Goal: Information Seeking & Learning: Learn about a topic

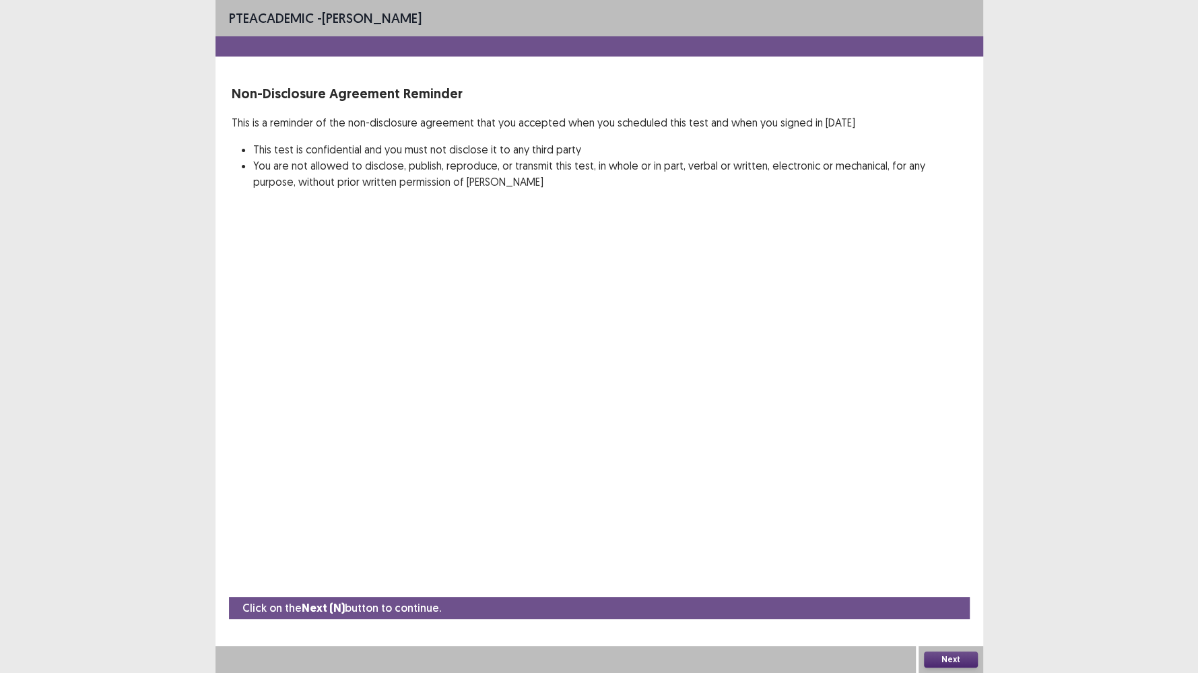
click at [951, 578] on button "Next" at bounding box center [951, 660] width 54 height 16
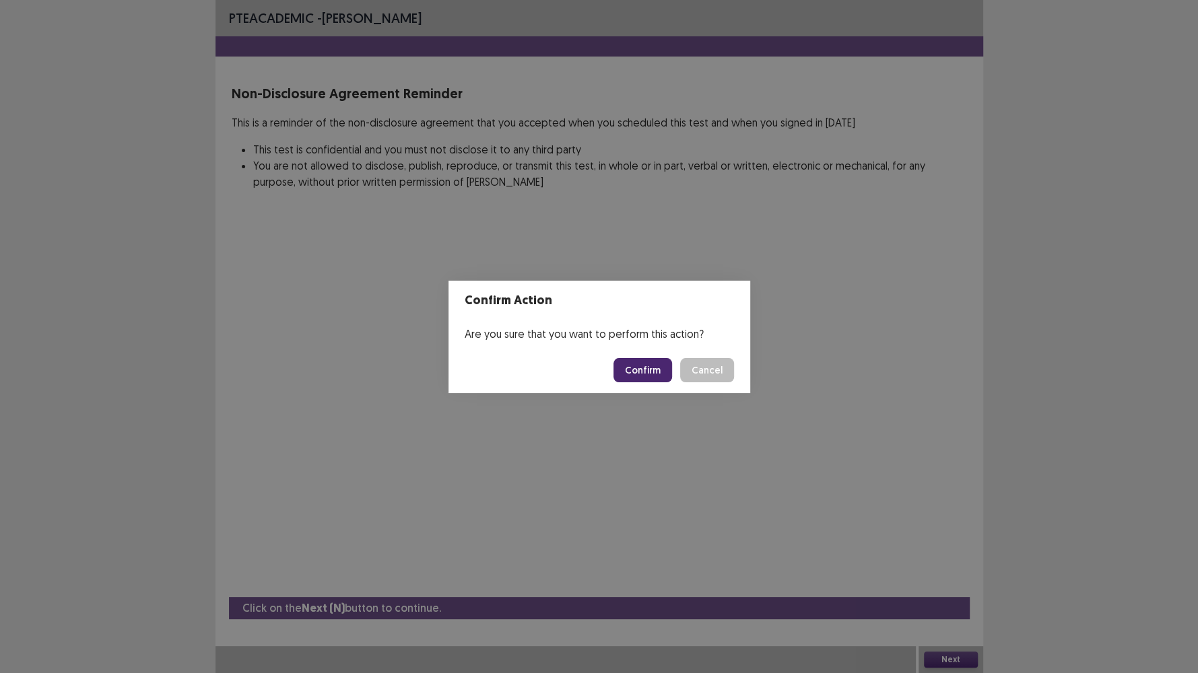
click at [630, 366] on button "Confirm" at bounding box center [642, 370] width 59 height 24
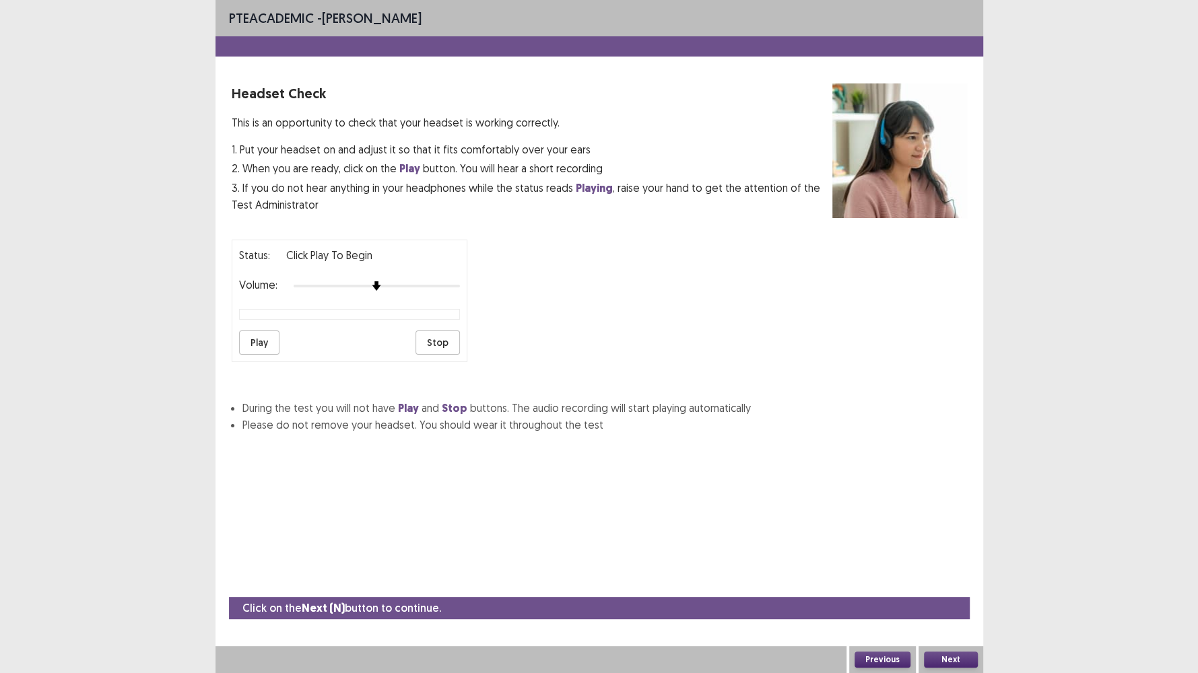
click at [947, 578] on button "Next" at bounding box center [951, 660] width 54 height 16
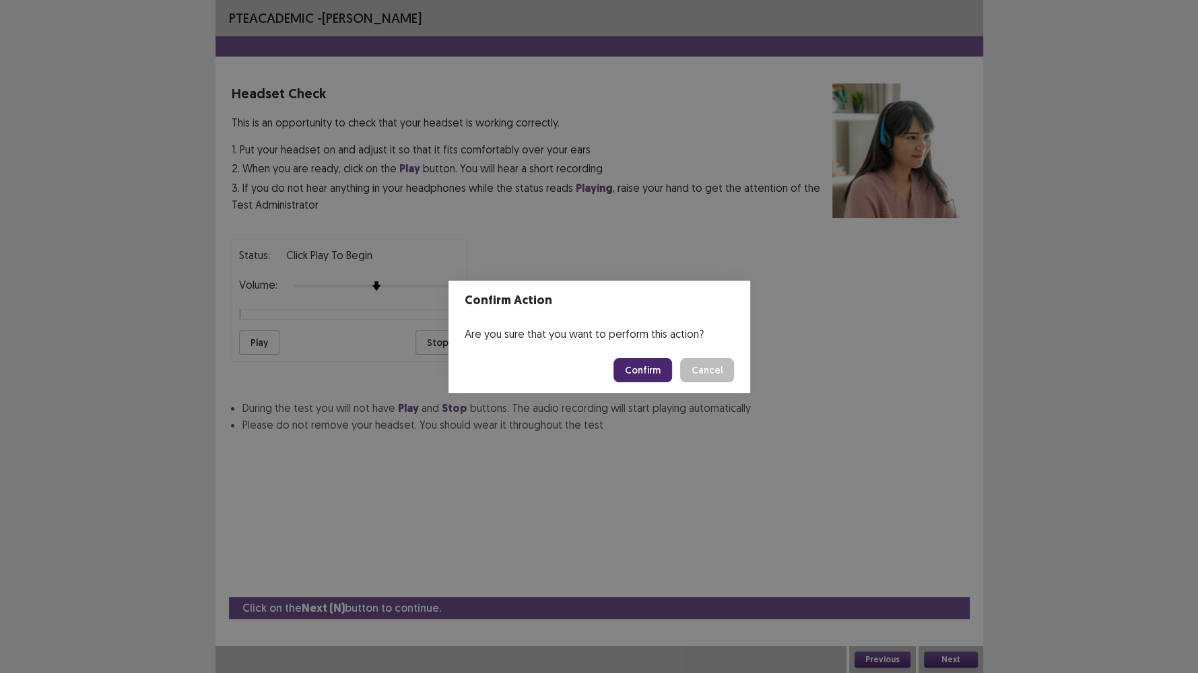
click at [745, 370] on footer "Confirm Cancel" at bounding box center [599, 370] width 302 height 46
click at [724, 365] on button "Cancel" at bounding box center [707, 370] width 54 height 24
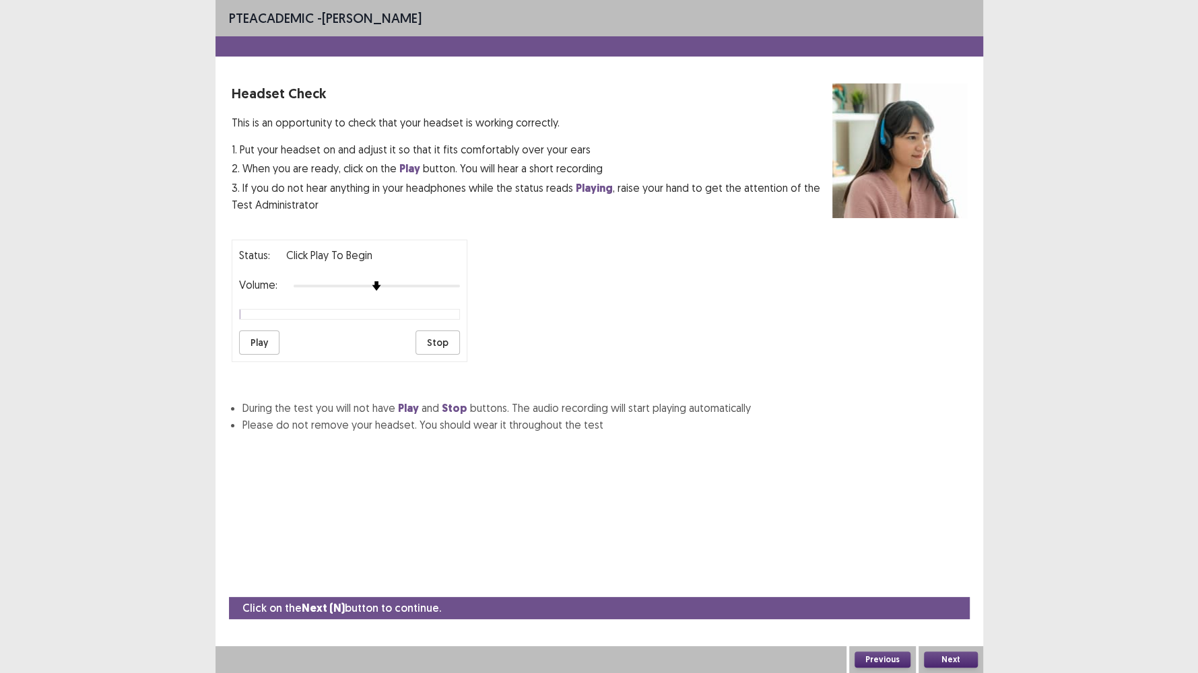
click at [242, 341] on button "Play" at bounding box center [259, 343] width 40 height 24
click at [262, 339] on button "Play" at bounding box center [259, 343] width 40 height 24
click at [957, 578] on button "Next" at bounding box center [951, 660] width 54 height 16
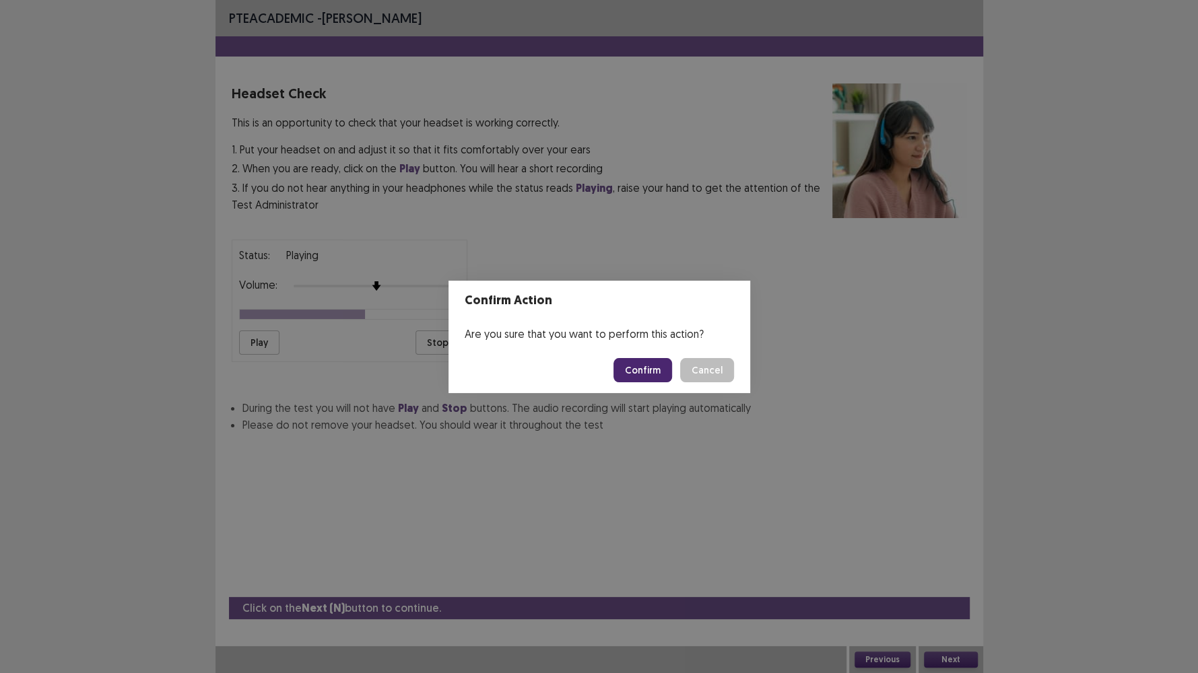
click at [654, 369] on button "Confirm" at bounding box center [642, 370] width 59 height 24
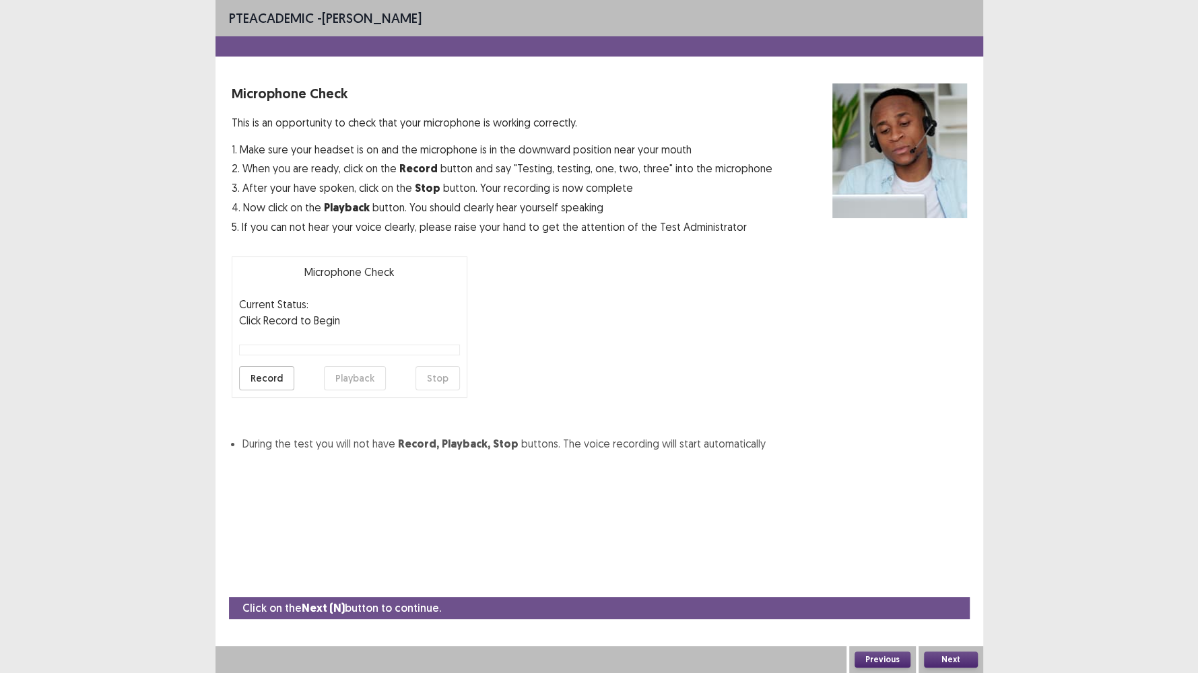
click at [269, 384] on button "Record" at bounding box center [266, 378] width 55 height 24
click at [434, 374] on button "Stop" at bounding box center [437, 378] width 44 height 24
click at [346, 381] on button "Playback" at bounding box center [355, 378] width 62 height 24
click at [959, 578] on button "Next" at bounding box center [951, 660] width 54 height 16
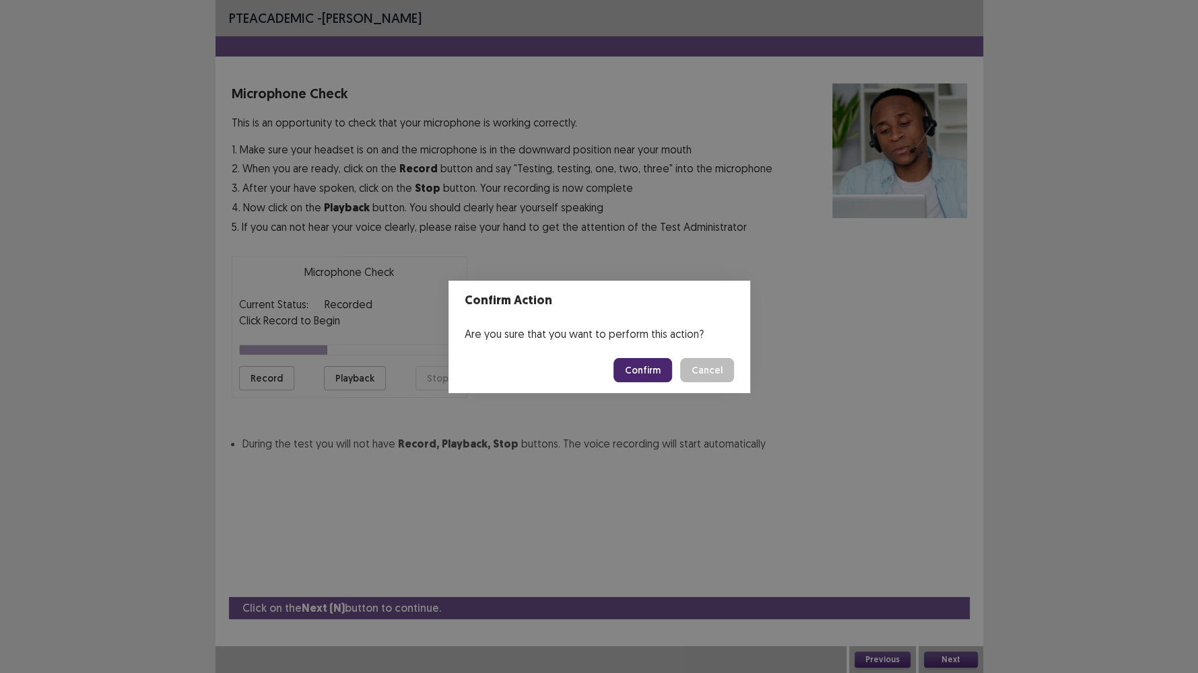
click at [639, 374] on button "Confirm" at bounding box center [642, 370] width 59 height 24
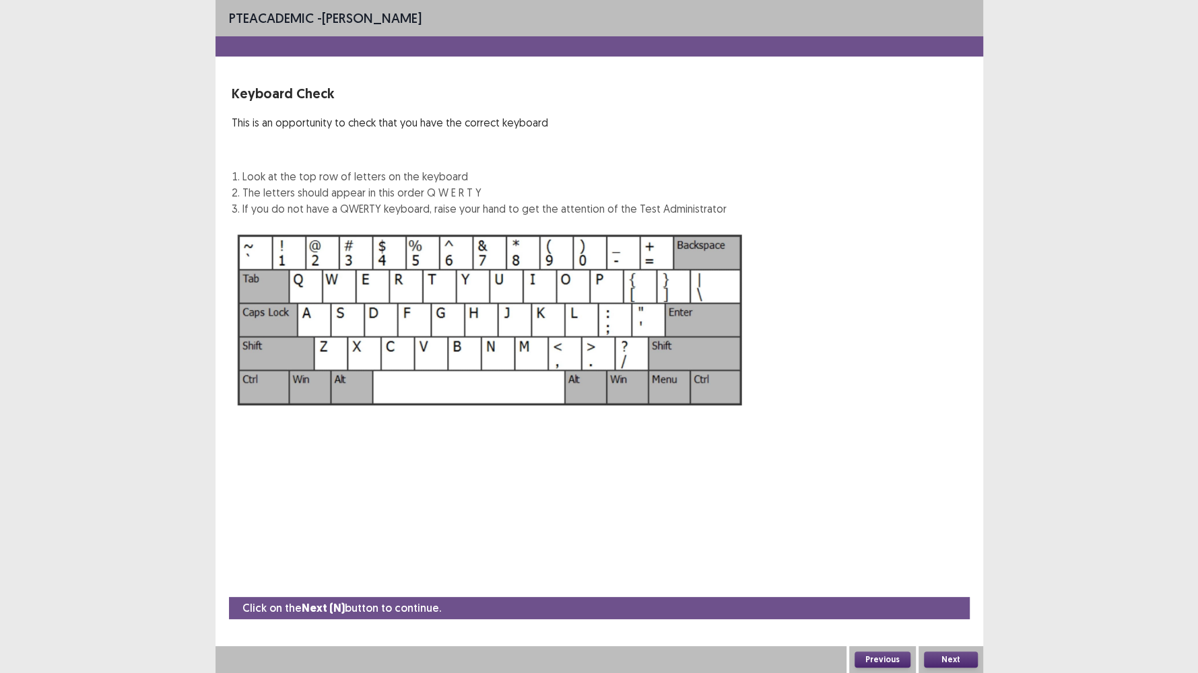
click at [943, 578] on button "Next" at bounding box center [951, 660] width 54 height 16
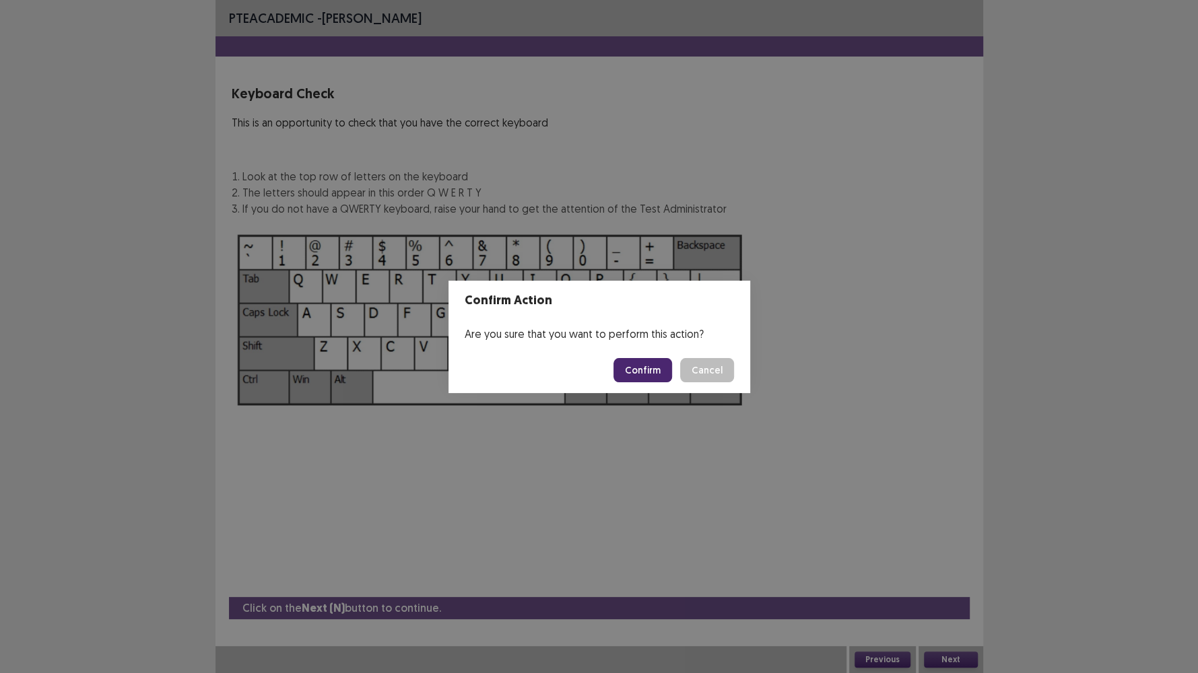
click at [656, 372] on button "Confirm" at bounding box center [642, 370] width 59 height 24
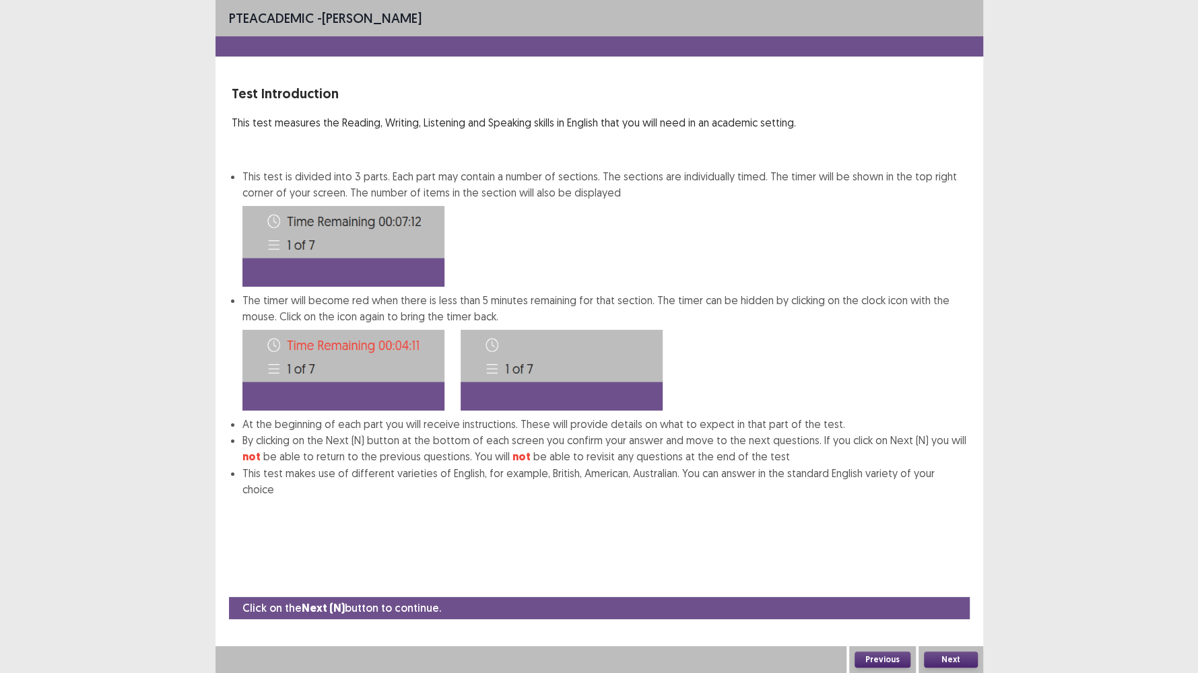
click at [950, 578] on button "Next" at bounding box center [951, 660] width 54 height 16
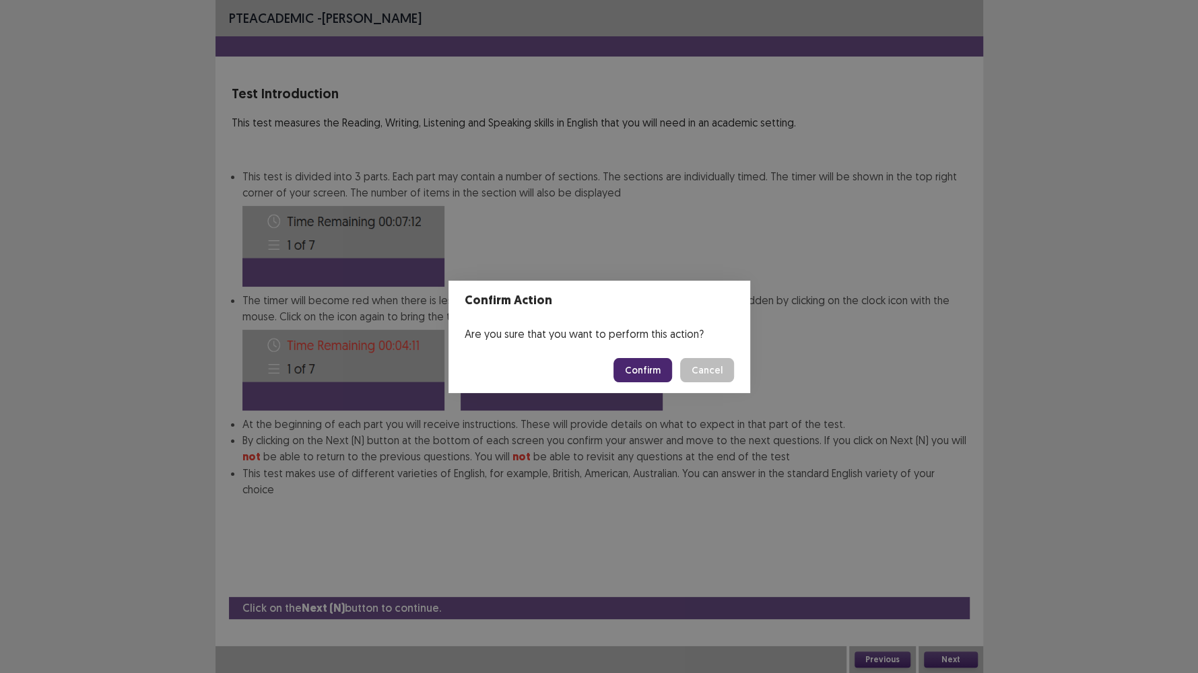
click at [643, 368] on button "Confirm" at bounding box center [642, 370] width 59 height 24
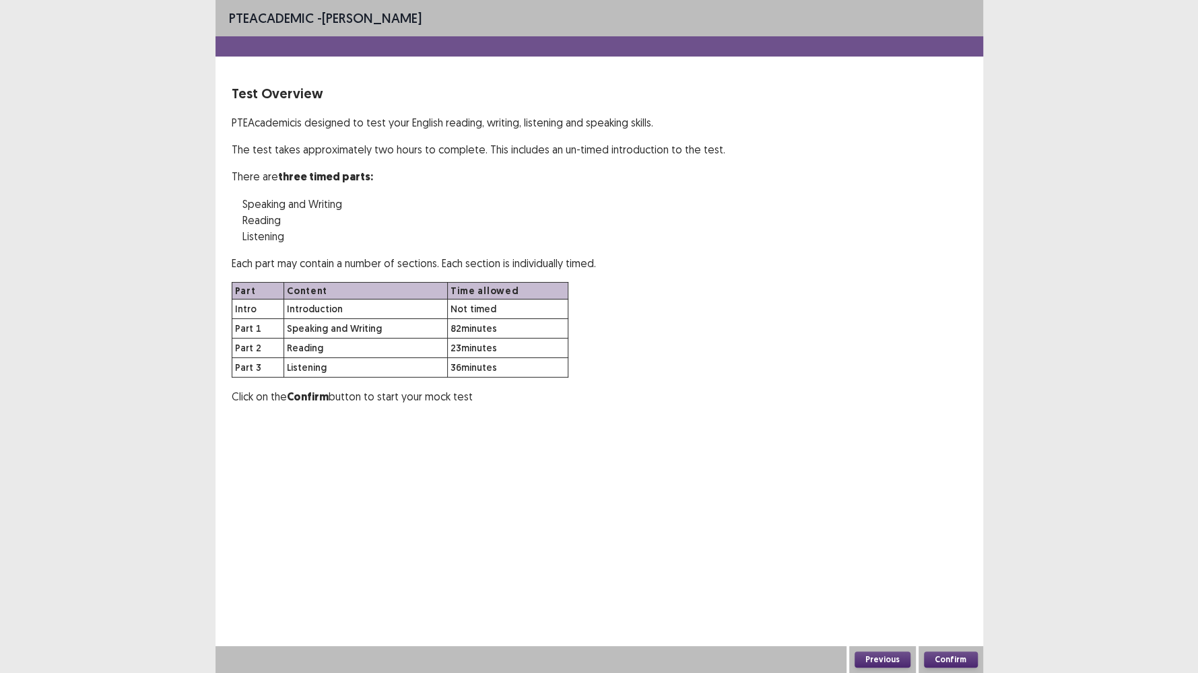
click at [957, 578] on button "Confirm" at bounding box center [951, 660] width 54 height 16
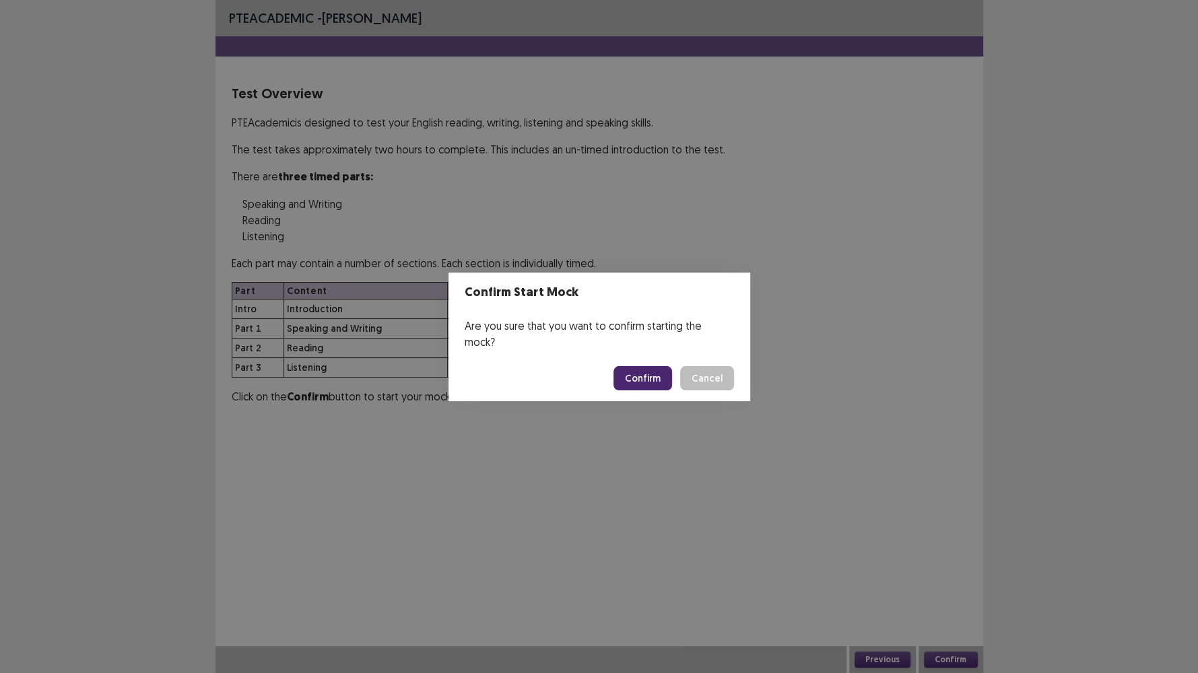
click at [642, 370] on button "Confirm" at bounding box center [642, 378] width 59 height 24
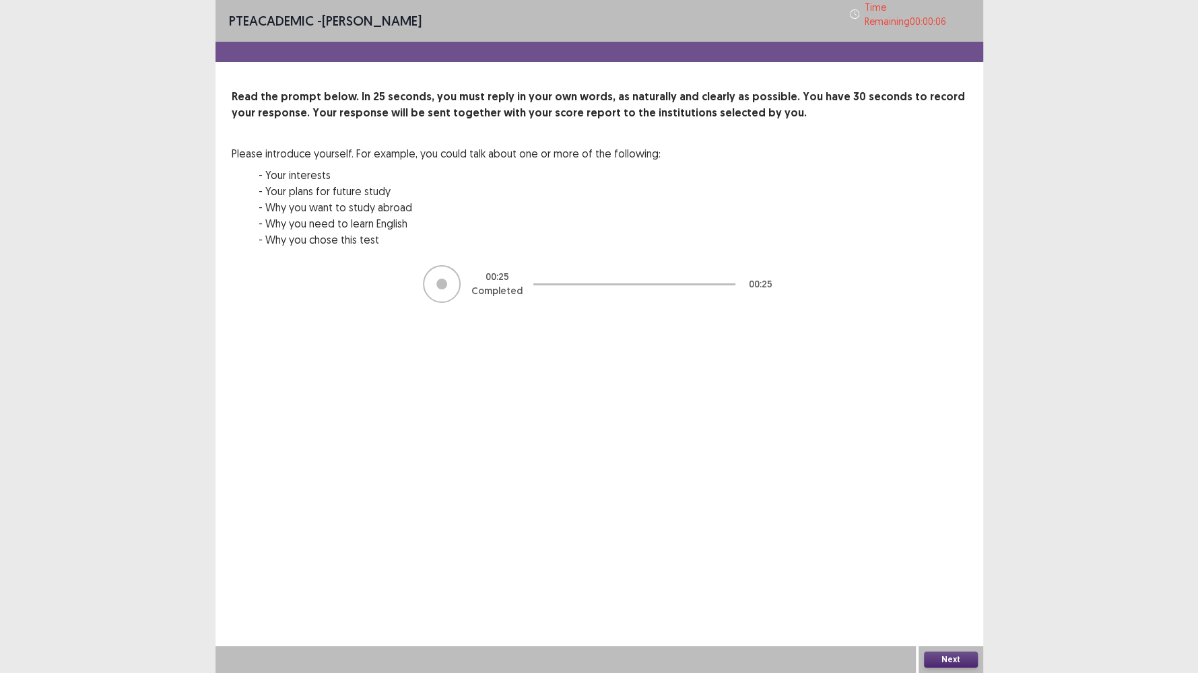
click at [943, 578] on button "Next" at bounding box center [951, 660] width 54 height 16
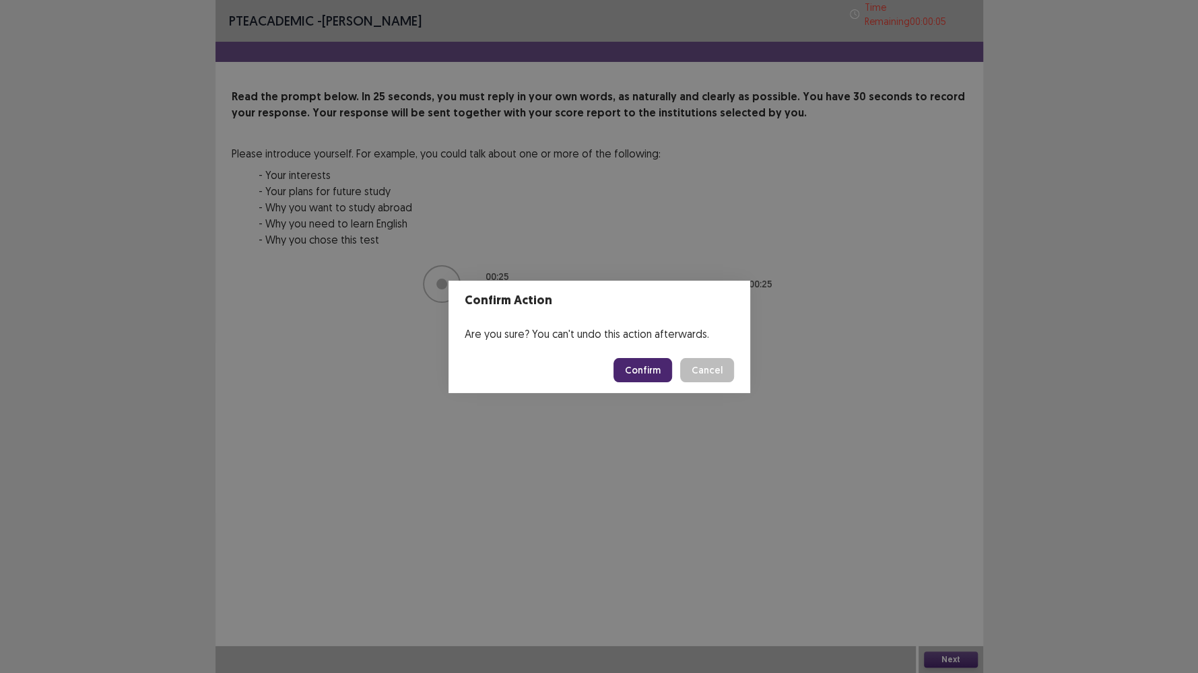
click at [638, 368] on button "Confirm" at bounding box center [642, 370] width 59 height 24
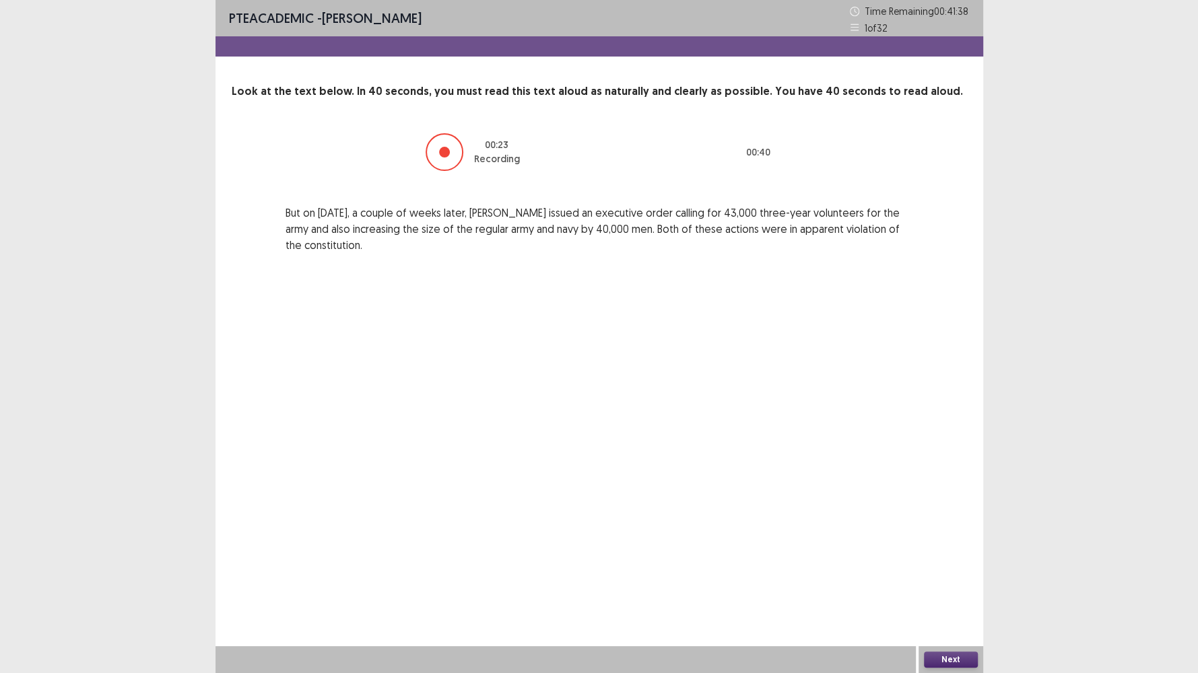
click at [955, 578] on button "Next" at bounding box center [951, 660] width 54 height 16
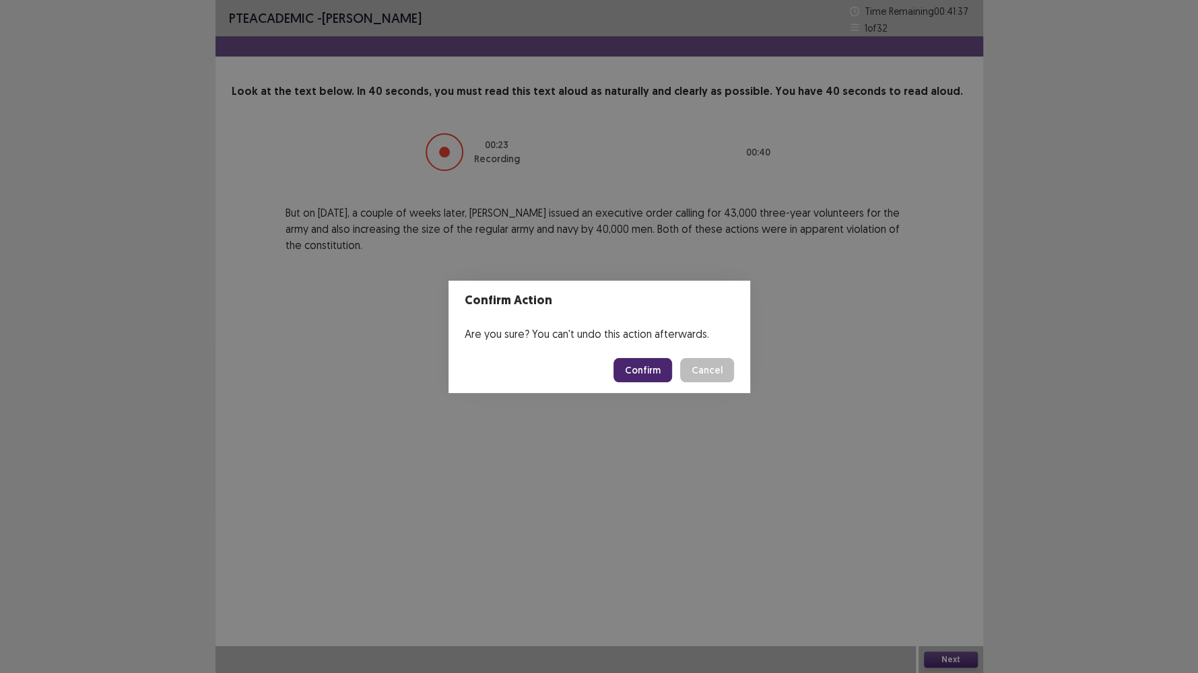
click at [627, 368] on button "Confirm" at bounding box center [642, 370] width 59 height 24
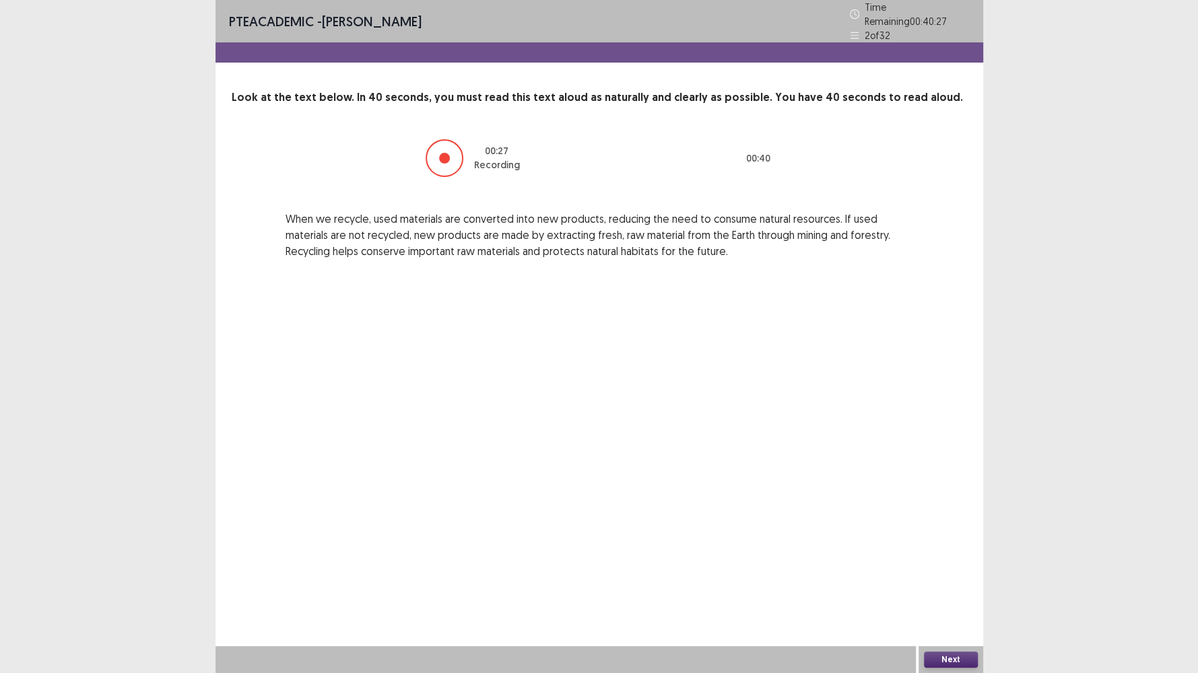
click at [951, 578] on button "Next" at bounding box center [951, 660] width 54 height 16
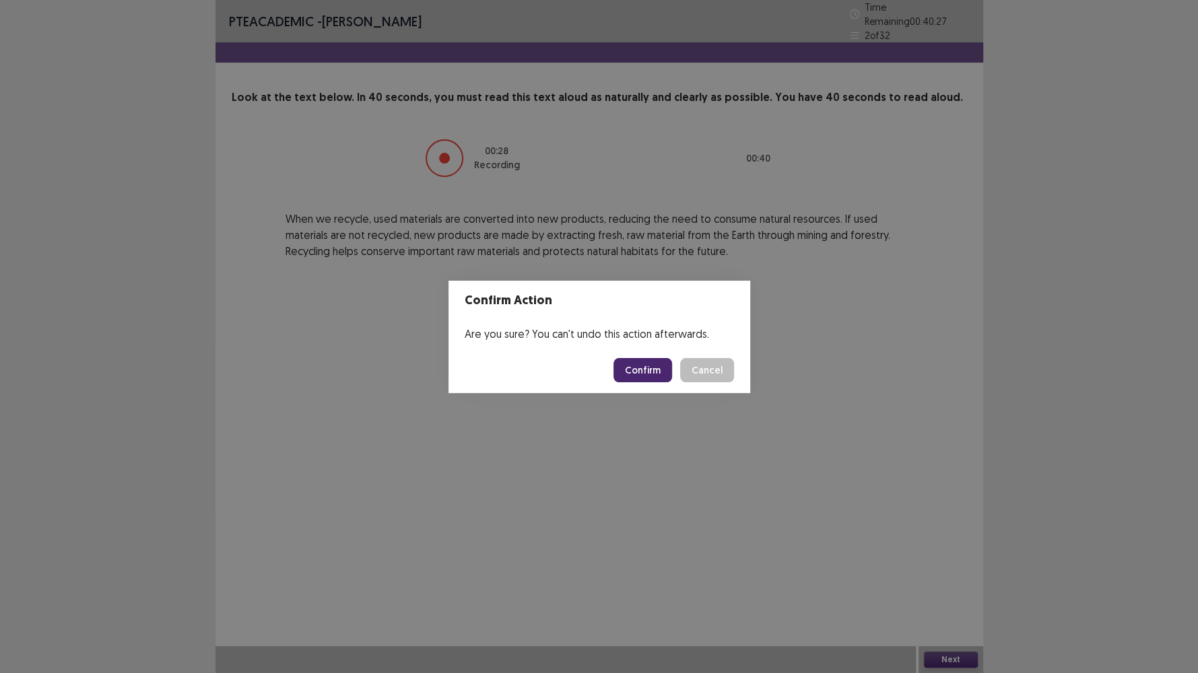
click at [650, 374] on button "Confirm" at bounding box center [642, 370] width 59 height 24
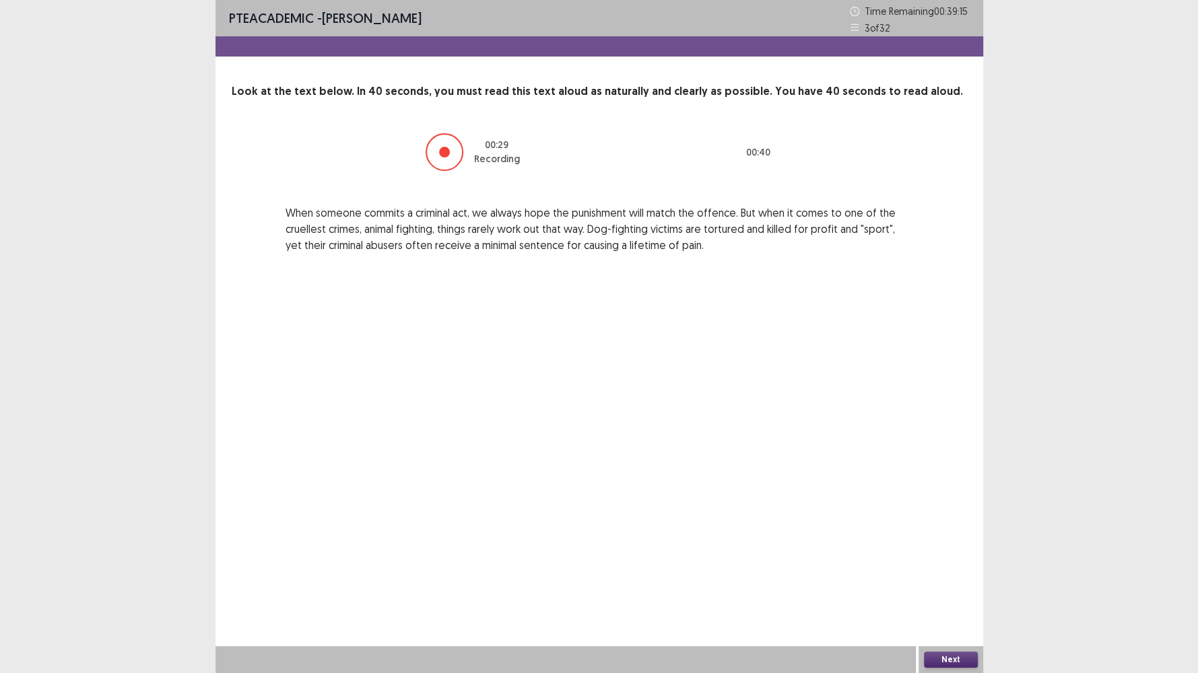
click at [947, 578] on button "Next" at bounding box center [951, 660] width 54 height 16
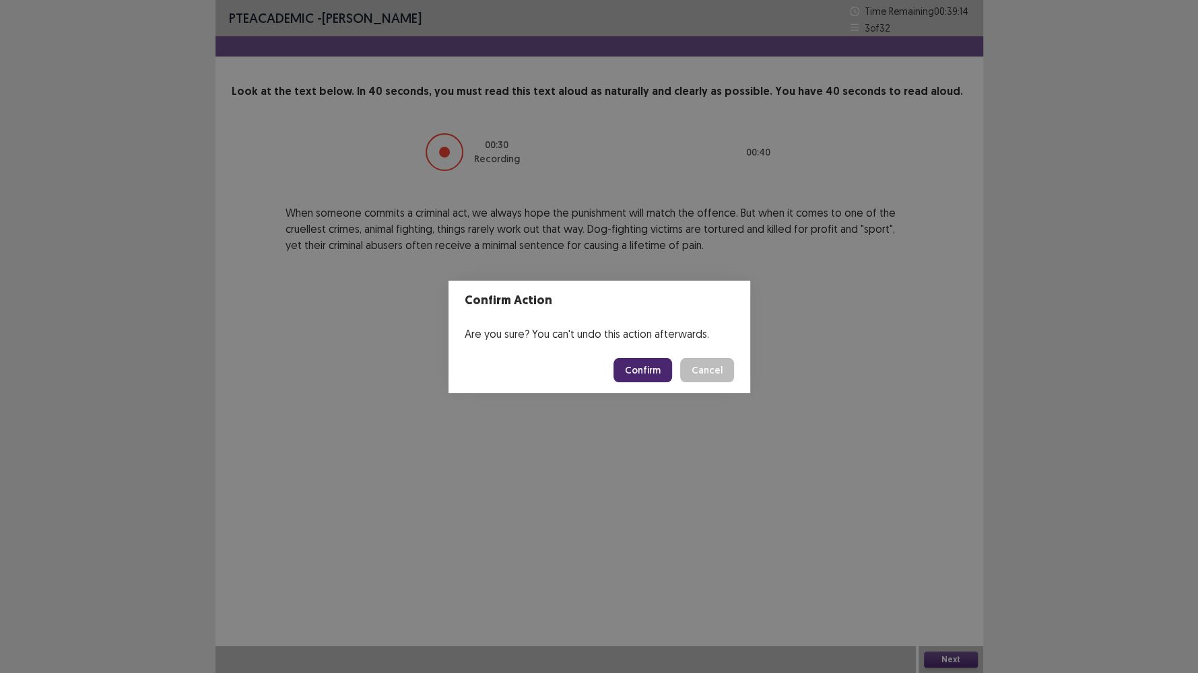
click at [628, 364] on button "Confirm" at bounding box center [642, 370] width 59 height 24
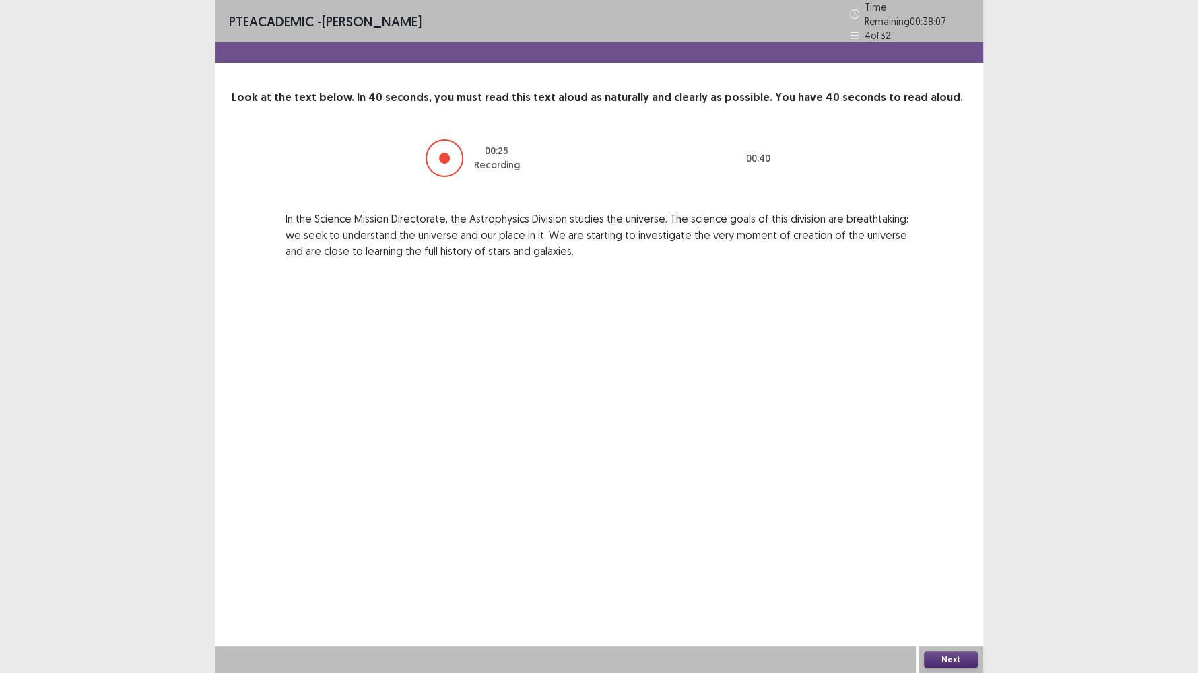
click at [943, 578] on button "Next" at bounding box center [951, 660] width 54 height 16
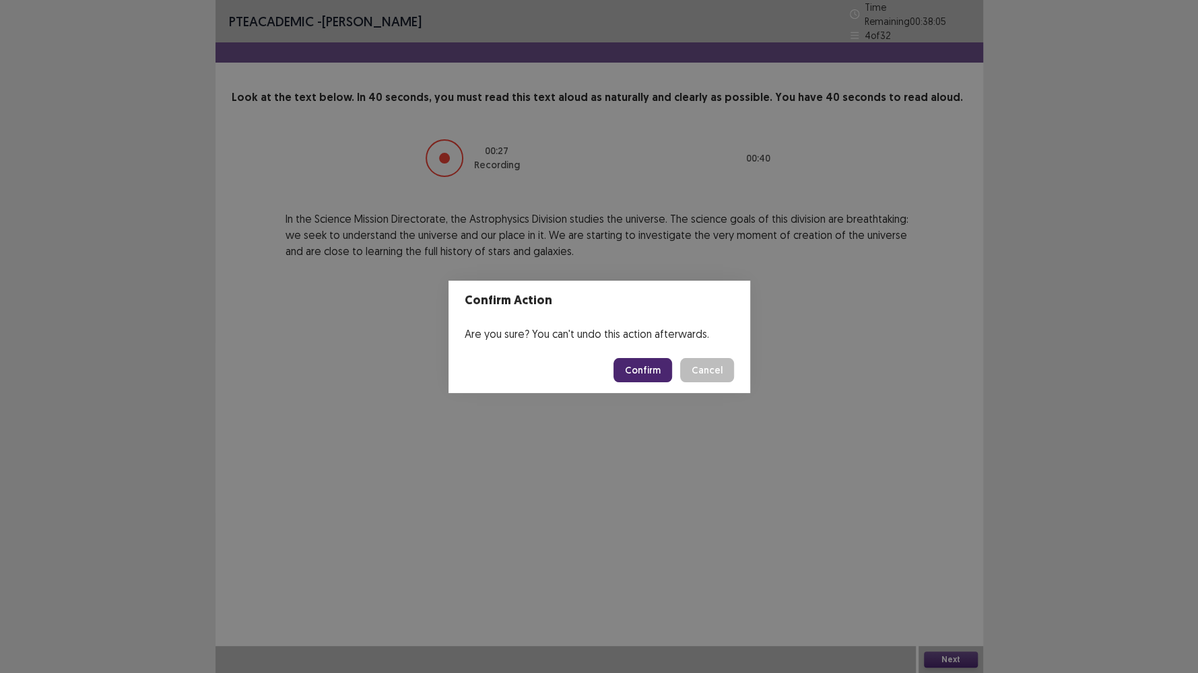
click at [655, 368] on button "Confirm" at bounding box center [642, 370] width 59 height 24
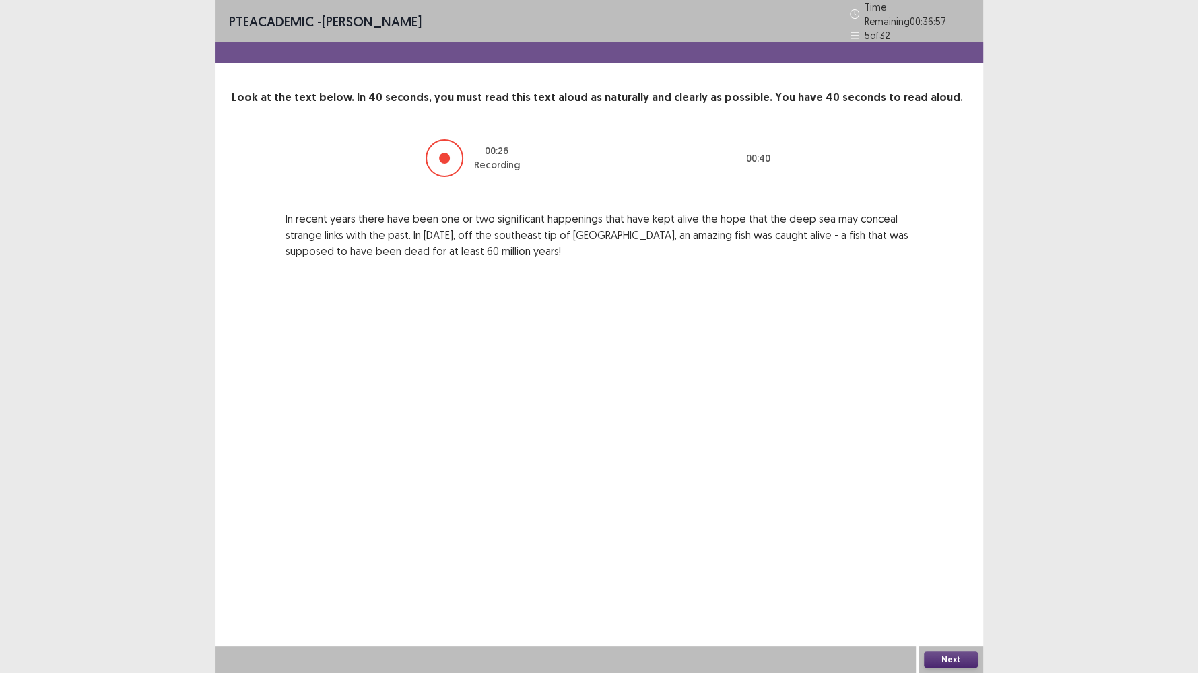
click at [941, 578] on button "Next" at bounding box center [951, 660] width 54 height 16
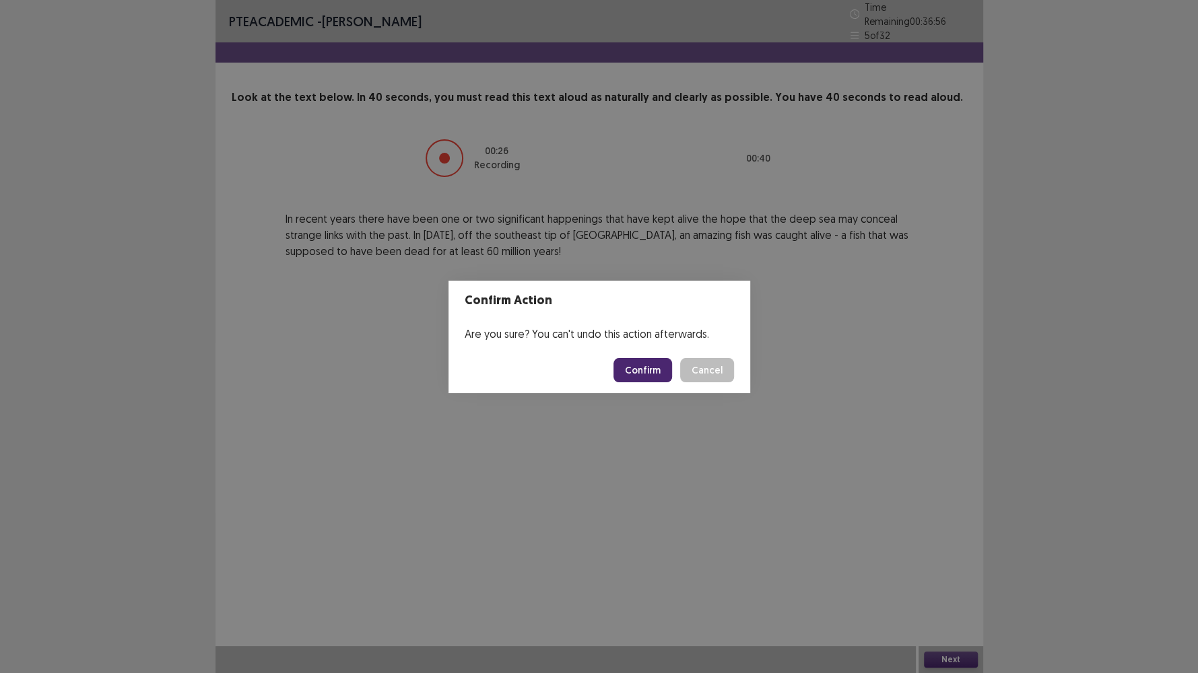
click at [662, 370] on button "Confirm" at bounding box center [642, 370] width 59 height 24
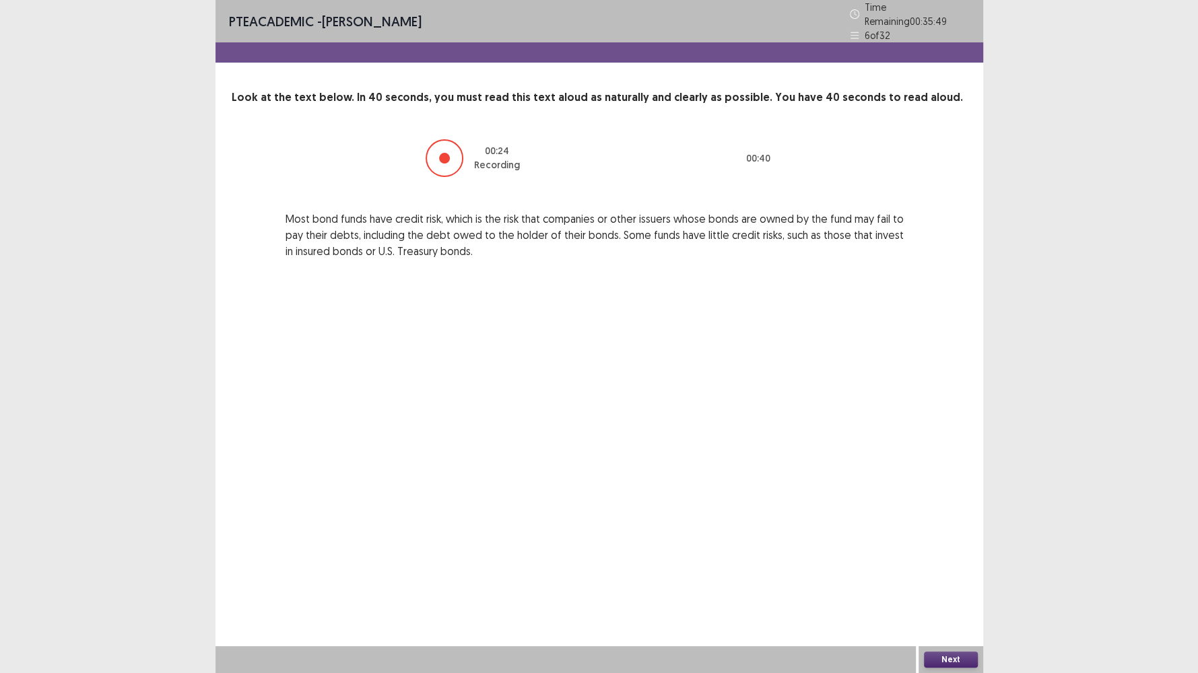
click at [948, 578] on button "Next" at bounding box center [951, 660] width 54 height 16
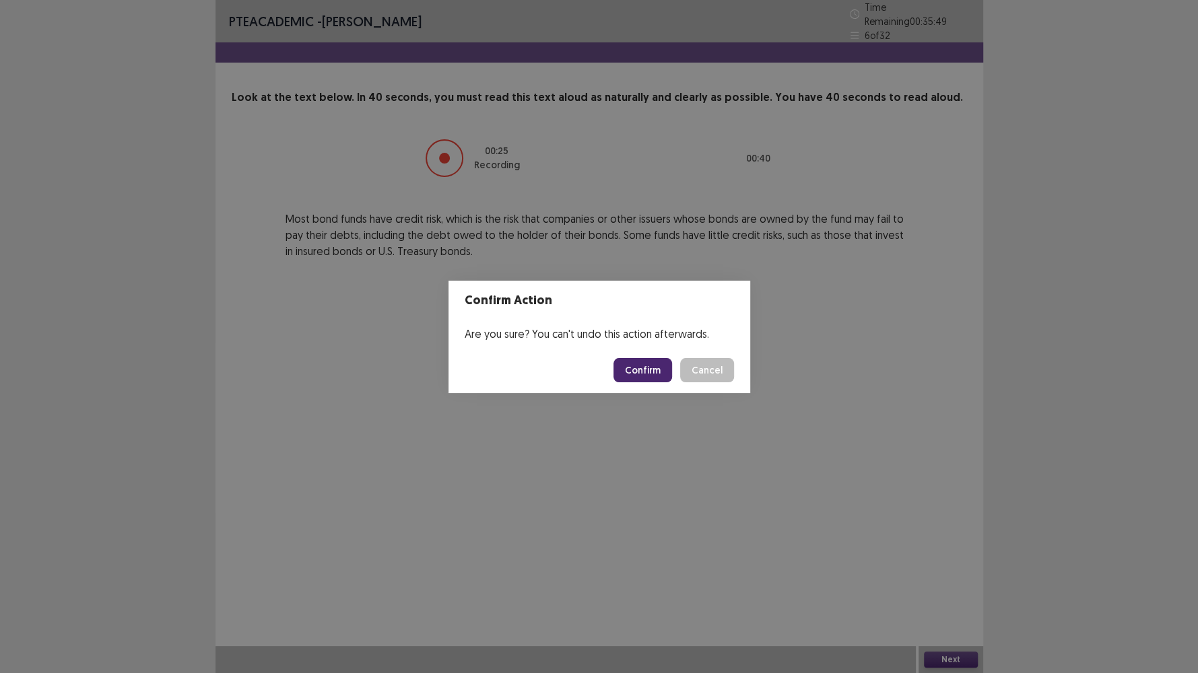
click at [646, 365] on button "Confirm" at bounding box center [642, 370] width 59 height 24
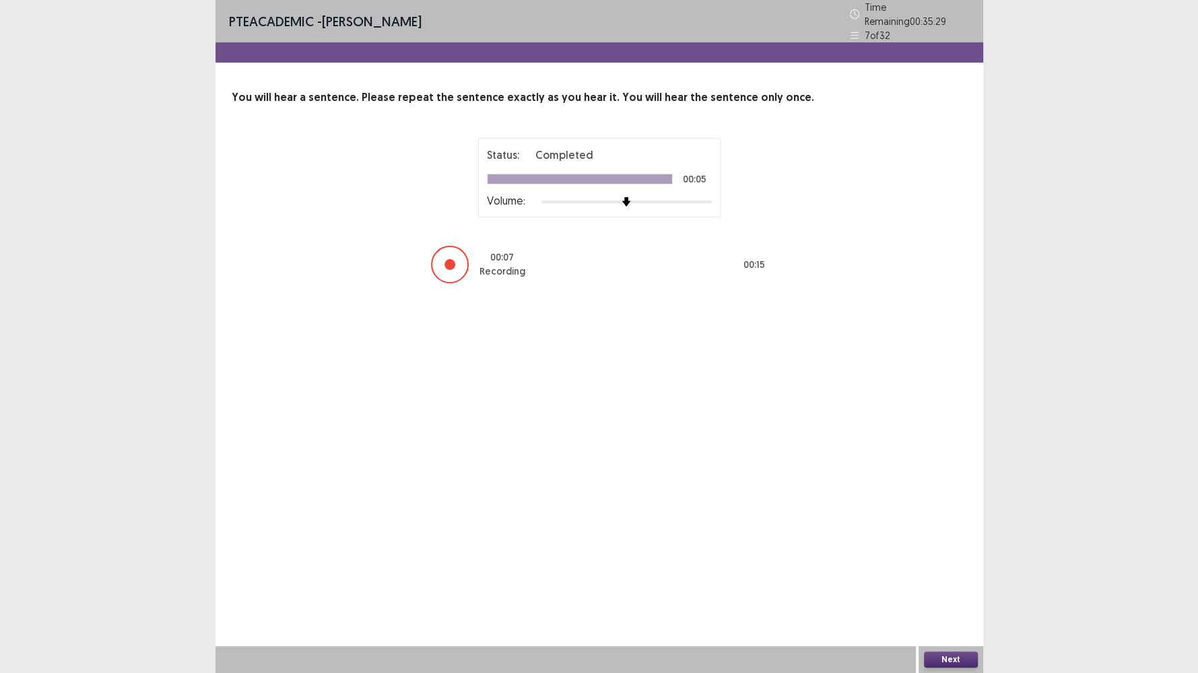
click at [926, 578] on button "Next" at bounding box center [951, 660] width 54 height 16
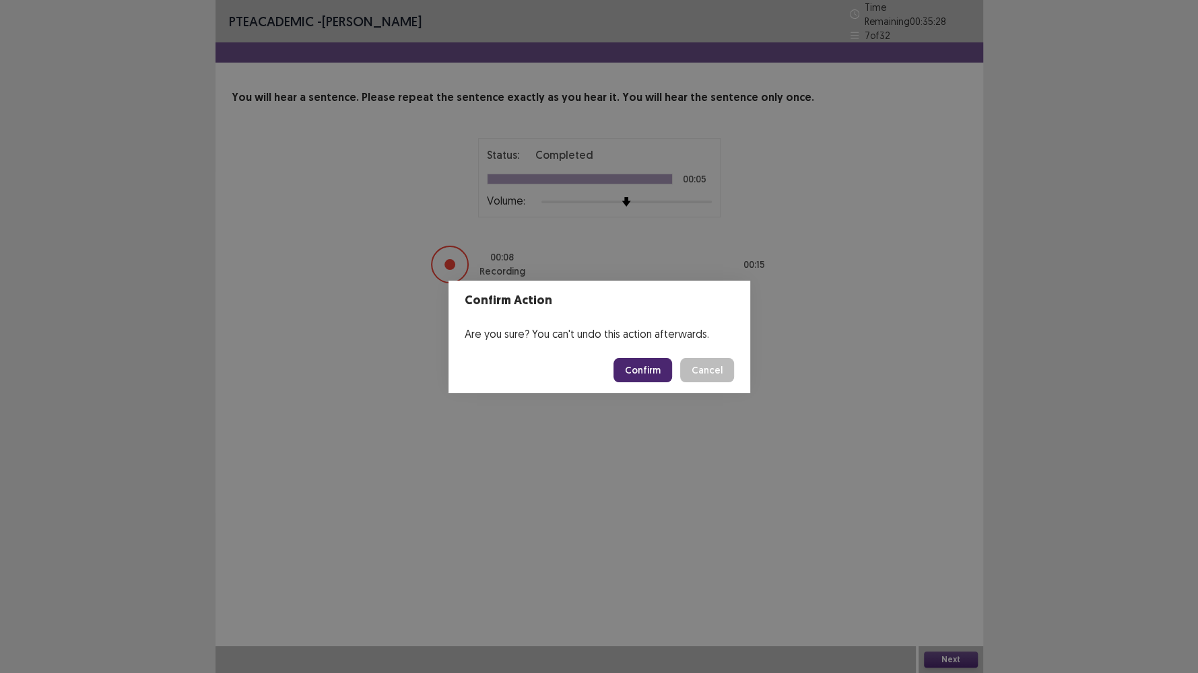
click at [648, 369] on button "Confirm" at bounding box center [642, 370] width 59 height 24
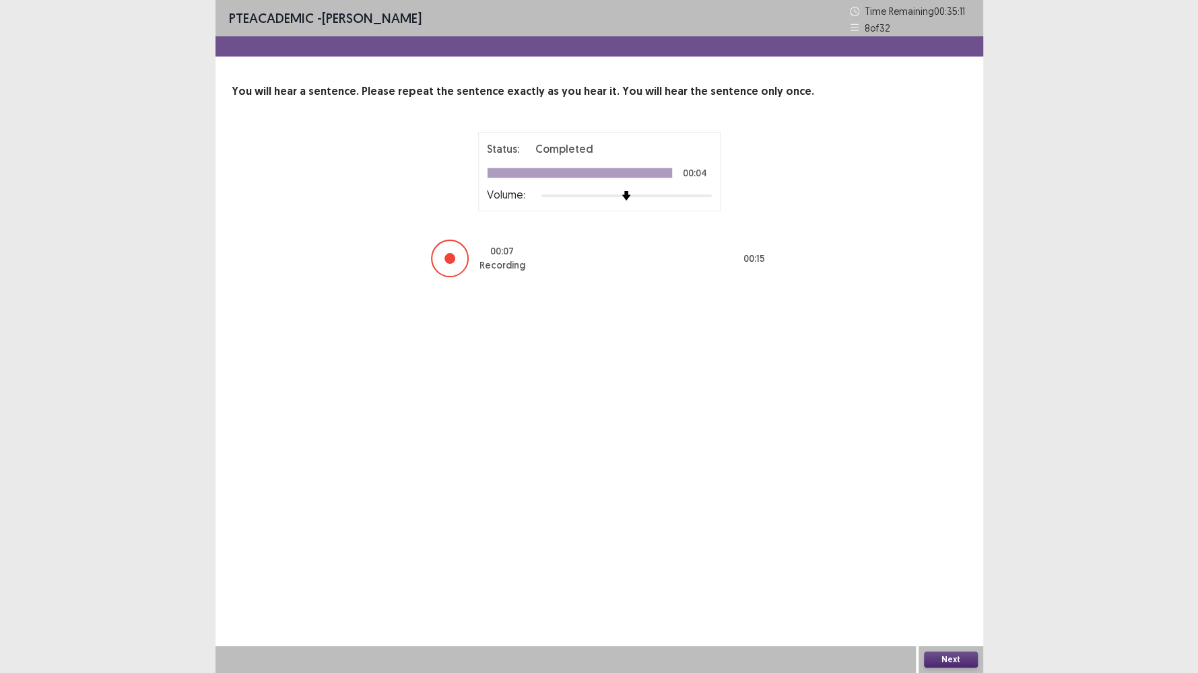
click at [957, 578] on button "Next" at bounding box center [951, 660] width 54 height 16
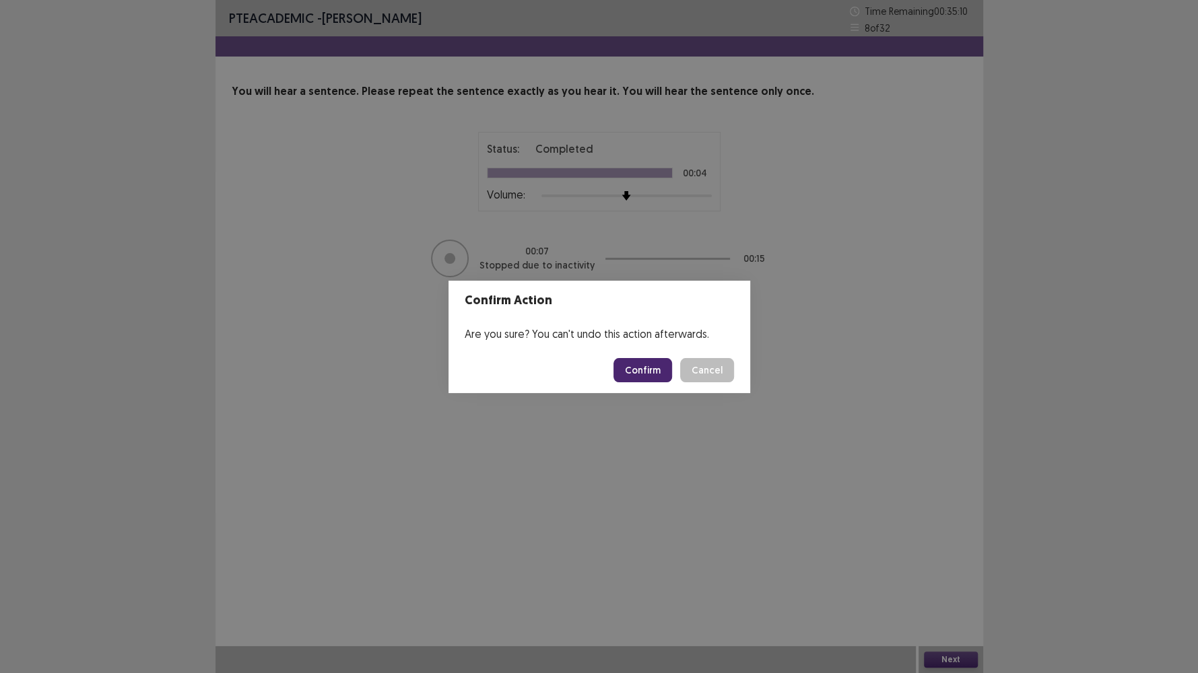
click at [641, 379] on button "Confirm" at bounding box center [642, 370] width 59 height 24
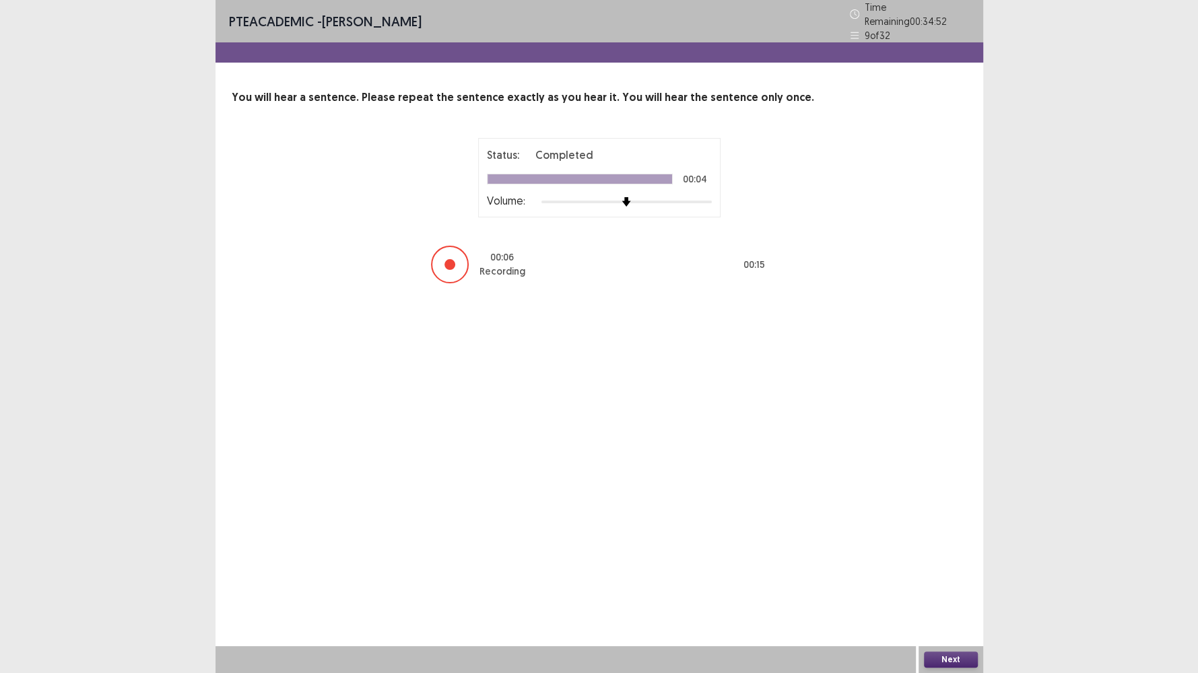
click at [926, 578] on button "Next" at bounding box center [951, 660] width 54 height 16
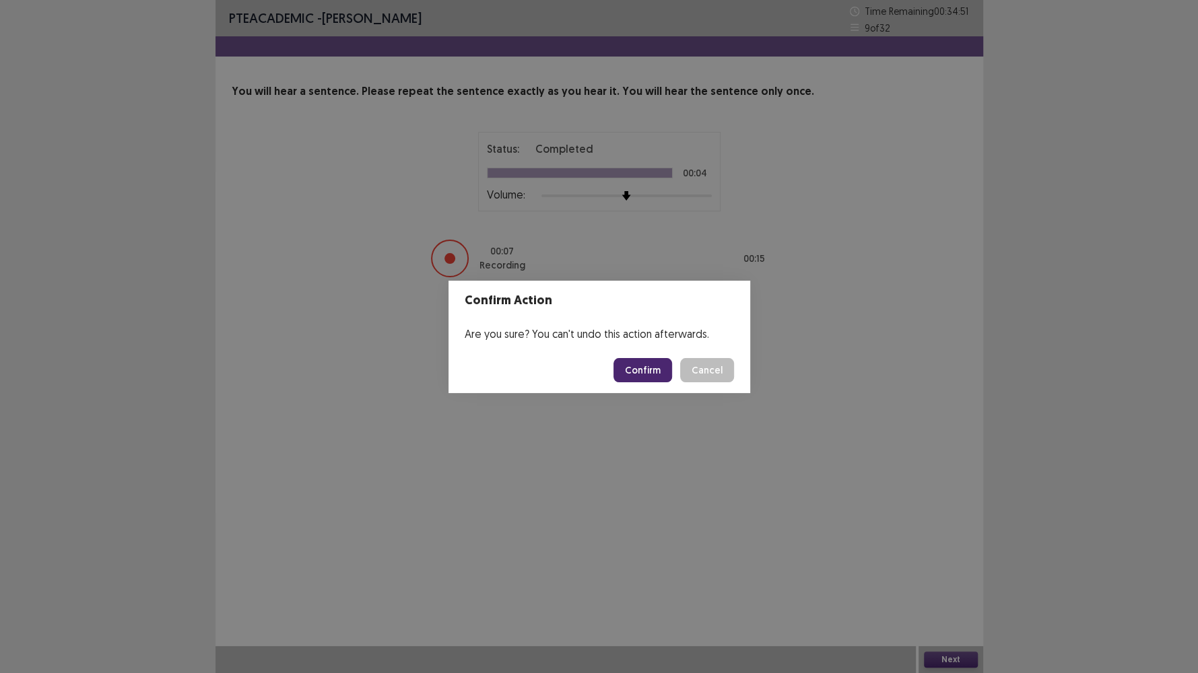
click at [645, 371] on button "Confirm" at bounding box center [642, 370] width 59 height 24
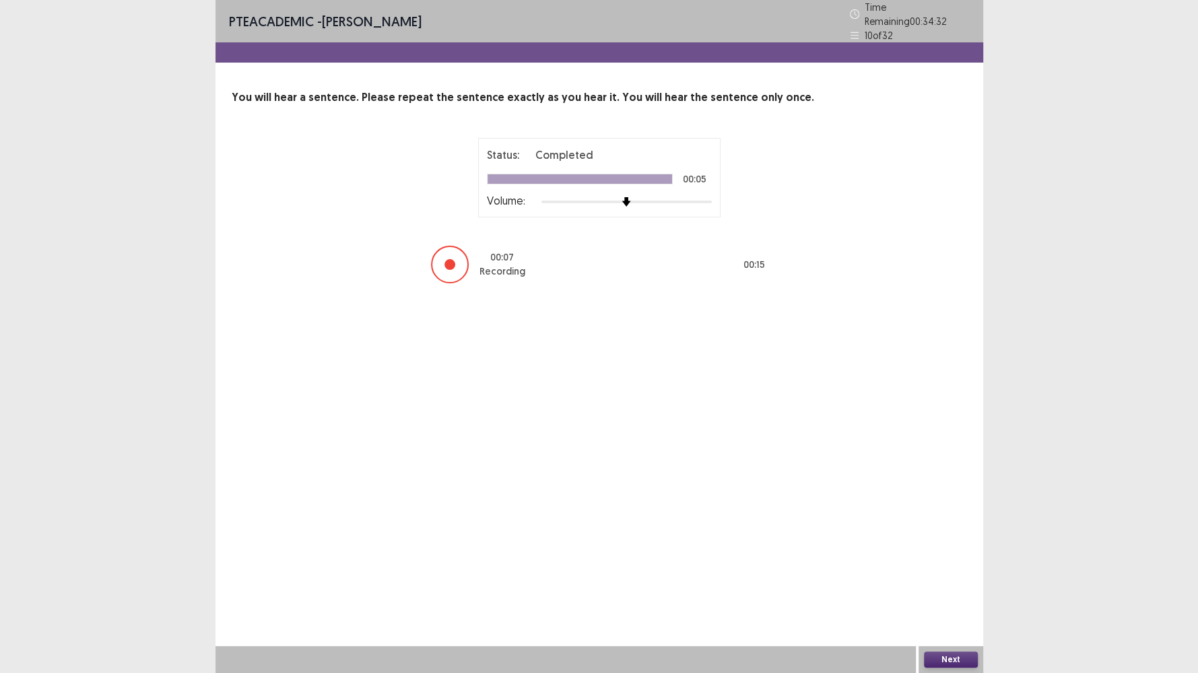
click at [932, 578] on button "Next" at bounding box center [951, 660] width 54 height 16
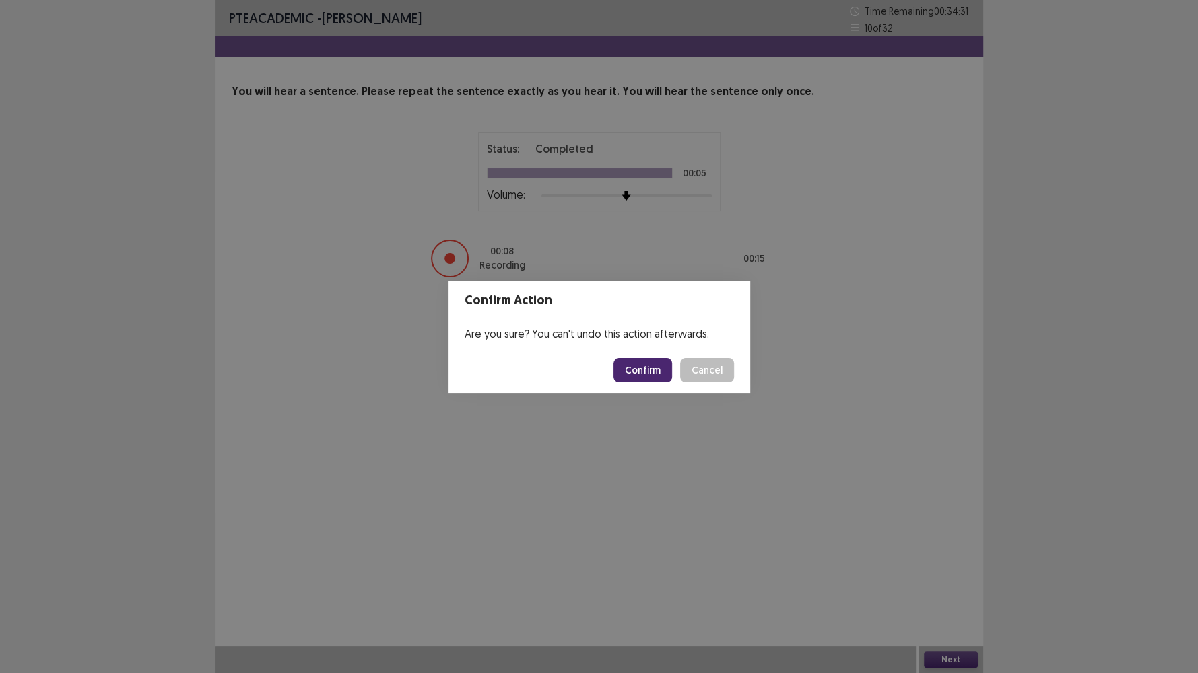
click at [653, 374] on button "Confirm" at bounding box center [642, 370] width 59 height 24
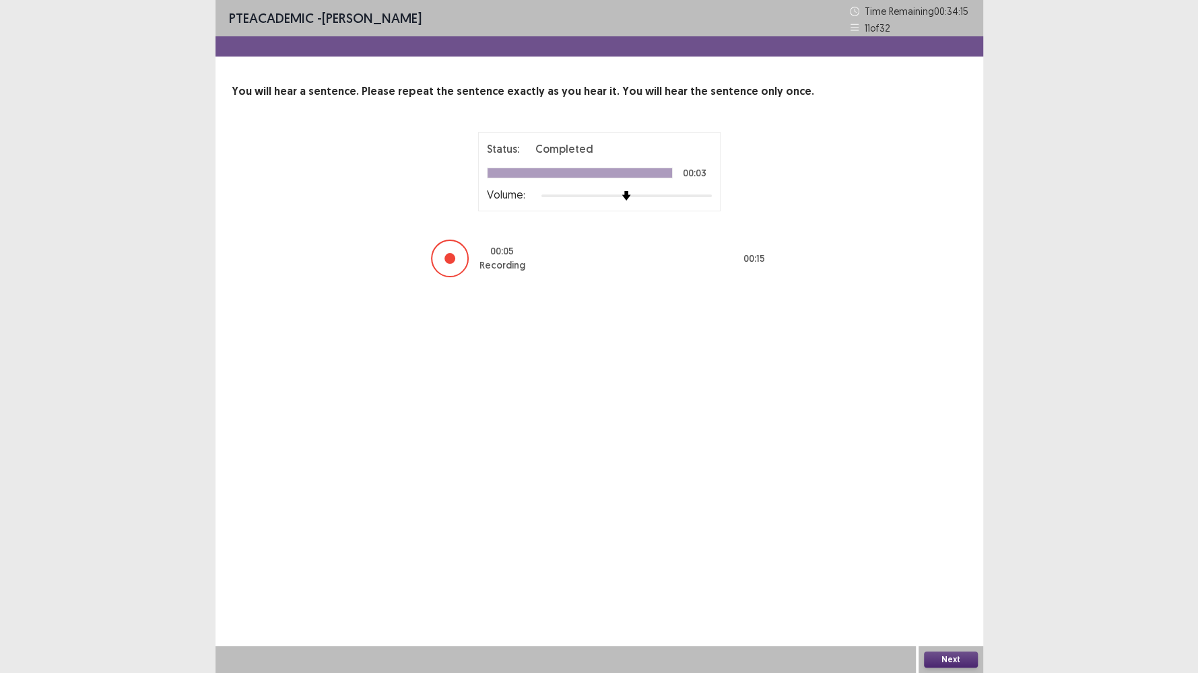
click at [953, 578] on button "Next" at bounding box center [951, 660] width 54 height 16
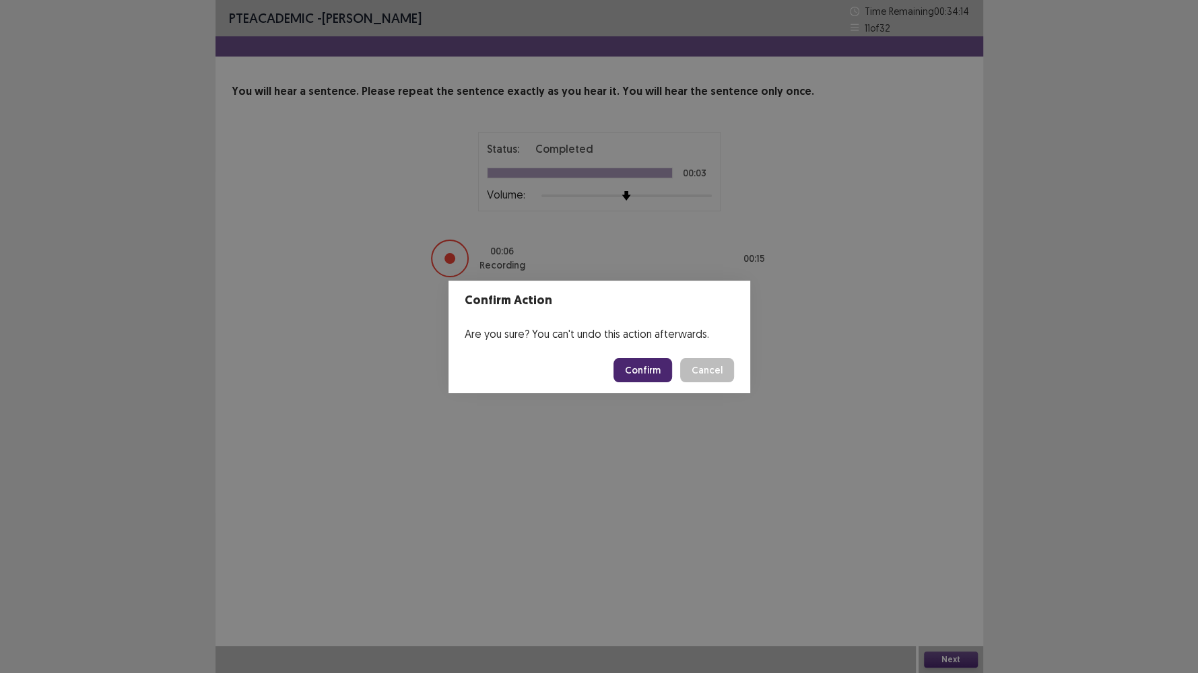
click at [632, 387] on footer "Confirm Cancel" at bounding box center [599, 370] width 302 height 46
click at [637, 370] on button "Confirm" at bounding box center [642, 370] width 59 height 24
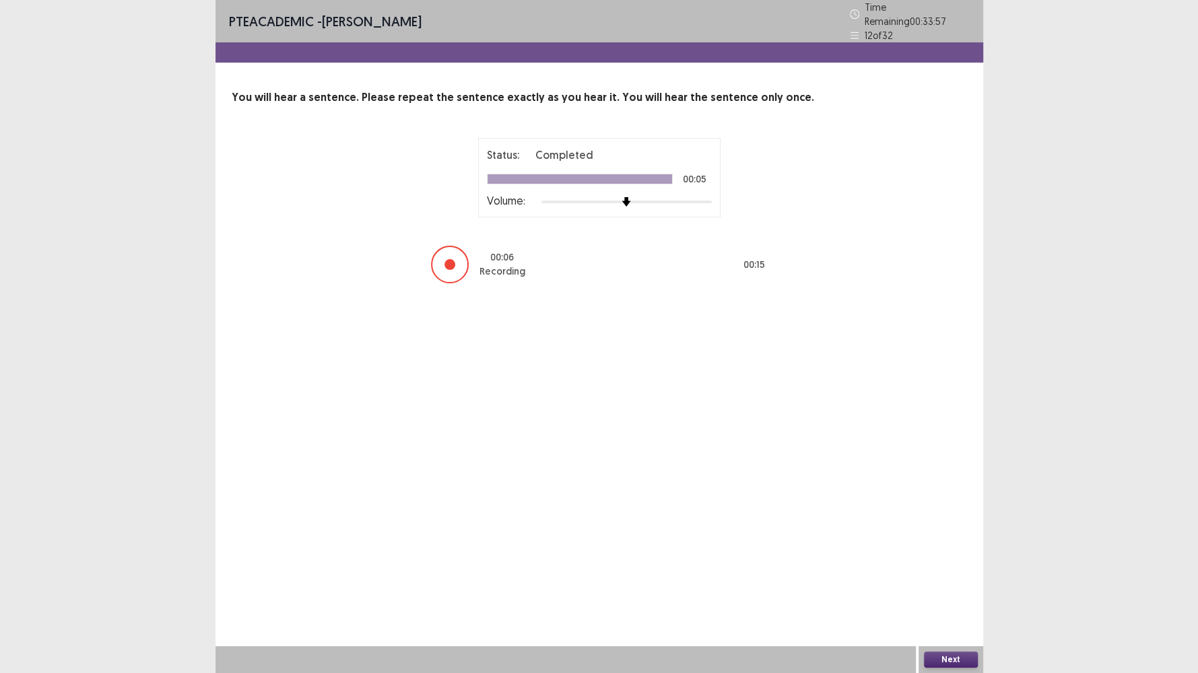
click at [953, 578] on button "Next" at bounding box center [951, 660] width 54 height 16
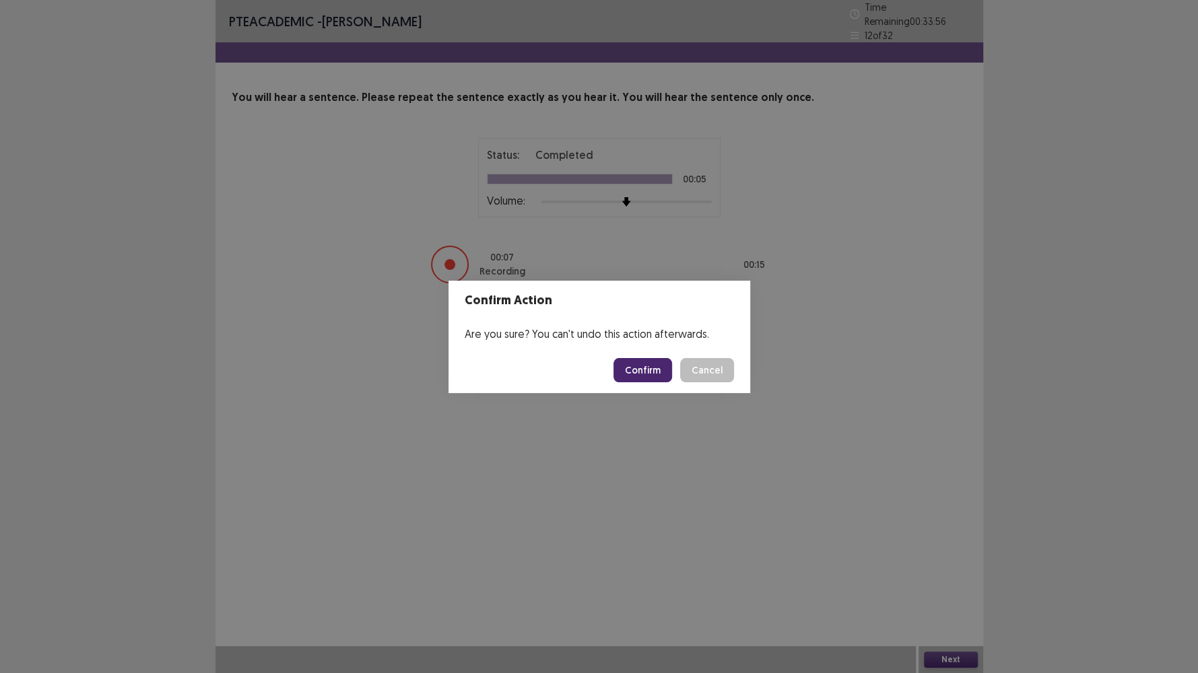
click at [644, 370] on button "Confirm" at bounding box center [642, 370] width 59 height 24
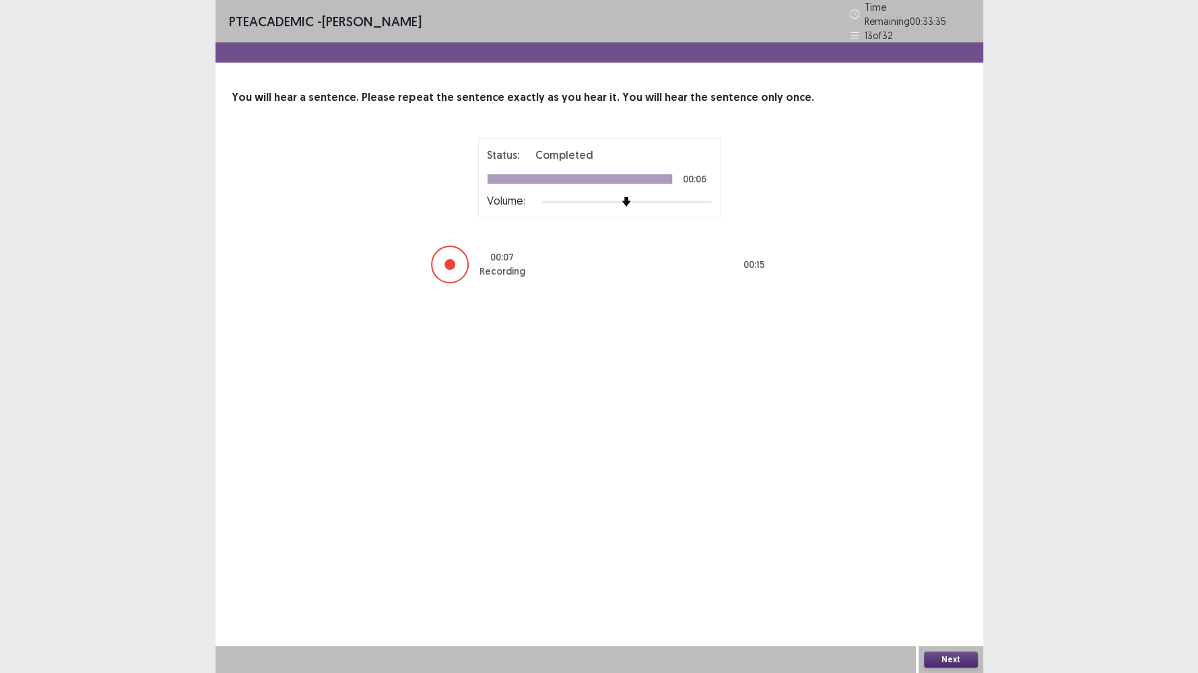
click at [938, 578] on button "Next" at bounding box center [951, 660] width 54 height 16
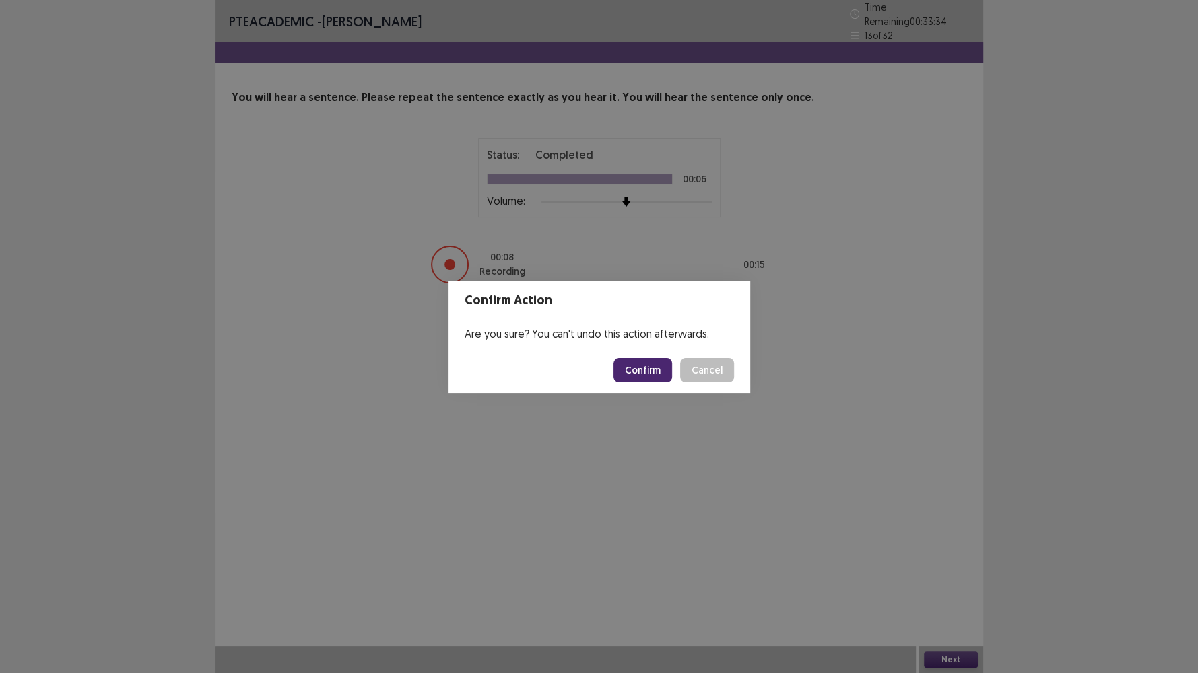
click at [621, 369] on button "Confirm" at bounding box center [642, 370] width 59 height 24
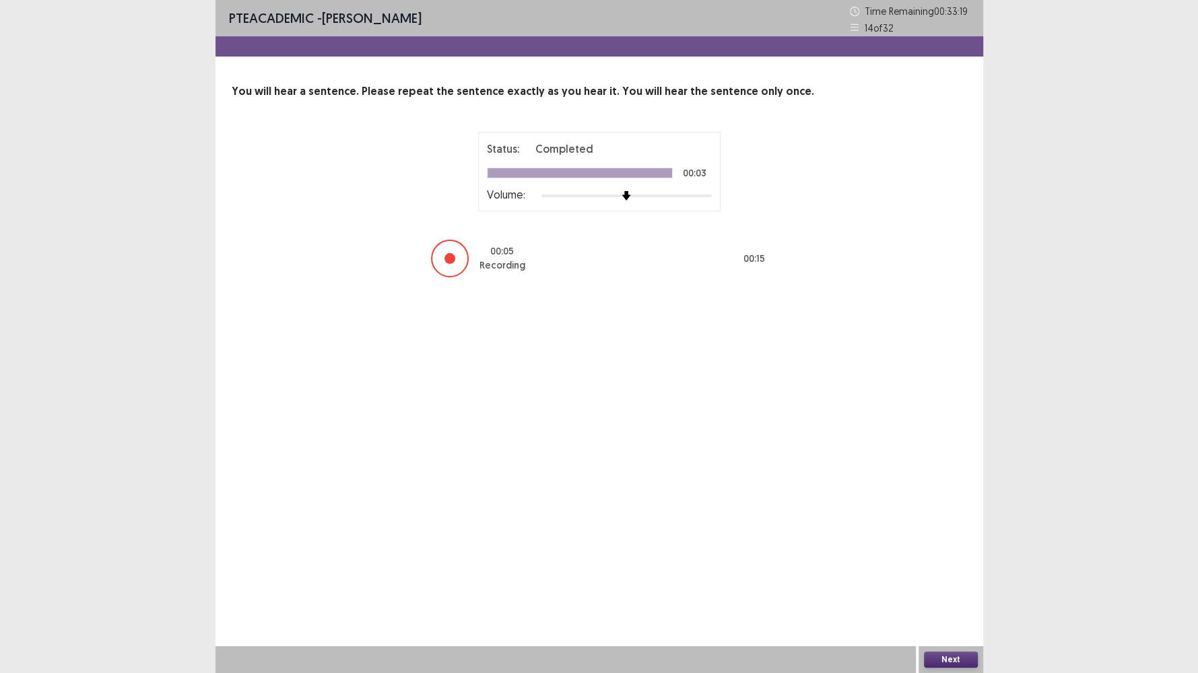
click at [971, 578] on button "Next" at bounding box center [951, 660] width 54 height 16
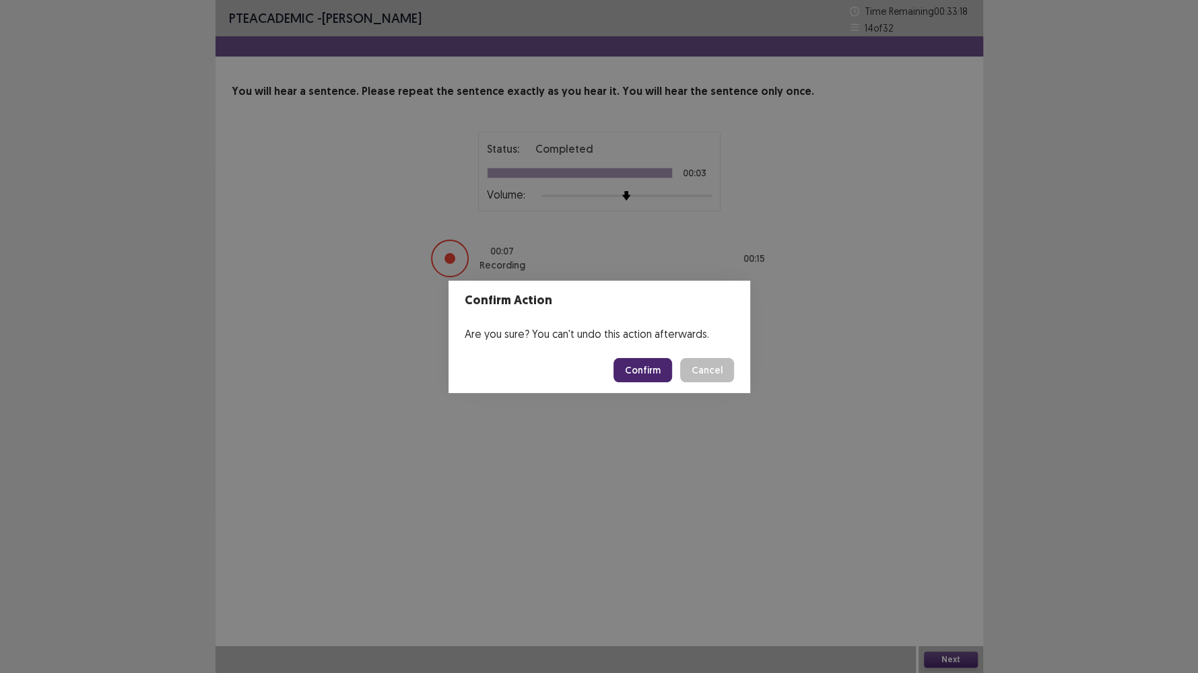
click at [620, 353] on footer "Confirm Cancel" at bounding box center [599, 370] width 302 height 46
click at [629, 365] on button "Confirm" at bounding box center [642, 370] width 59 height 24
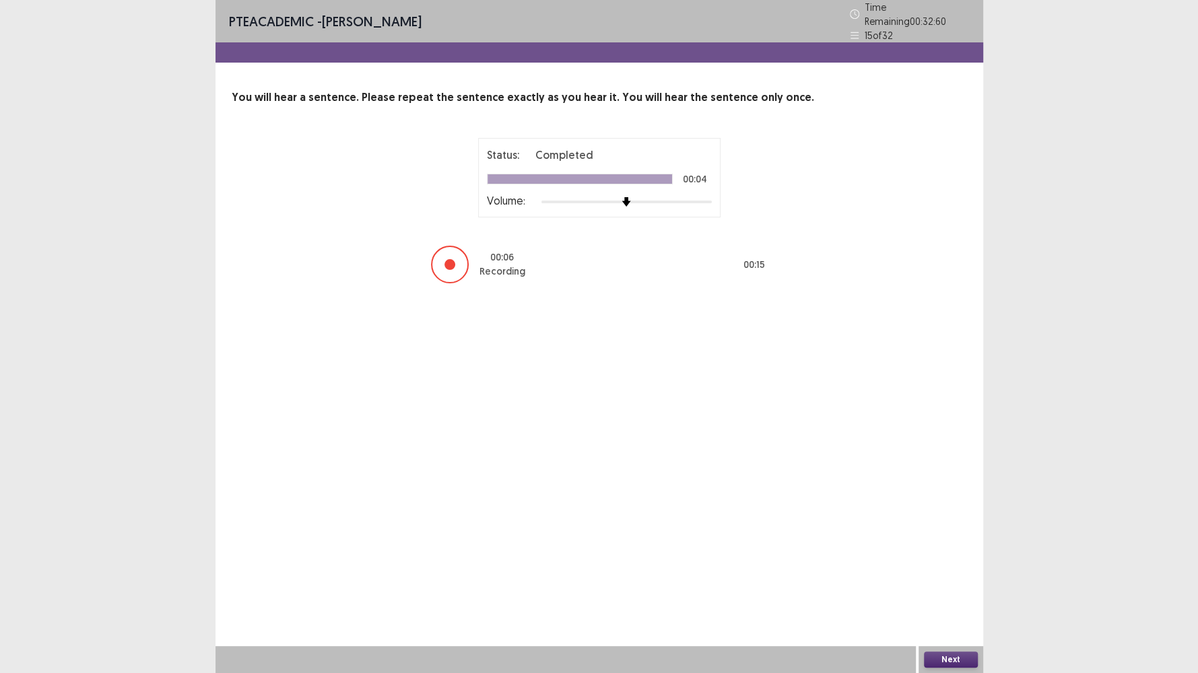
click at [926, 578] on button "Next" at bounding box center [951, 660] width 54 height 16
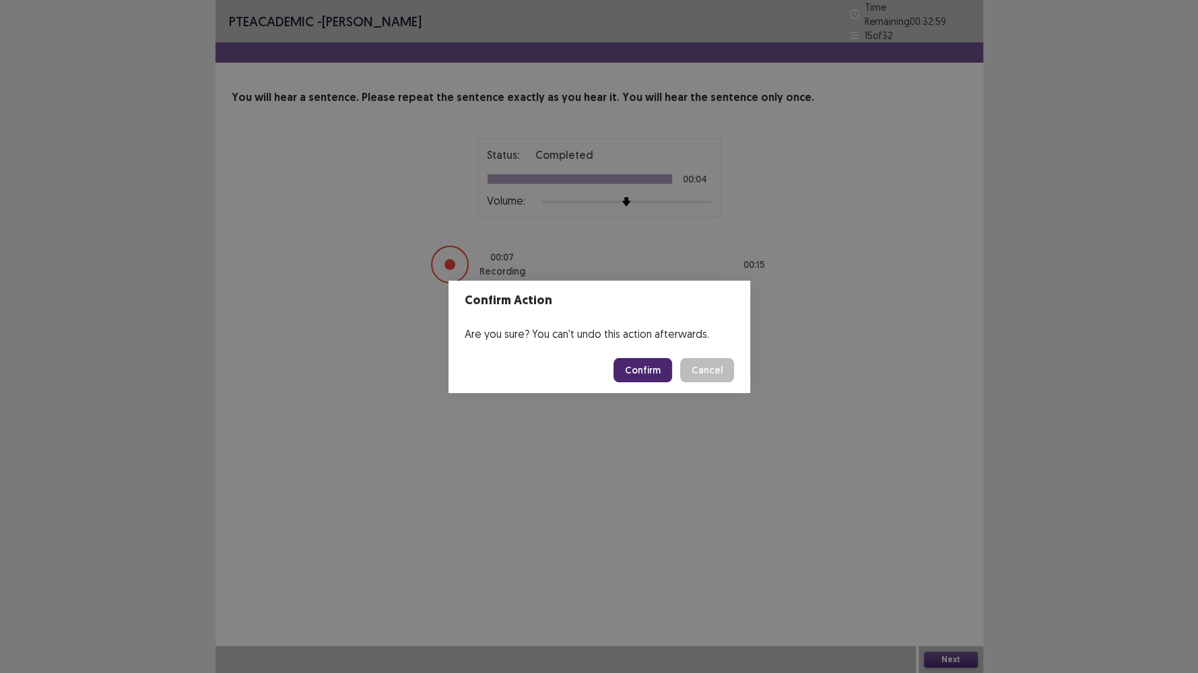
click at [662, 374] on button "Confirm" at bounding box center [642, 370] width 59 height 24
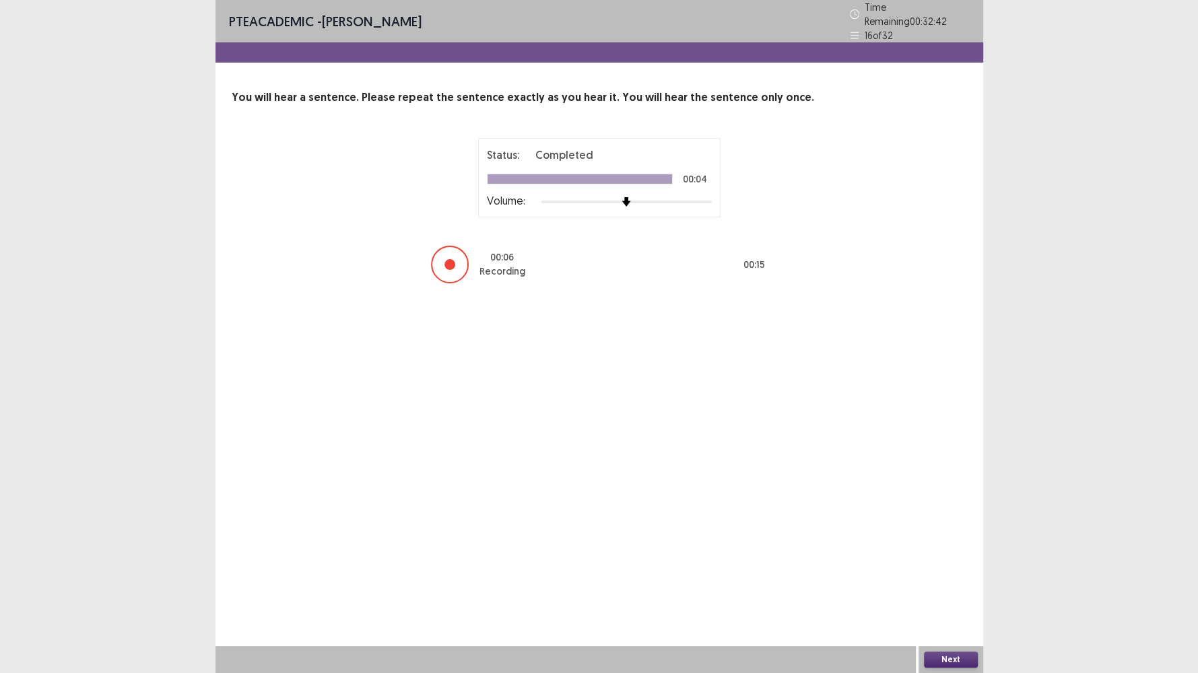
click at [948, 578] on button "Next" at bounding box center [951, 660] width 54 height 16
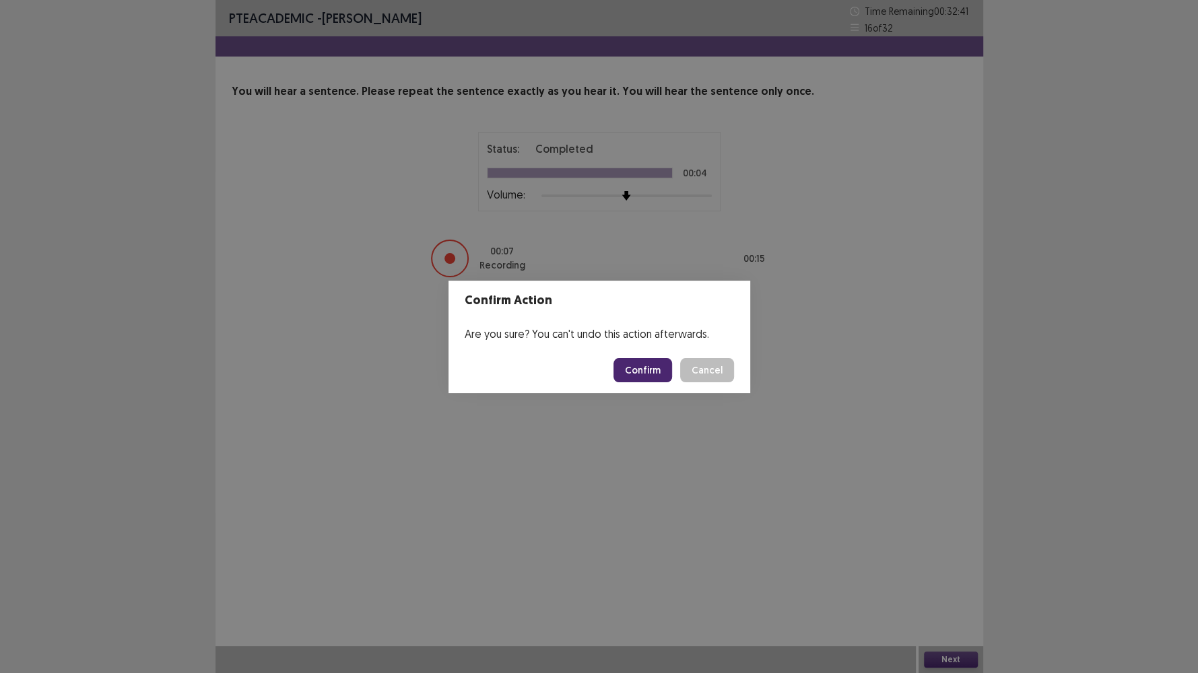
click at [623, 372] on button "Confirm" at bounding box center [642, 370] width 59 height 24
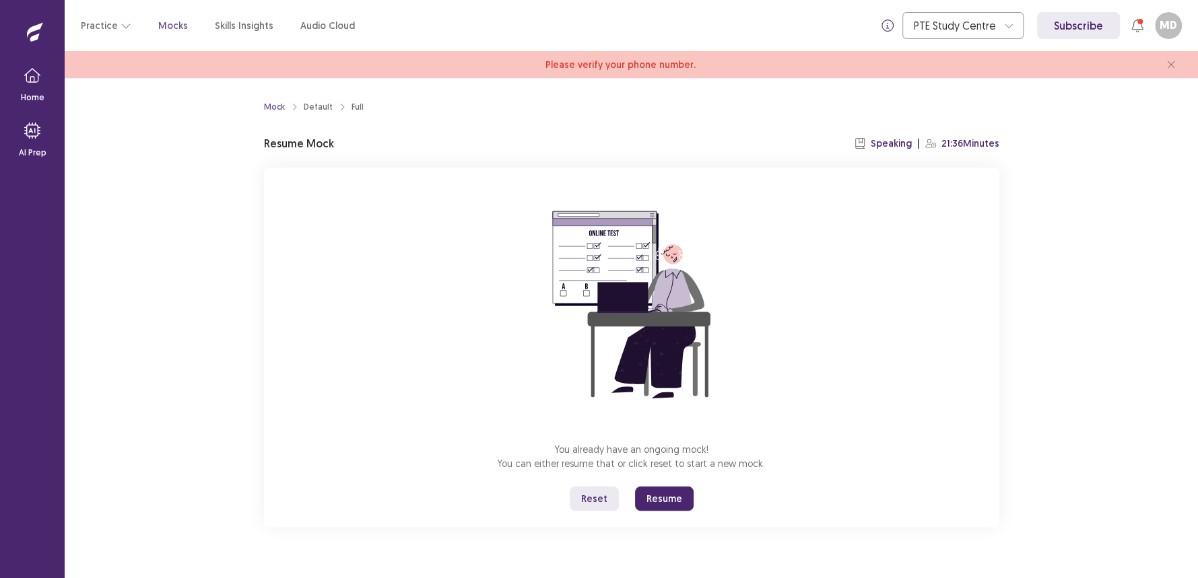
drag, startPoint x: 662, startPoint y: 506, endPoint x: 662, endPoint y: 566, distance: 60.6
click at [662, 505] on button "Resume" at bounding box center [664, 499] width 59 height 24
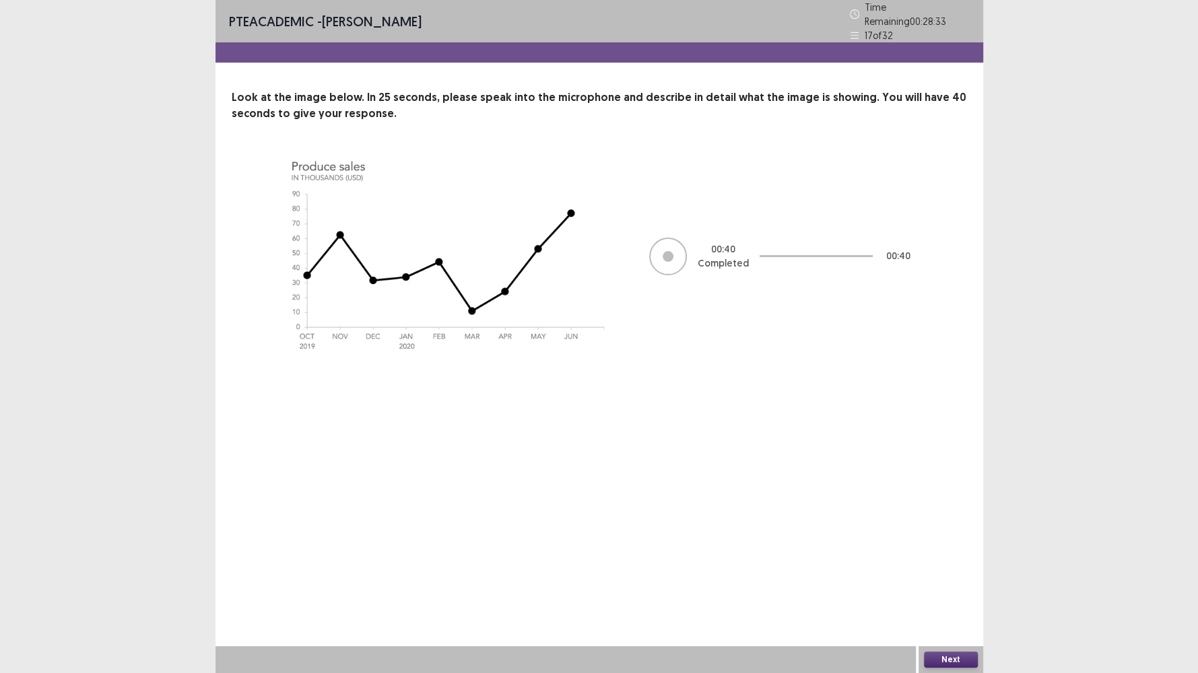
click at [938, 578] on button "Next" at bounding box center [951, 660] width 54 height 16
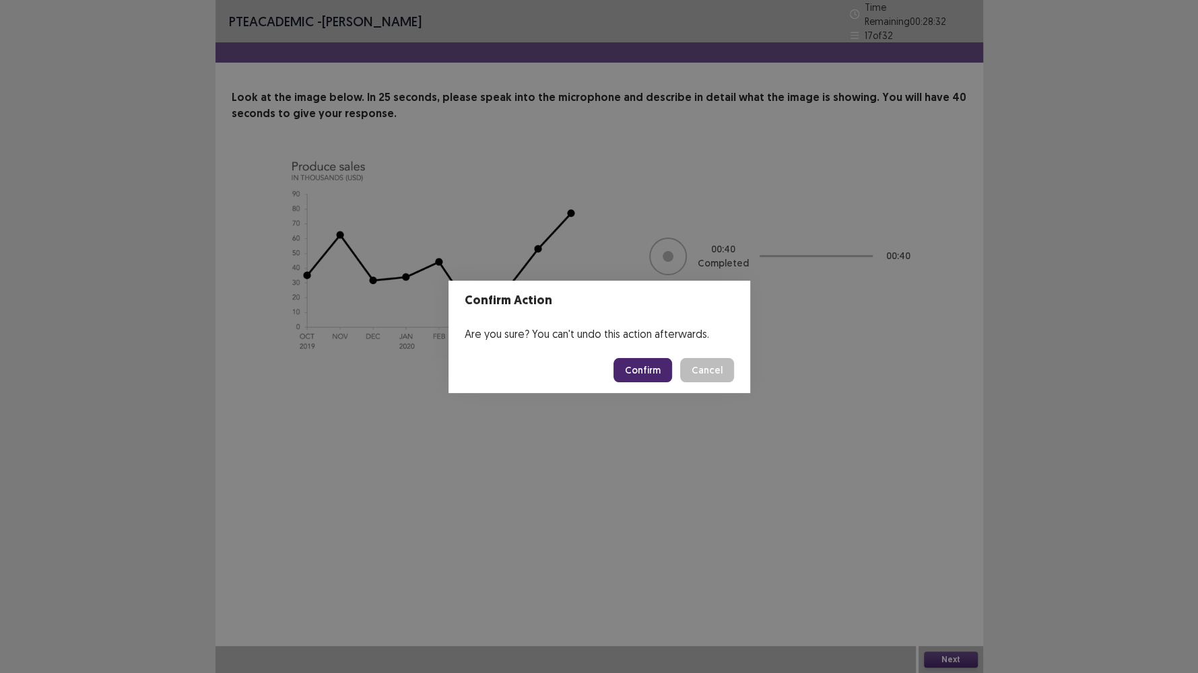
click at [636, 378] on button "Confirm" at bounding box center [642, 370] width 59 height 24
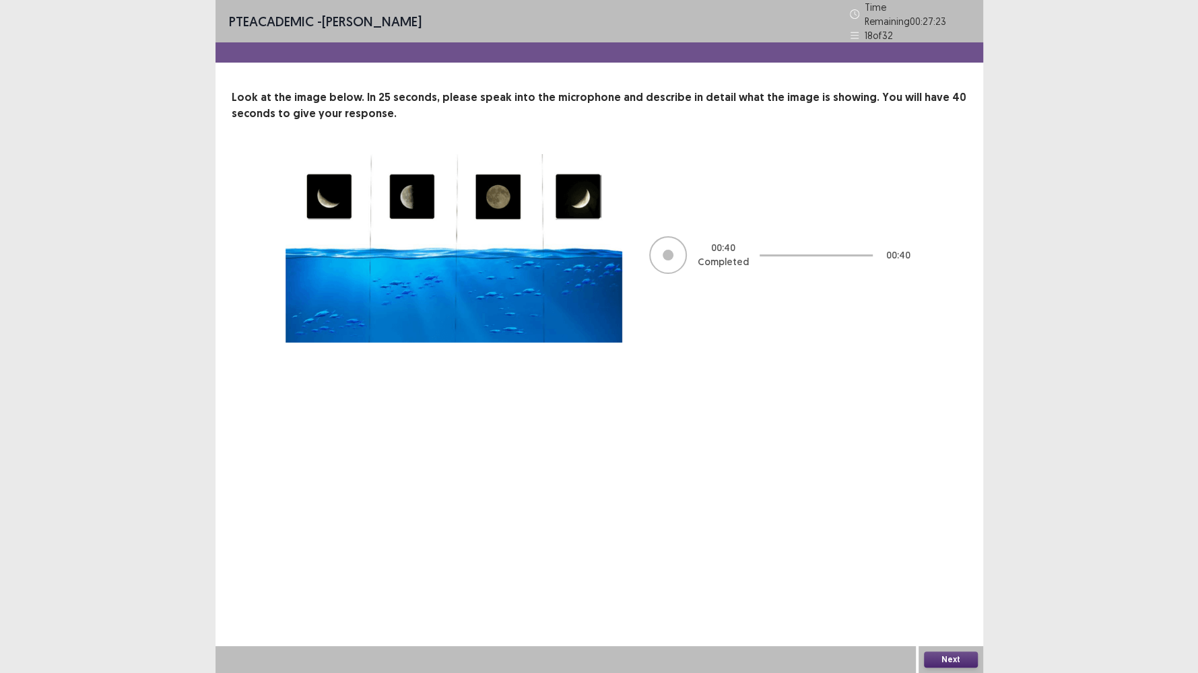
click at [929, 578] on button "Next" at bounding box center [951, 660] width 54 height 16
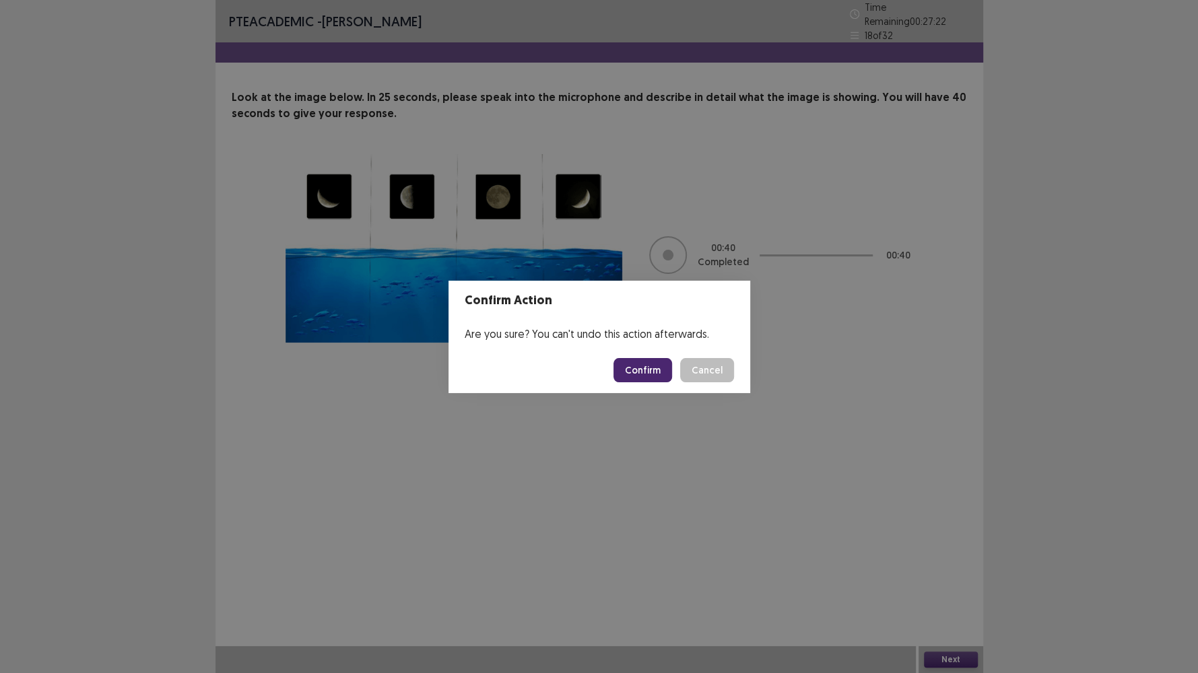
click at [640, 374] on button "Confirm" at bounding box center [642, 370] width 59 height 24
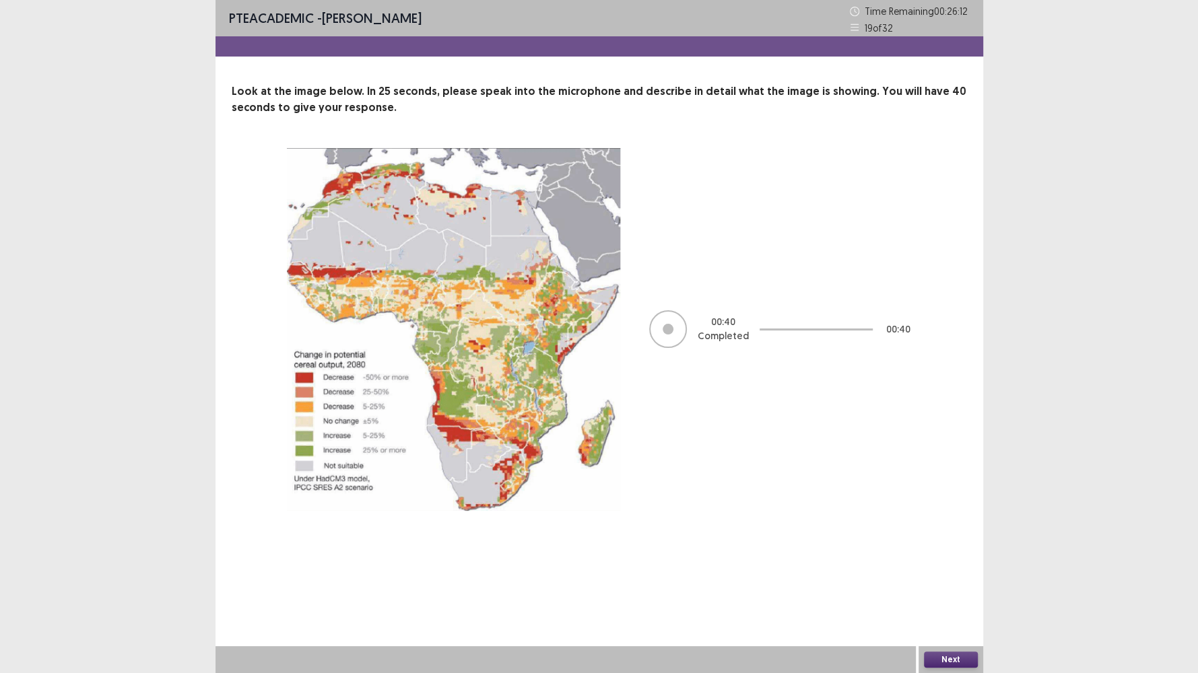
click at [956, 578] on button "Next" at bounding box center [951, 660] width 54 height 16
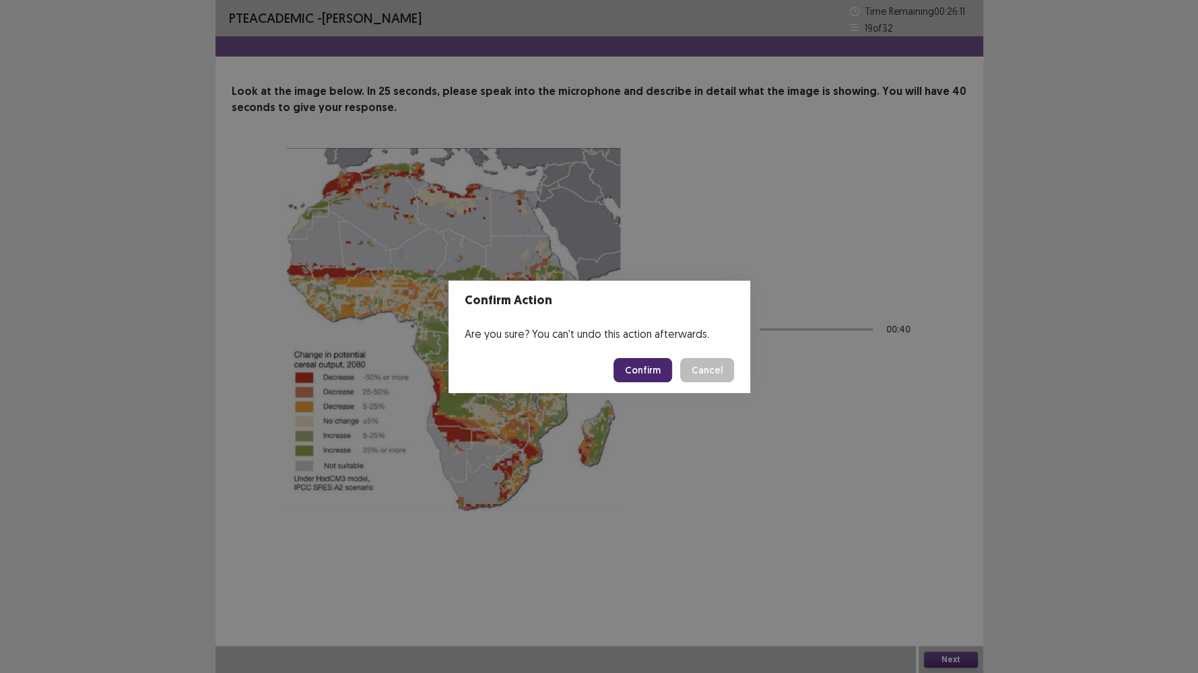
click at [648, 370] on button "Confirm" at bounding box center [642, 370] width 59 height 24
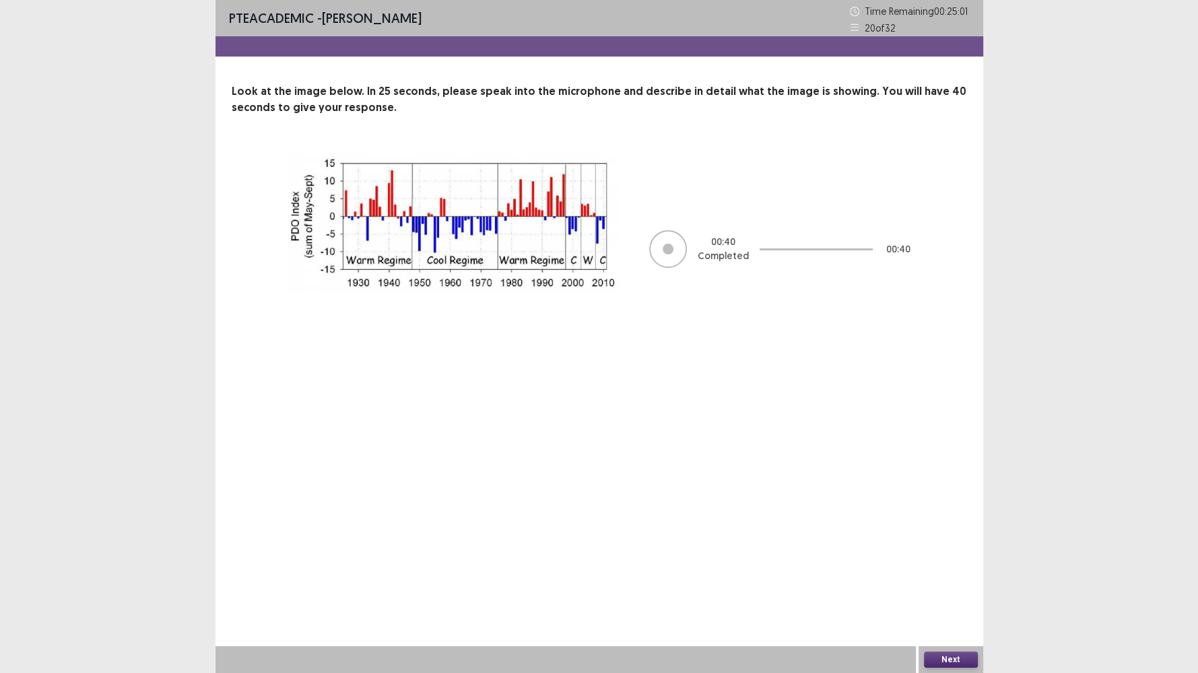
click at [945, 578] on button "Next" at bounding box center [951, 660] width 54 height 16
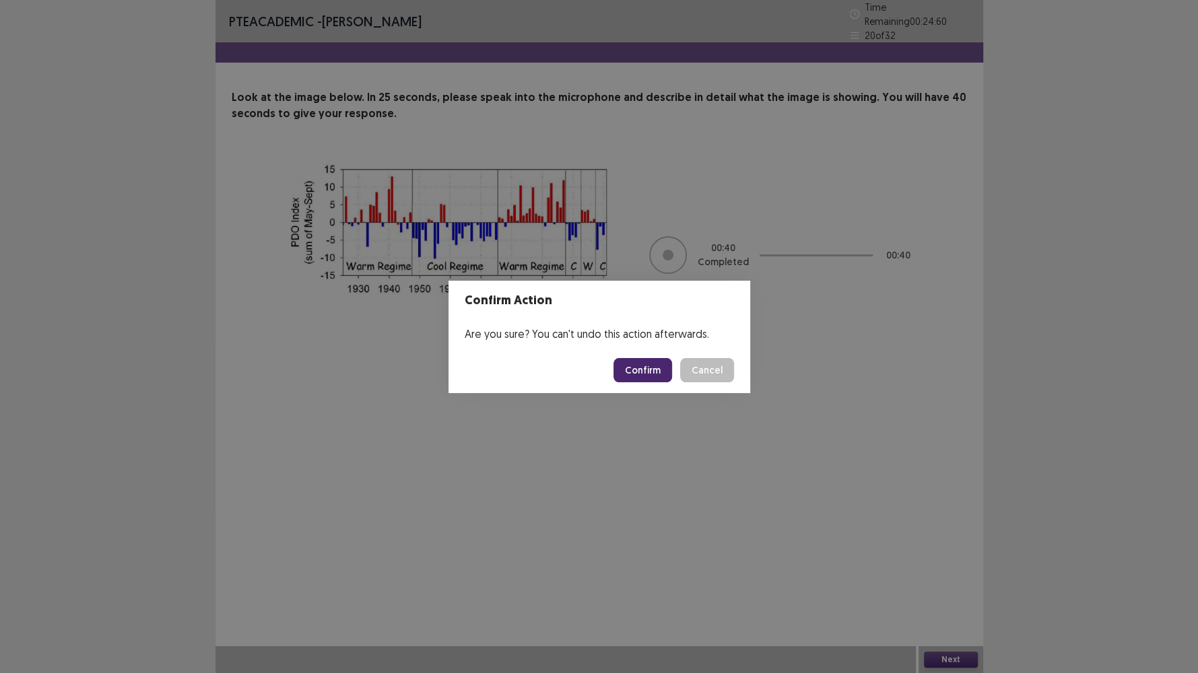
click at [646, 371] on button "Confirm" at bounding box center [642, 370] width 59 height 24
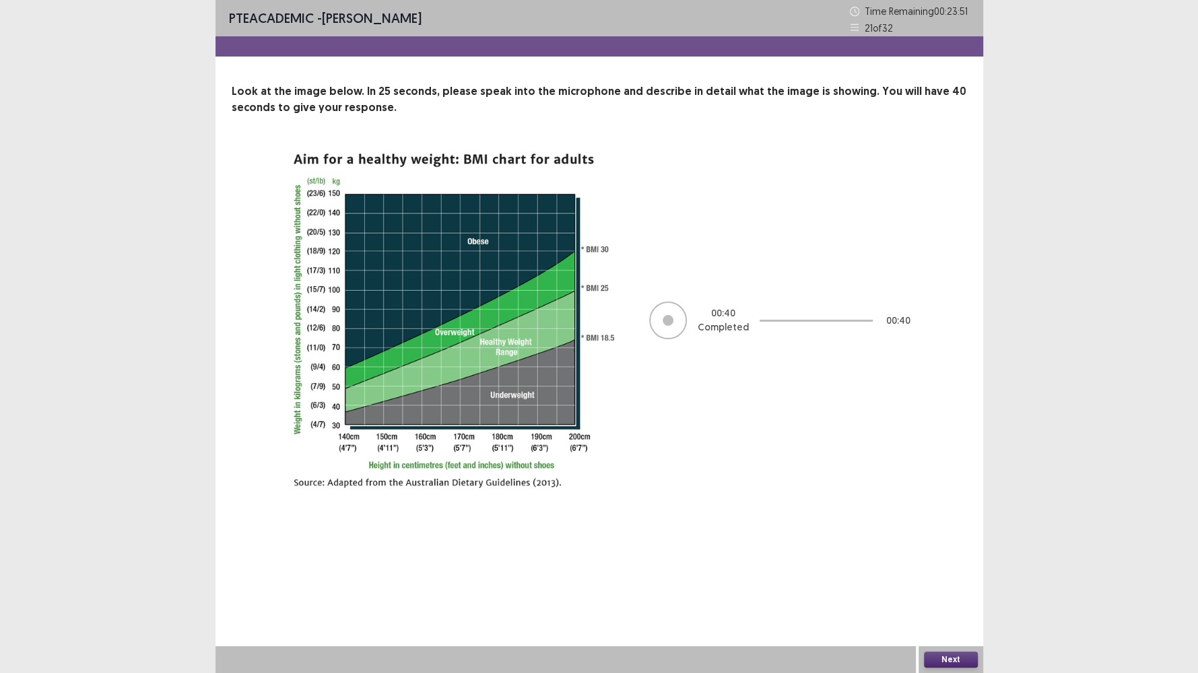
click at [943, 578] on button "Next" at bounding box center [951, 660] width 54 height 16
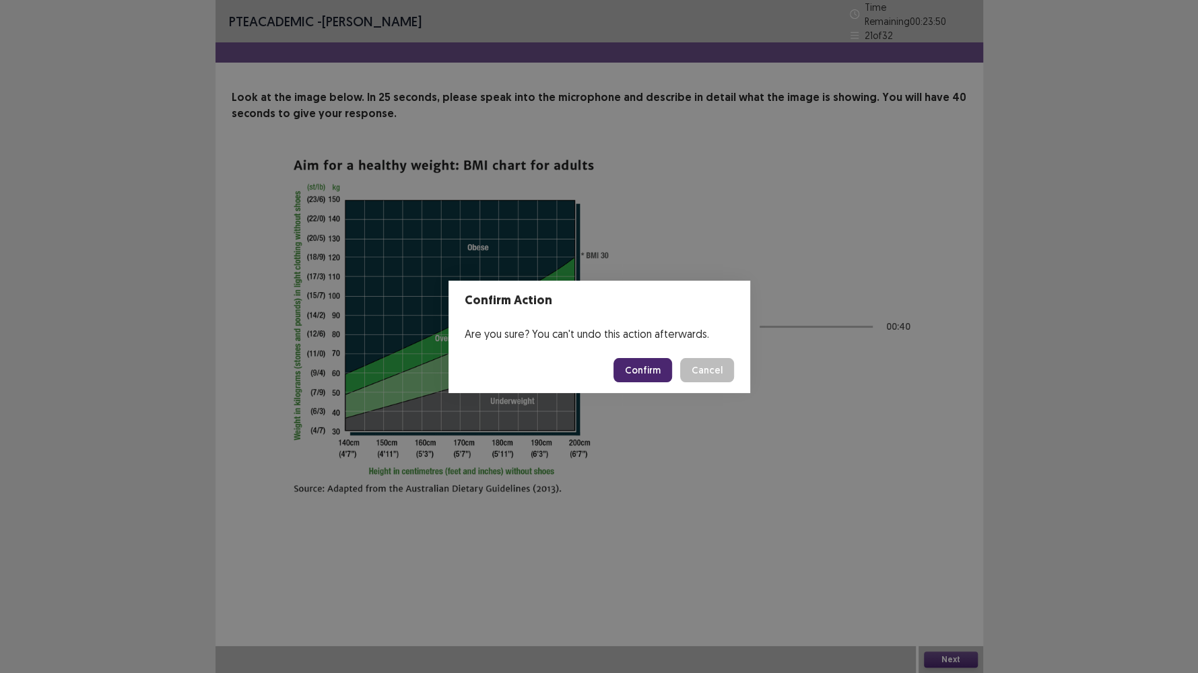
click at [631, 374] on button "Confirm" at bounding box center [642, 370] width 59 height 24
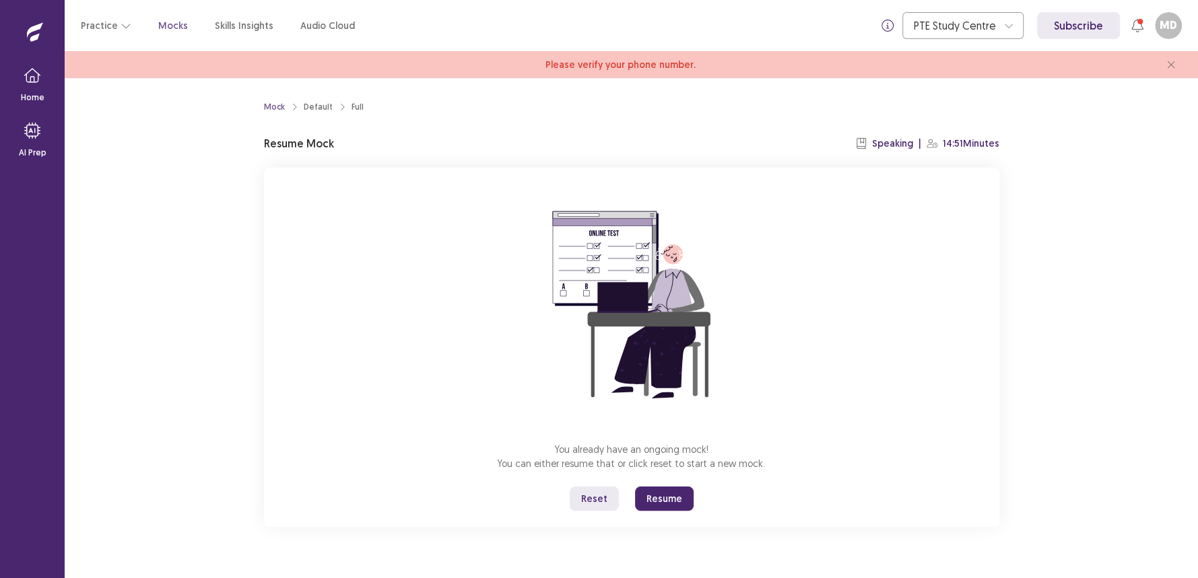
click at [656, 506] on button "Resume" at bounding box center [664, 499] width 59 height 24
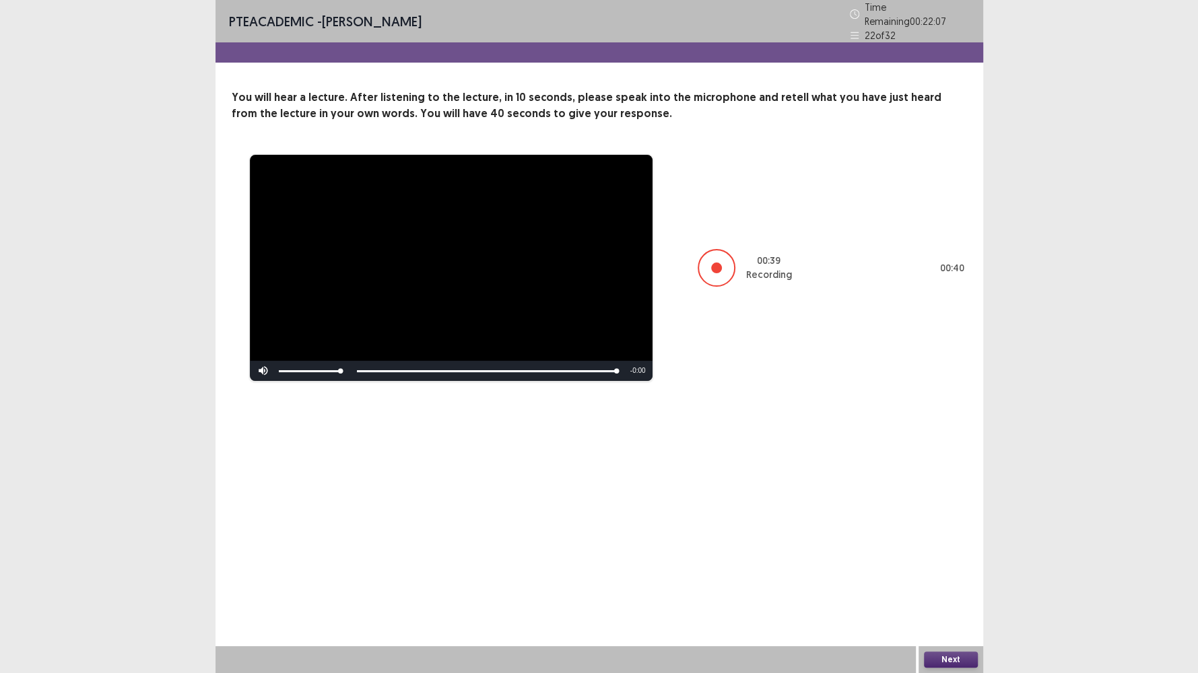
click at [937, 578] on button "Next" at bounding box center [951, 660] width 54 height 16
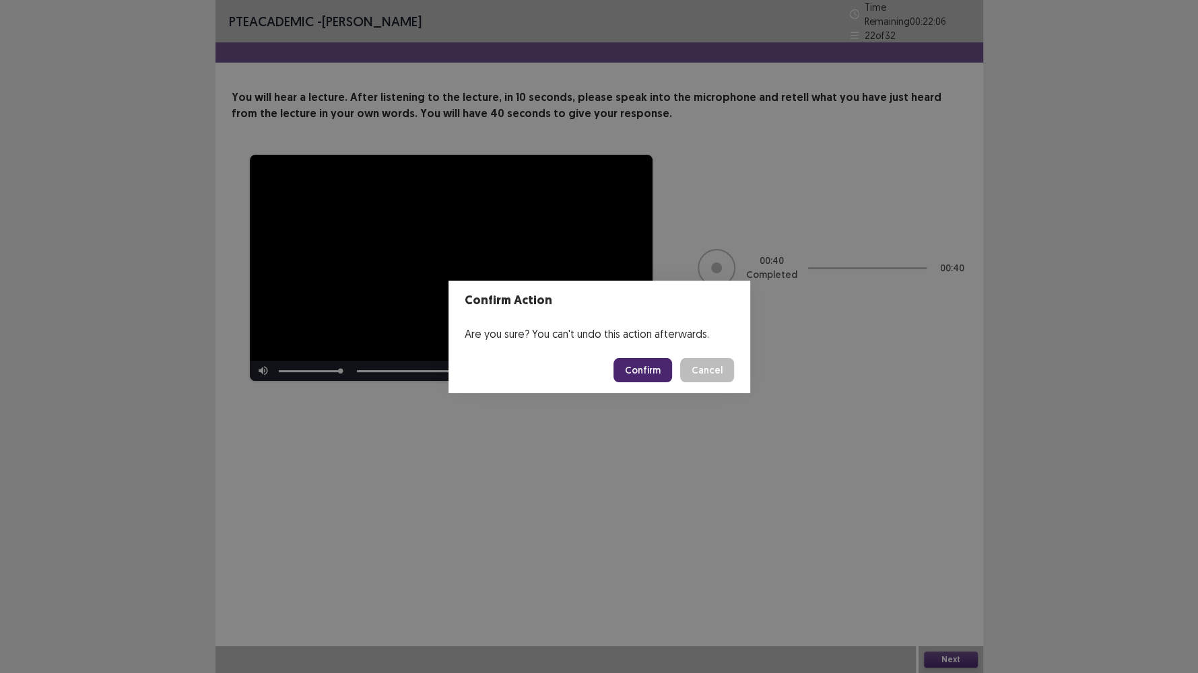
click at [631, 372] on button "Confirm" at bounding box center [642, 370] width 59 height 24
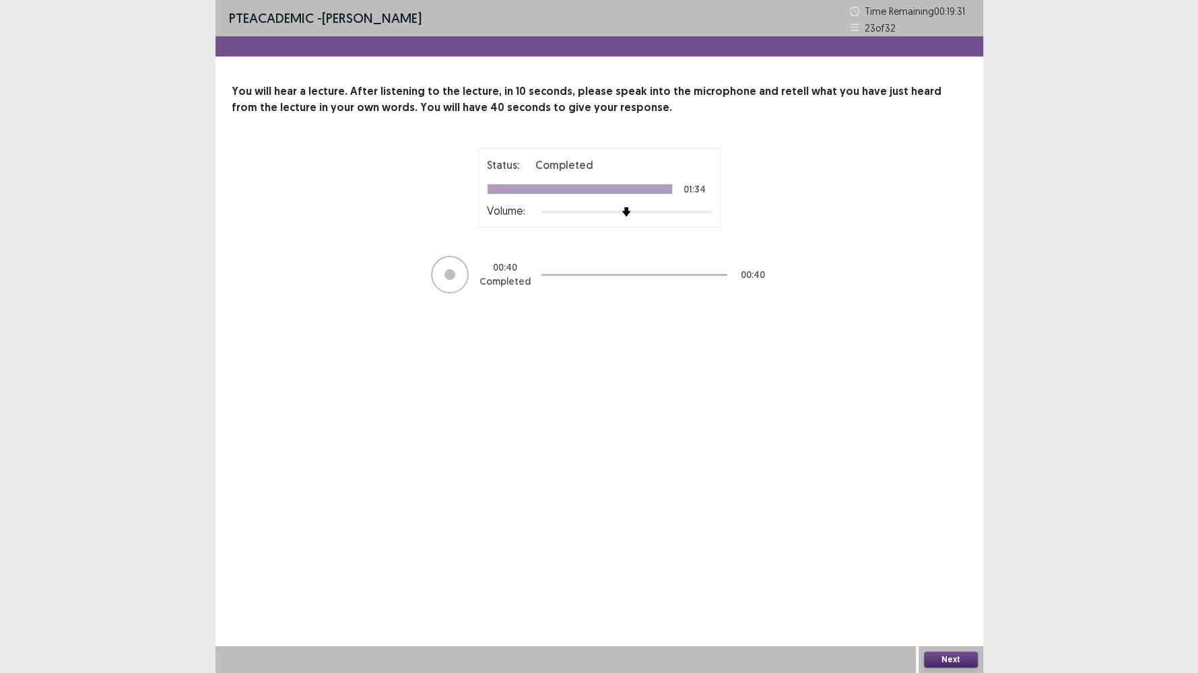
click at [929, 578] on button "Next" at bounding box center [951, 660] width 54 height 16
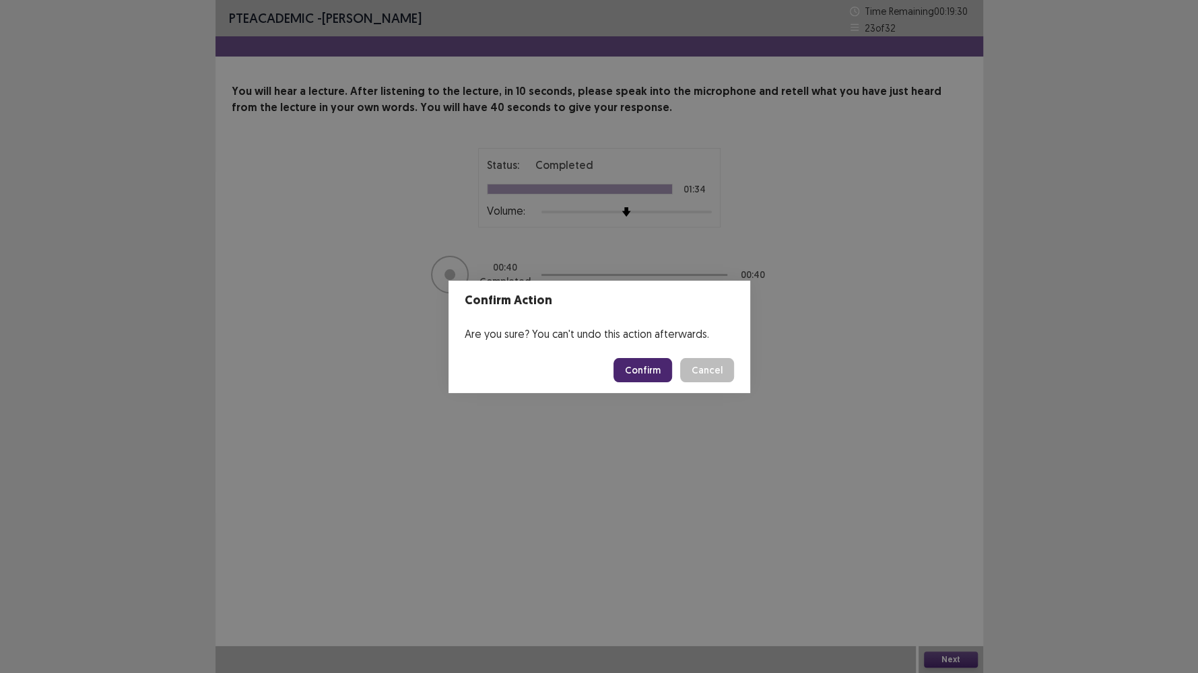
click at [645, 378] on button "Confirm" at bounding box center [642, 370] width 59 height 24
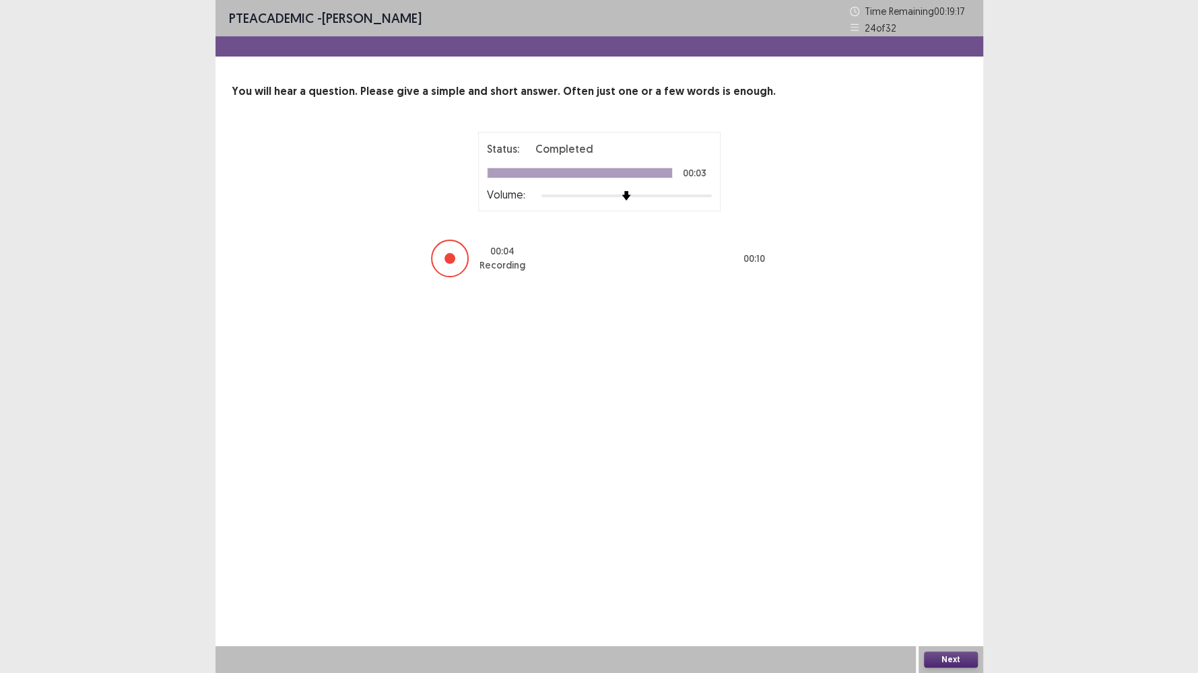
click at [930, 578] on button "Next" at bounding box center [951, 660] width 54 height 16
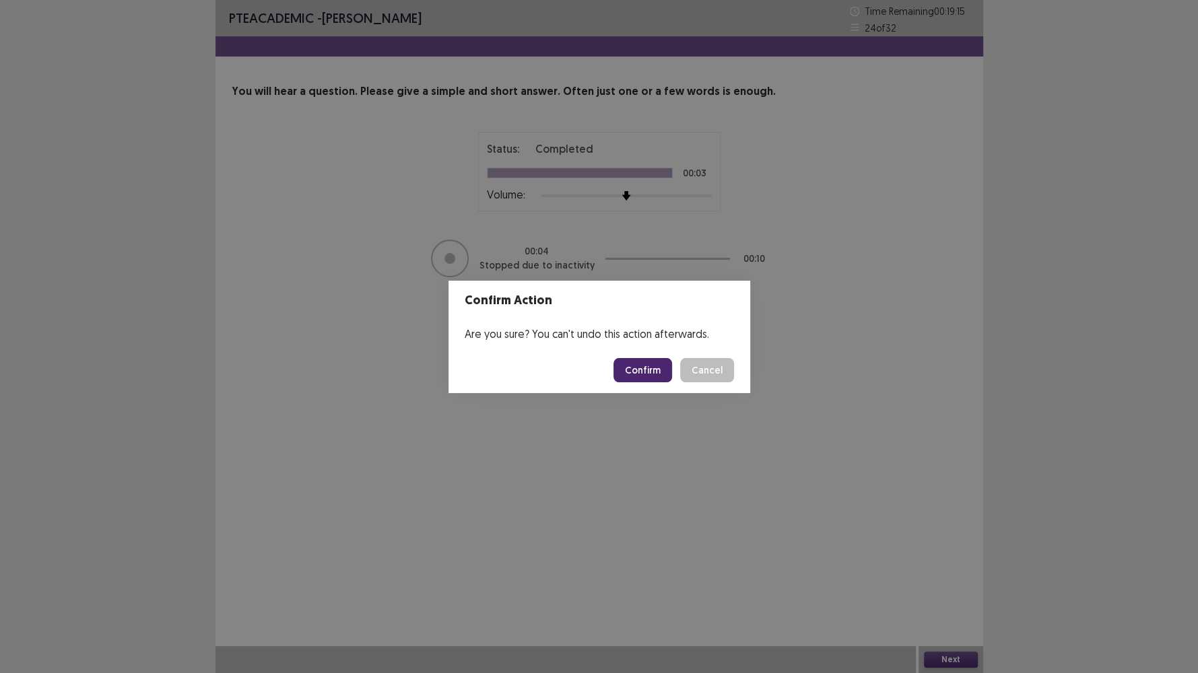
click at [633, 375] on button "Confirm" at bounding box center [642, 370] width 59 height 24
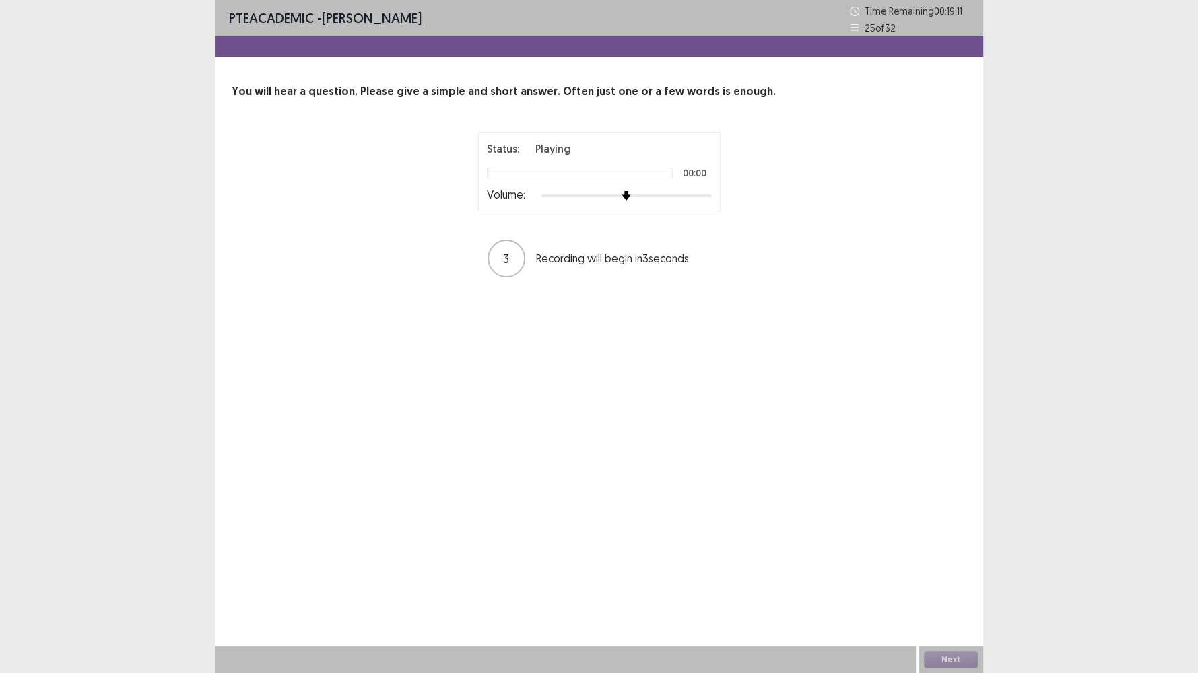
click at [690, 191] on div at bounding box center [626, 196] width 170 height 11
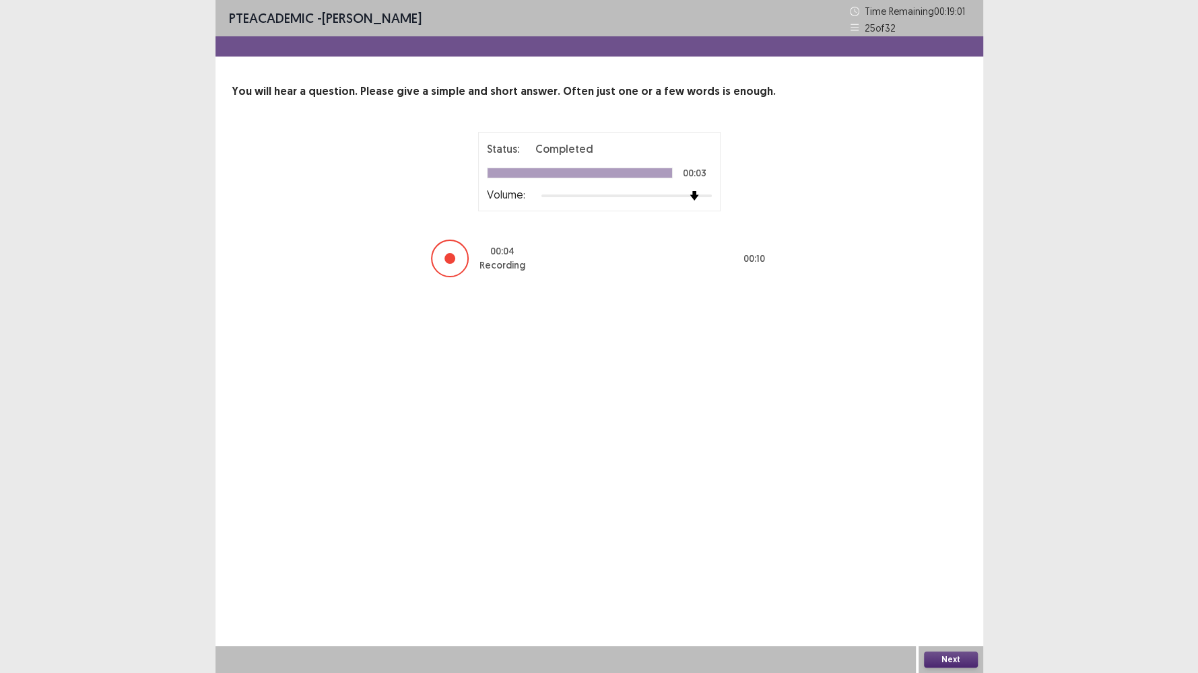
click at [949, 578] on button "Next" at bounding box center [951, 660] width 54 height 16
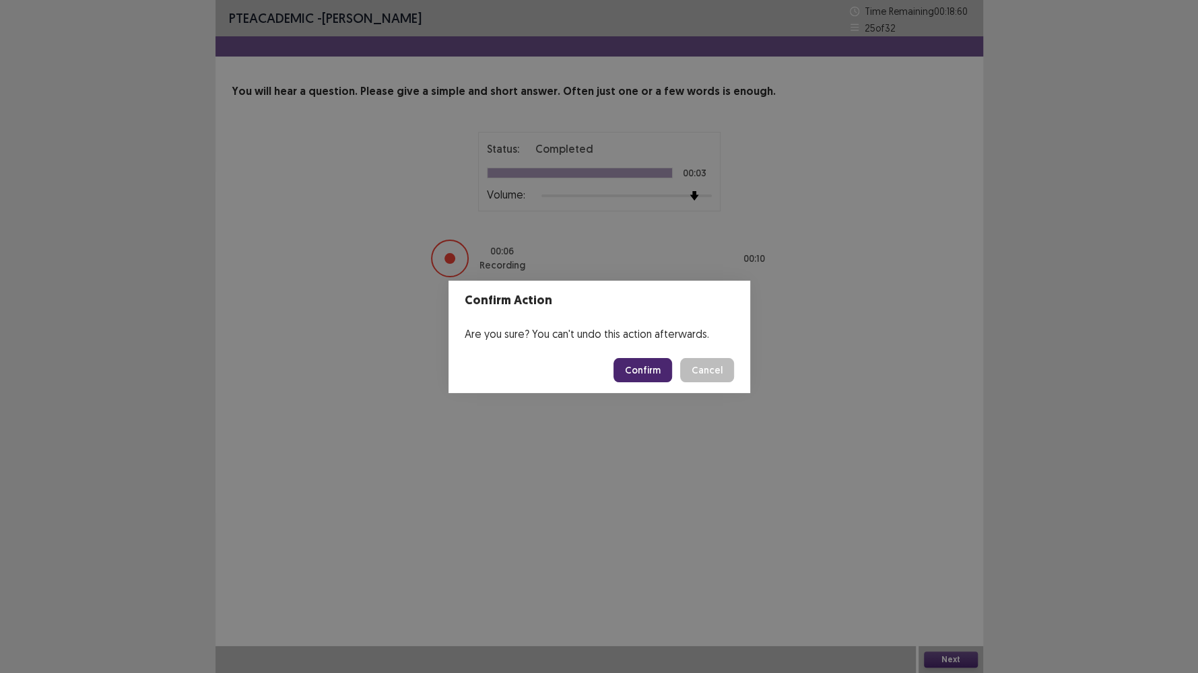
click at [656, 370] on button "Confirm" at bounding box center [642, 370] width 59 height 24
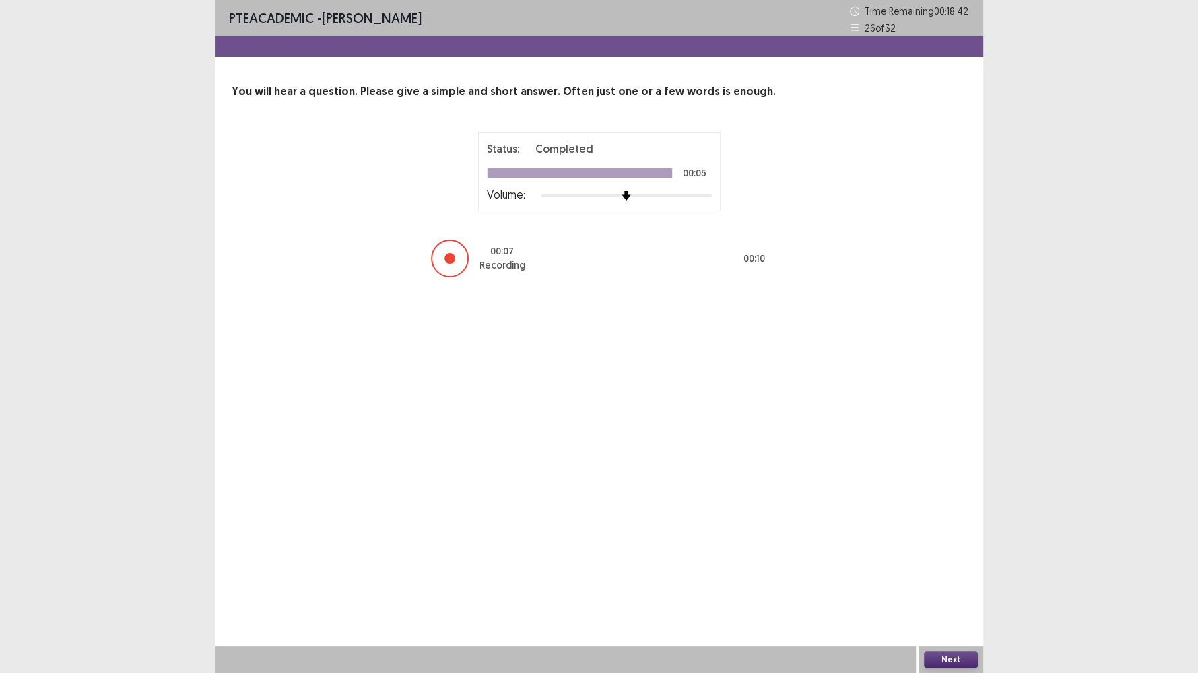
click at [934, 578] on button "Next" at bounding box center [951, 660] width 54 height 16
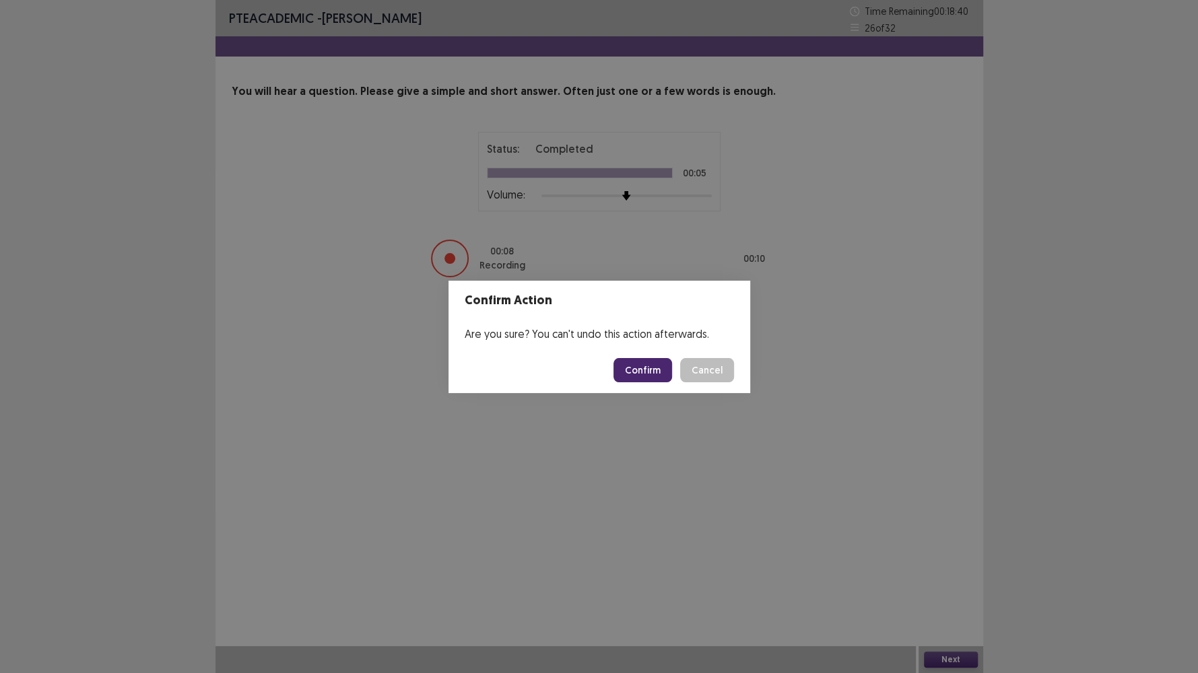
click at [656, 366] on button "Confirm" at bounding box center [642, 370] width 59 height 24
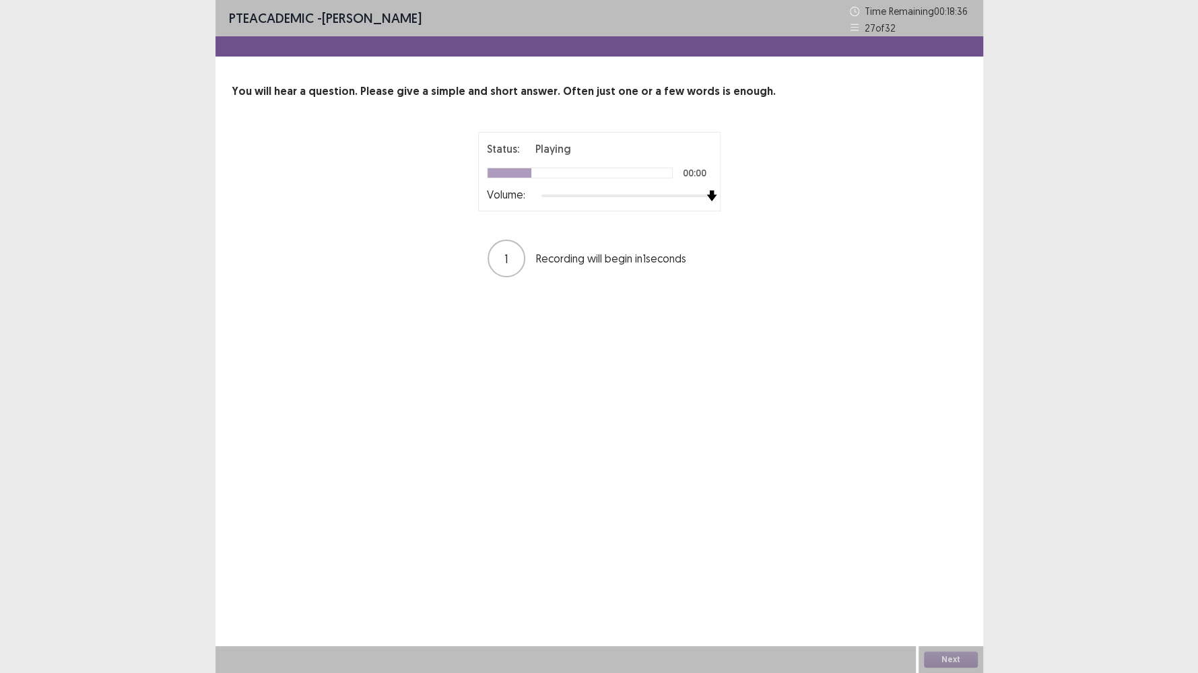
click at [704, 195] on div at bounding box center [626, 196] width 170 height 11
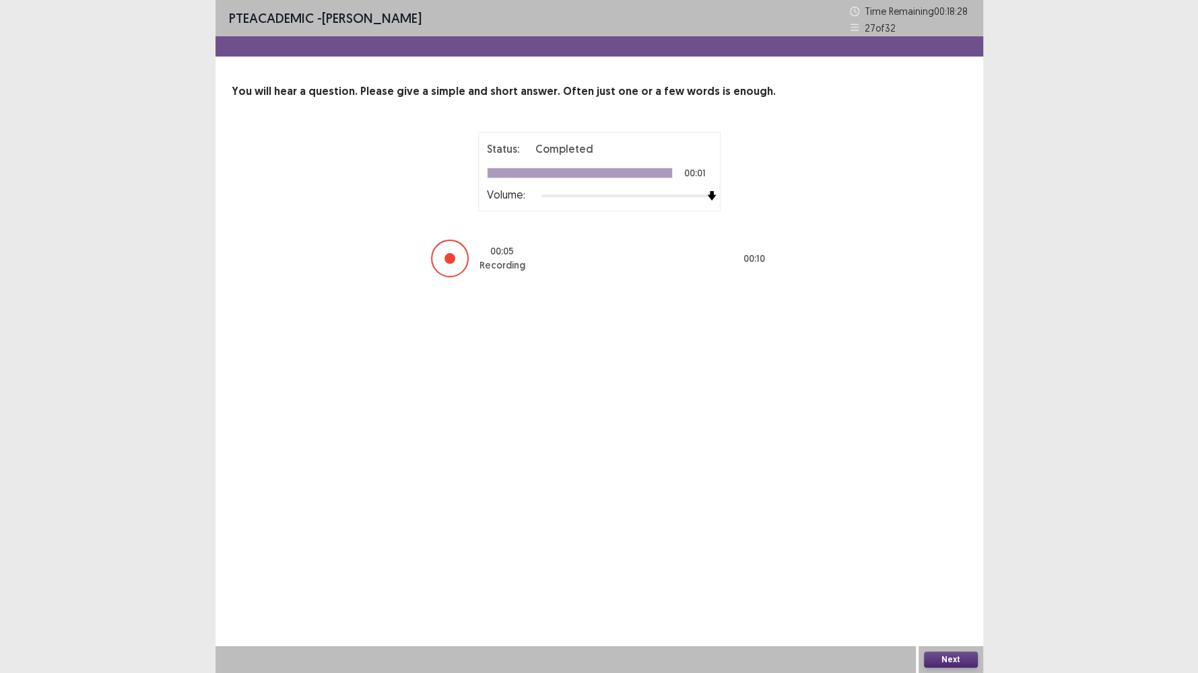
click at [934, 578] on button "Next" at bounding box center [951, 660] width 54 height 16
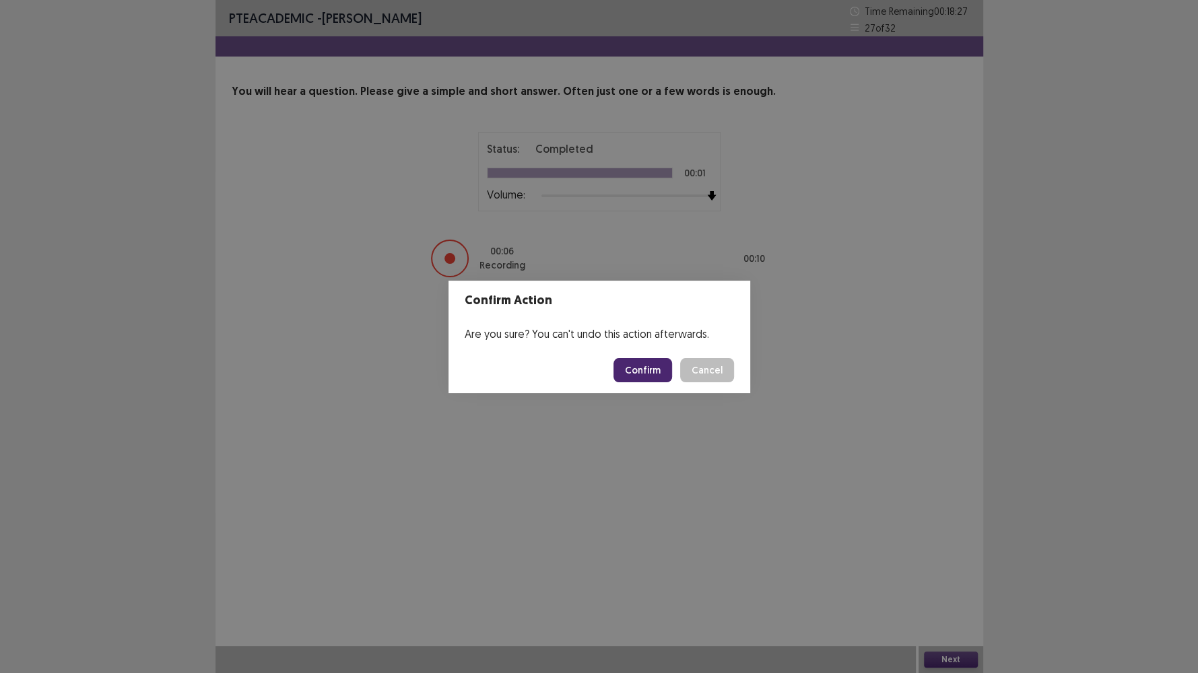
click at [650, 366] on button "Confirm" at bounding box center [642, 370] width 59 height 24
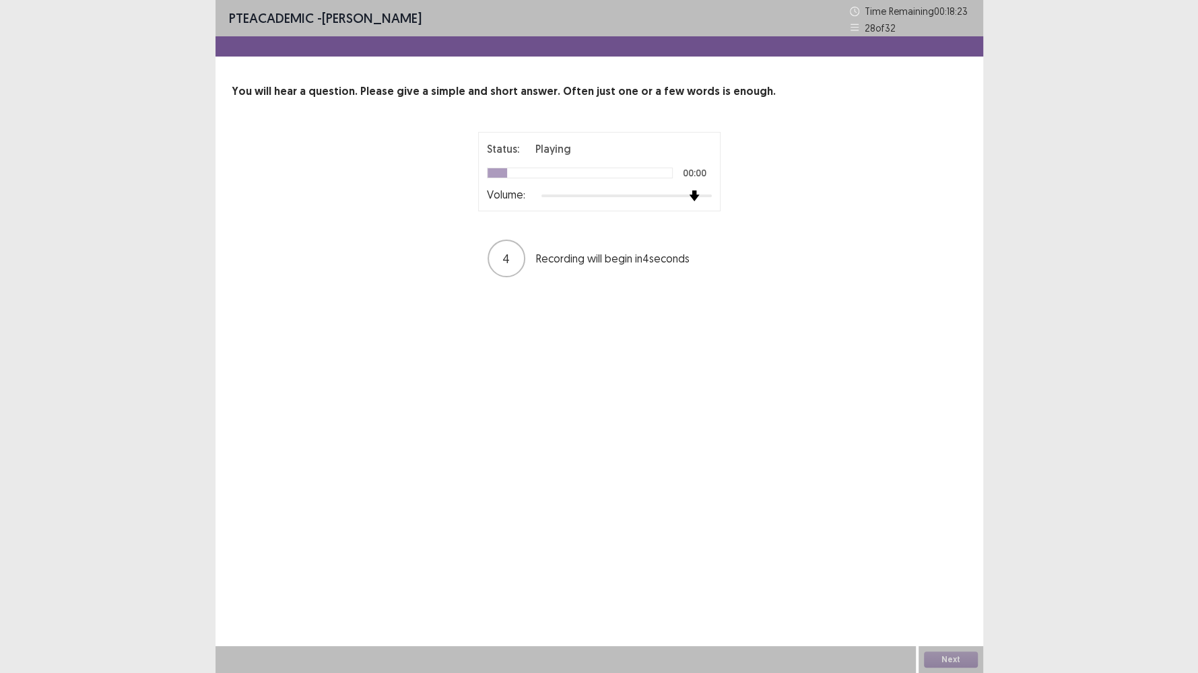
click at [688, 194] on div at bounding box center [626, 196] width 170 height 11
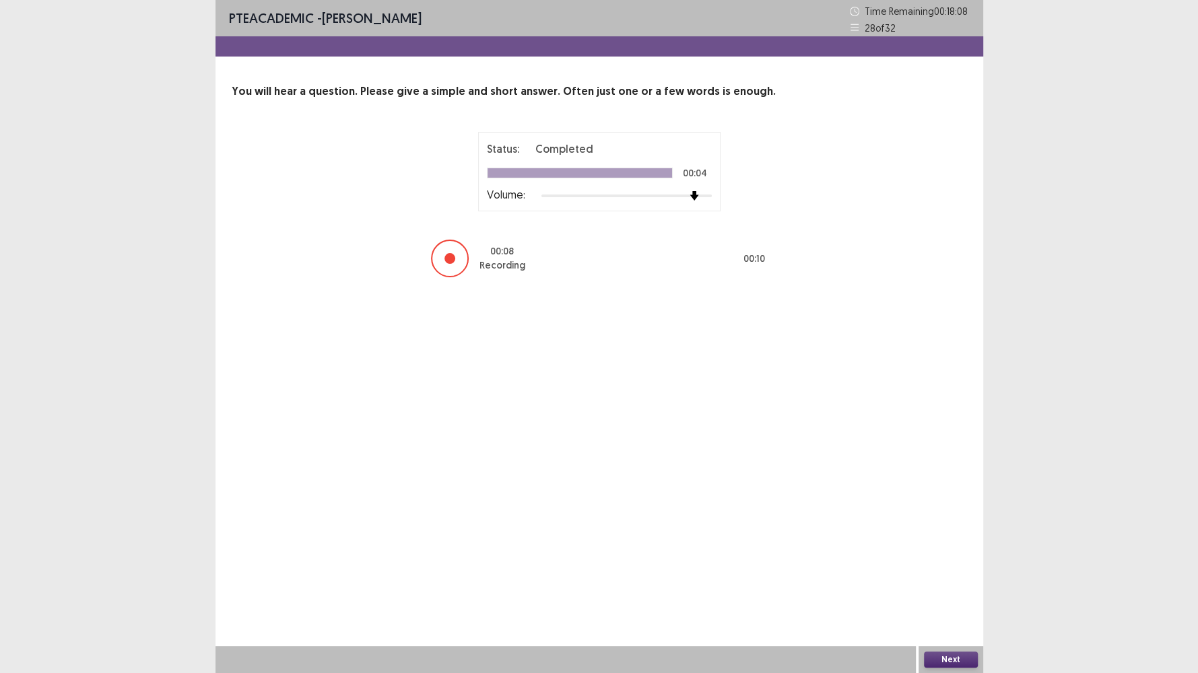
click at [947, 578] on button "Next" at bounding box center [951, 660] width 54 height 16
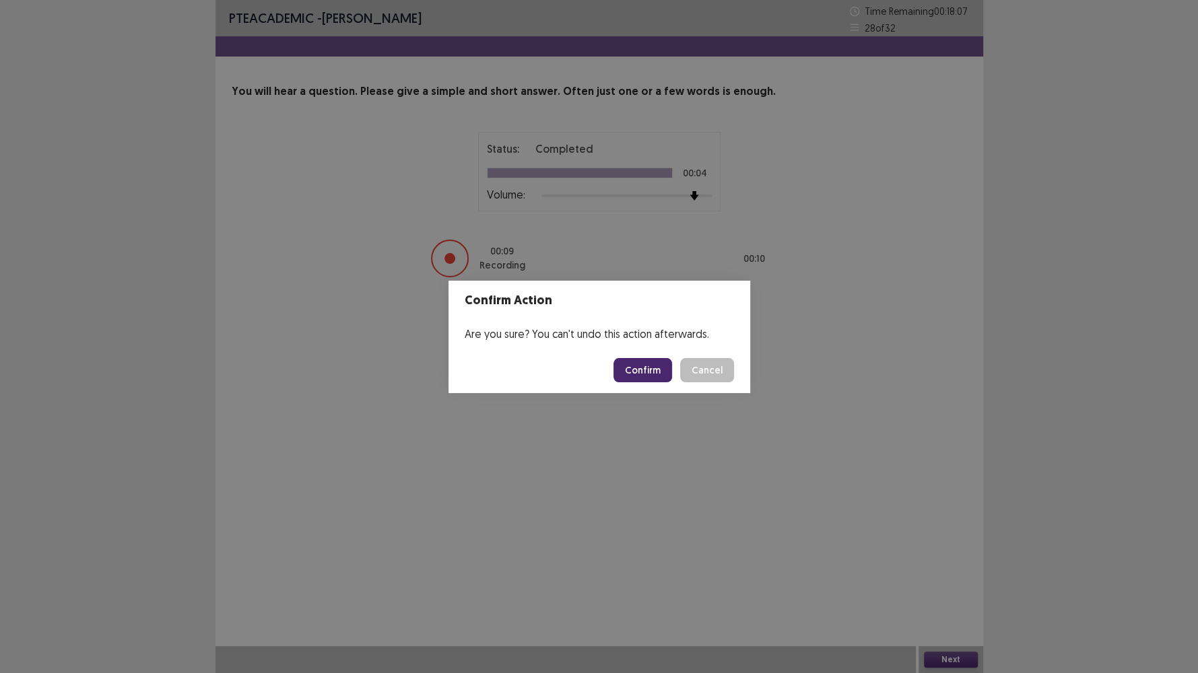
click at [656, 373] on button "Confirm" at bounding box center [642, 370] width 59 height 24
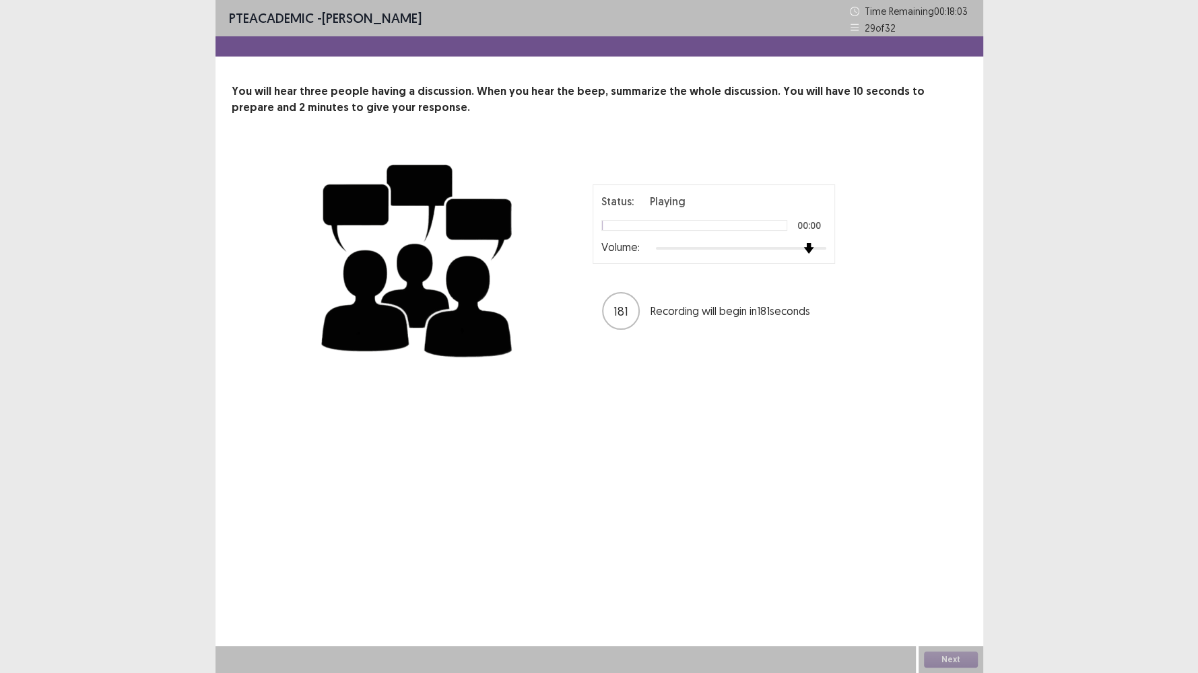
click at [803, 247] on div at bounding box center [741, 248] width 170 height 11
click at [808, 249] on img at bounding box center [808, 248] width 9 height 9
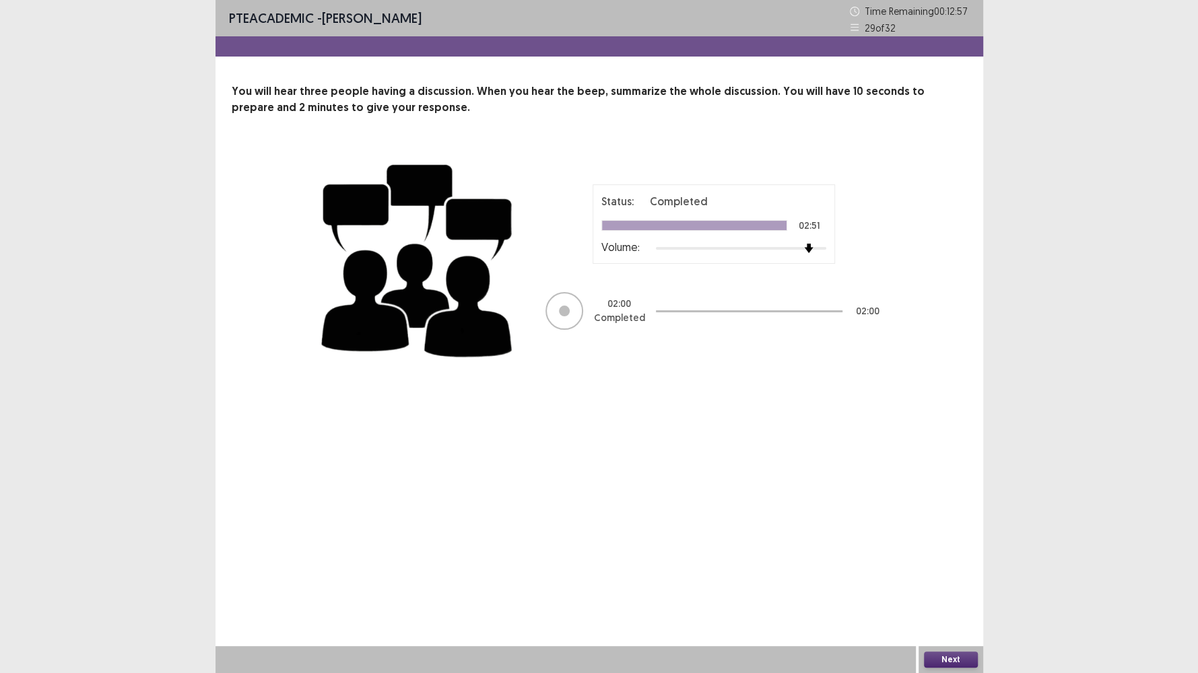
click at [952, 578] on button "Next" at bounding box center [951, 660] width 54 height 16
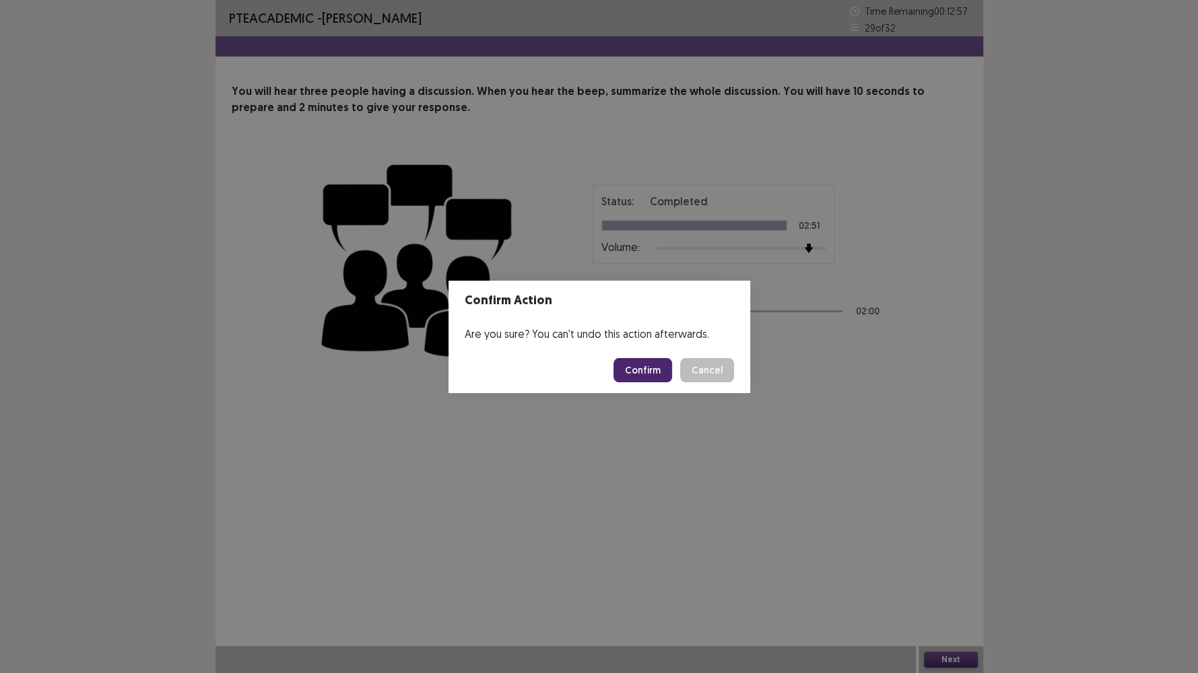
click at [641, 372] on button "Confirm" at bounding box center [642, 370] width 59 height 24
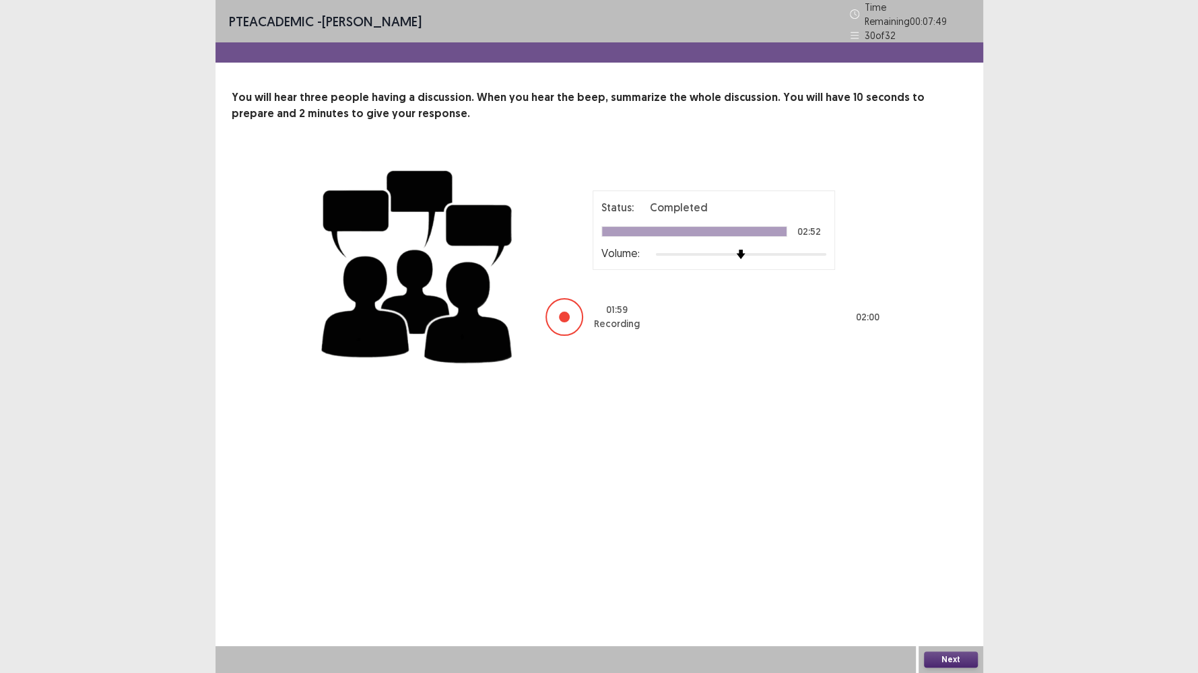
click at [953, 578] on button "Next" at bounding box center [951, 660] width 54 height 16
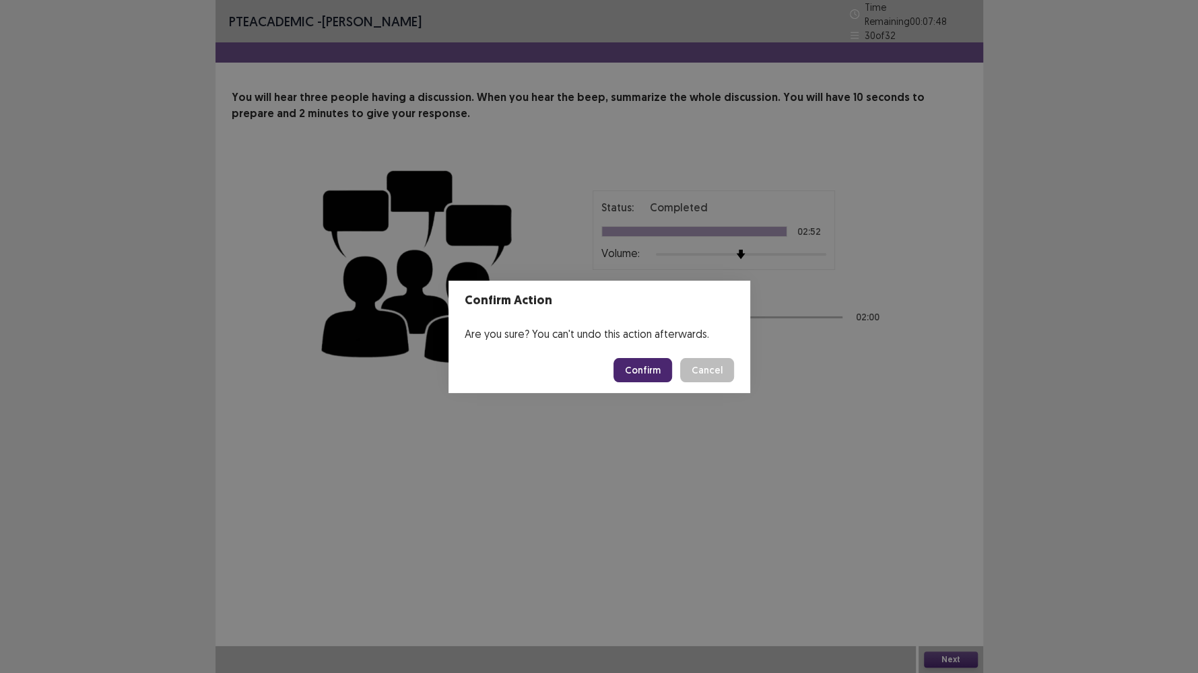
click at [642, 366] on button "Confirm" at bounding box center [642, 370] width 59 height 24
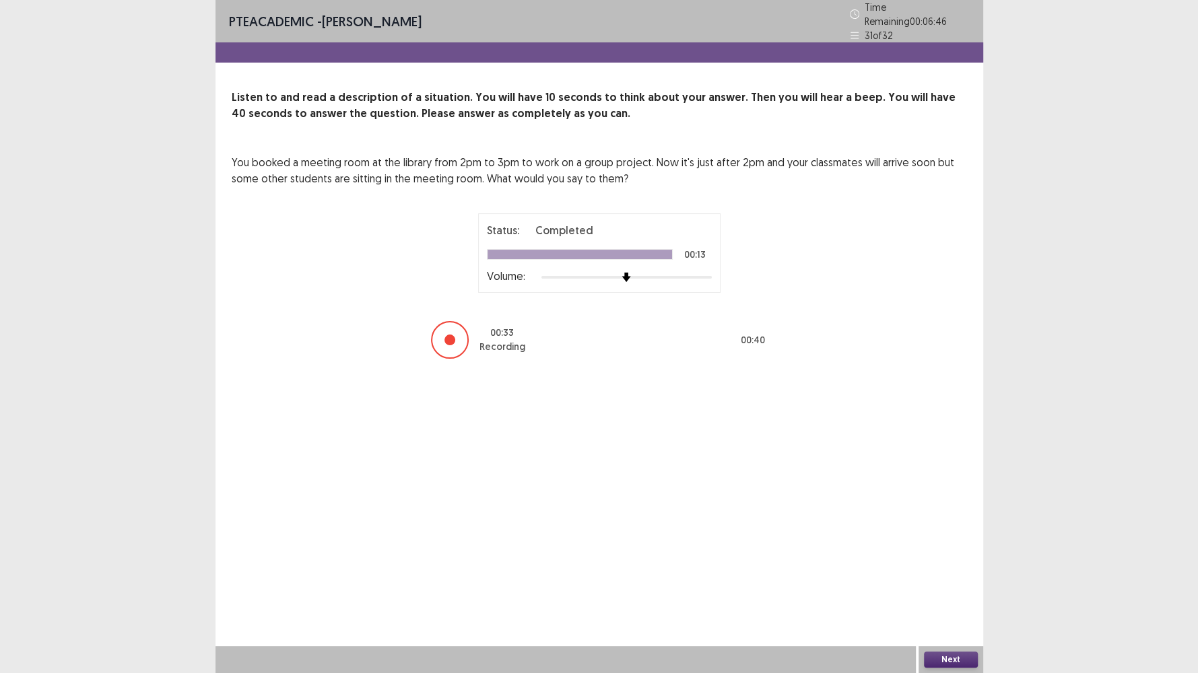
click at [958, 578] on button "Next" at bounding box center [951, 660] width 54 height 16
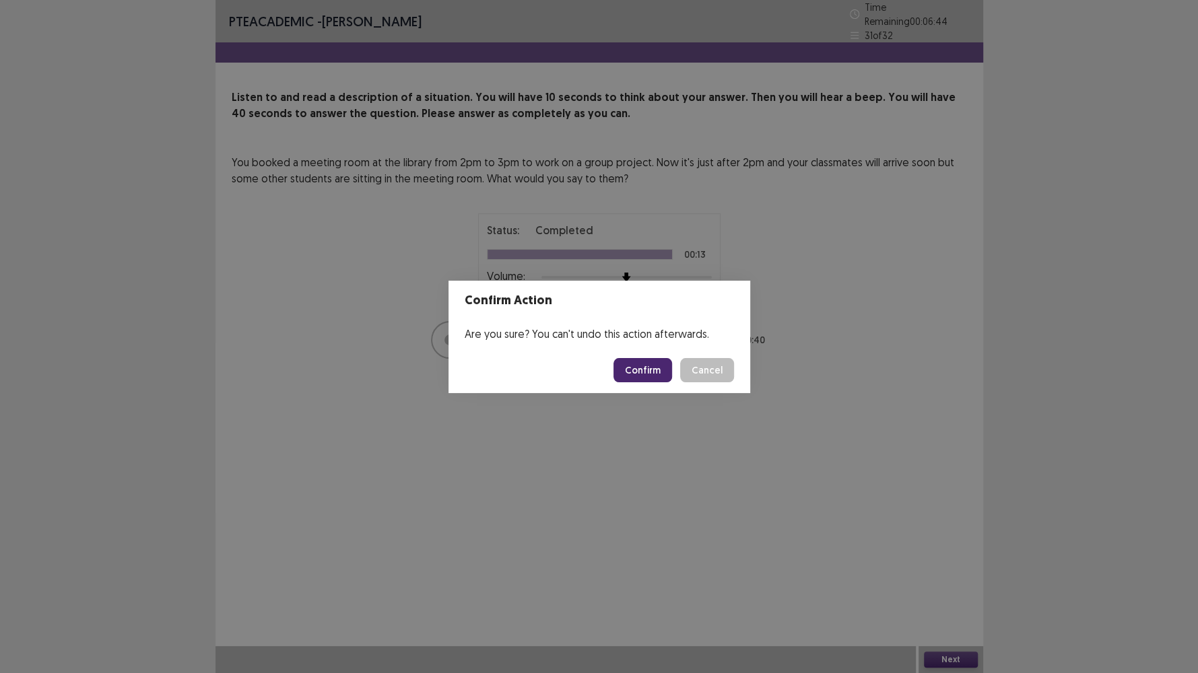
click at [640, 376] on button "Confirm" at bounding box center [642, 370] width 59 height 24
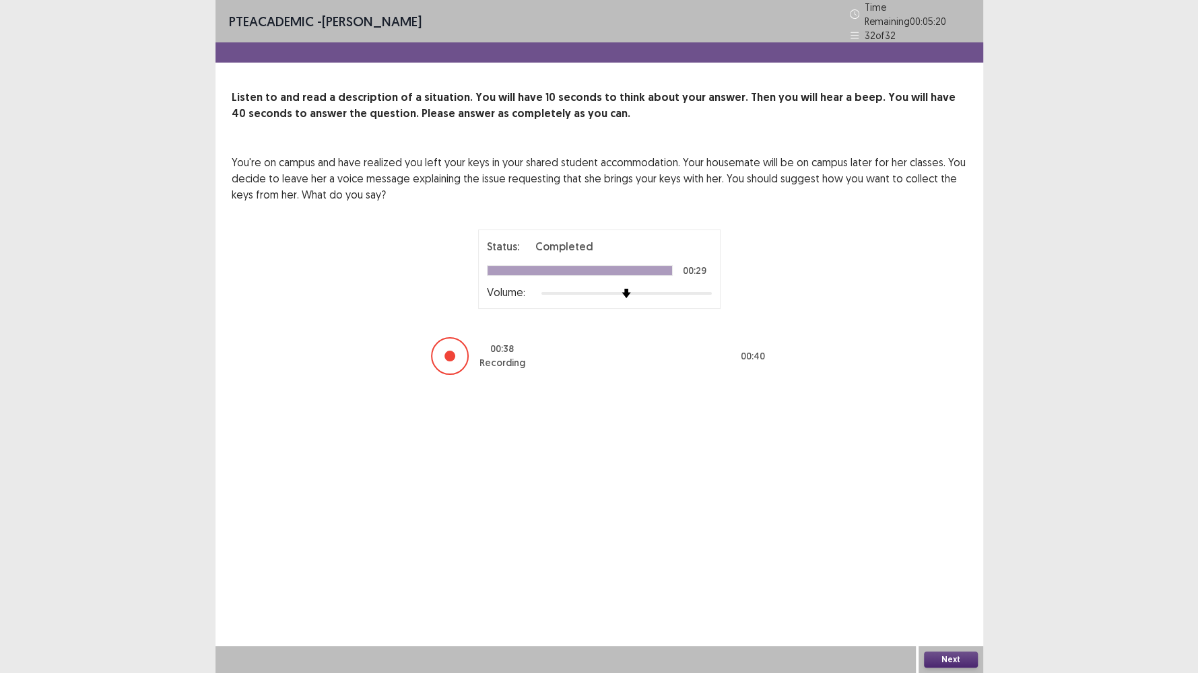
click at [952, 578] on button "Next" at bounding box center [951, 660] width 54 height 16
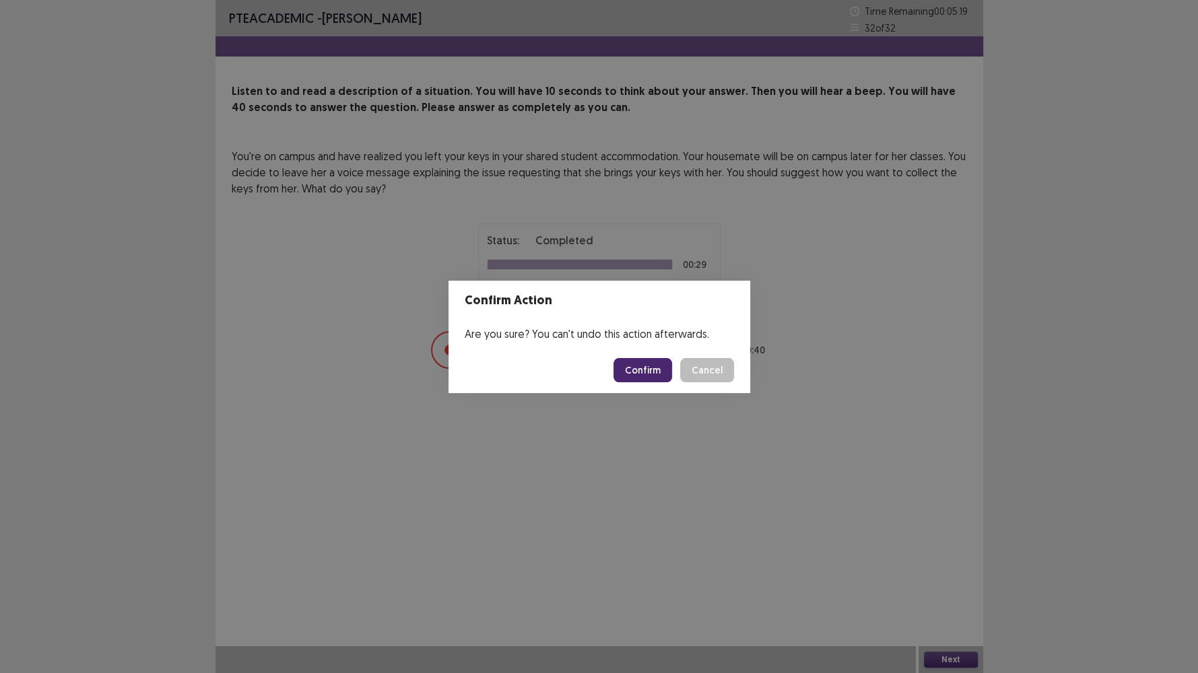
click at [631, 364] on button "Confirm" at bounding box center [642, 370] width 59 height 24
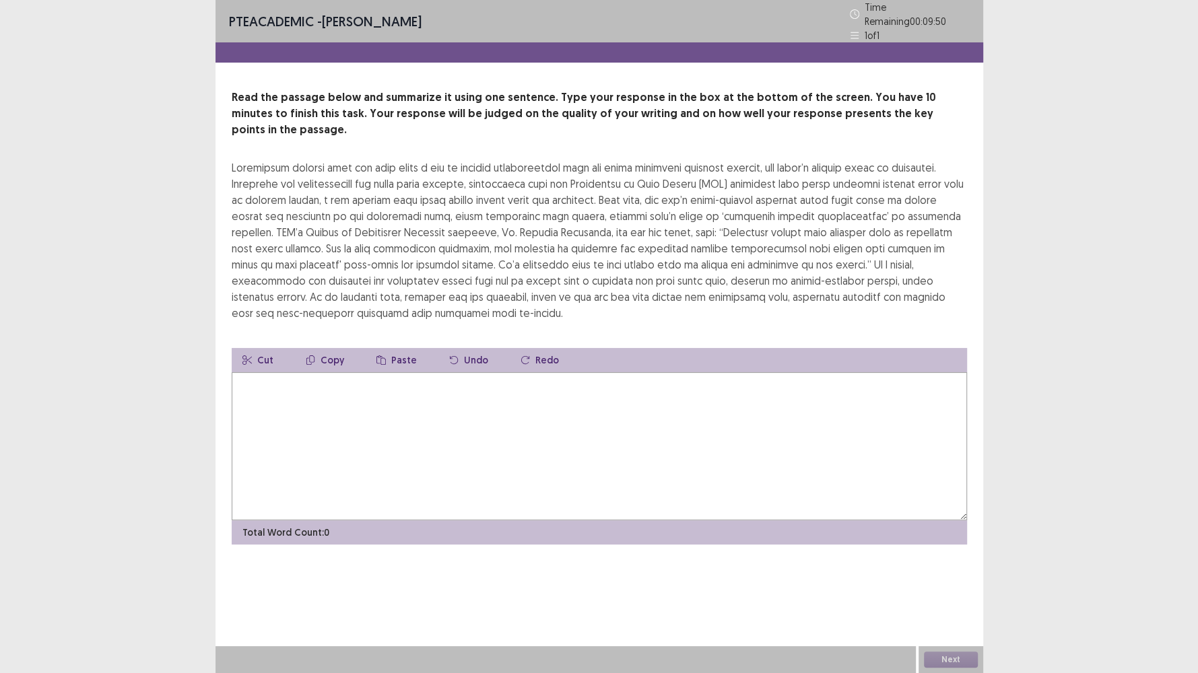
click at [275, 409] on textarea at bounding box center [599, 446] width 735 height 148
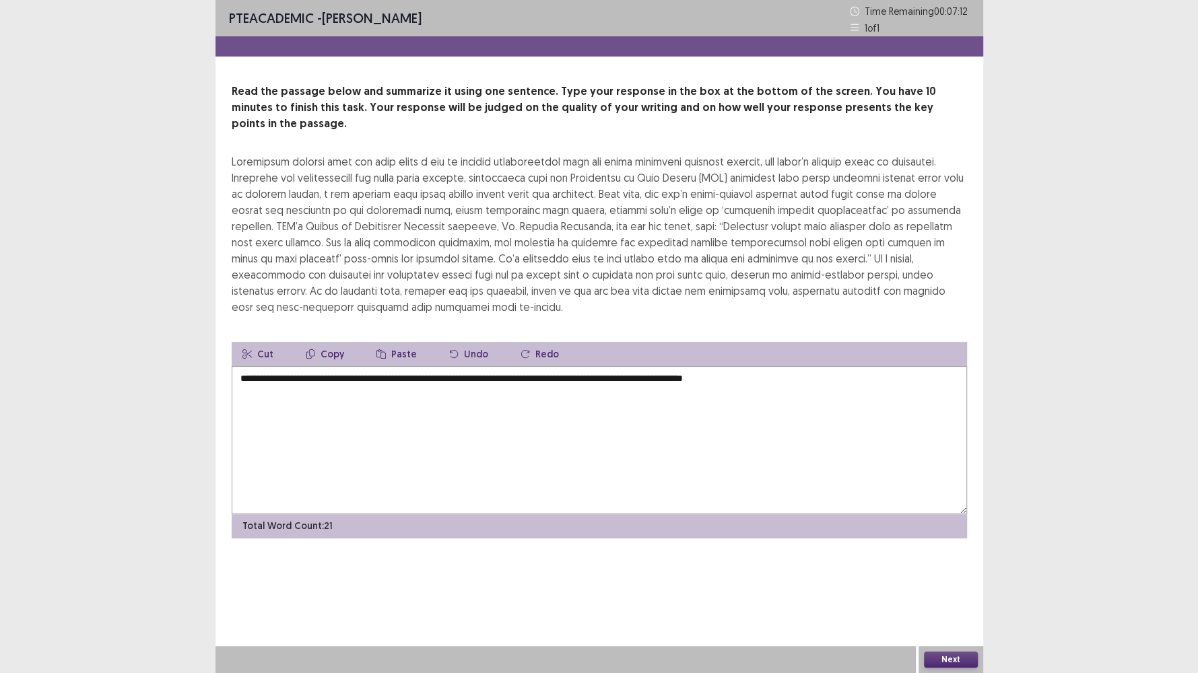
click at [655, 366] on textarea "**********" at bounding box center [599, 440] width 735 height 148
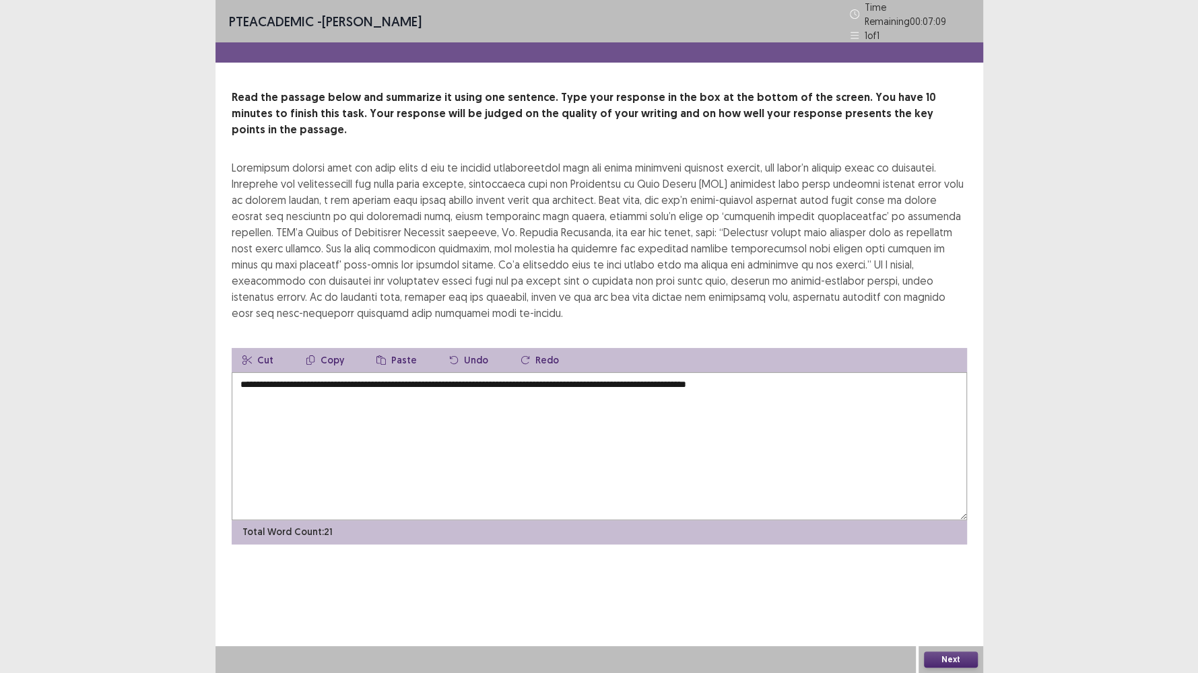
click at [792, 372] on textarea "**********" at bounding box center [599, 446] width 735 height 148
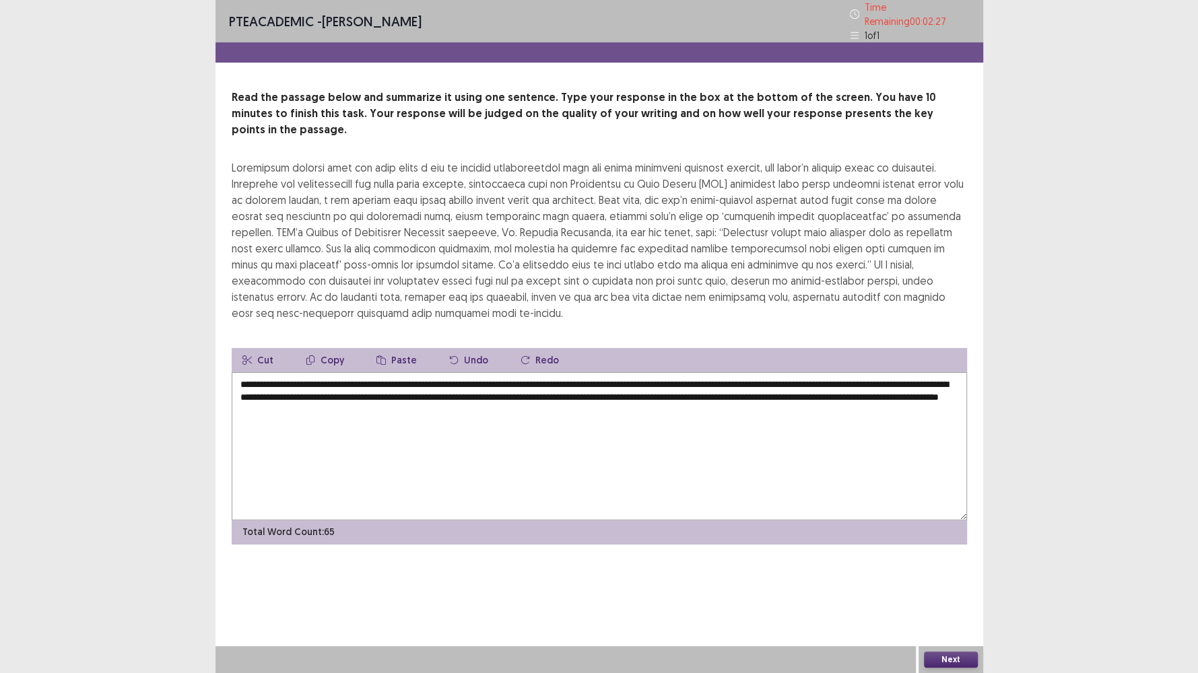
drag, startPoint x: 527, startPoint y: 371, endPoint x: 477, endPoint y: 370, distance: 49.8
click at [477, 372] on textarea "**********" at bounding box center [599, 446] width 735 height 148
click at [580, 372] on textarea "**********" at bounding box center [599, 446] width 735 height 148
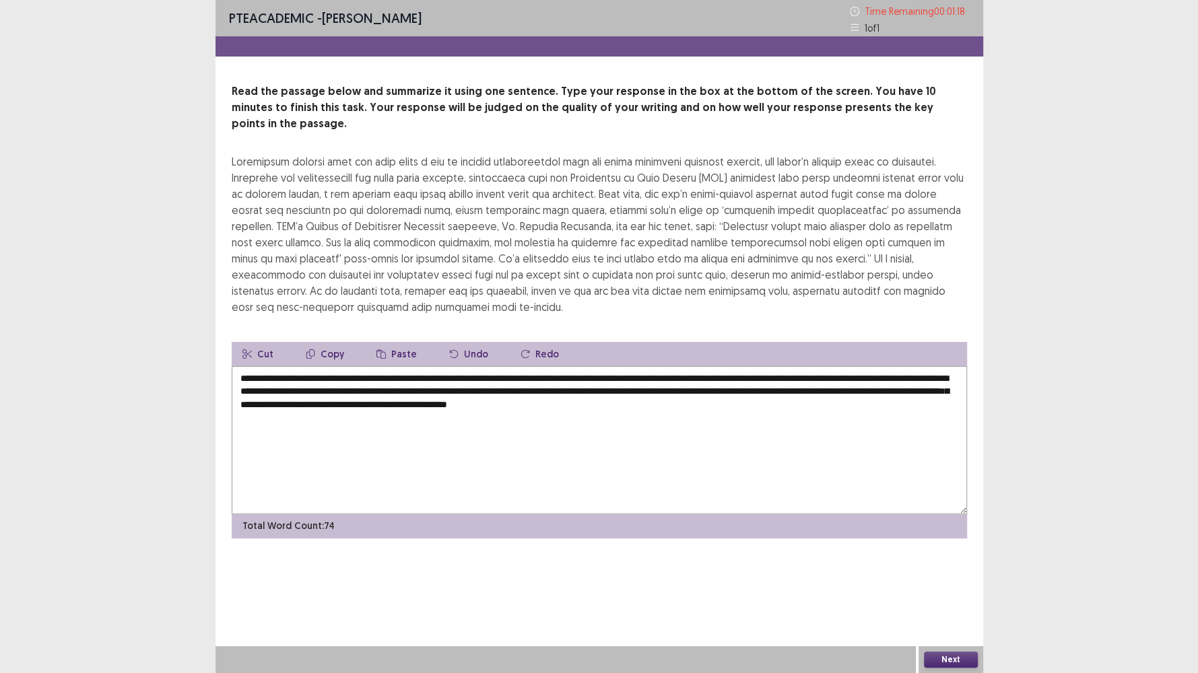
click at [250, 366] on textarea "**********" at bounding box center [599, 440] width 735 height 148
click at [253, 366] on textarea "**********" at bounding box center [599, 440] width 735 height 148
type textarea "**********"
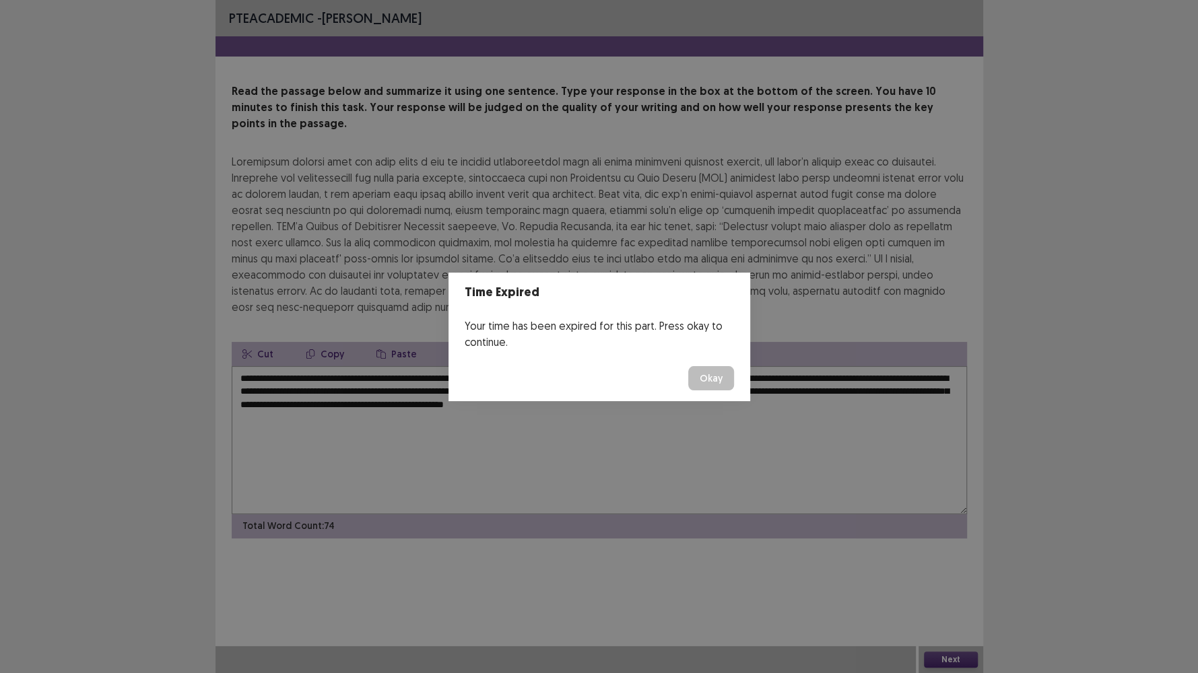
click at [721, 381] on button "Okay" at bounding box center [711, 378] width 46 height 24
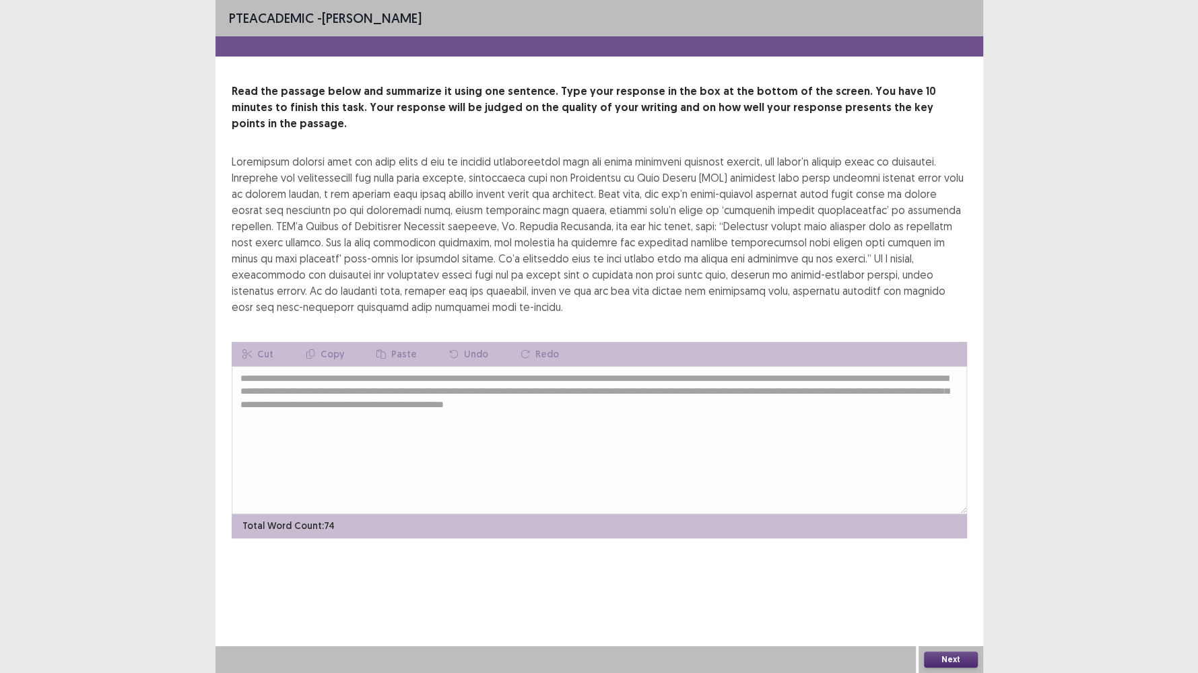
click at [945, 578] on button "Next" at bounding box center [951, 660] width 54 height 16
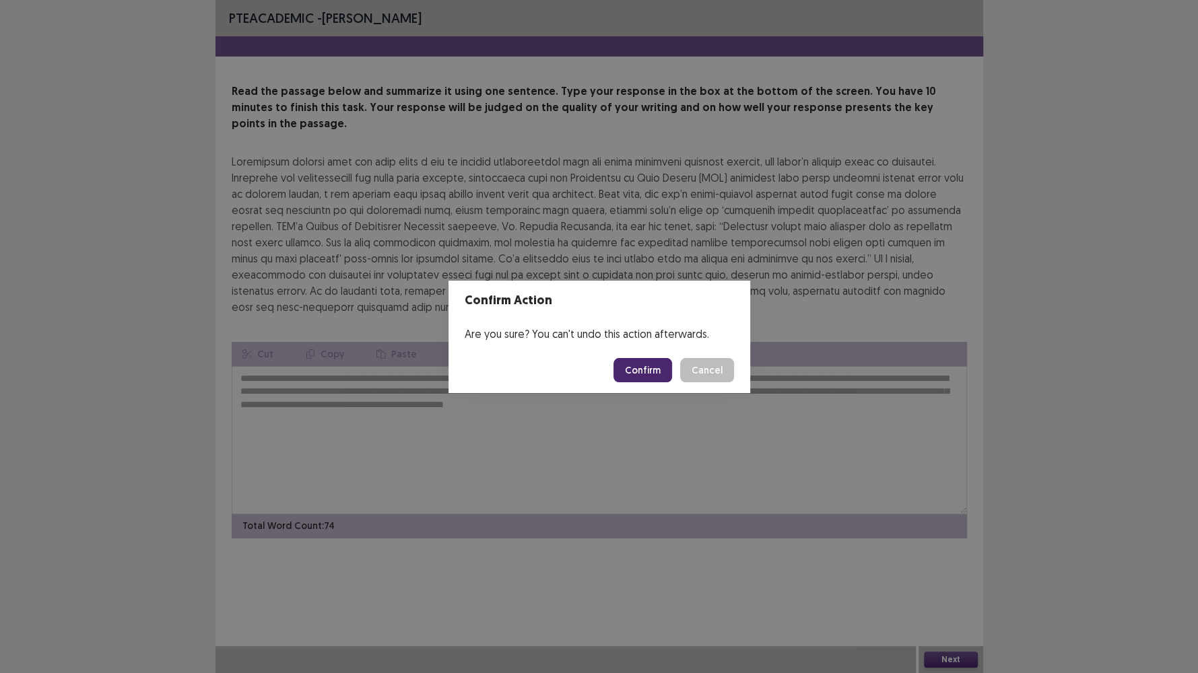
click at [636, 372] on button "Confirm" at bounding box center [642, 370] width 59 height 24
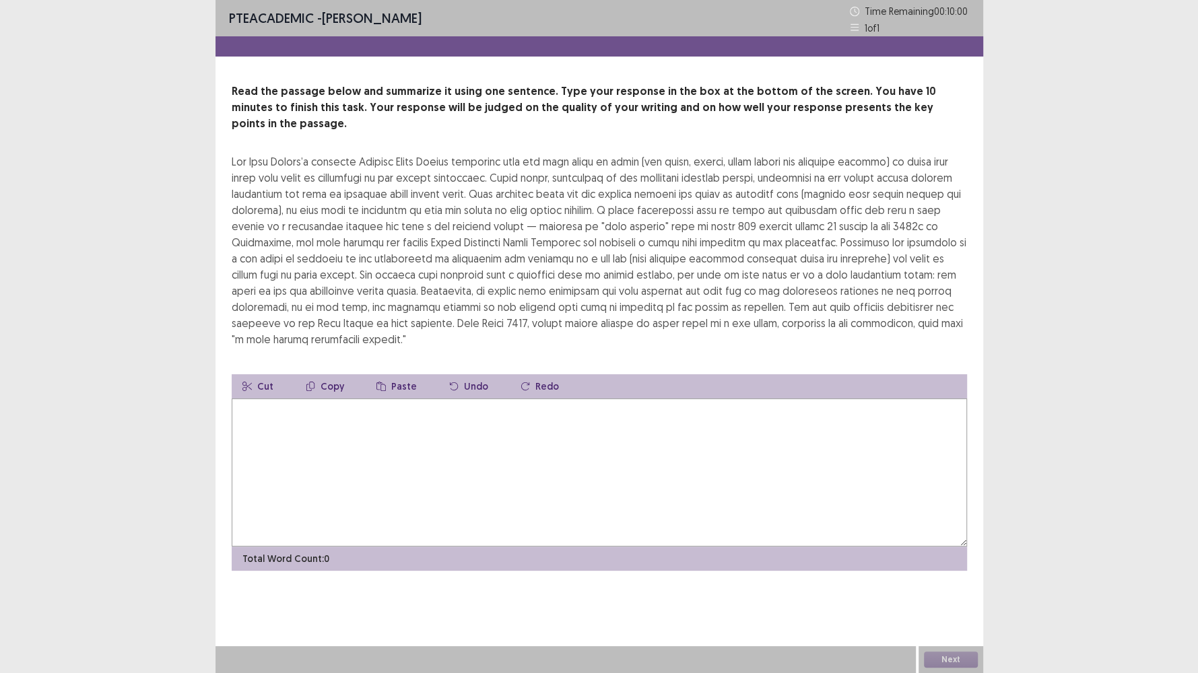
drag, startPoint x: 632, startPoint y: 350, endPoint x: 573, endPoint y: 343, distance: 59.6
click at [573, 343] on div "Read the passage below and summarize it using one sentence. Type your response …" at bounding box center [598, 326] width 767 height 487
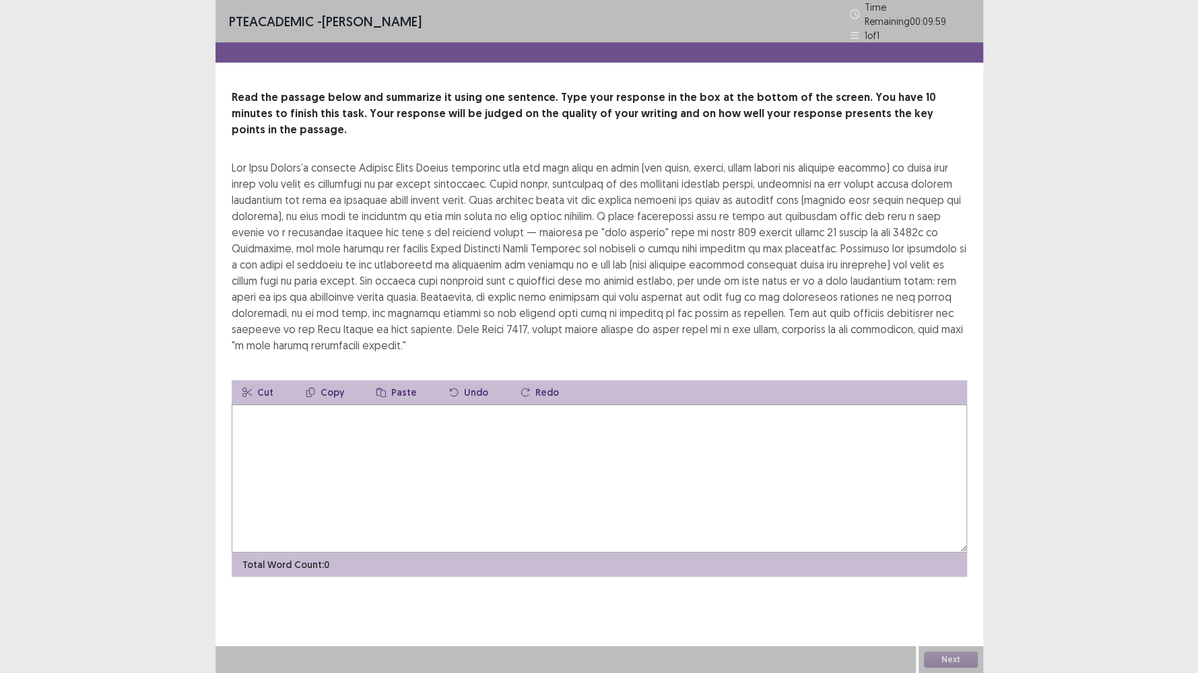
click at [488, 422] on textarea at bounding box center [599, 479] width 735 height 148
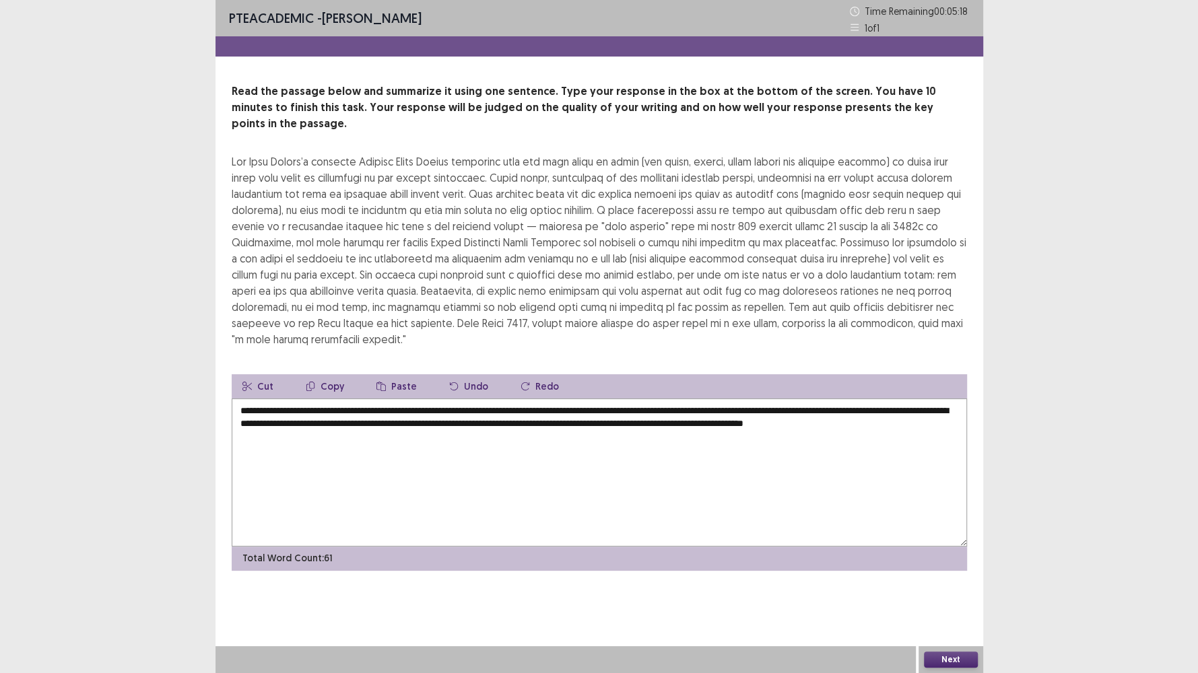
click at [911, 409] on textarea "**********" at bounding box center [599, 473] width 735 height 148
click at [295, 420] on textarea "**********" at bounding box center [599, 473] width 735 height 148
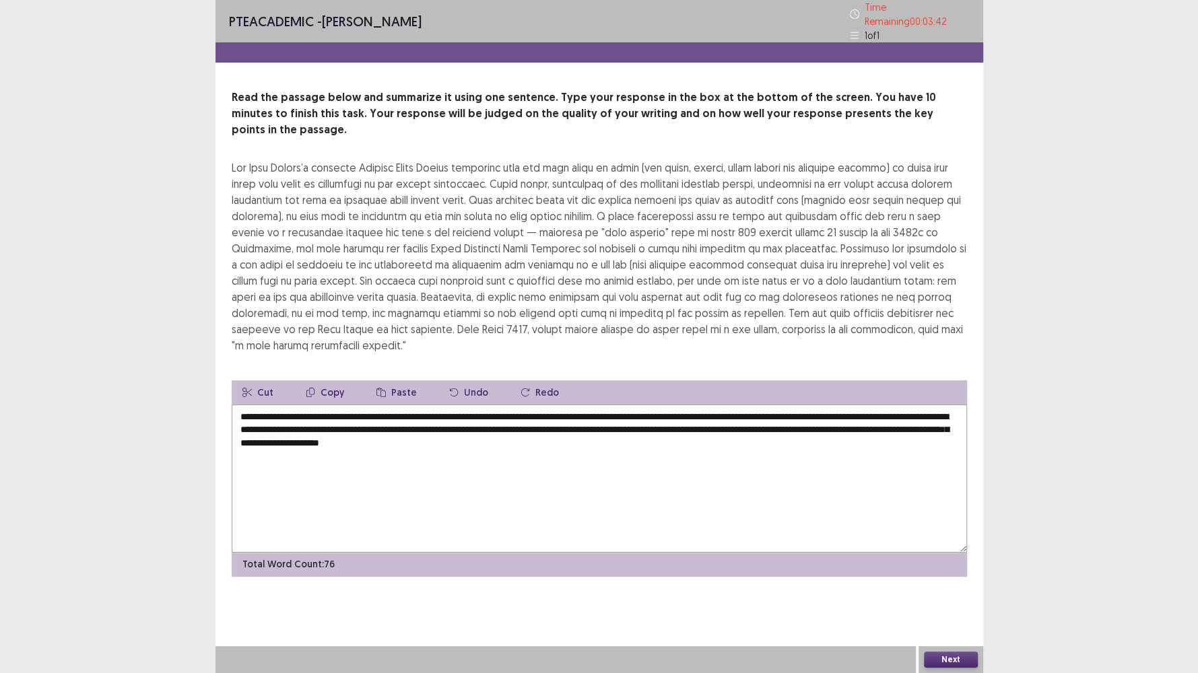
drag, startPoint x: 429, startPoint y: 422, endPoint x: 519, endPoint y: 428, distance: 90.4
click at [519, 428] on textarea "**********" at bounding box center [599, 479] width 735 height 148
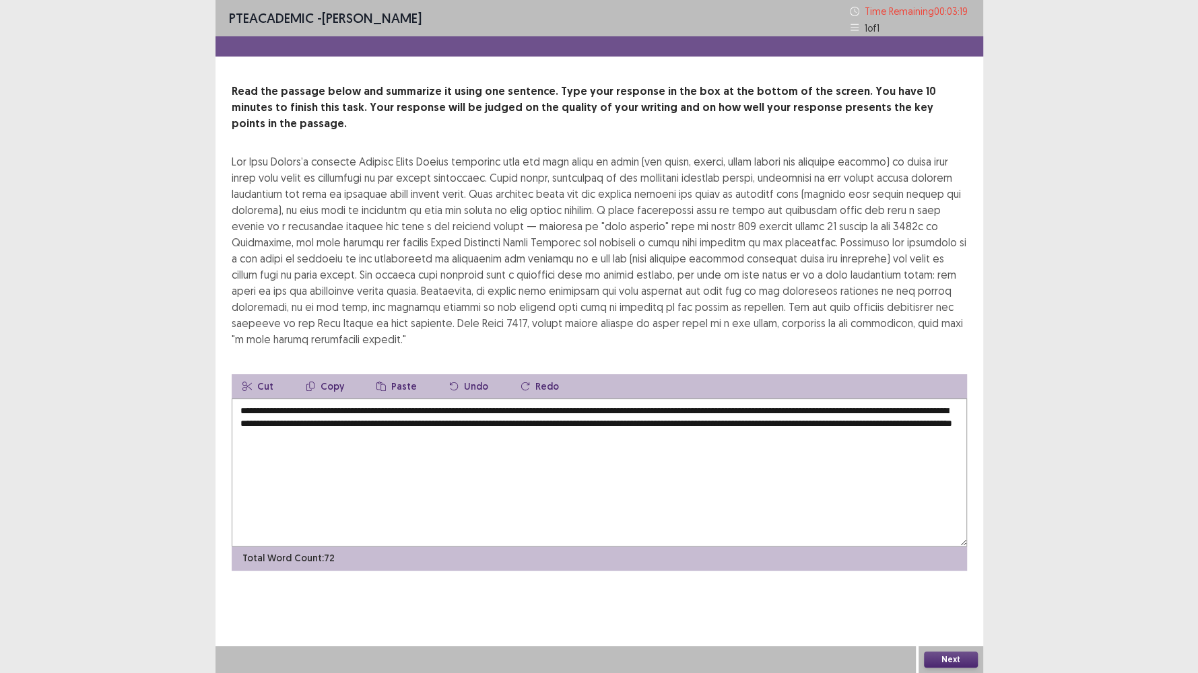
click at [459, 374] on button "Undo" at bounding box center [468, 386] width 61 height 24
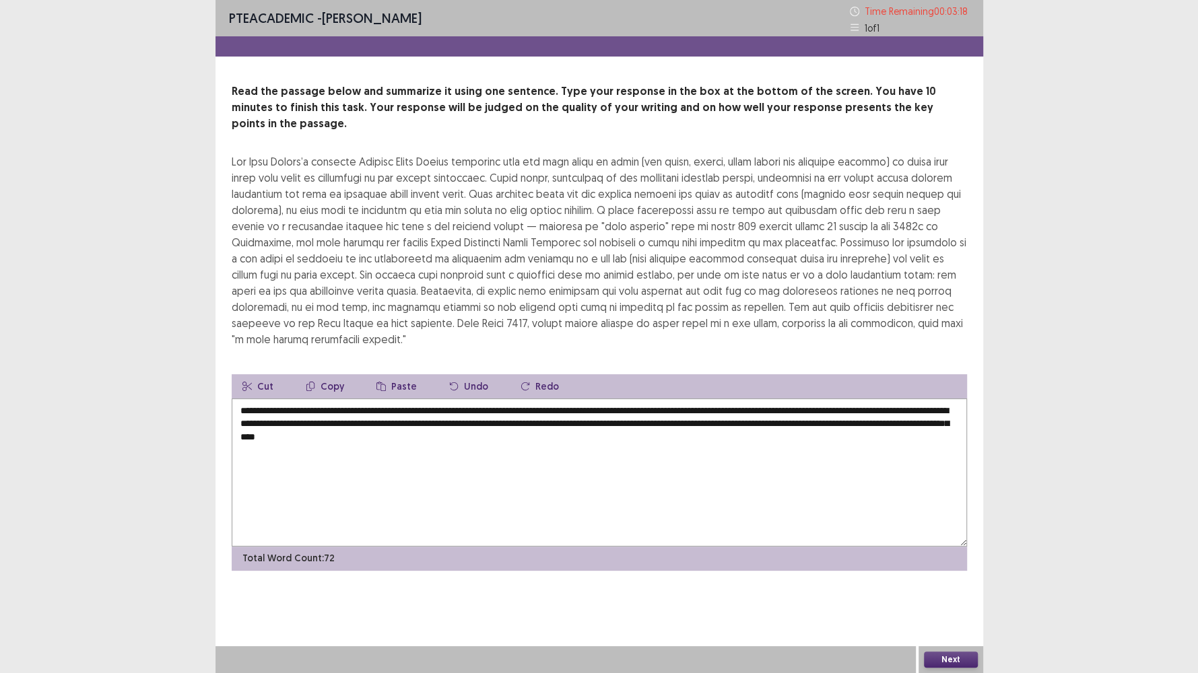
click at [459, 374] on button "Undo" at bounding box center [468, 386] width 61 height 24
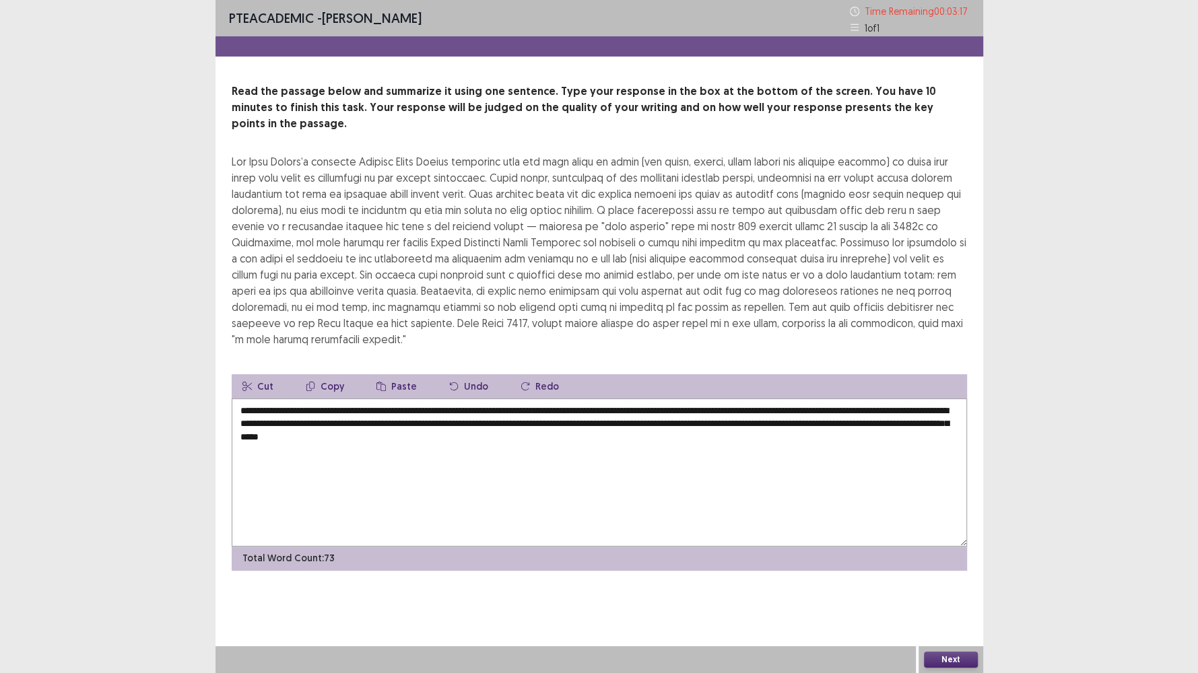
click at [459, 374] on button "Undo" at bounding box center [468, 386] width 61 height 24
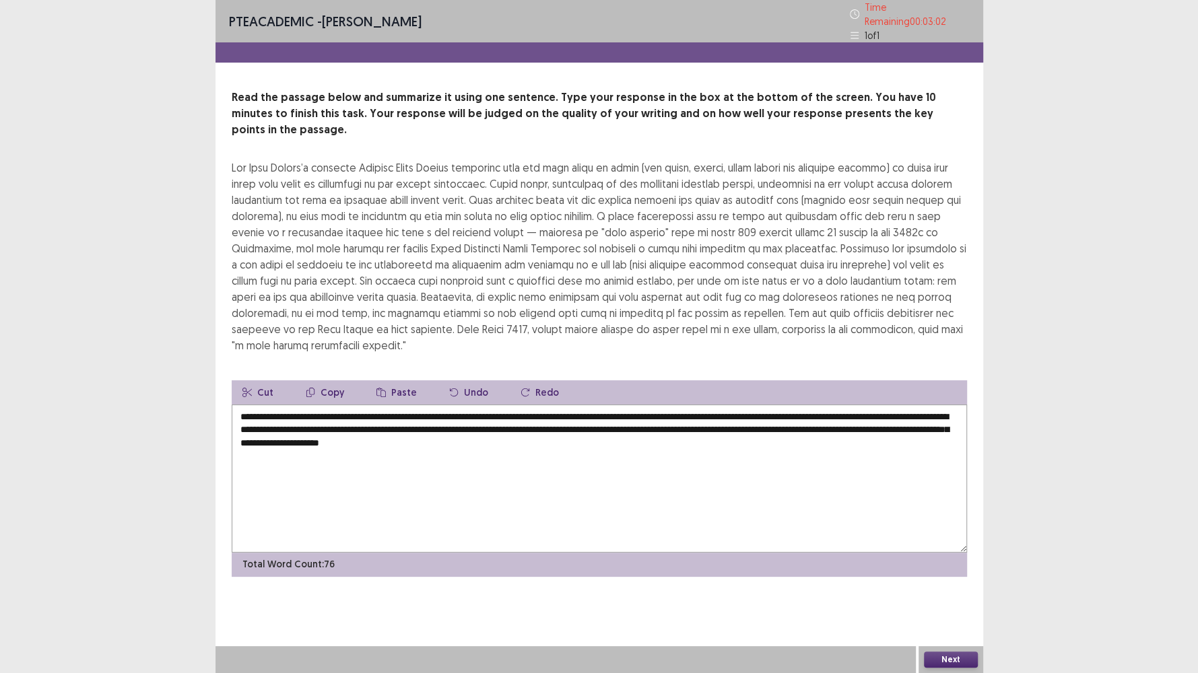
drag, startPoint x: 530, startPoint y: 392, endPoint x: 514, endPoint y: 399, distance: 16.9
click at [502, 405] on textarea "**********" at bounding box center [599, 479] width 735 height 148
click at [519, 405] on textarea "**********" at bounding box center [599, 479] width 735 height 148
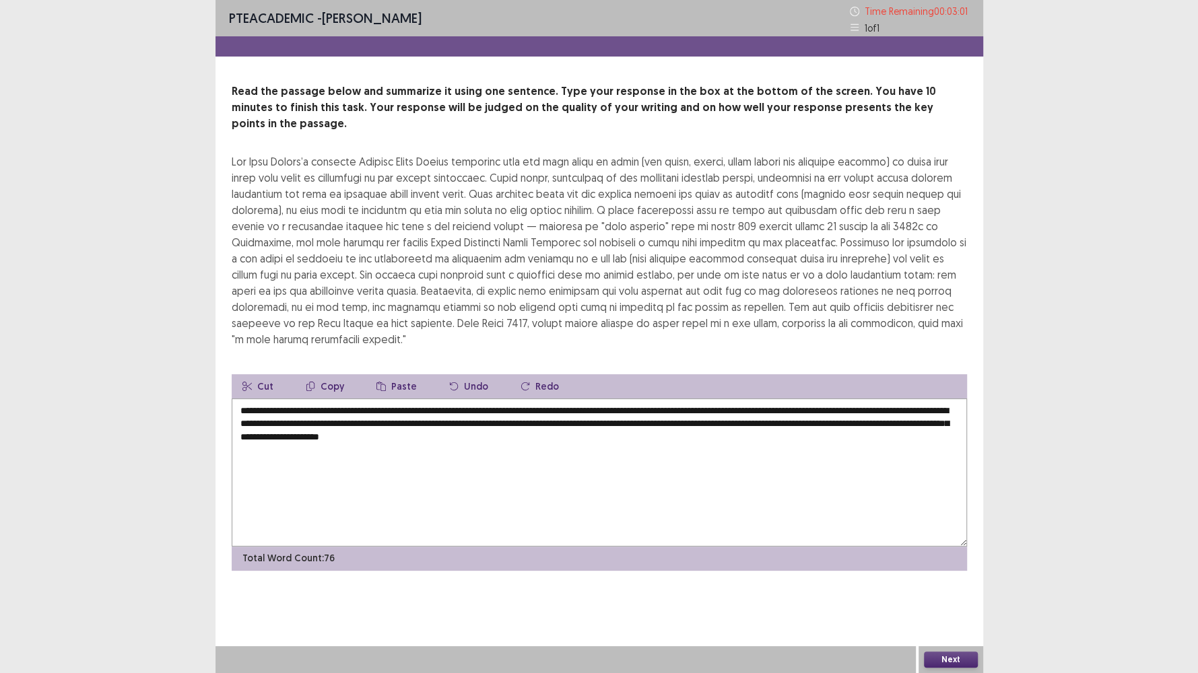
click at [519, 399] on textarea "**********" at bounding box center [599, 473] width 735 height 148
click at [563, 419] on textarea "**********" at bounding box center [599, 473] width 735 height 148
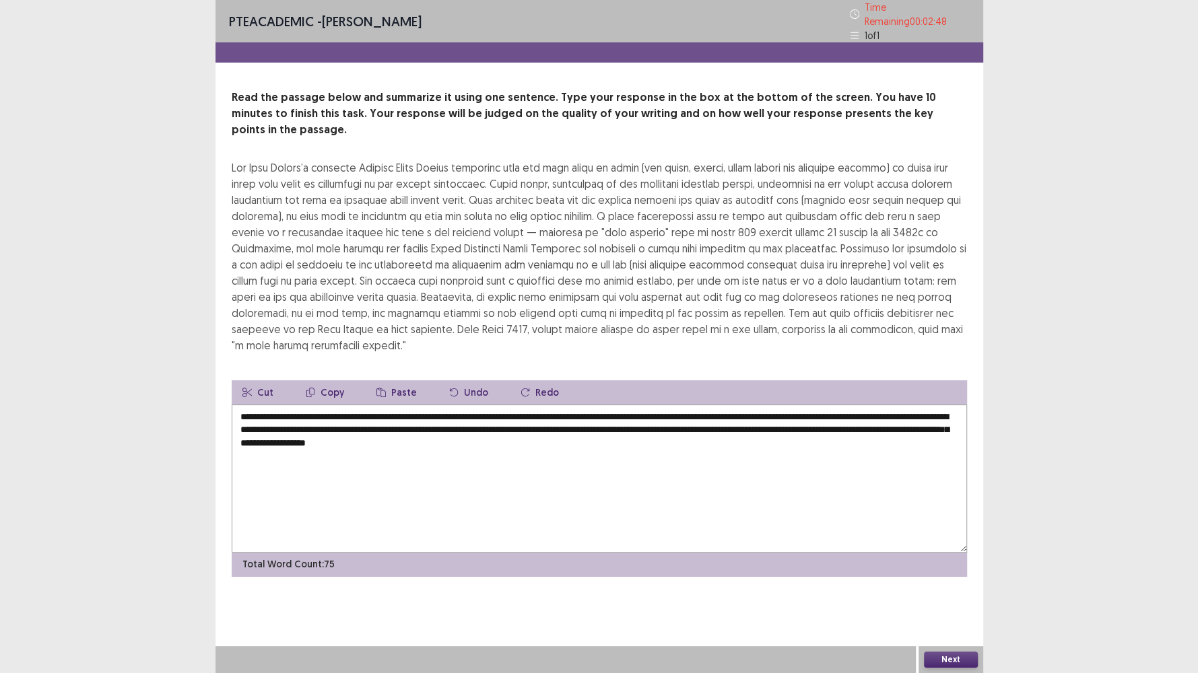
click at [860, 405] on textarea "**********" at bounding box center [599, 479] width 735 height 148
click at [663, 408] on textarea "**********" at bounding box center [599, 479] width 735 height 148
click at [821, 406] on textarea "**********" at bounding box center [599, 479] width 735 height 148
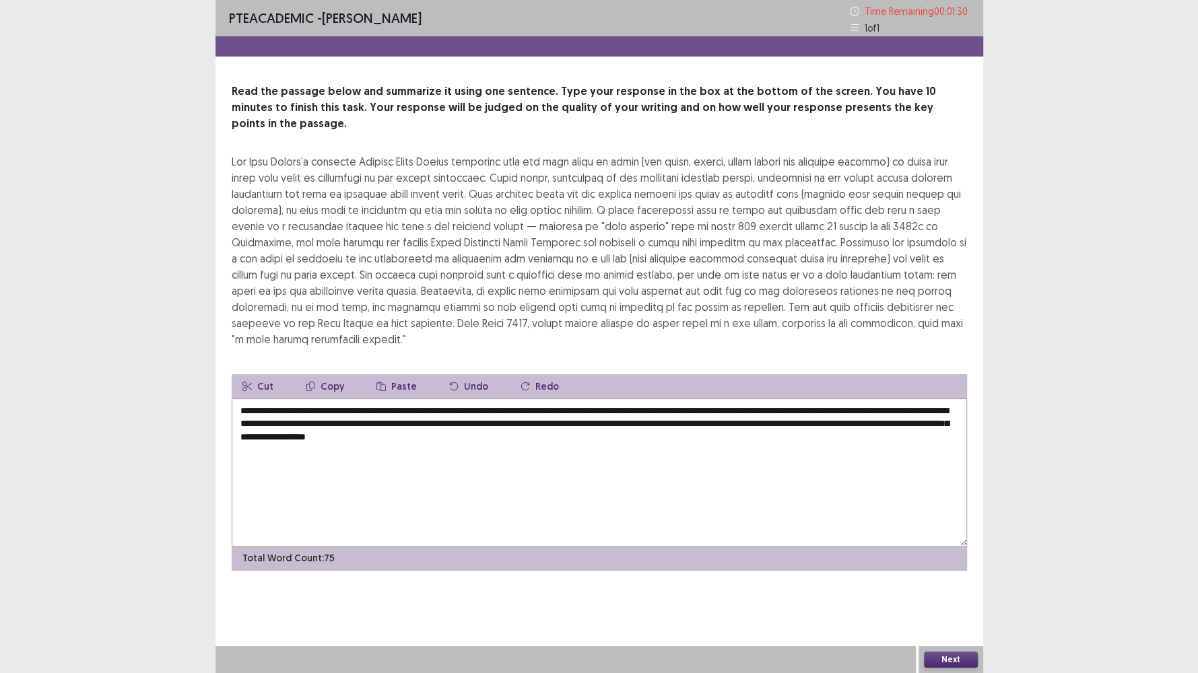
click at [285, 422] on textarea "**********" at bounding box center [599, 473] width 735 height 148
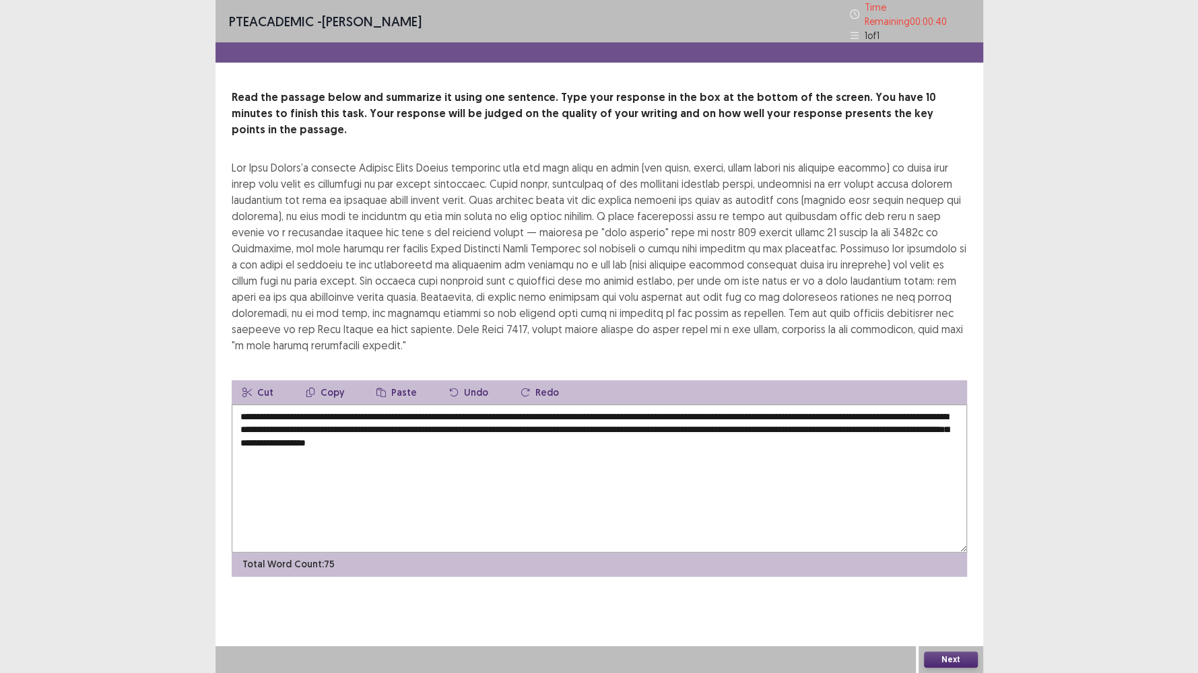
click at [930, 405] on textarea "**********" at bounding box center [599, 479] width 735 height 148
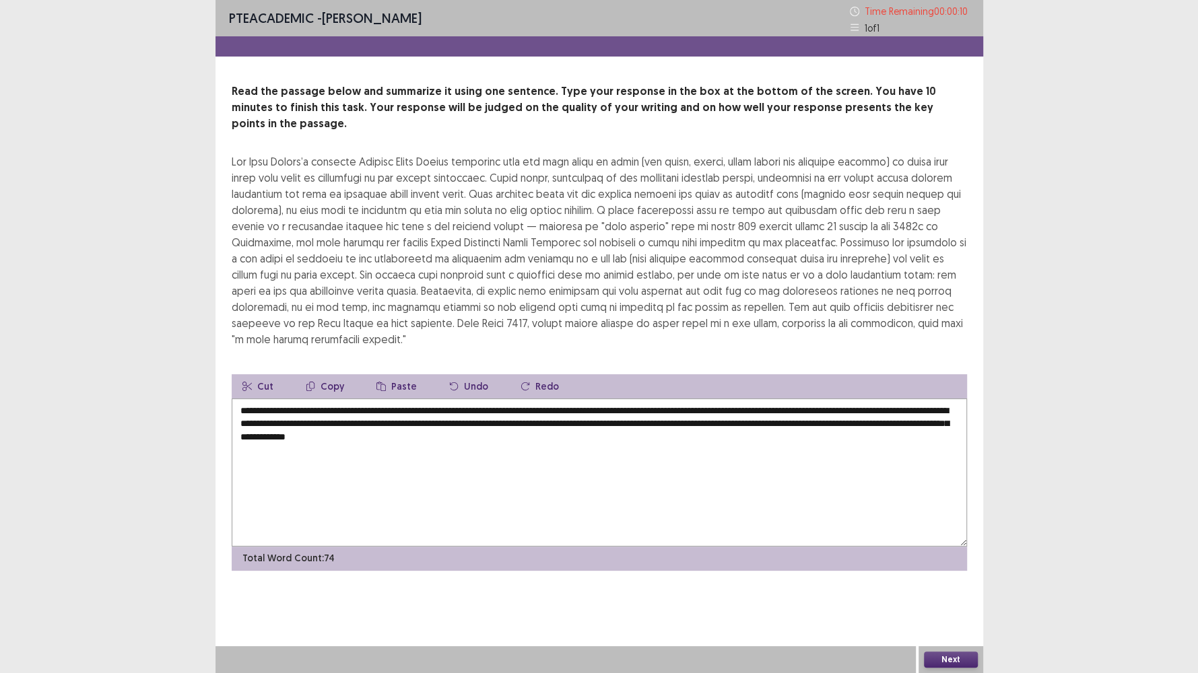
type textarea "**********"
click at [971, 578] on button "Next" at bounding box center [951, 660] width 54 height 16
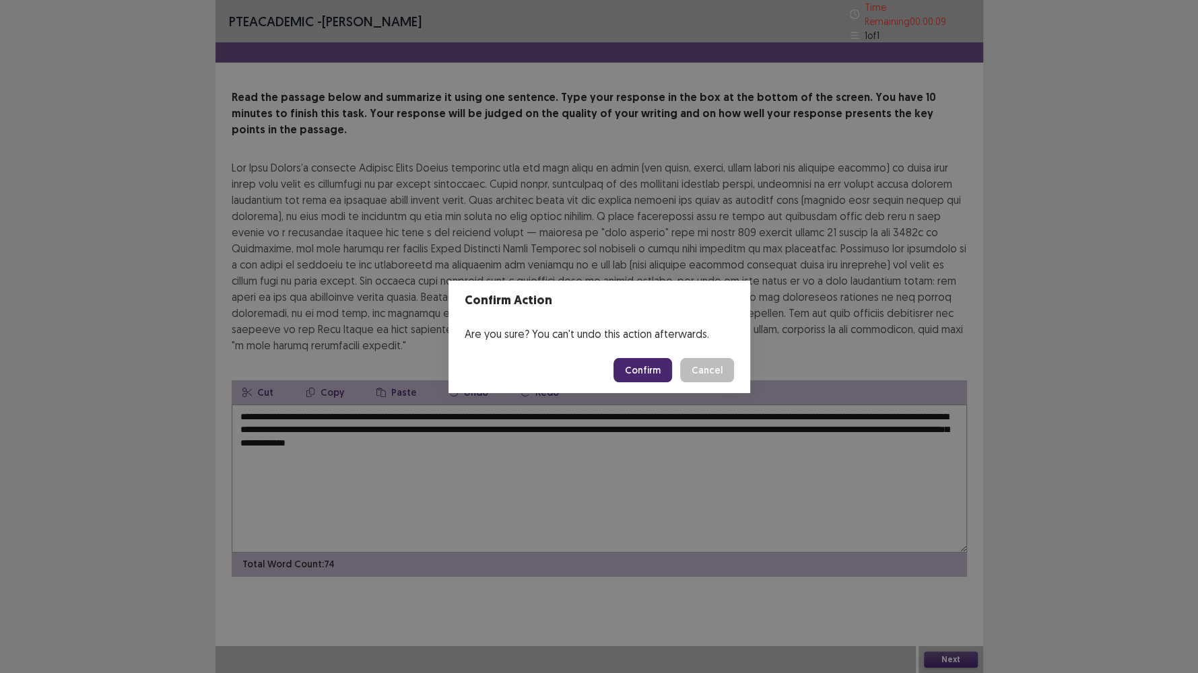
click at [648, 370] on button "Confirm" at bounding box center [642, 370] width 59 height 24
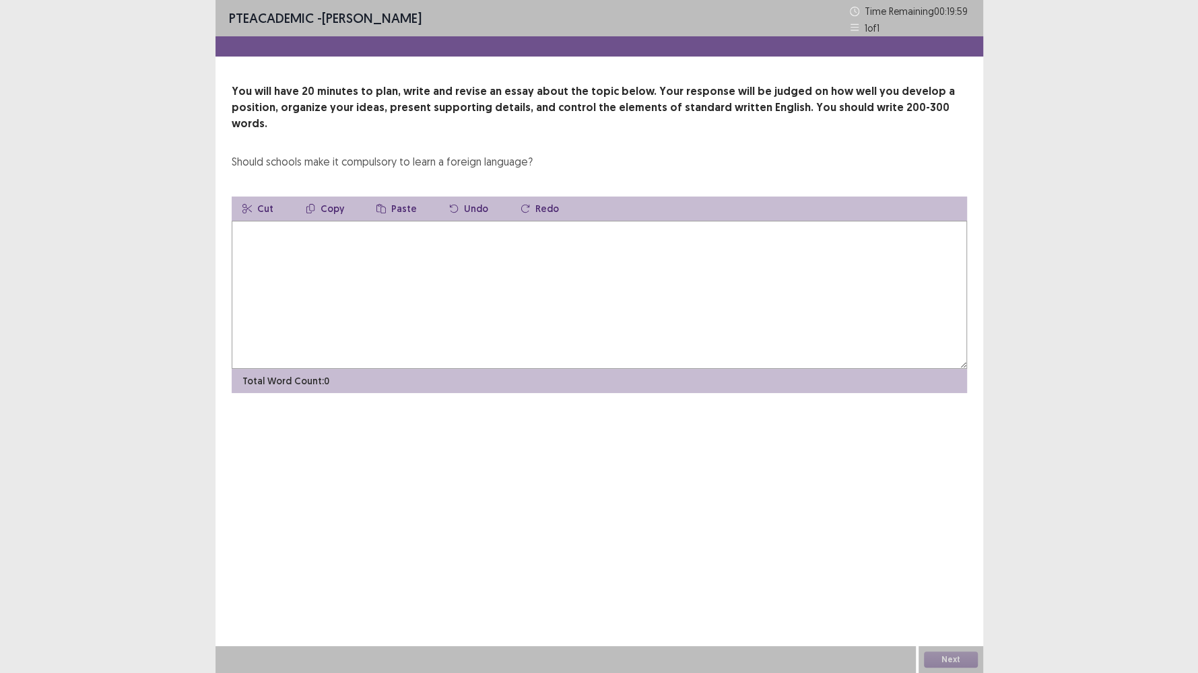
click at [445, 277] on textarea at bounding box center [599, 295] width 735 height 148
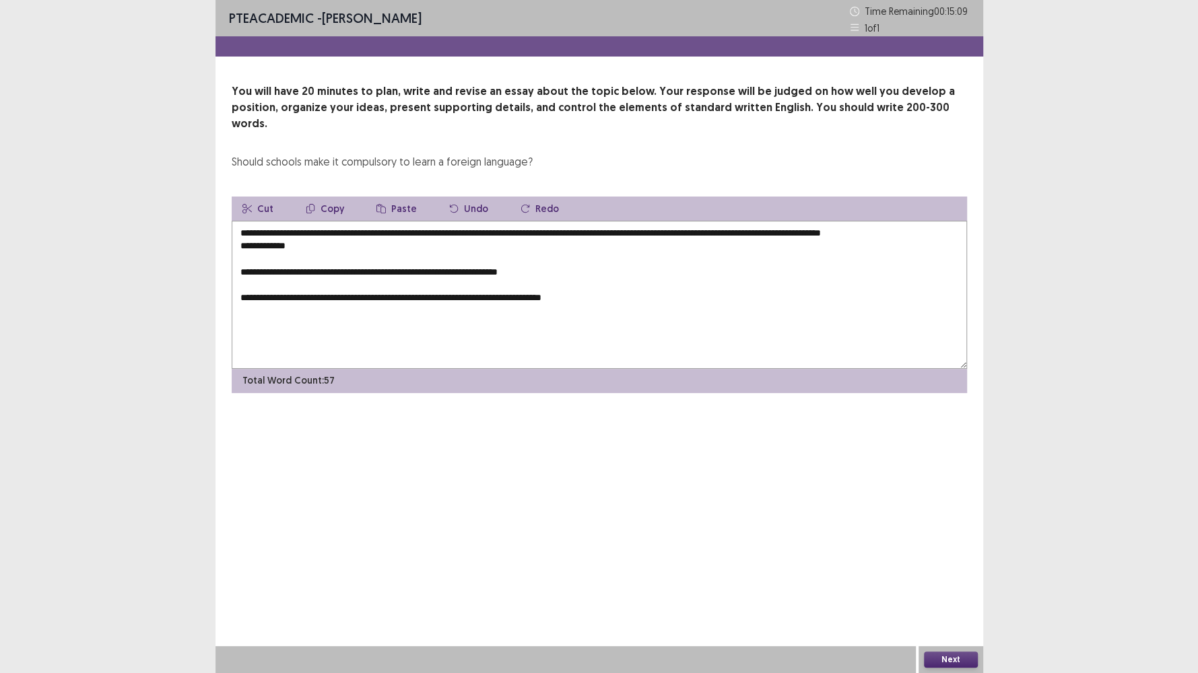
click at [412, 278] on textarea "**********" at bounding box center [599, 295] width 735 height 148
drag, startPoint x: 662, startPoint y: 279, endPoint x: 596, endPoint y: 278, distance: 66.7
click at [596, 278] on textarea "**********" at bounding box center [599, 295] width 735 height 148
drag, startPoint x: 685, startPoint y: 277, endPoint x: 650, endPoint y: 277, distance: 34.3
click at [650, 277] on textarea "**********" at bounding box center [599, 295] width 735 height 148
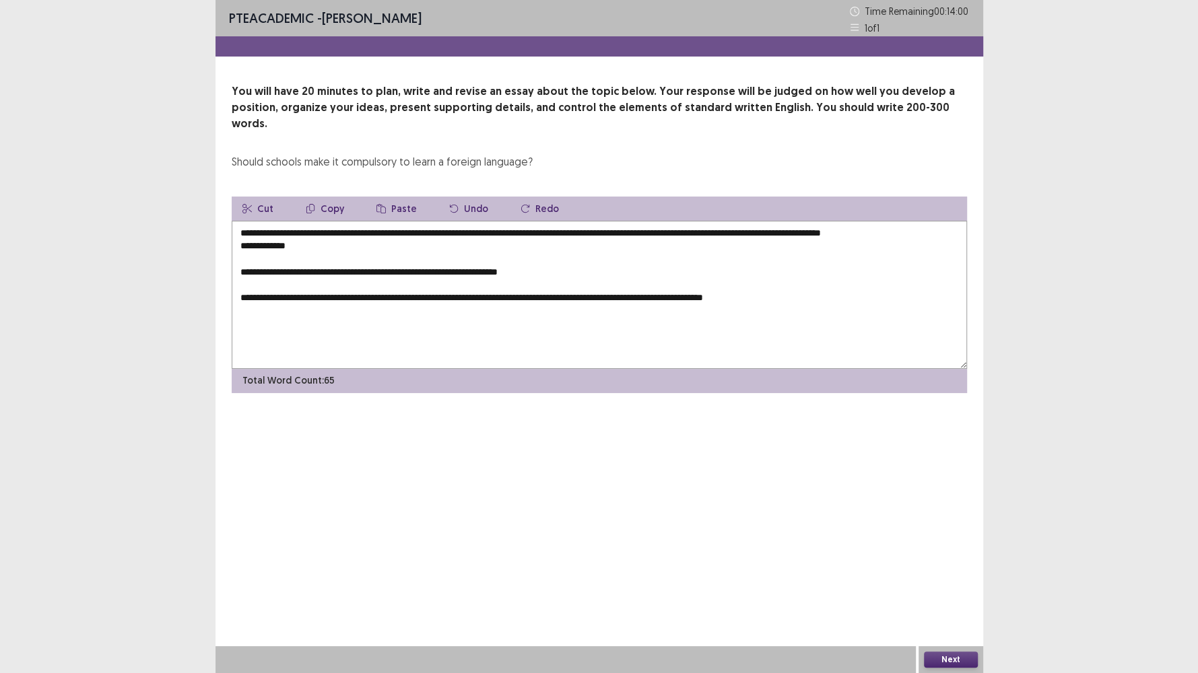
click at [740, 280] on textarea "**********" at bounding box center [599, 295] width 735 height 148
click at [297, 226] on textarea "**********" at bounding box center [599, 295] width 735 height 148
click at [335, 221] on textarea "**********" at bounding box center [599, 295] width 735 height 148
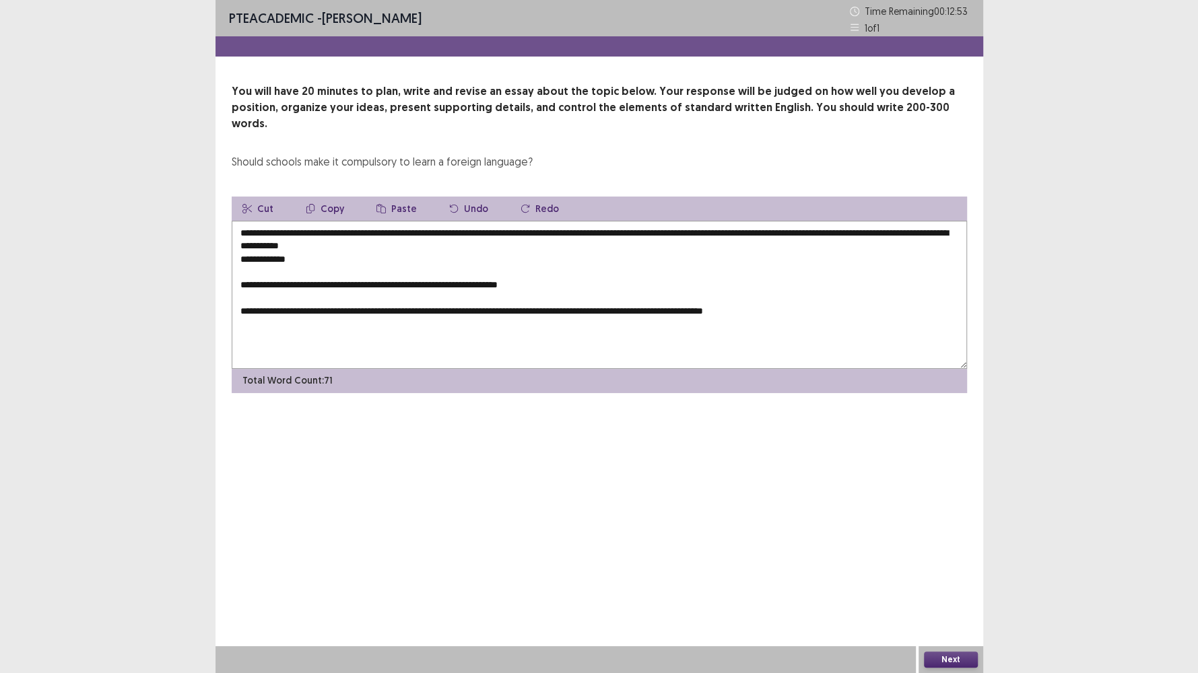
click at [883, 221] on textarea "**********" at bounding box center [599, 295] width 735 height 148
click at [533, 221] on textarea "**********" at bounding box center [599, 295] width 735 height 148
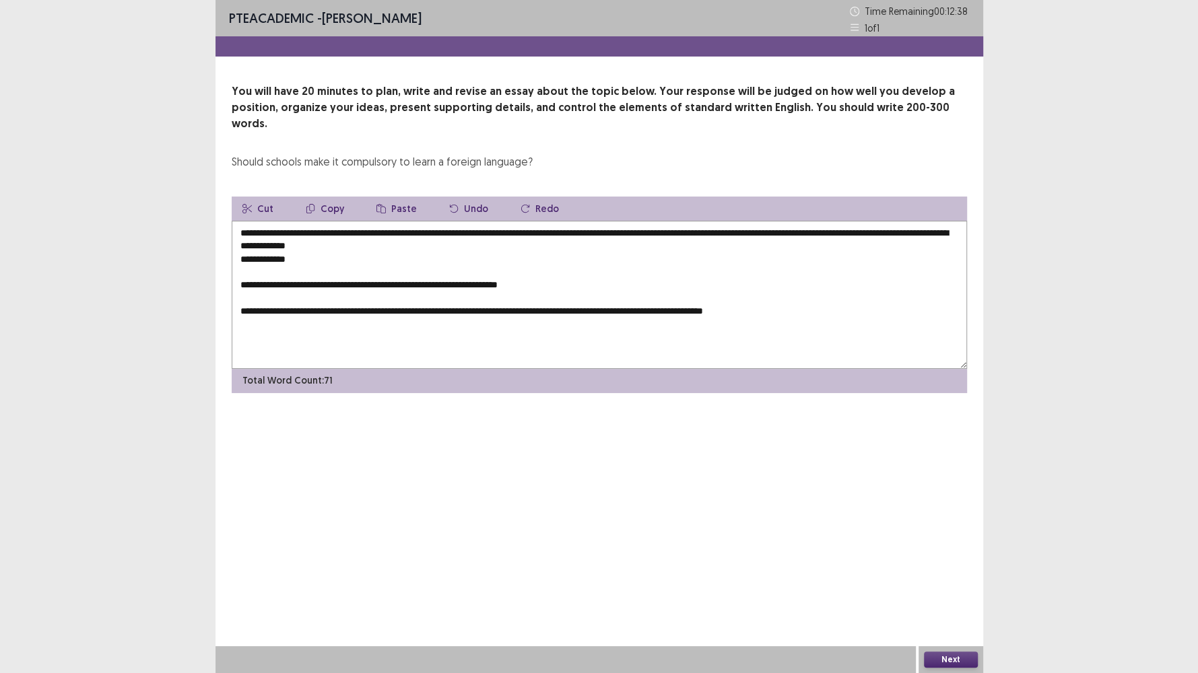
click at [535, 221] on textarea "**********" at bounding box center [599, 295] width 735 height 148
drag, startPoint x: 559, startPoint y: 219, endPoint x: 491, endPoint y: 222, distance: 68.1
click at [491, 222] on textarea "**********" at bounding box center [599, 295] width 735 height 148
click at [327, 197] on button "Copy" at bounding box center [325, 209] width 60 height 24
drag, startPoint x: 902, startPoint y: 217, endPoint x: 889, endPoint y: 217, distance: 12.8
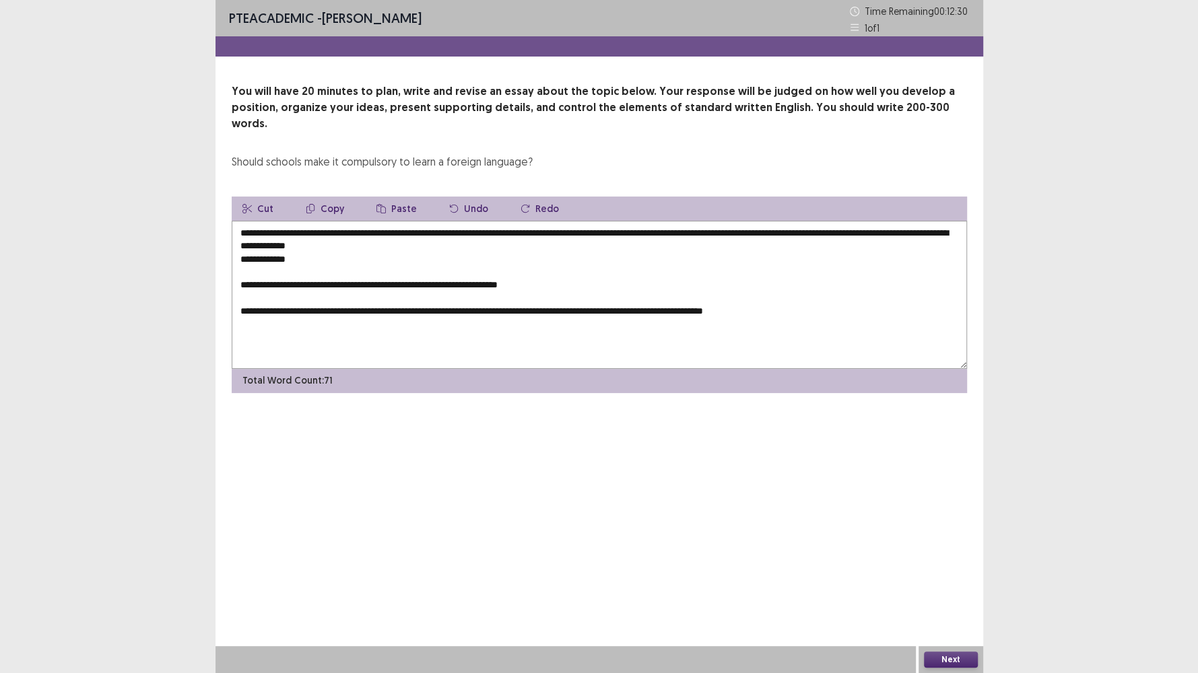
click at [899, 221] on textarea "**********" at bounding box center [599, 295] width 735 height 148
click at [889, 221] on textarea "**********" at bounding box center [599, 295] width 735 height 148
paste textarea "********"
click at [434, 230] on textarea "**********" at bounding box center [599, 295] width 735 height 148
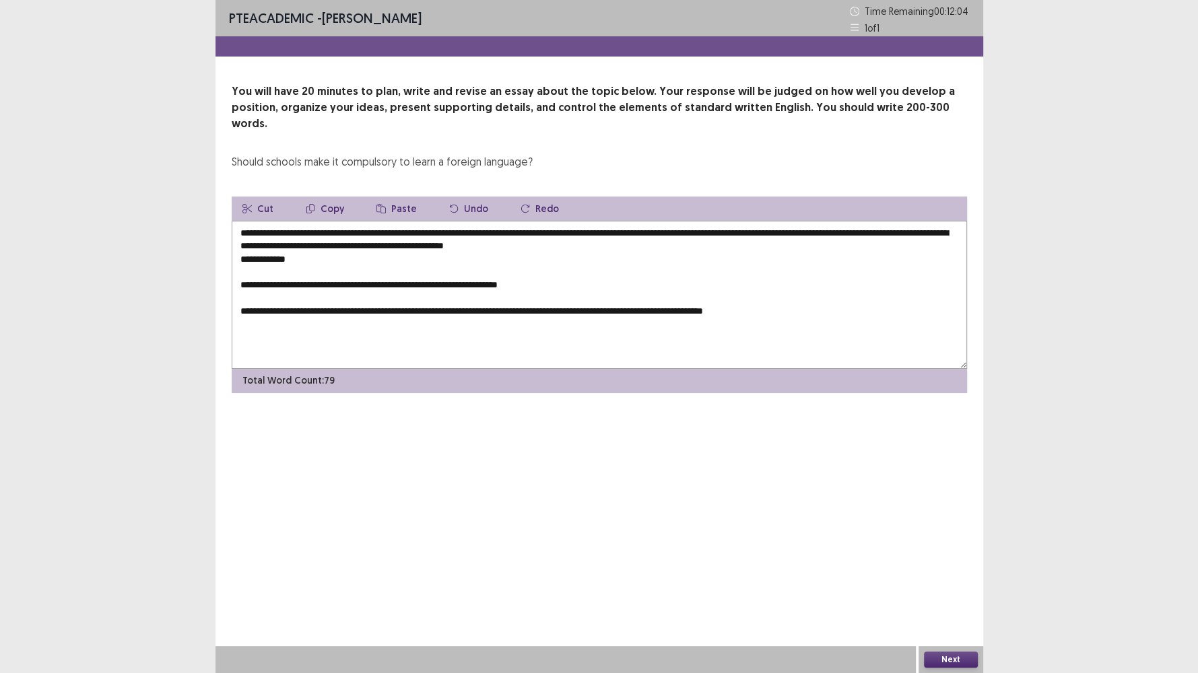
click at [434, 230] on textarea "**********" at bounding box center [599, 295] width 735 height 148
click at [302, 242] on textarea "**********" at bounding box center [599, 295] width 735 height 148
drag, startPoint x: 875, startPoint y: 212, endPoint x: 390, endPoint y: 223, distance: 484.8
click at [388, 227] on textarea "**********" at bounding box center [599, 295] width 735 height 148
click at [330, 197] on button "Copy" at bounding box center [325, 209] width 60 height 24
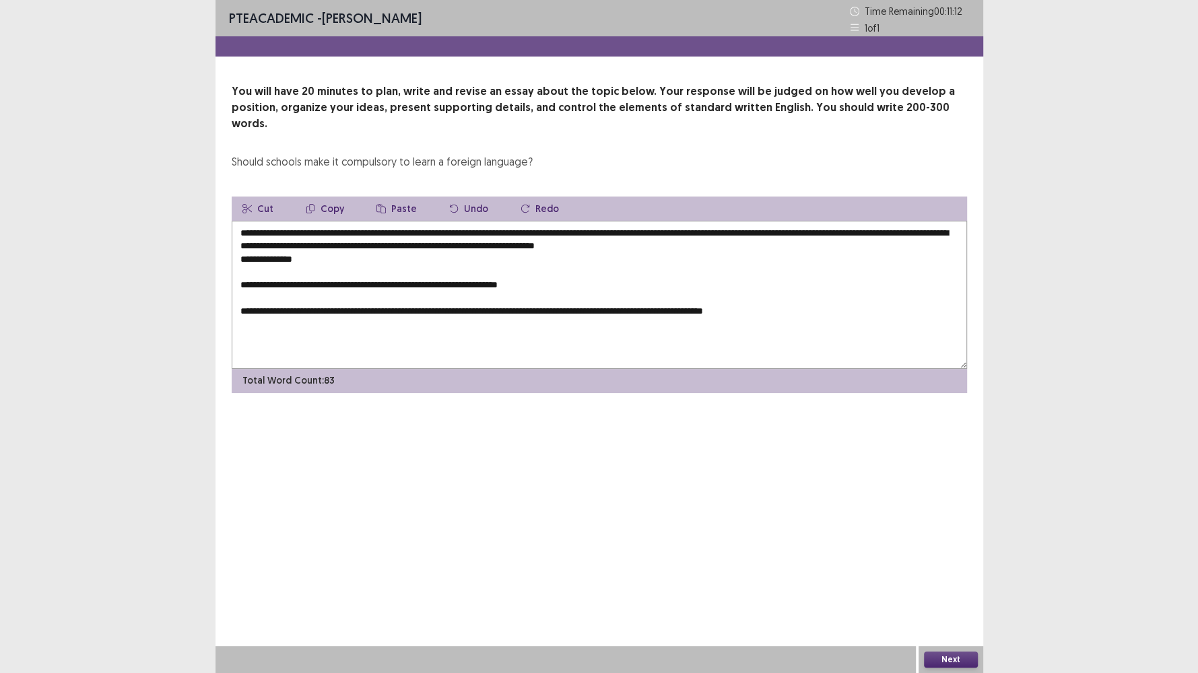
click at [306, 250] on textarea "**********" at bounding box center [599, 295] width 735 height 148
click at [303, 243] on textarea "**********" at bounding box center [599, 295] width 735 height 148
click at [396, 197] on button "Paste" at bounding box center [397, 209] width 62 height 24
click at [496, 244] on textarea "**********" at bounding box center [599, 295] width 735 height 148
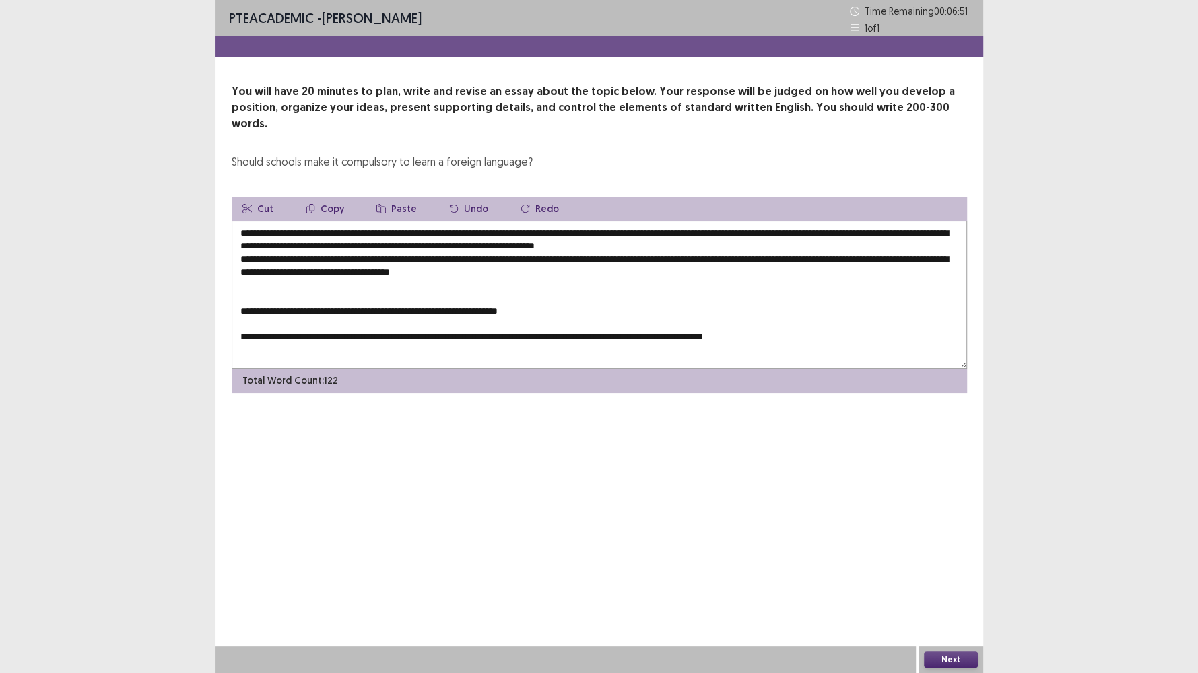
click at [602, 248] on textarea "**********" at bounding box center [599, 295] width 735 height 148
click at [566, 258] on textarea "**********" at bounding box center [599, 295] width 735 height 148
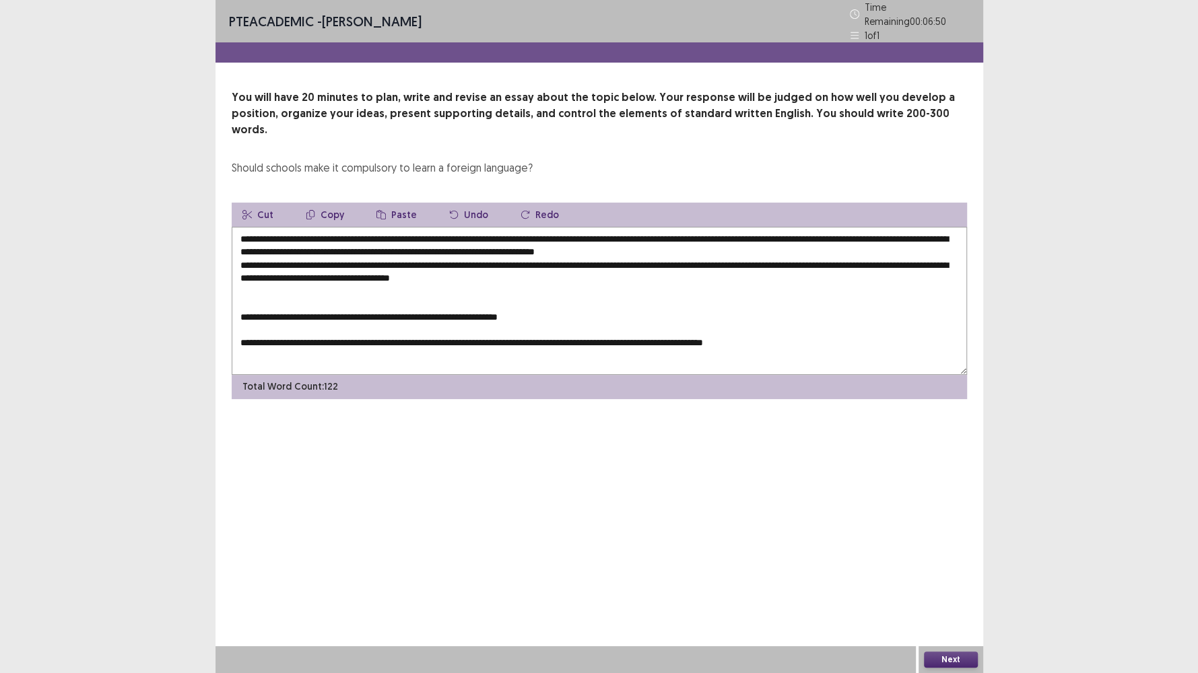
paste textarea "**********"
click at [239, 293] on textarea "**********" at bounding box center [599, 301] width 735 height 148
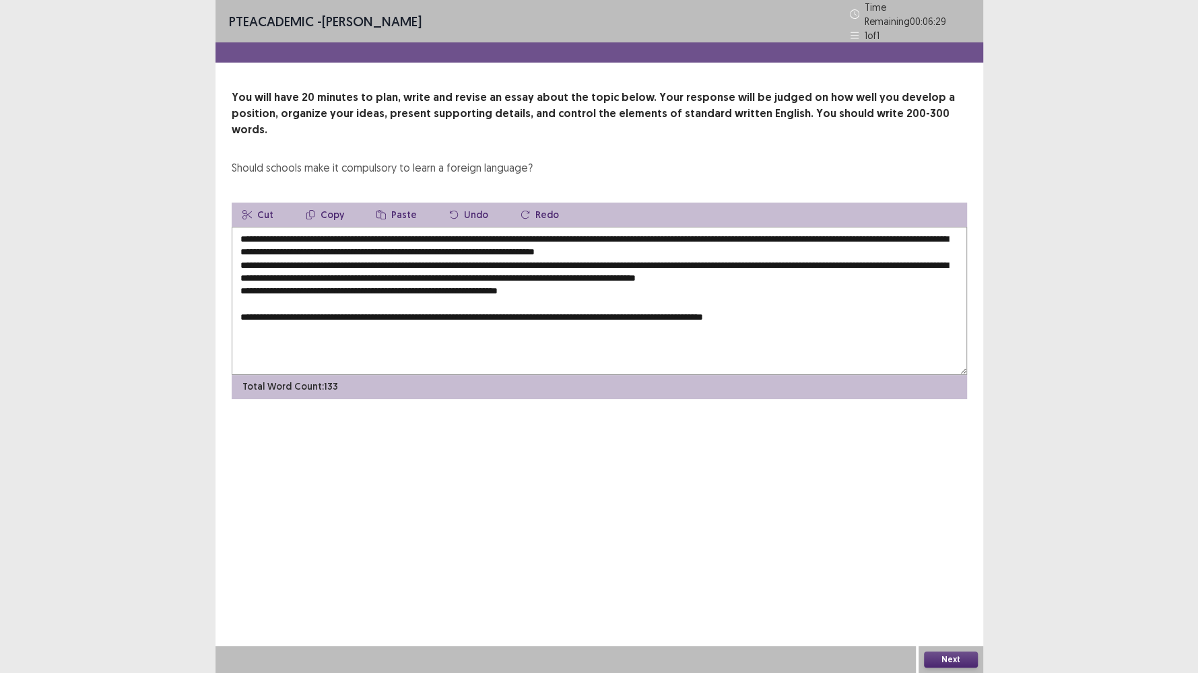
click at [529, 269] on textarea "**********" at bounding box center [599, 301] width 735 height 148
drag, startPoint x: 553, startPoint y: 269, endPoint x: 526, endPoint y: 265, distance: 26.7
click at [526, 265] on textarea "**********" at bounding box center [599, 301] width 735 height 148
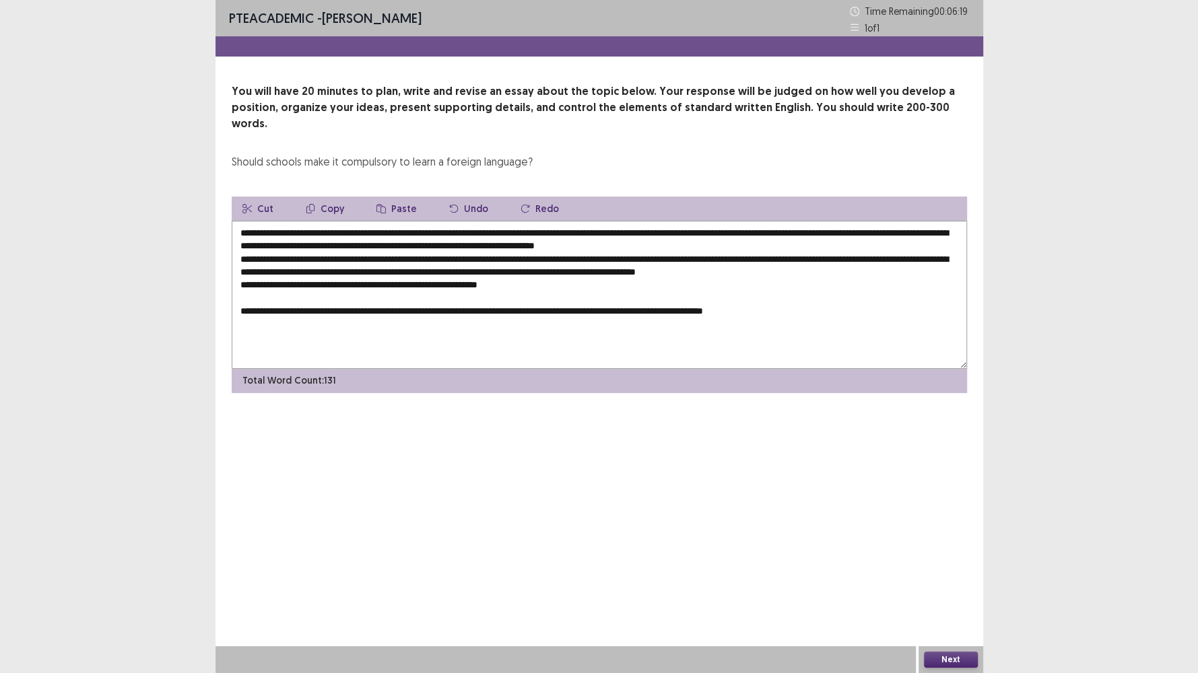
drag, startPoint x: 425, startPoint y: 228, endPoint x: 548, endPoint y: 232, distance: 122.6
click at [548, 232] on textarea "**********" at bounding box center [599, 295] width 735 height 148
drag, startPoint x: 296, startPoint y: 191, endPoint x: 324, endPoint y: 193, distance: 28.3
click at [324, 197] on button "Copy" at bounding box center [325, 209] width 60 height 24
click at [327, 197] on button "Copy" at bounding box center [325, 209] width 60 height 24
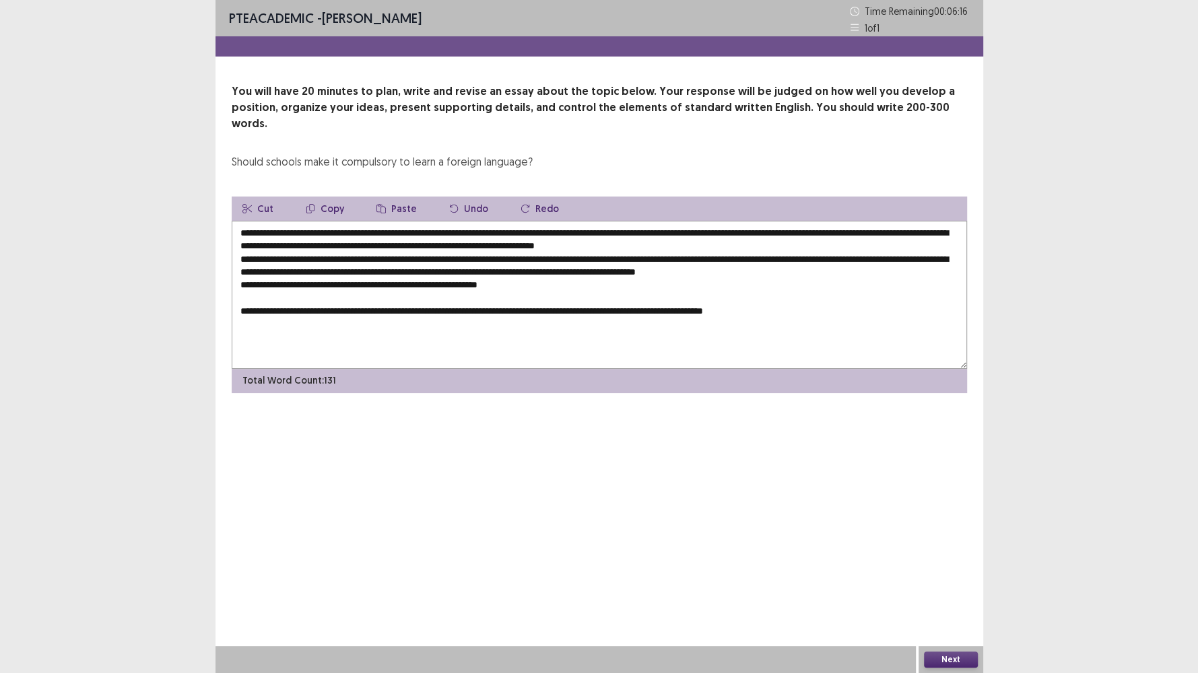
click at [539, 268] on textarea "**********" at bounding box center [599, 295] width 735 height 148
paste textarea "**********"
click at [525, 265] on textarea "**********" at bounding box center [599, 295] width 735 height 148
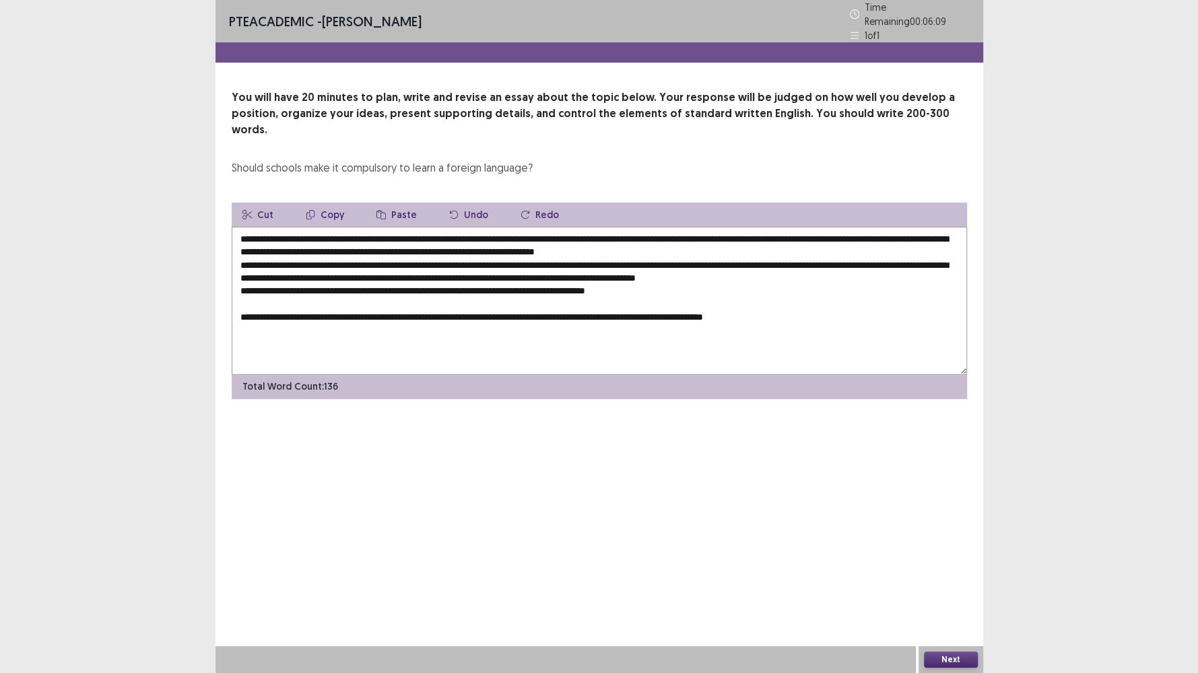
drag, startPoint x: 492, startPoint y: 215, endPoint x: 562, endPoint y: 216, distance: 70.0
click at [562, 227] on textarea "**********" at bounding box center [599, 301] width 735 height 148
click at [337, 203] on button "Copy" at bounding box center [325, 215] width 60 height 24
click at [526, 267] on textarea "**********" at bounding box center [599, 301] width 735 height 148
click at [384, 203] on button "Paste" at bounding box center [397, 215] width 62 height 24
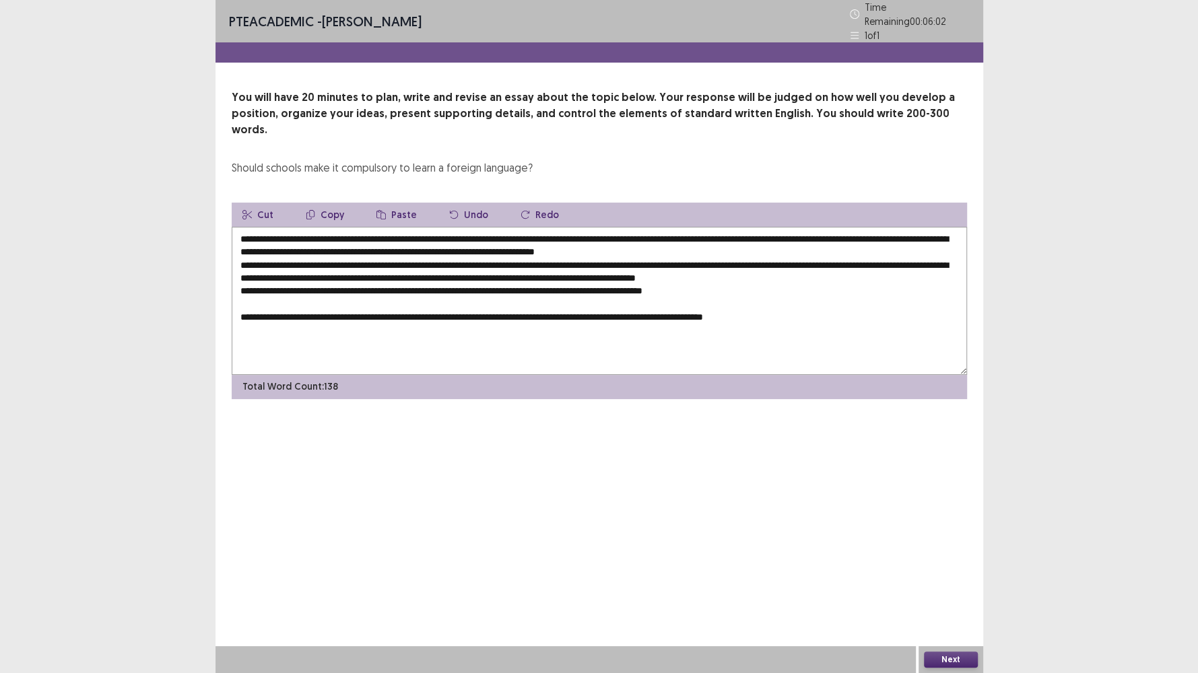
click at [686, 267] on textarea "**********" at bounding box center [599, 301] width 735 height 148
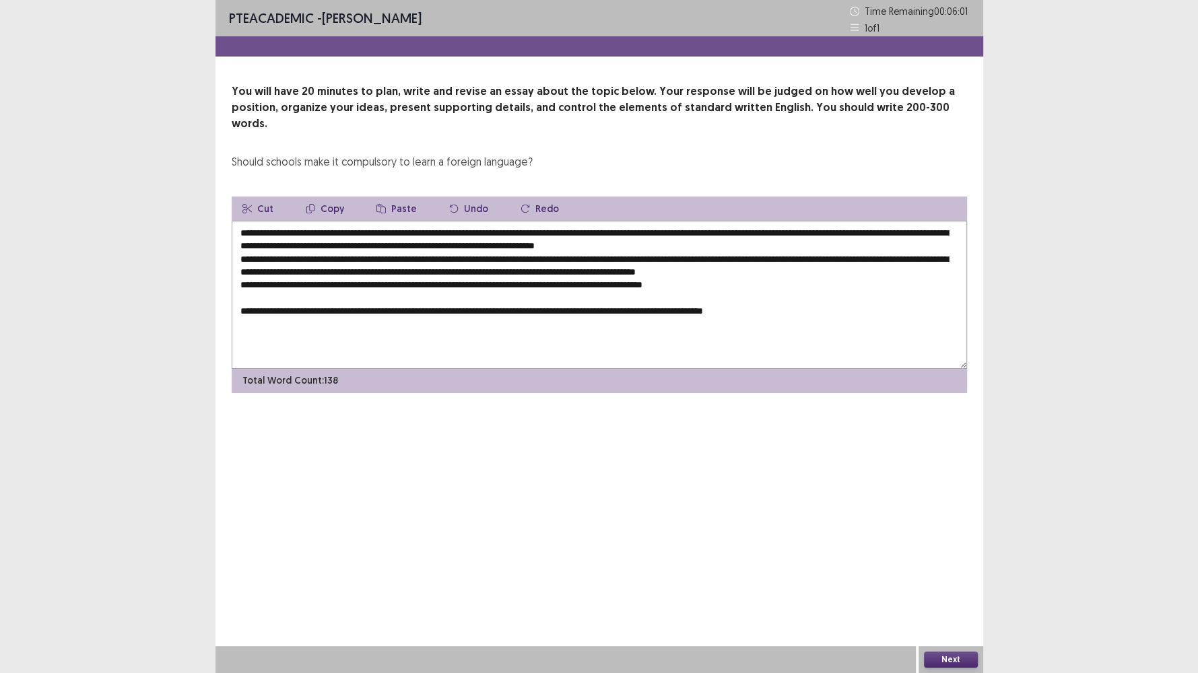
click at [686, 270] on textarea "**********" at bounding box center [599, 295] width 735 height 148
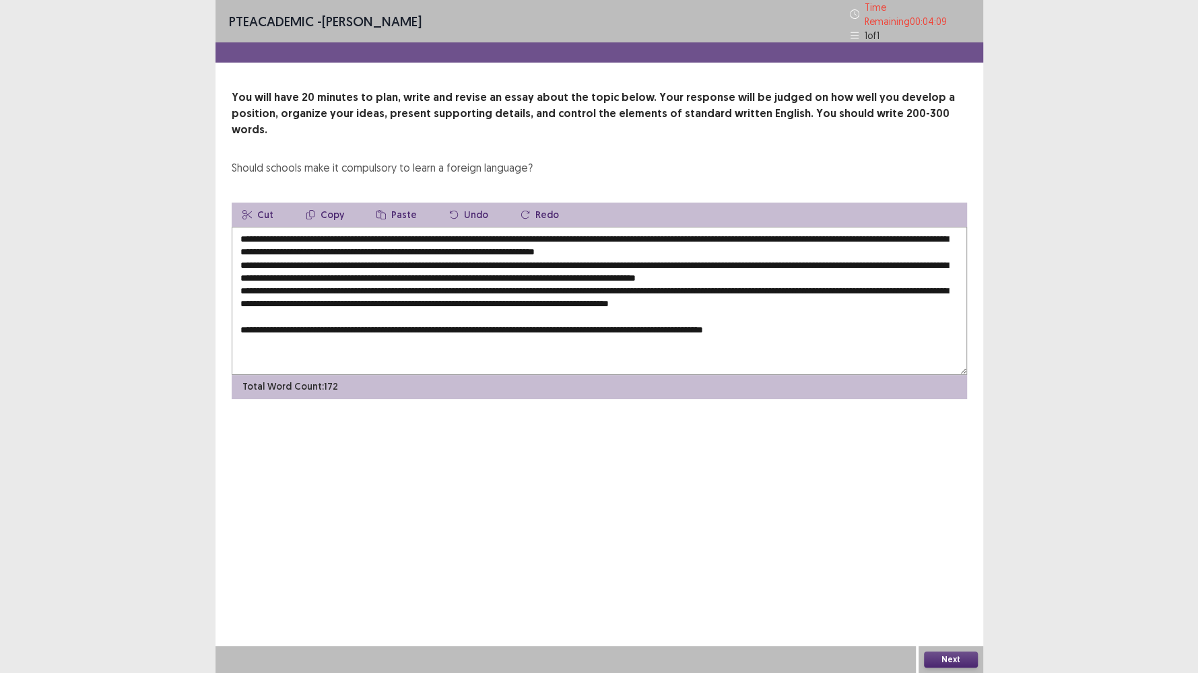
paste textarea "**********"
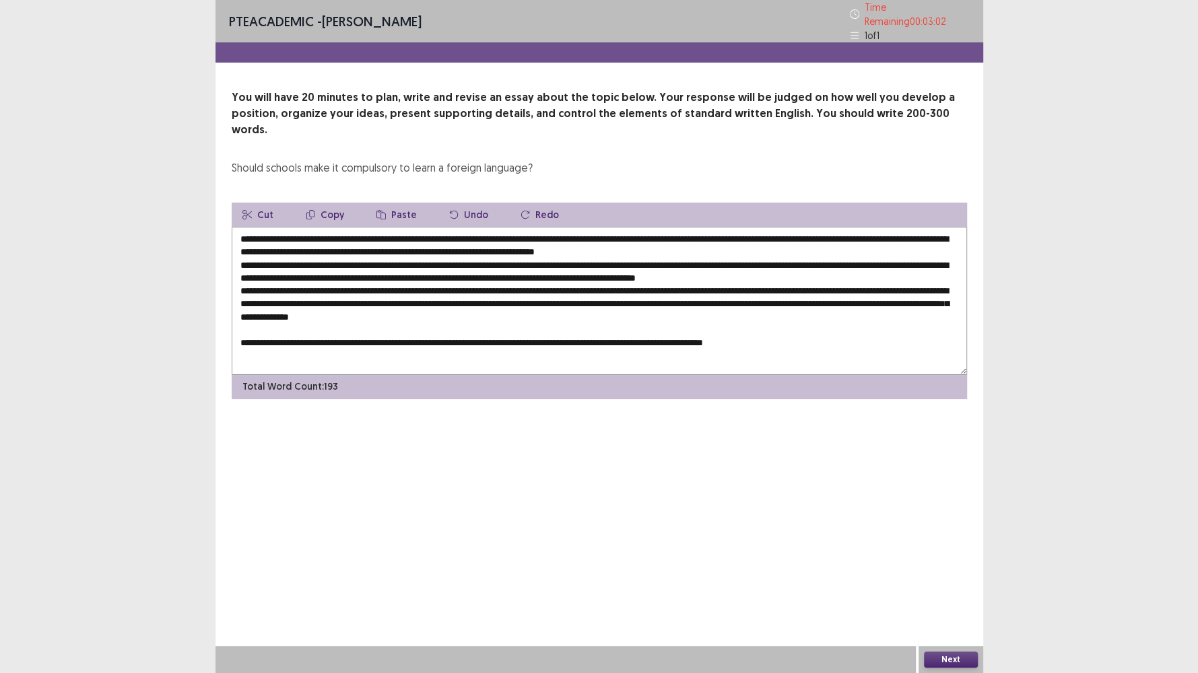
paste textarea "**********"
click at [240, 318] on textarea at bounding box center [599, 301] width 735 height 148
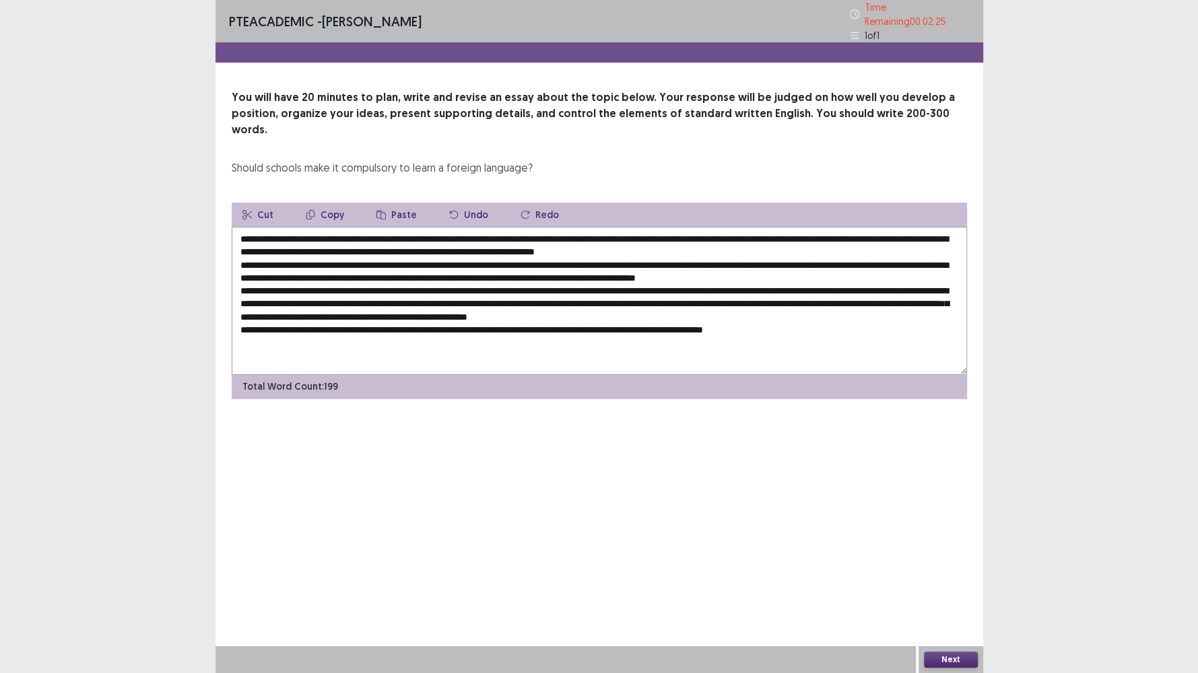
click at [580, 306] on textarea at bounding box center [599, 301] width 735 height 148
paste textarea "**********"
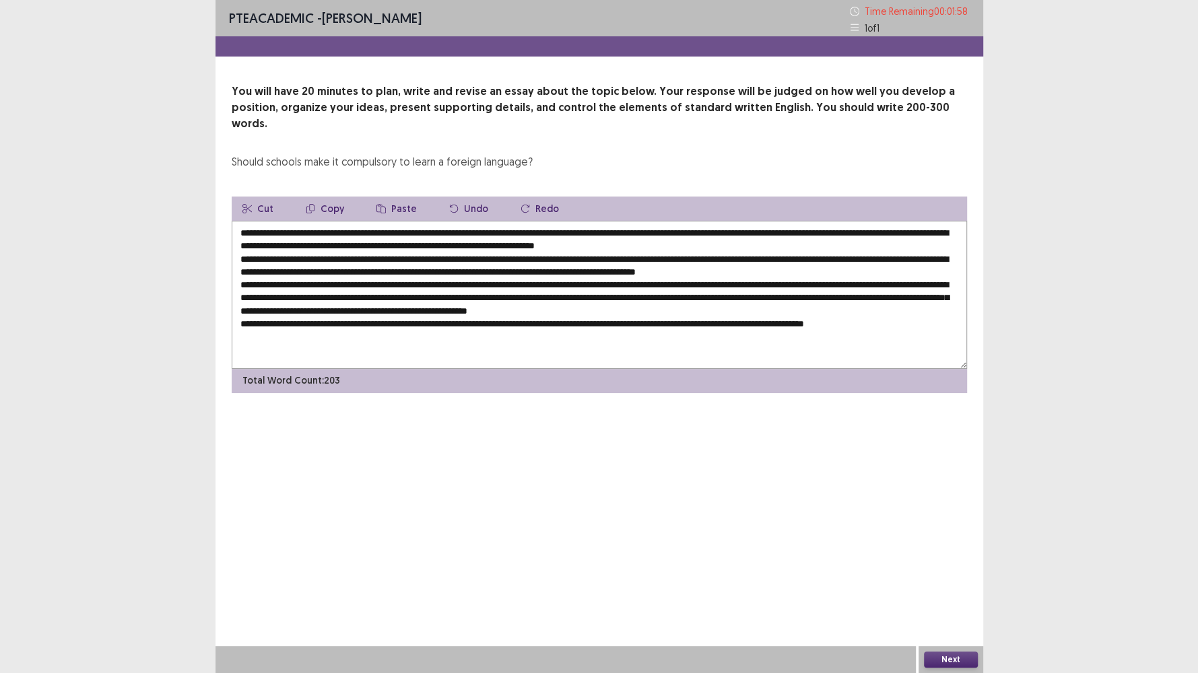
click at [821, 308] on textarea at bounding box center [599, 295] width 735 height 148
paste textarea "**********"
click at [753, 233] on textarea at bounding box center [599, 295] width 735 height 148
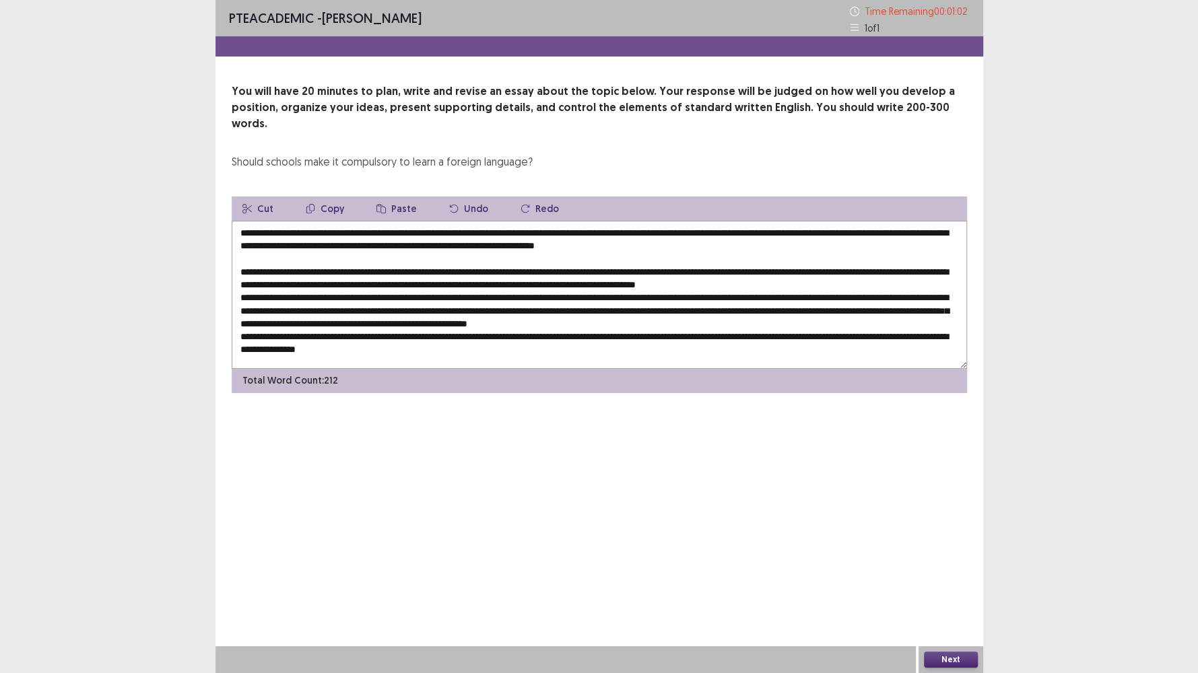
click at [877, 273] on textarea at bounding box center [599, 295] width 735 height 148
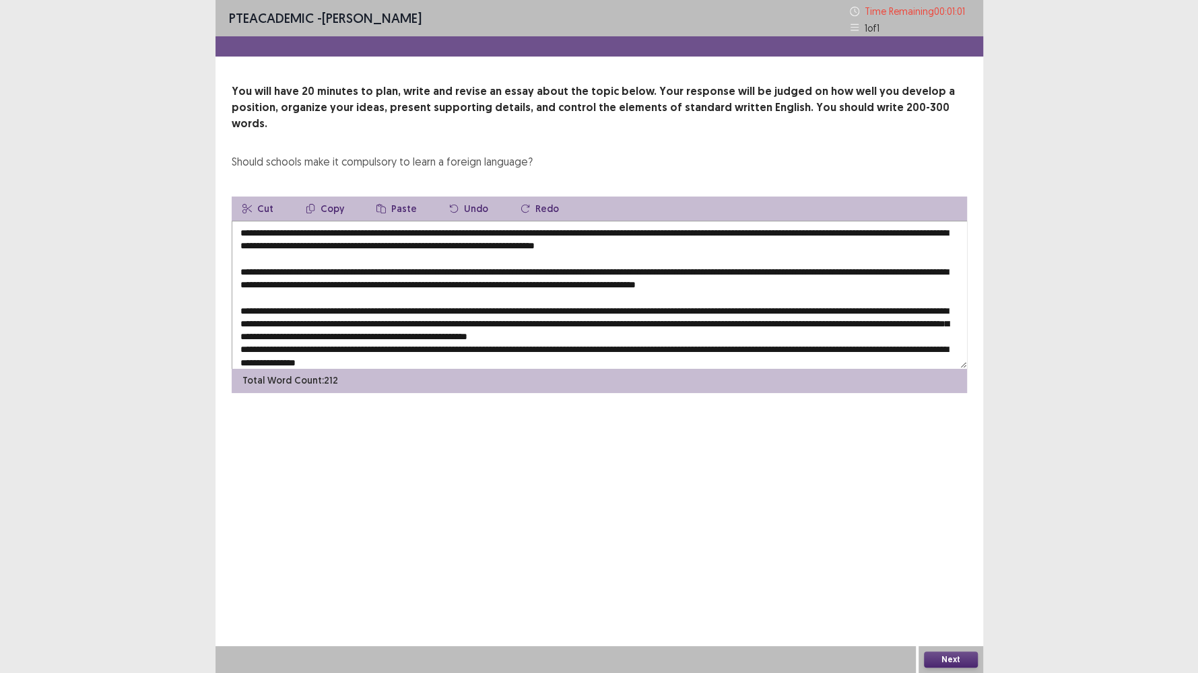
click at [802, 321] on textarea at bounding box center [599, 295] width 735 height 148
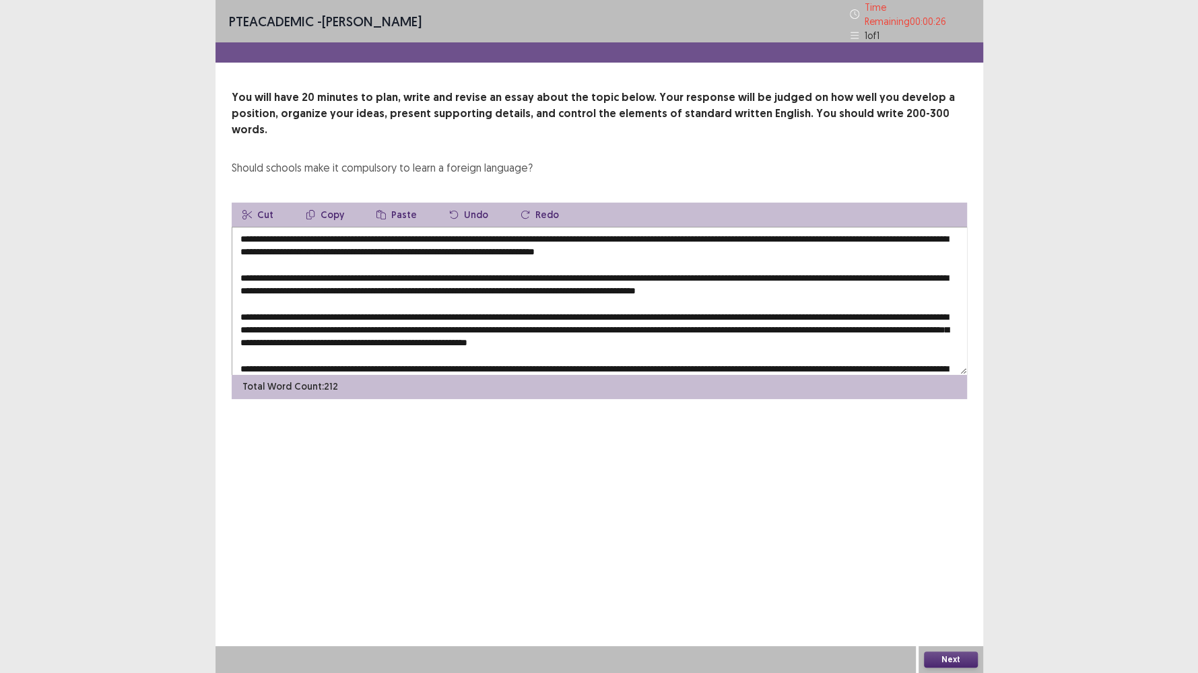
click at [659, 227] on textarea at bounding box center [599, 301] width 735 height 148
click at [328, 230] on textarea at bounding box center [599, 301] width 735 height 148
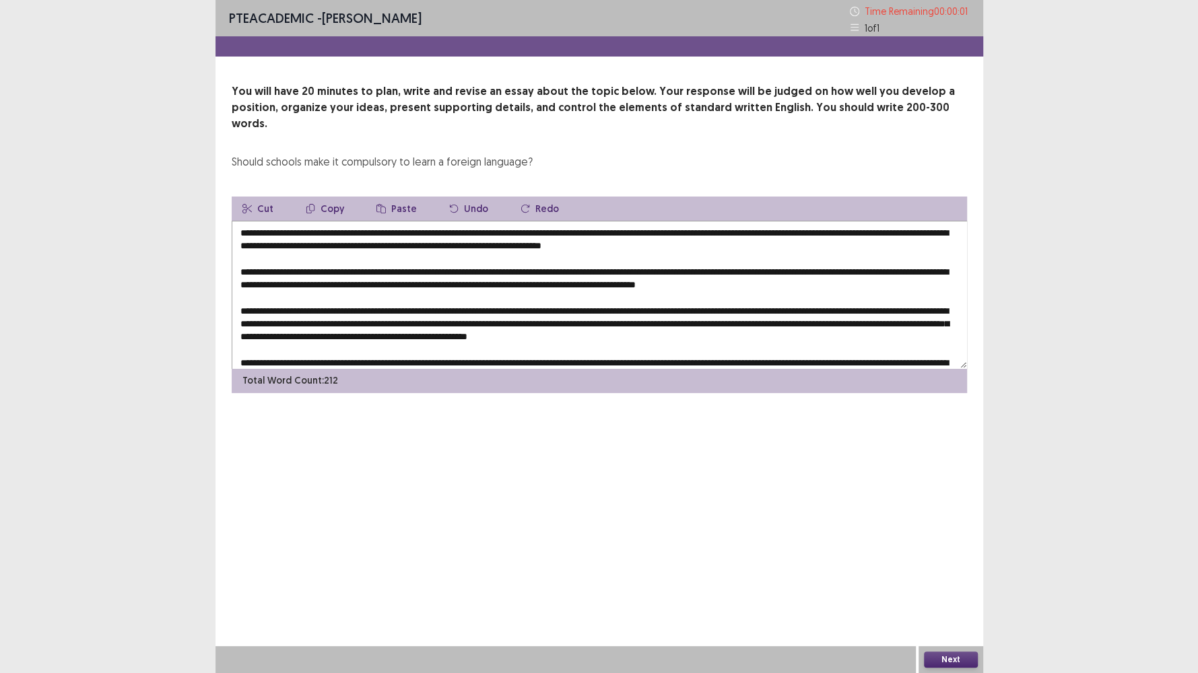
type textarea "**********"
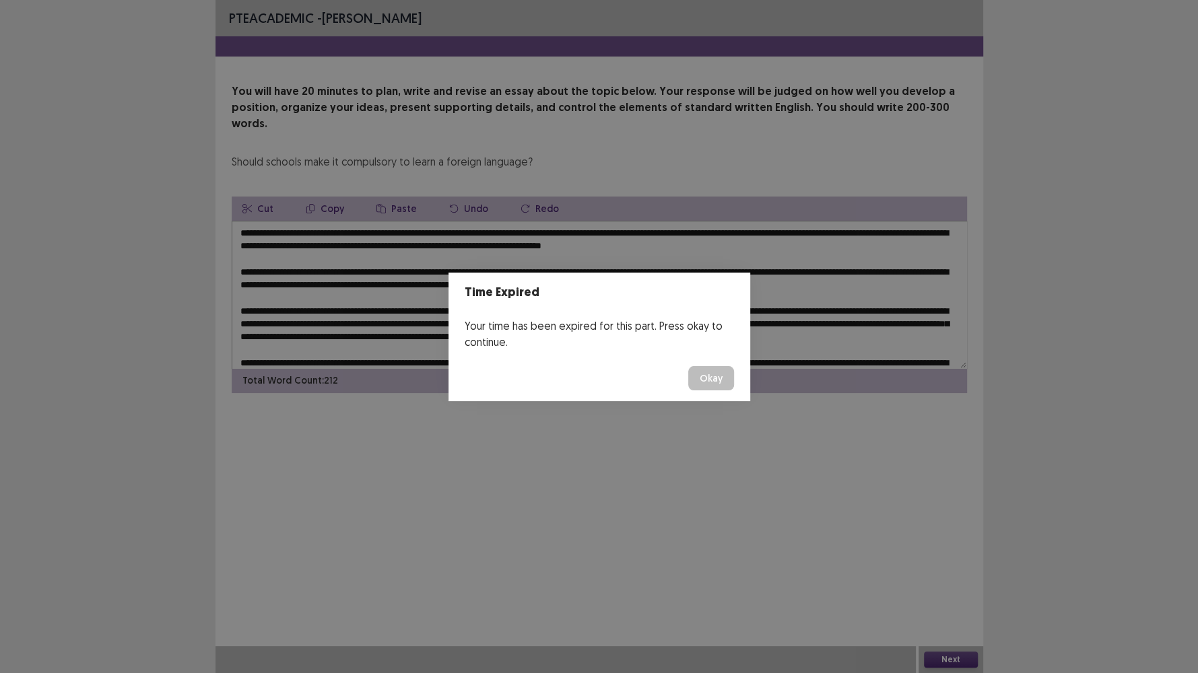
click at [704, 379] on button "Okay" at bounding box center [711, 378] width 46 height 24
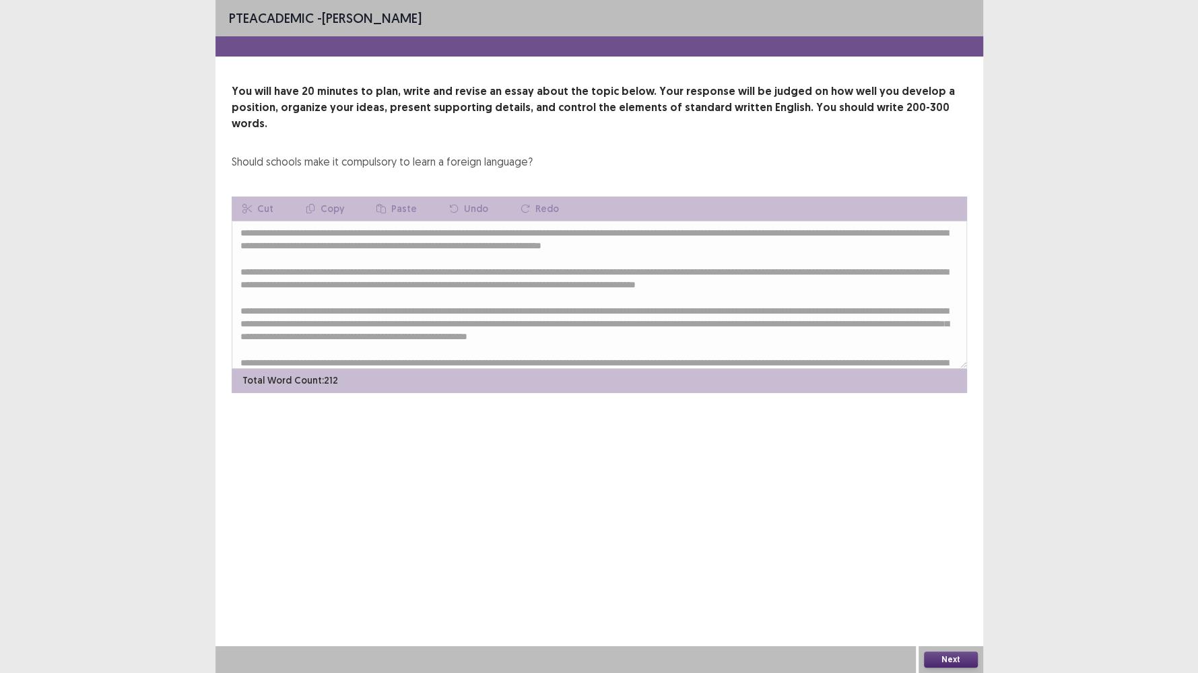
click at [965, 578] on button "Next" at bounding box center [951, 660] width 54 height 16
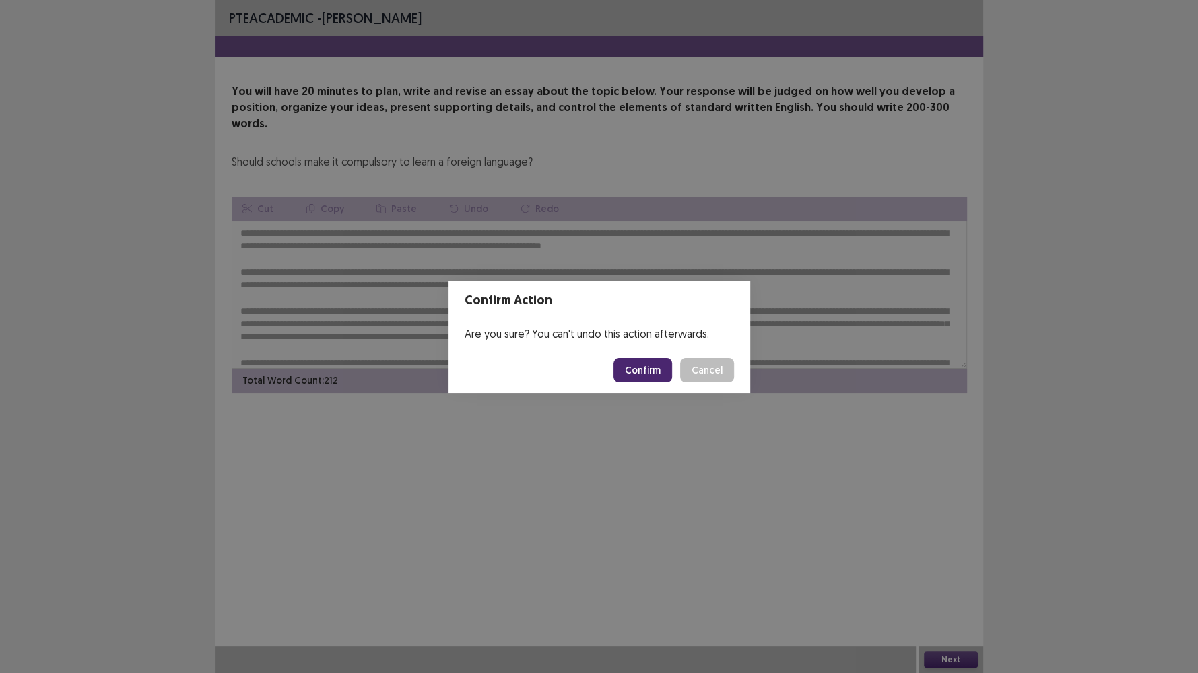
click at [644, 367] on button "Confirm" at bounding box center [642, 370] width 59 height 24
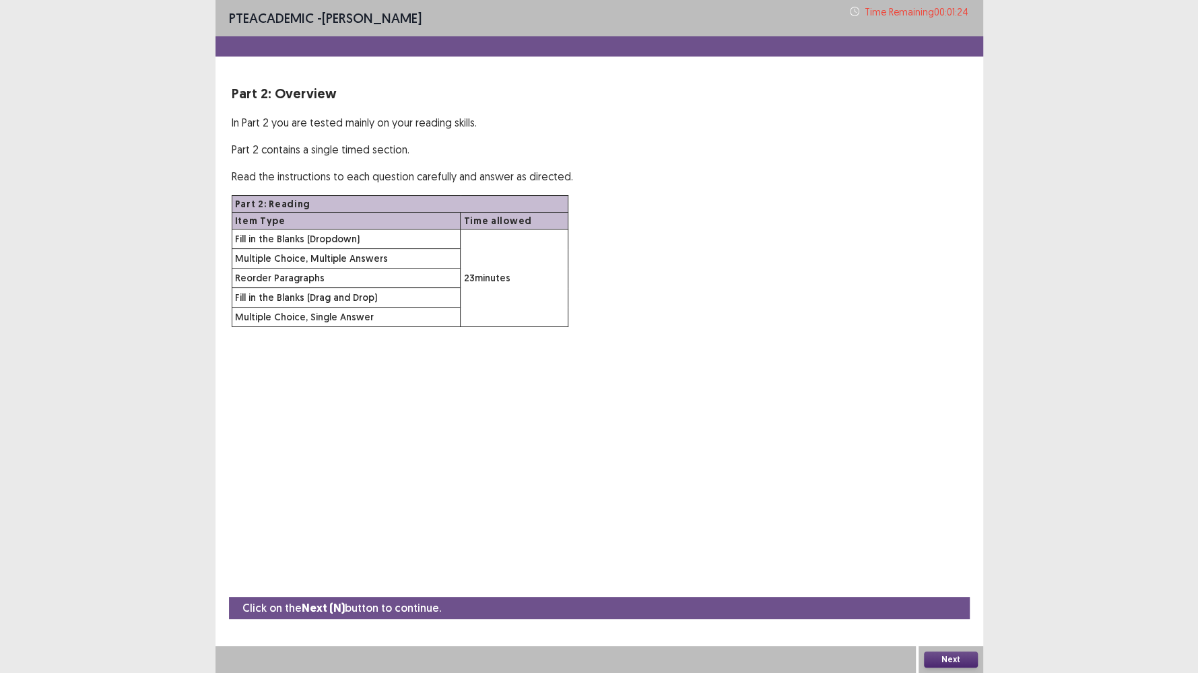
click at [943, 578] on button "Next" at bounding box center [951, 660] width 54 height 16
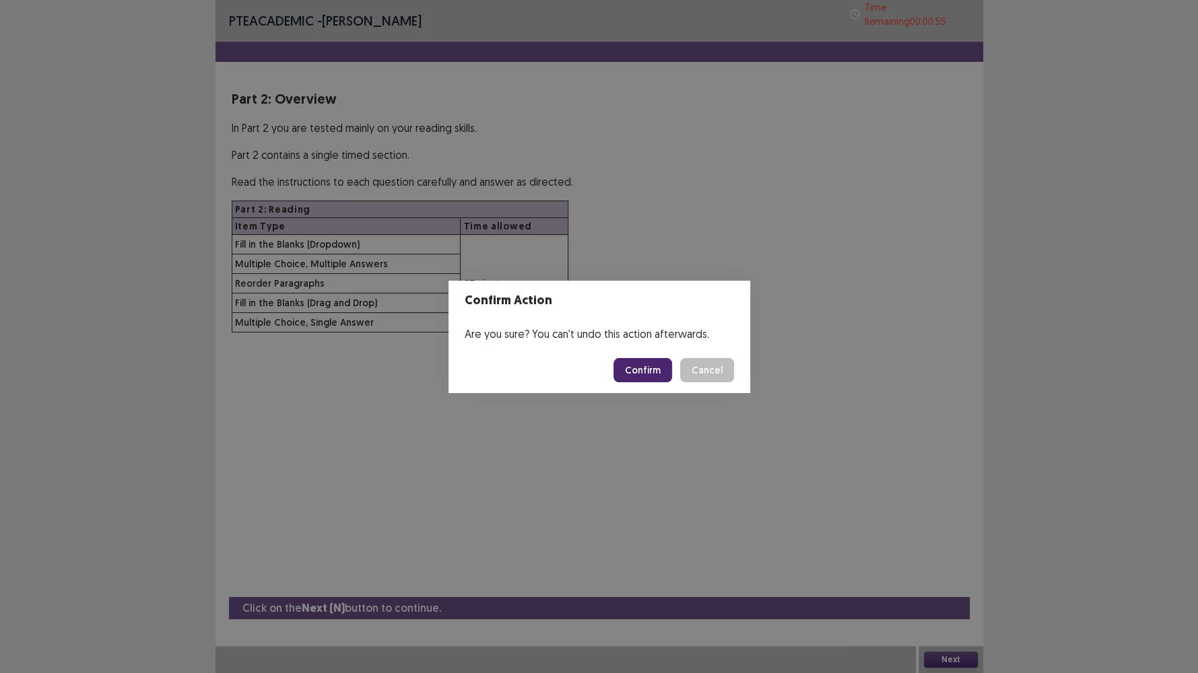
click at [670, 367] on button "Confirm" at bounding box center [642, 370] width 59 height 24
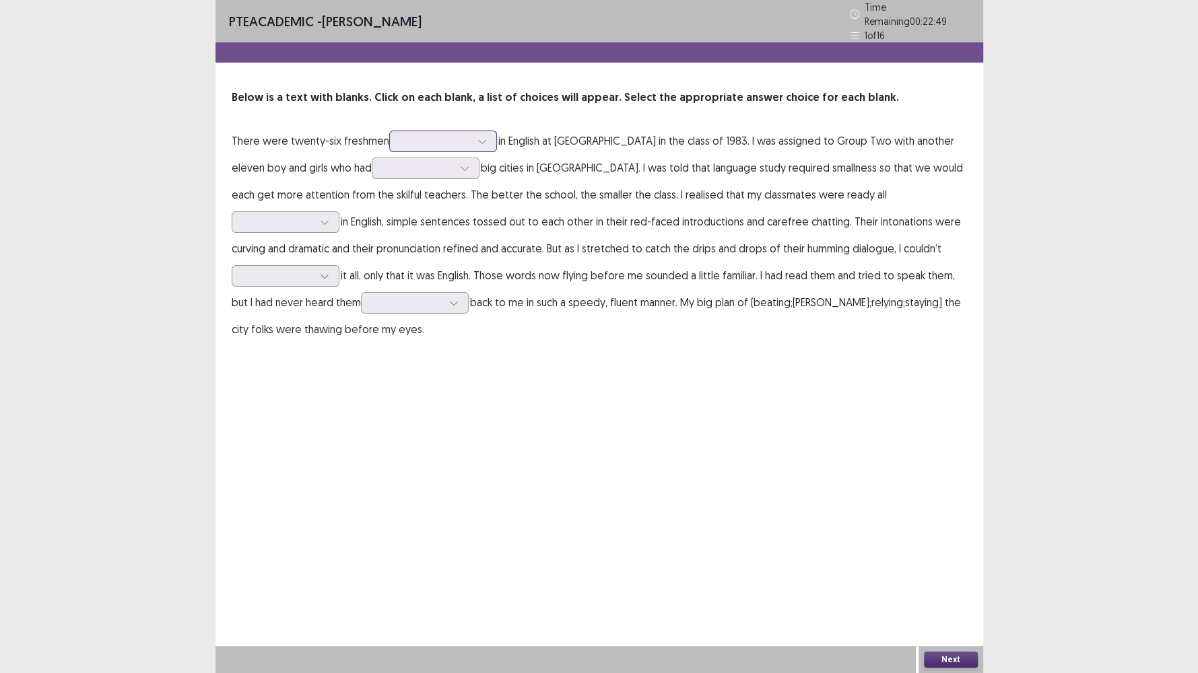
click at [483, 137] on icon at bounding box center [481, 141] width 9 height 9
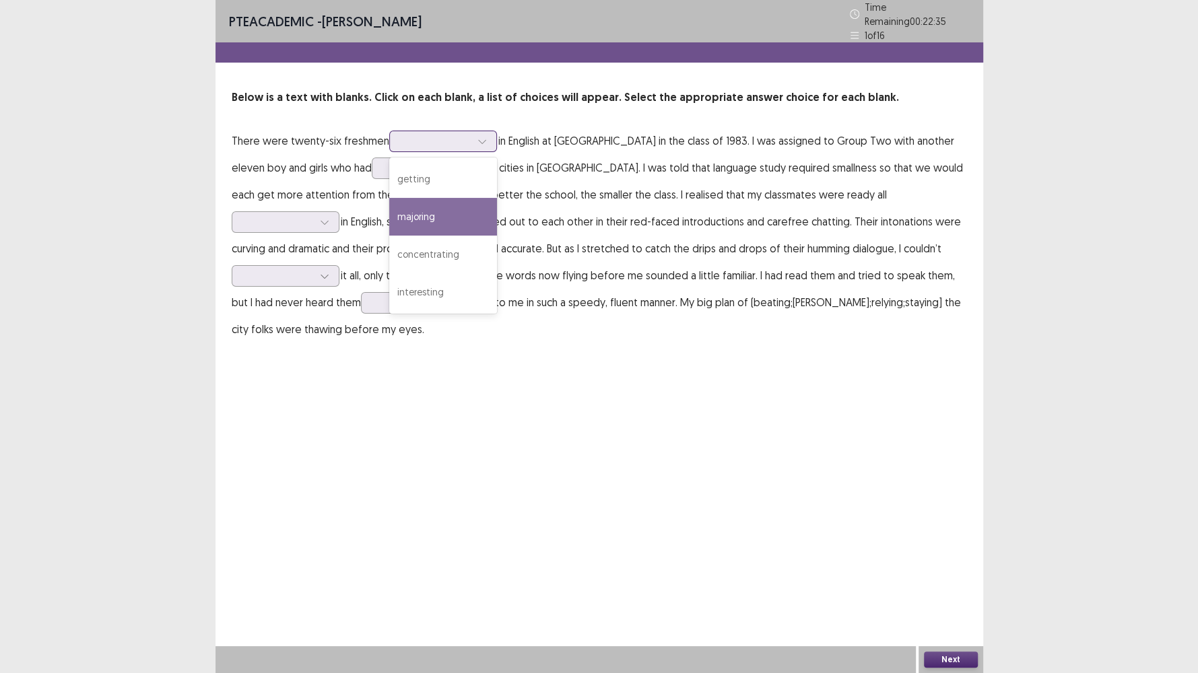
click at [450, 202] on div "majoring" at bounding box center [443, 217] width 108 height 38
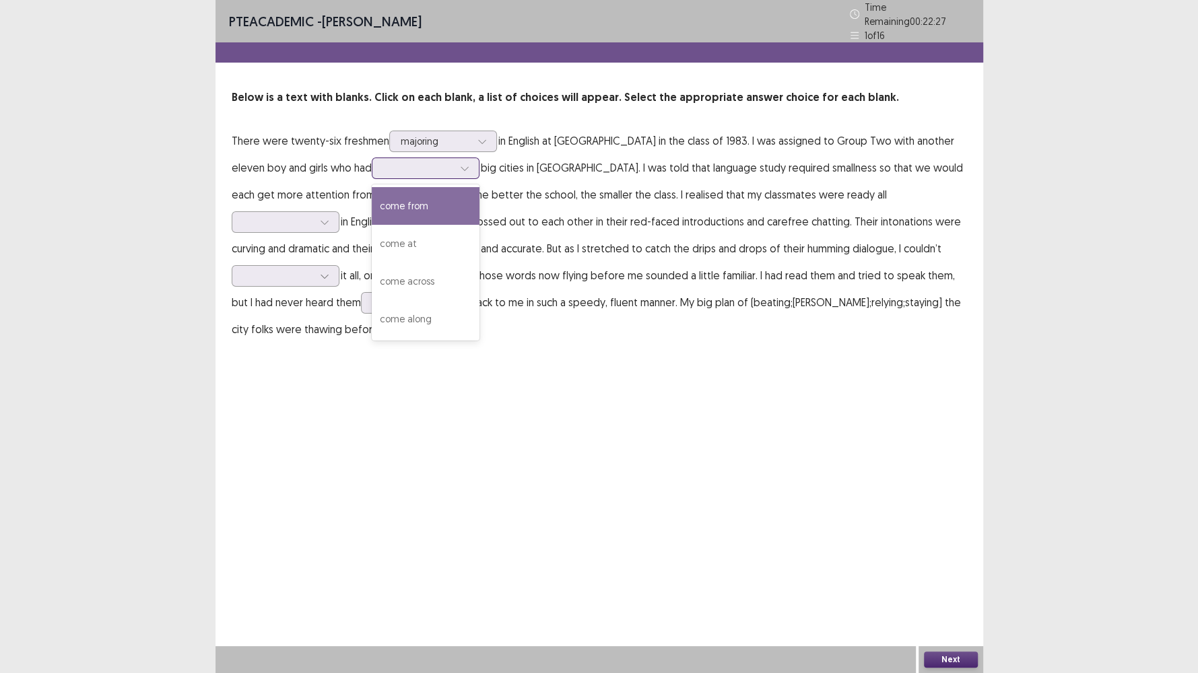
click at [434, 162] on div at bounding box center [418, 168] width 70 height 13
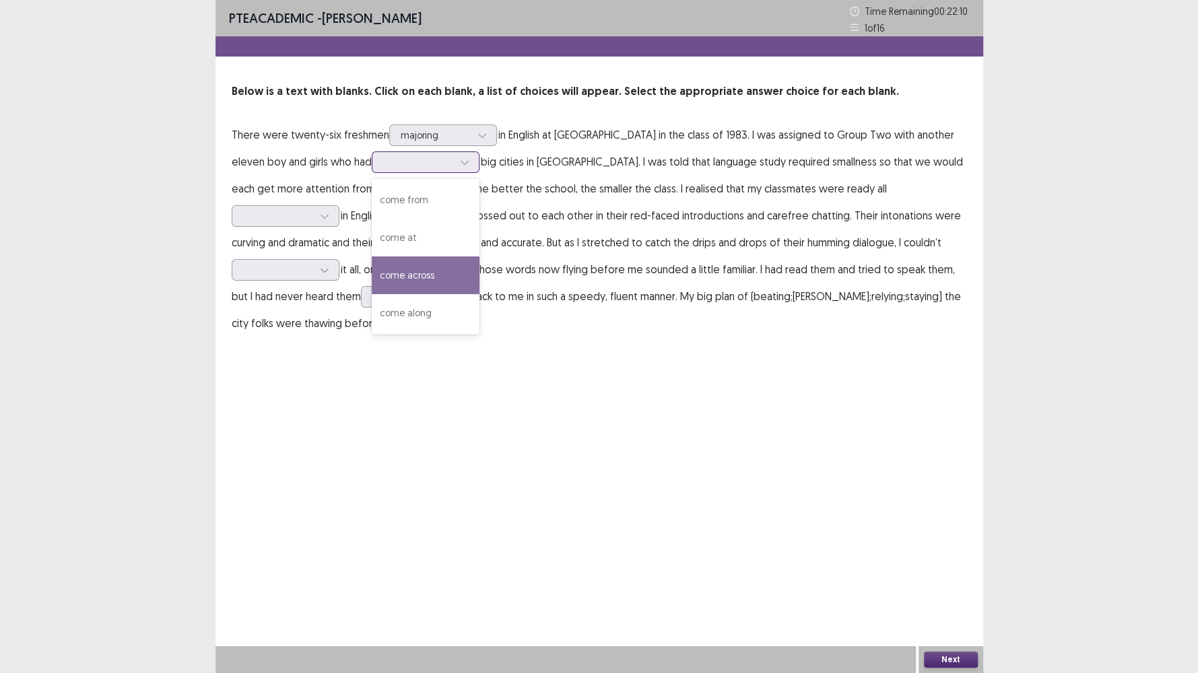
click at [466, 262] on div "come across" at bounding box center [426, 276] width 108 height 38
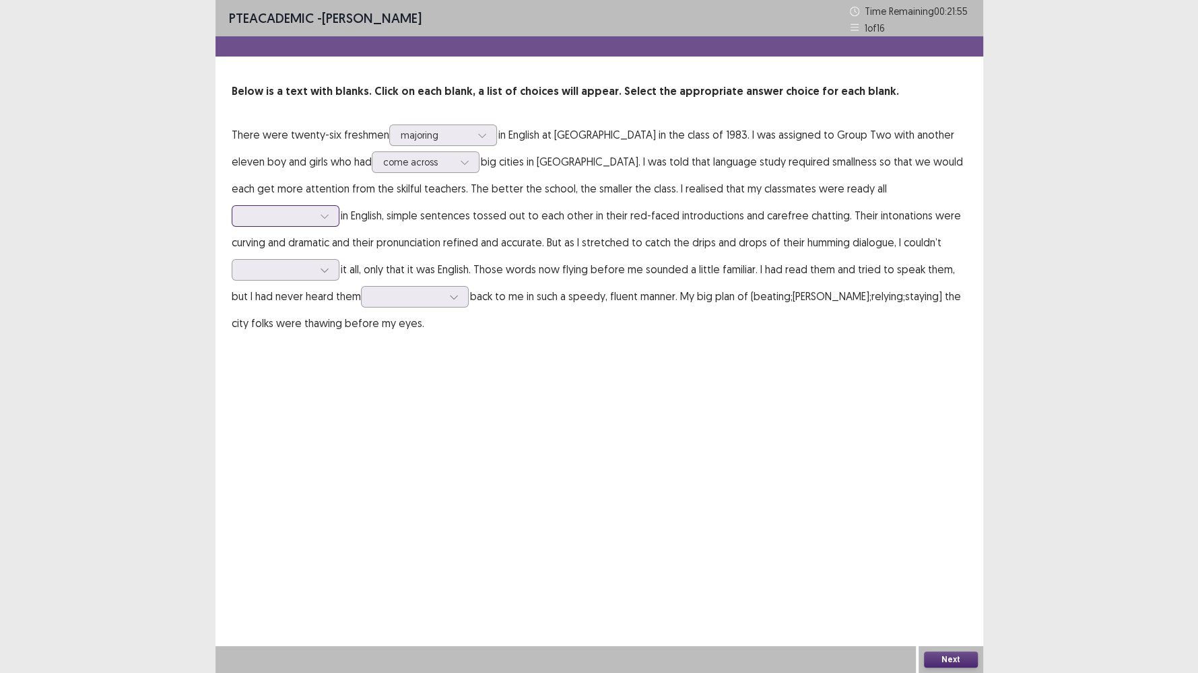
click at [313, 209] on div at bounding box center [278, 215] width 70 height 13
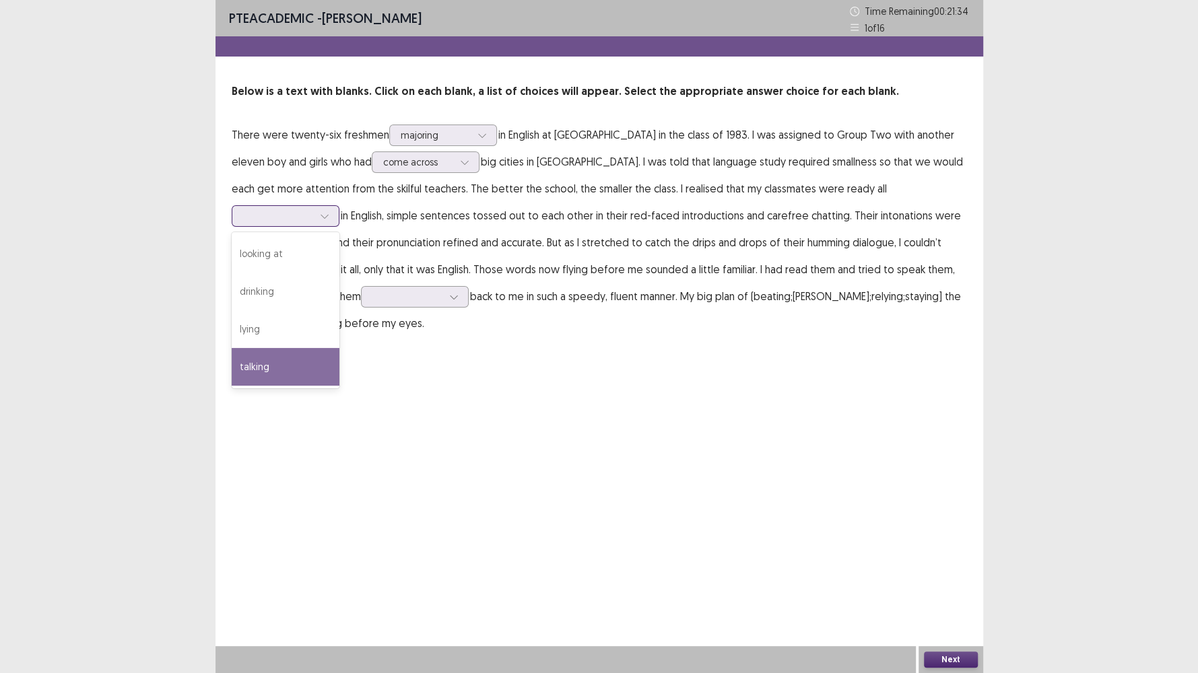
click at [339, 348] on div "talking" at bounding box center [286, 367] width 108 height 38
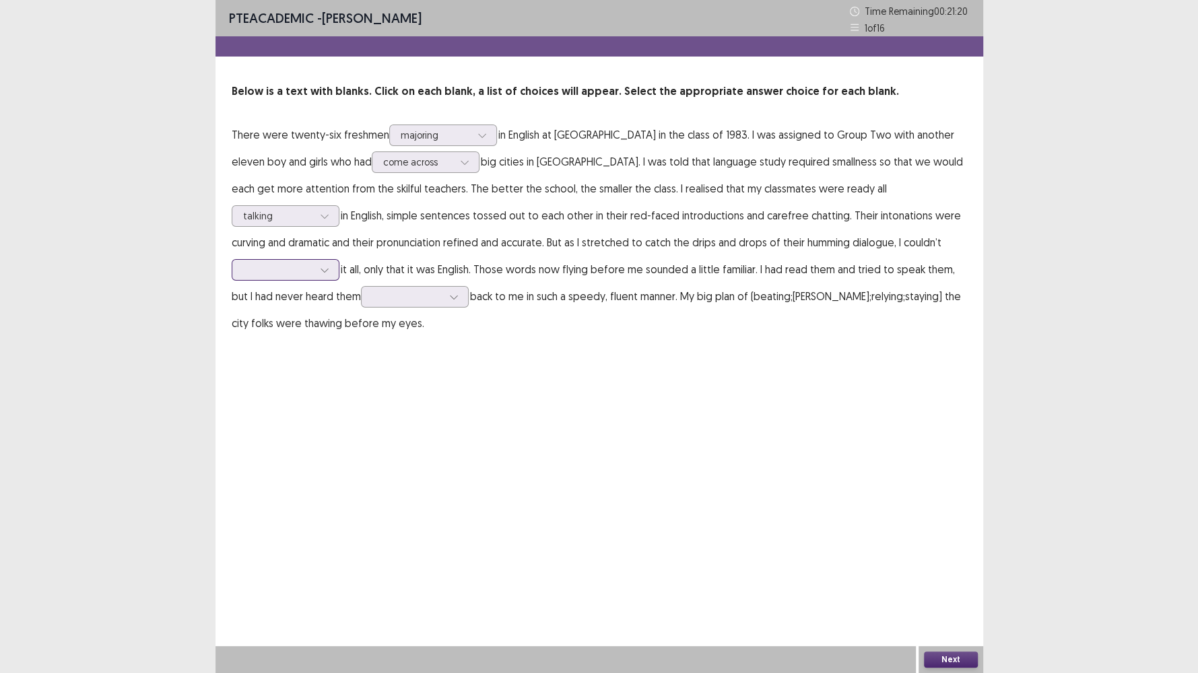
click at [313, 263] on div at bounding box center [278, 269] width 70 height 13
click at [339, 327] on div "understand" at bounding box center [286, 346] width 108 height 38
click at [372, 292] on div at bounding box center [407, 296] width 70 height 13
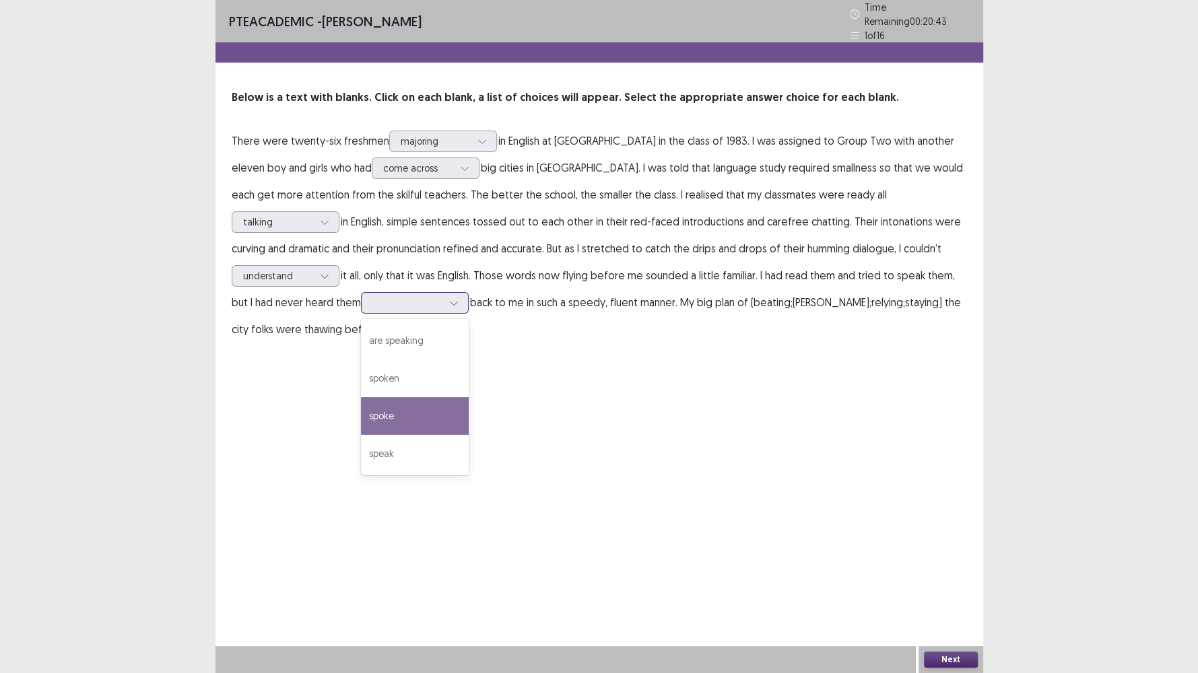
click at [361, 399] on div "spoke" at bounding box center [415, 416] width 108 height 38
click at [951, 578] on button "Next" at bounding box center [951, 660] width 54 height 16
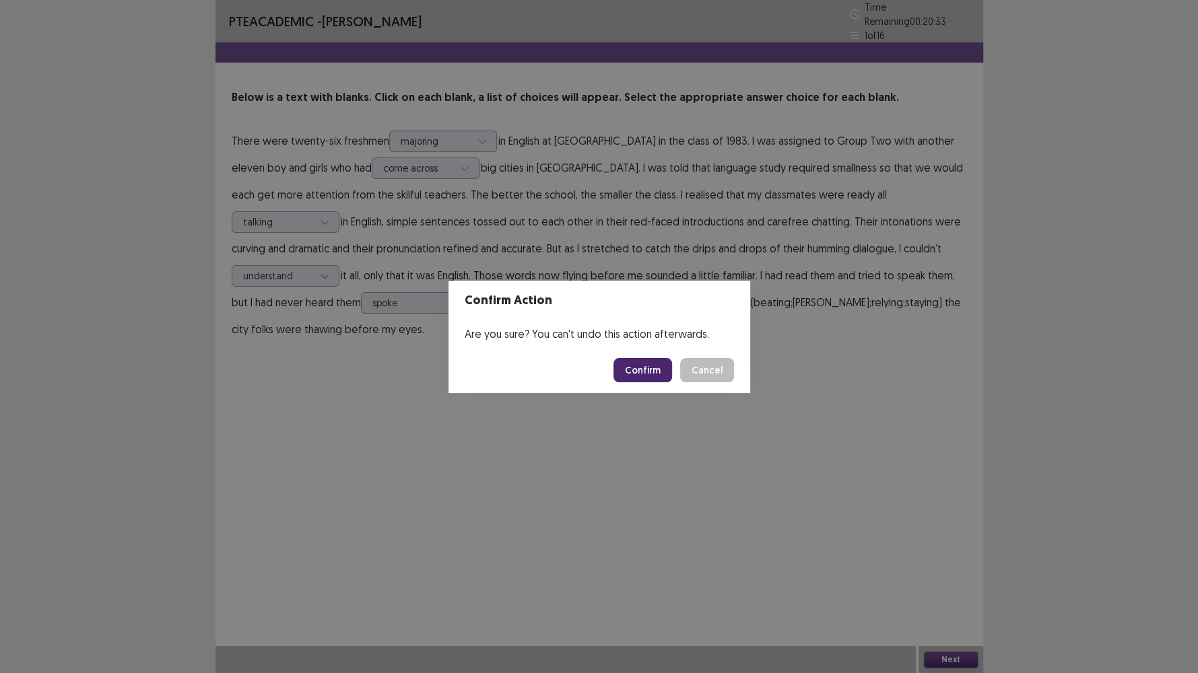
click at [631, 378] on button "Confirm" at bounding box center [642, 370] width 59 height 24
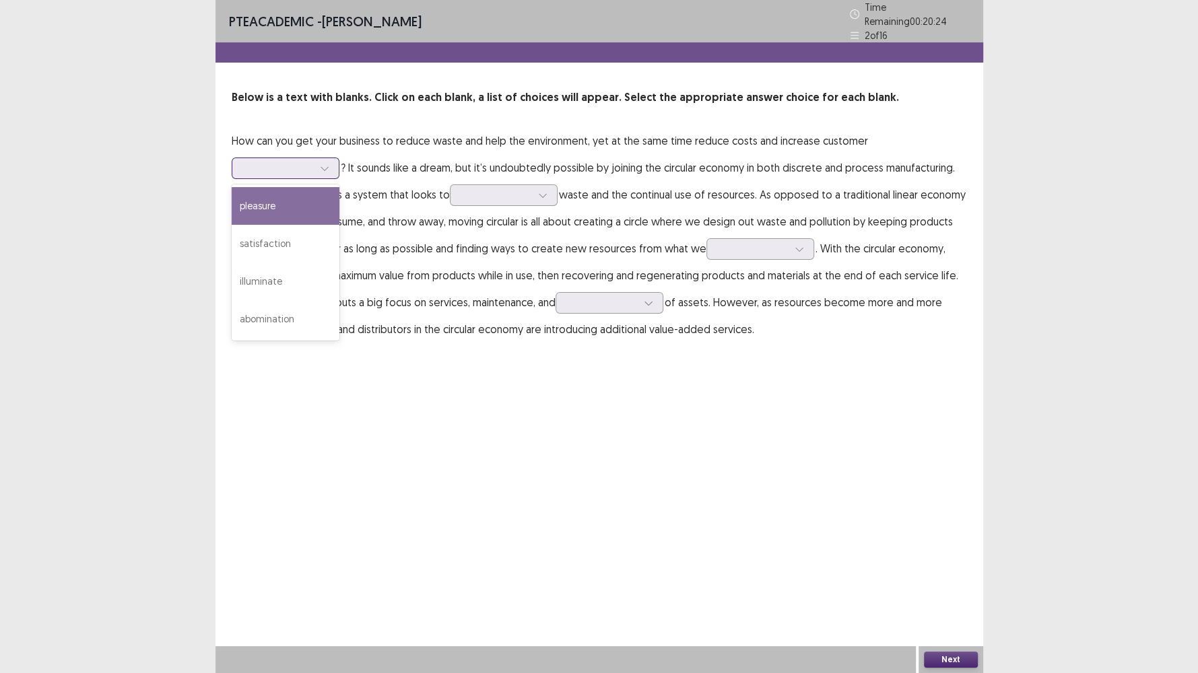
click at [307, 166] on div at bounding box center [278, 168] width 70 height 13
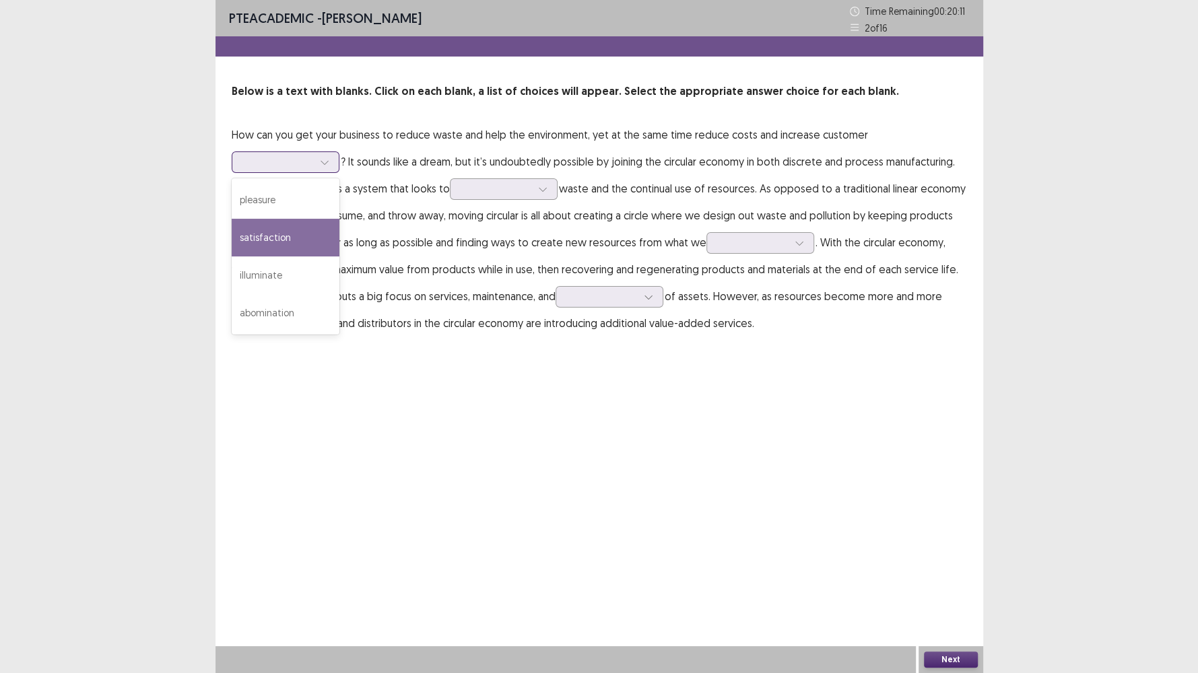
click at [289, 238] on div "satisfaction" at bounding box center [286, 238] width 108 height 38
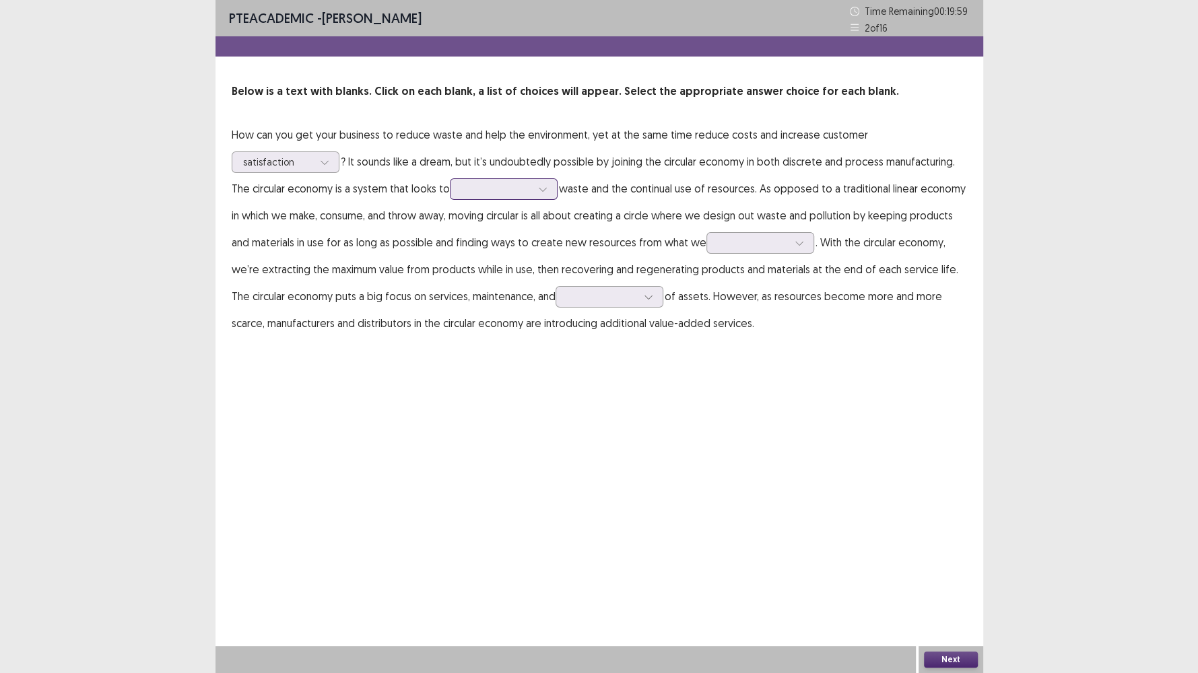
click at [496, 191] on div at bounding box center [496, 188] width 70 height 13
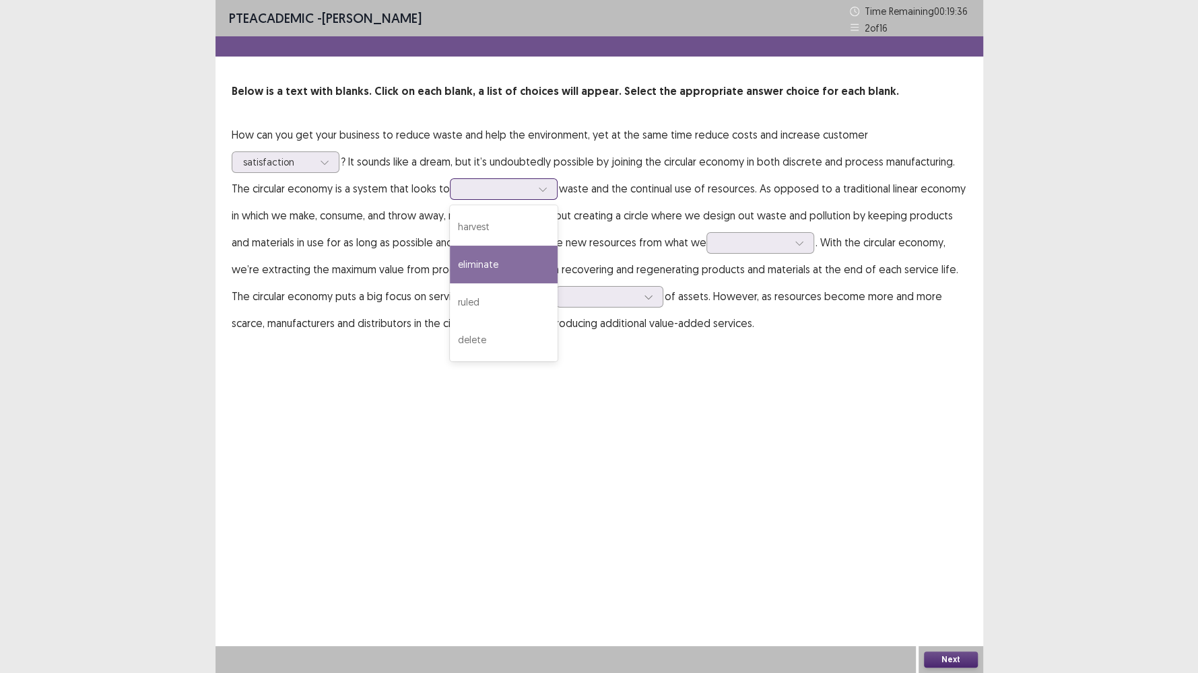
click at [487, 267] on div "eliminate" at bounding box center [504, 265] width 108 height 38
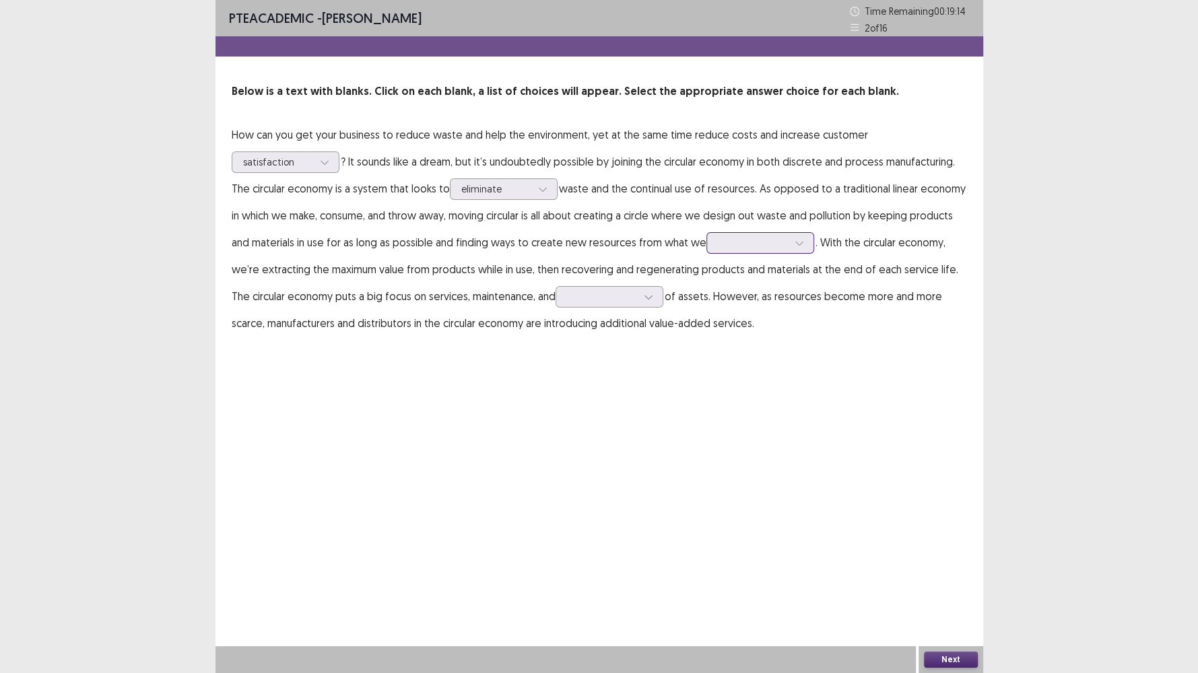
click at [728, 246] on div at bounding box center [753, 242] width 70 height 13
click at [739, 328] on div "rotate" at bounding box center [760, 319] width 108 height 38
click at [586, 298] on div at bounding box center [602, 296] width 70 height 13
click at [586, 436] on div "refurbishment" at bounding box center [609, 448] width 108 height 38
click at [964, 578] on button "Next" at bounding box center [951, 660] width 54 height 16
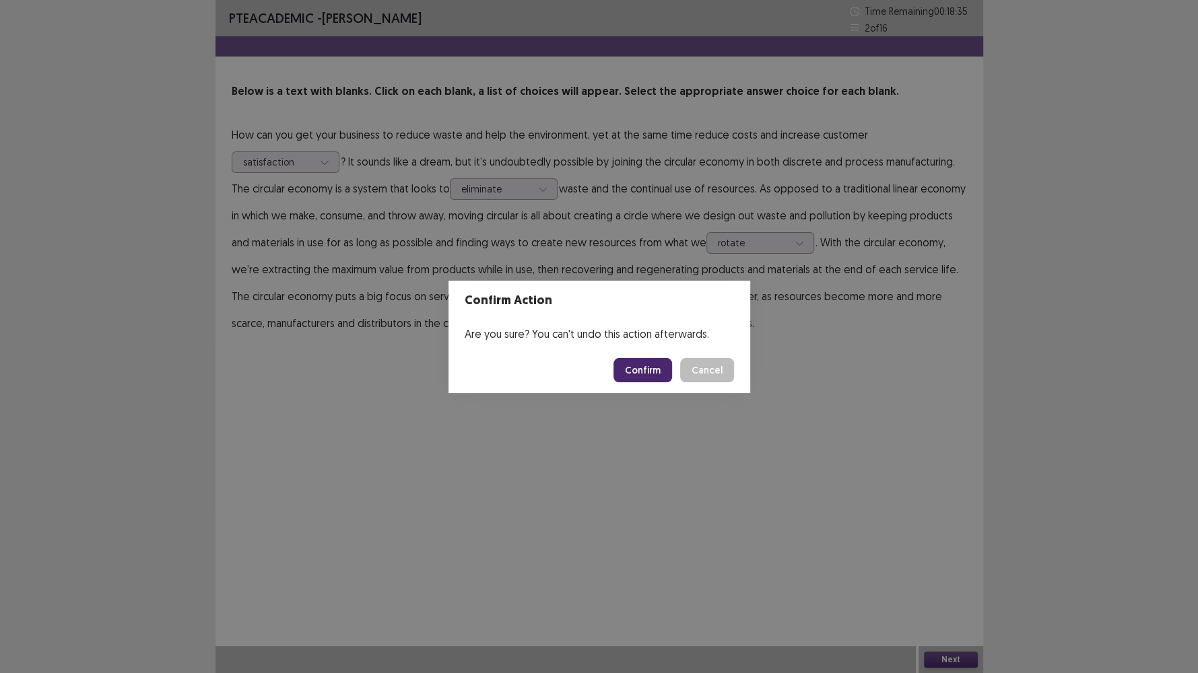
click at [640, 364] on button "Confirm" at bounding box center [642, 370] width 59 height 24
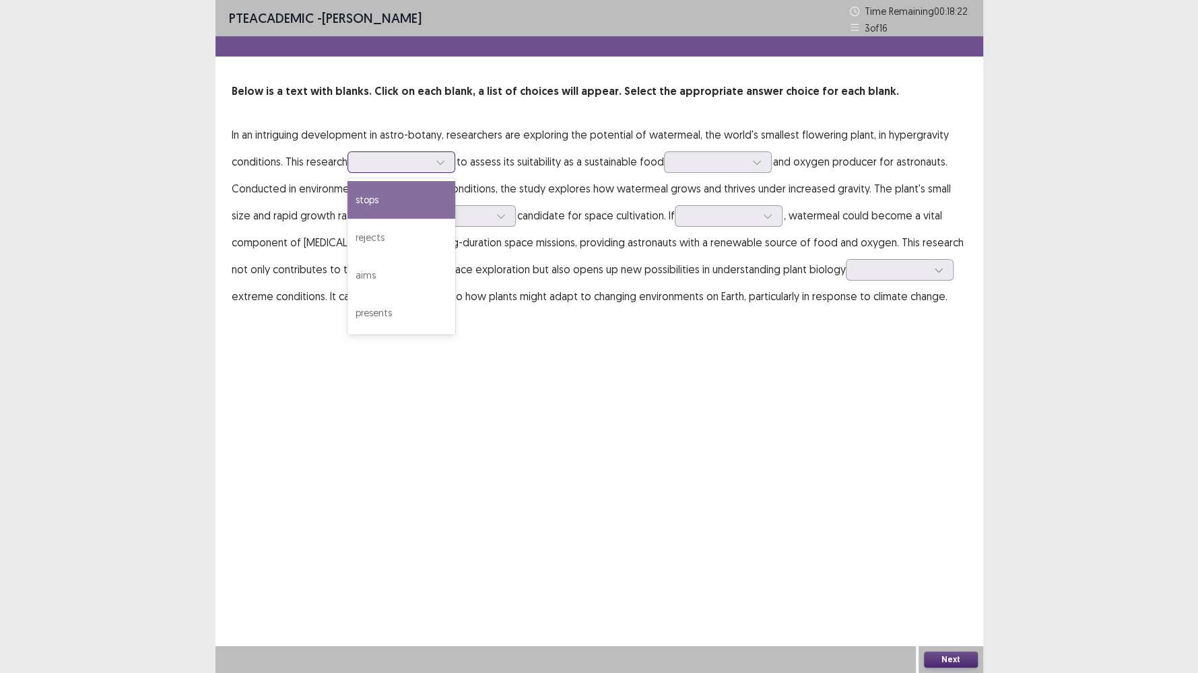
click at [413, 158] on div at bounding box center [394, 162] width 70 height 13
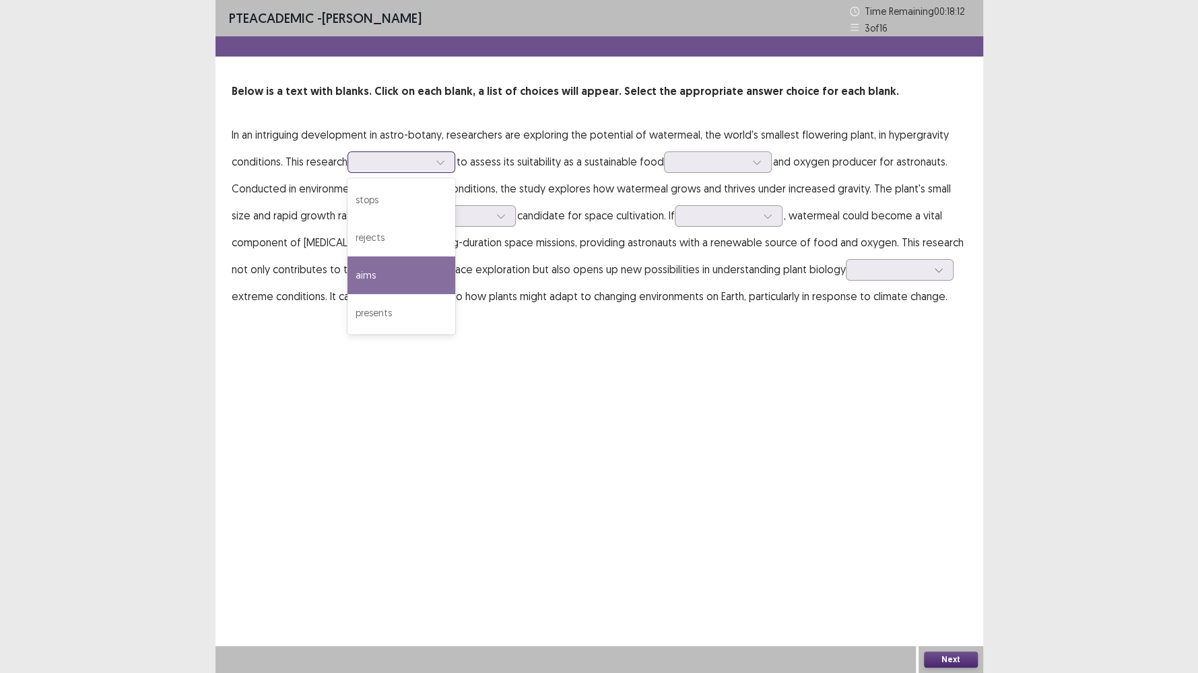
click at [396, 262] on div "aims" at bounding box center [401, 276] width 108 height 38
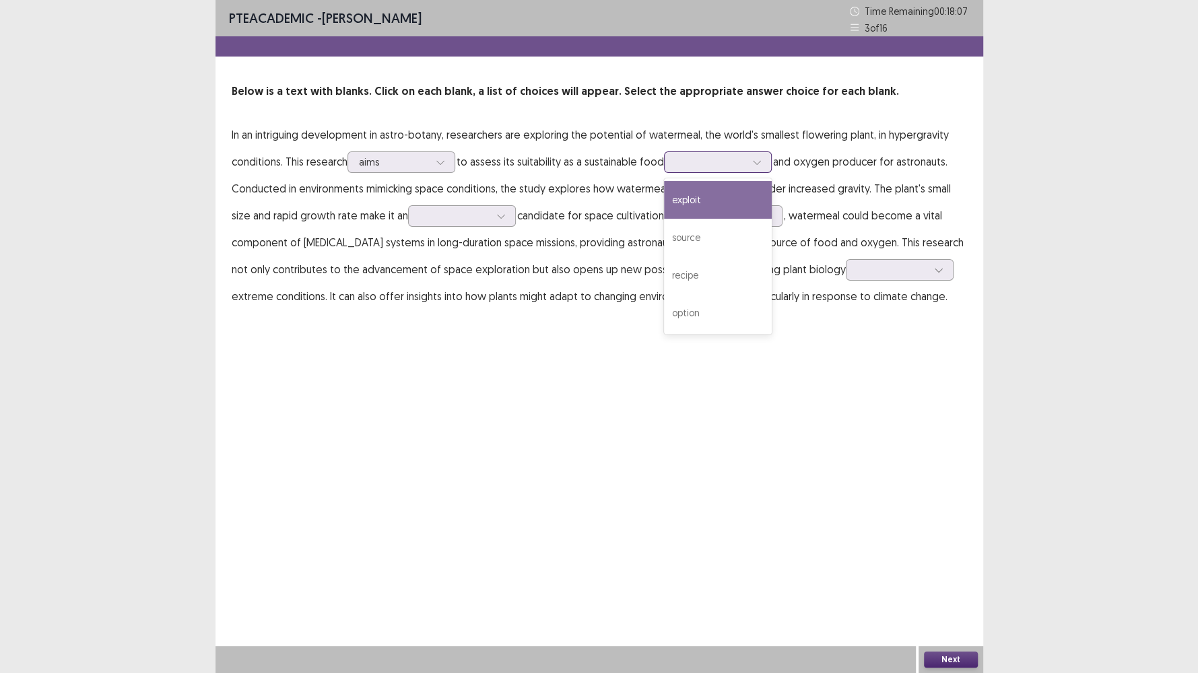
click at [707, 162] on div at bounding box center [710, 162] width 70 height 13
click at [699, 245] on div "source" at bounding box center [718, 238] width 108 height 38
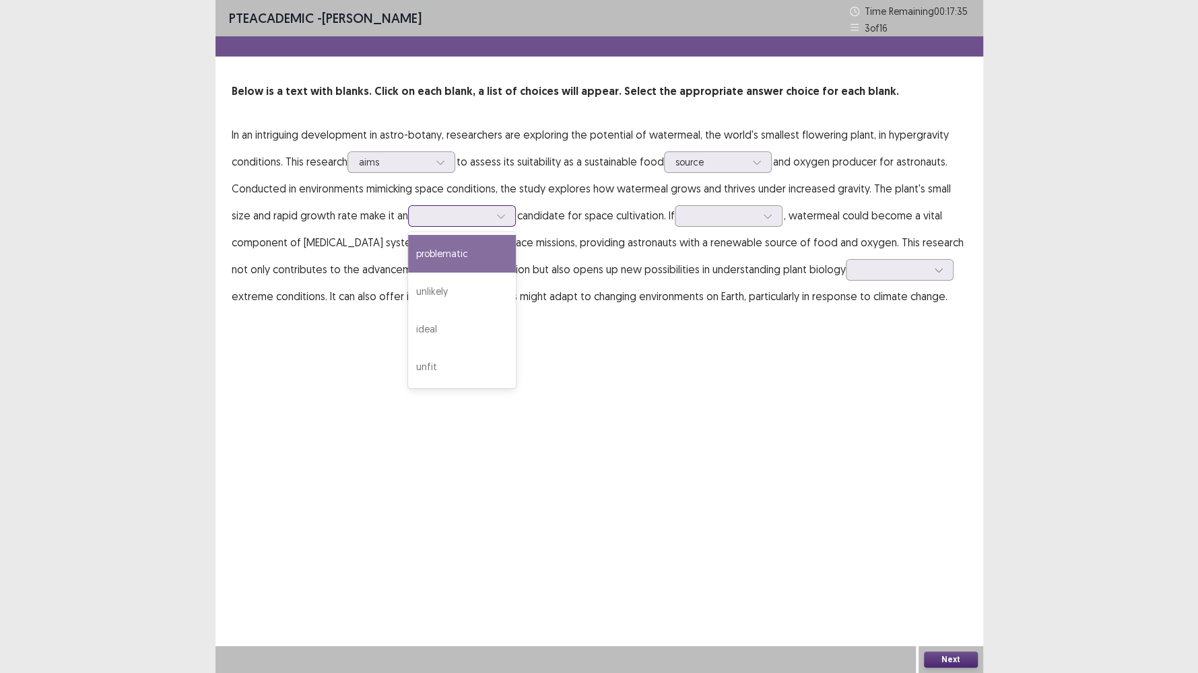
click at [454, 219] on div at bounding box center [454, 215] width 70 height 13
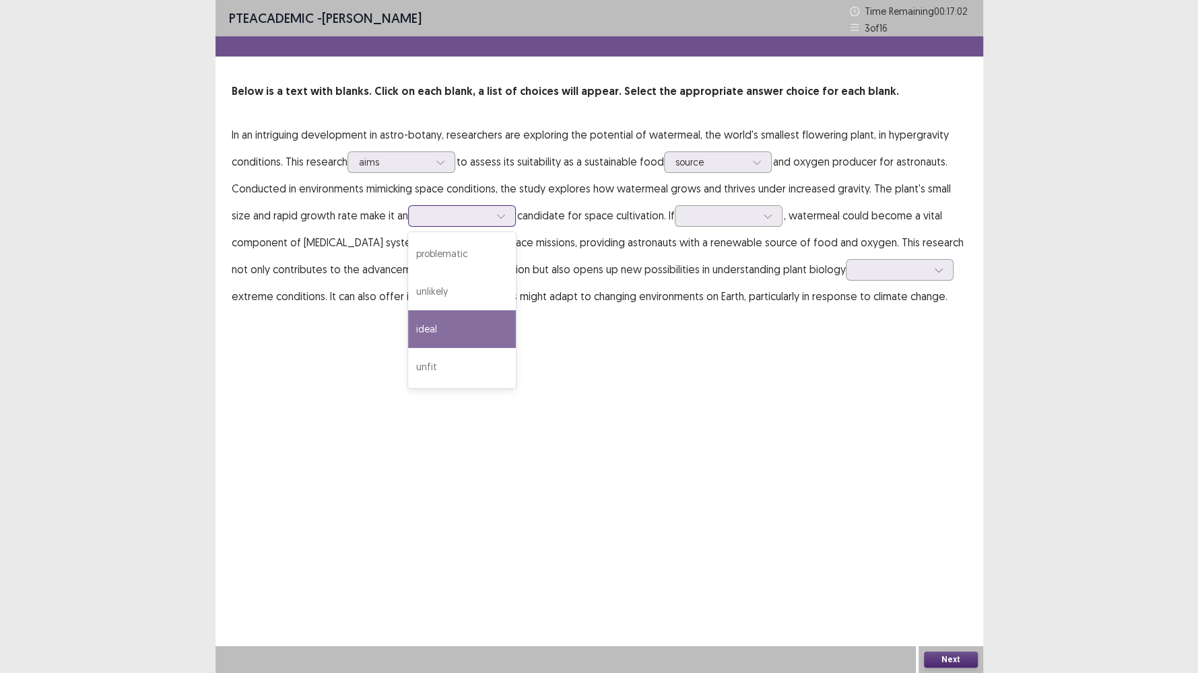
click at [439, 329] on div "ideal" at bounding box center [462, 329] width 108 height 38
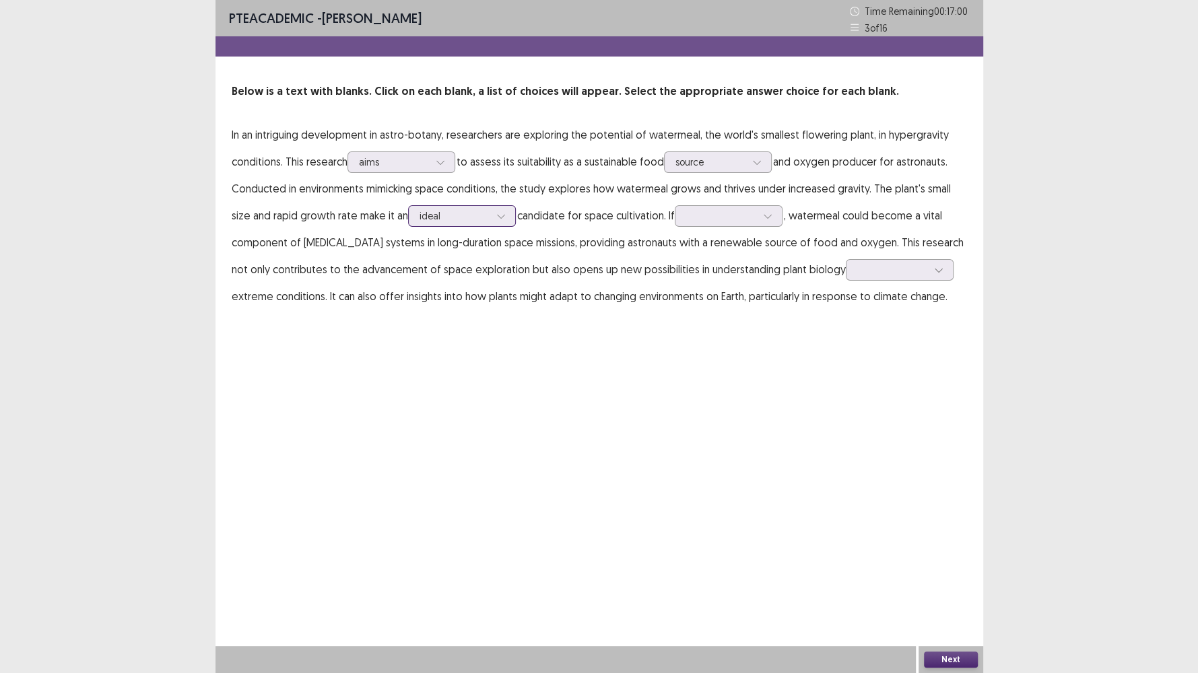
click at [508, 210] on div at bounding box center [501, 216] width 20 height 20
click at [725, 243] on p "In an intriguing development in astro-botany, researchers are exploring the pot…" at bounding box center [599, 215] width 735 height 189
click at [706, 219] on div at bounding box center [721, 215] width 70 height 13
click at [483, 221] on div at bounding box center [454, 215] width 70 height 13
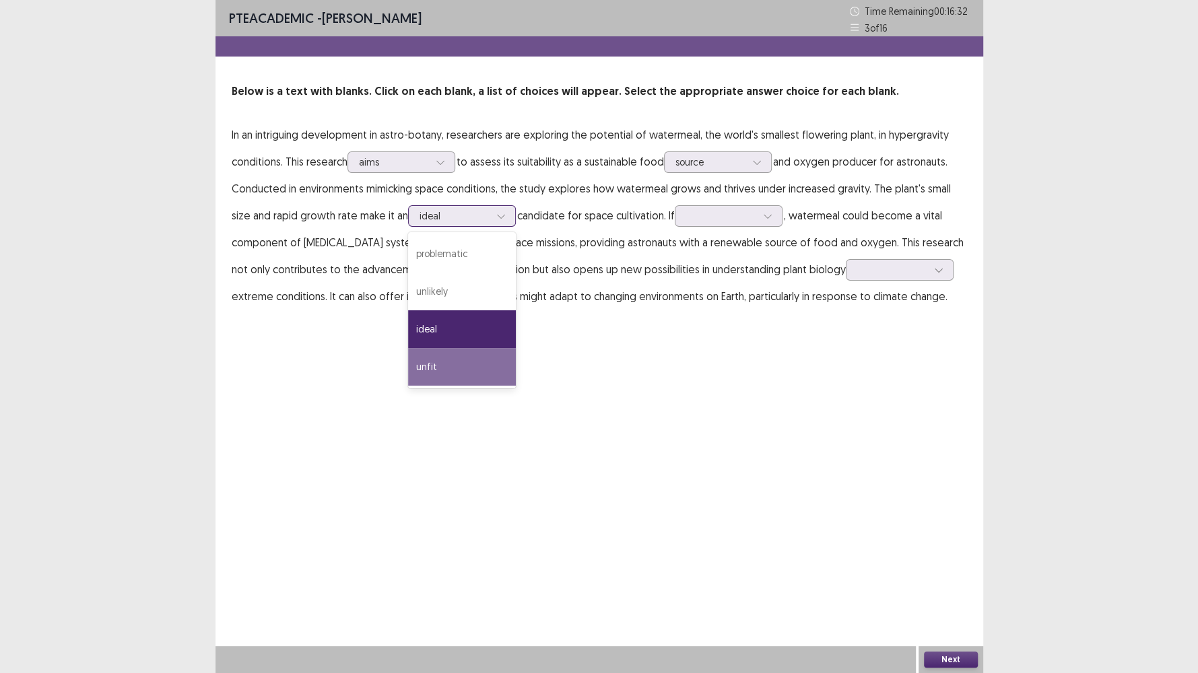
click at [477, 362] on div "unfit" at bounding box center [462, 367] width 108 height 38
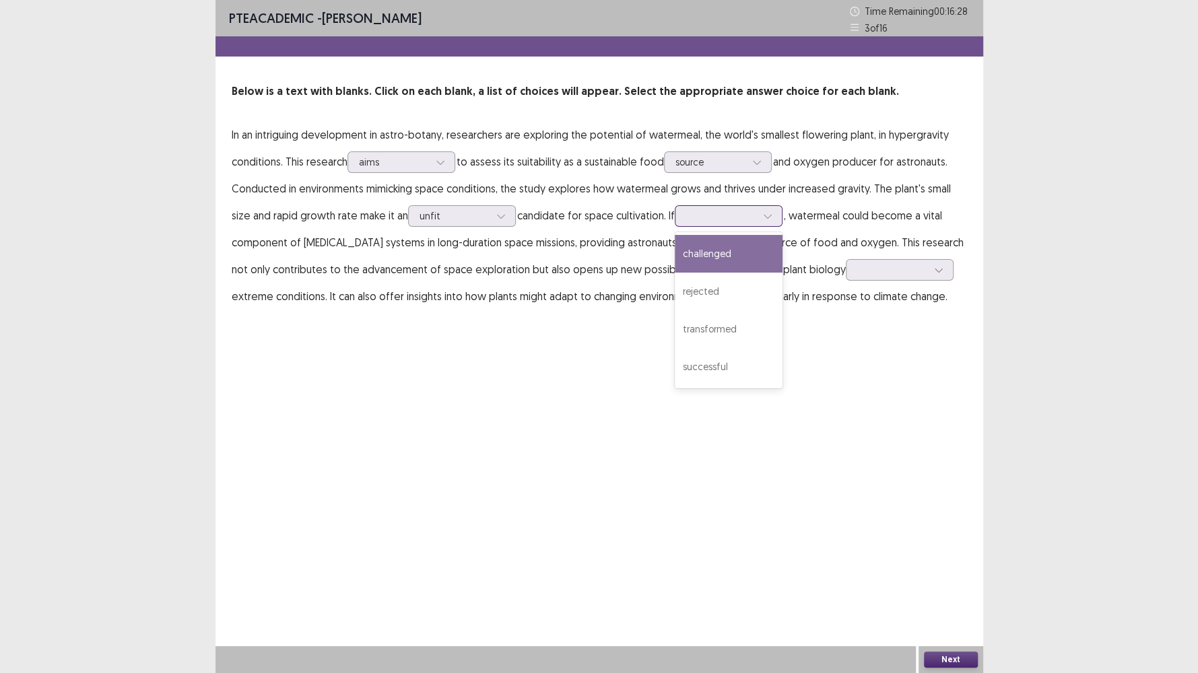
click at [751, 212] on div at bounding box center [721, 215] width 70 height 13
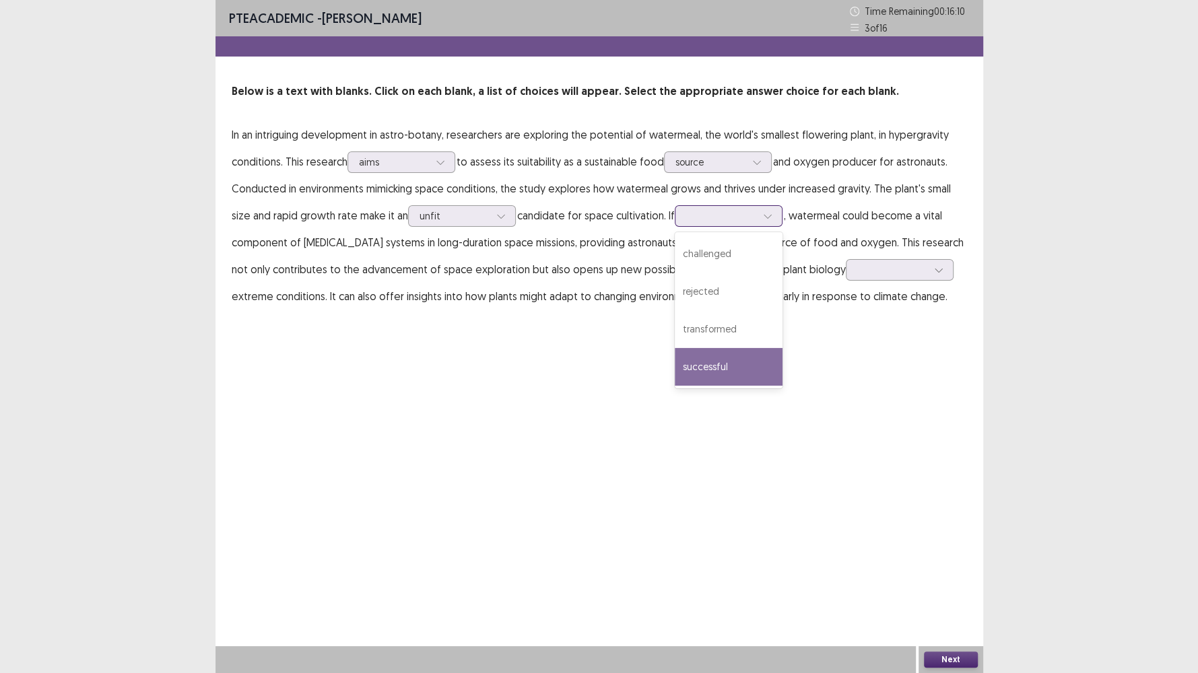
click at [708, 370] on div "successful" at bounding box center [729, 367] width 108 height 38
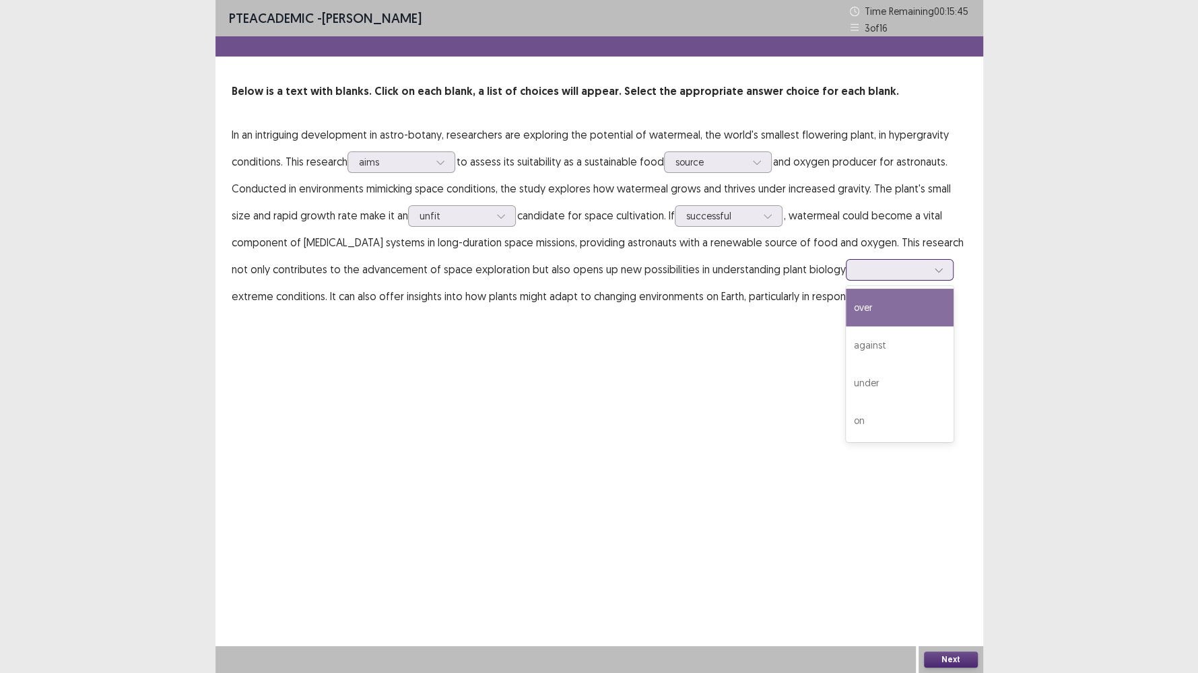
click at [891, 271] on div at bounding box center [892, 269] width 70 height 13
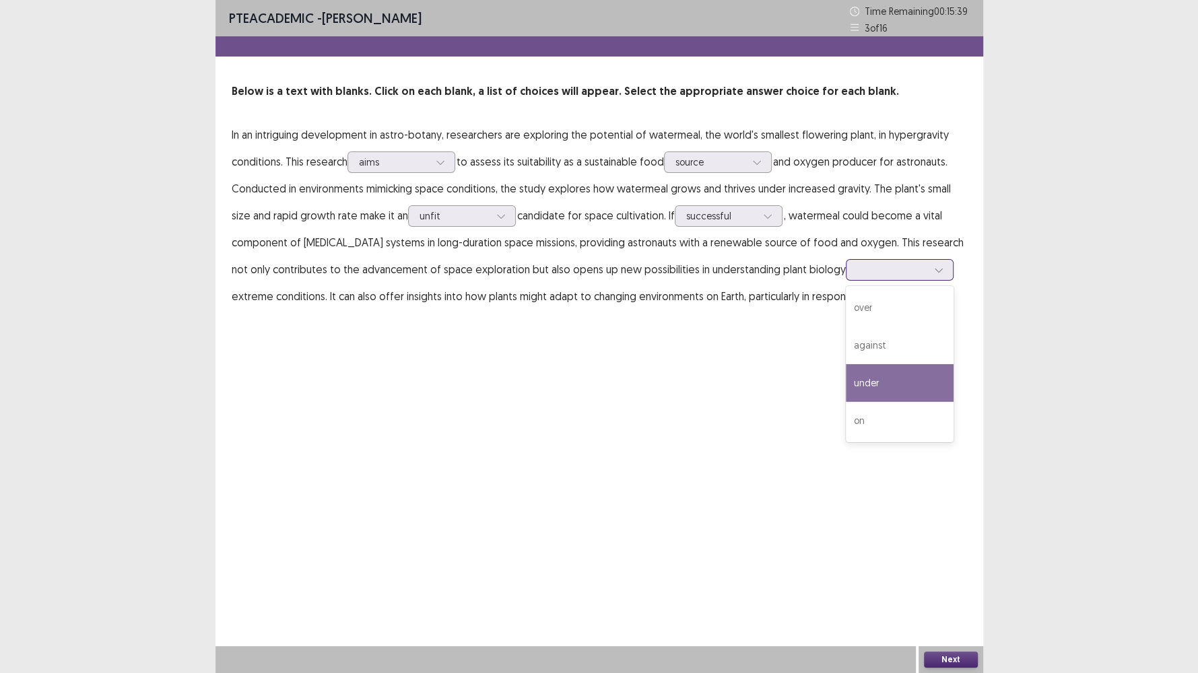
click at [875, 370] on div "under" at bounding box center [900, 383] width 108 height 38
click at [933, 578] on button "Next" at bounding box center [951, 660] width 54 height 16
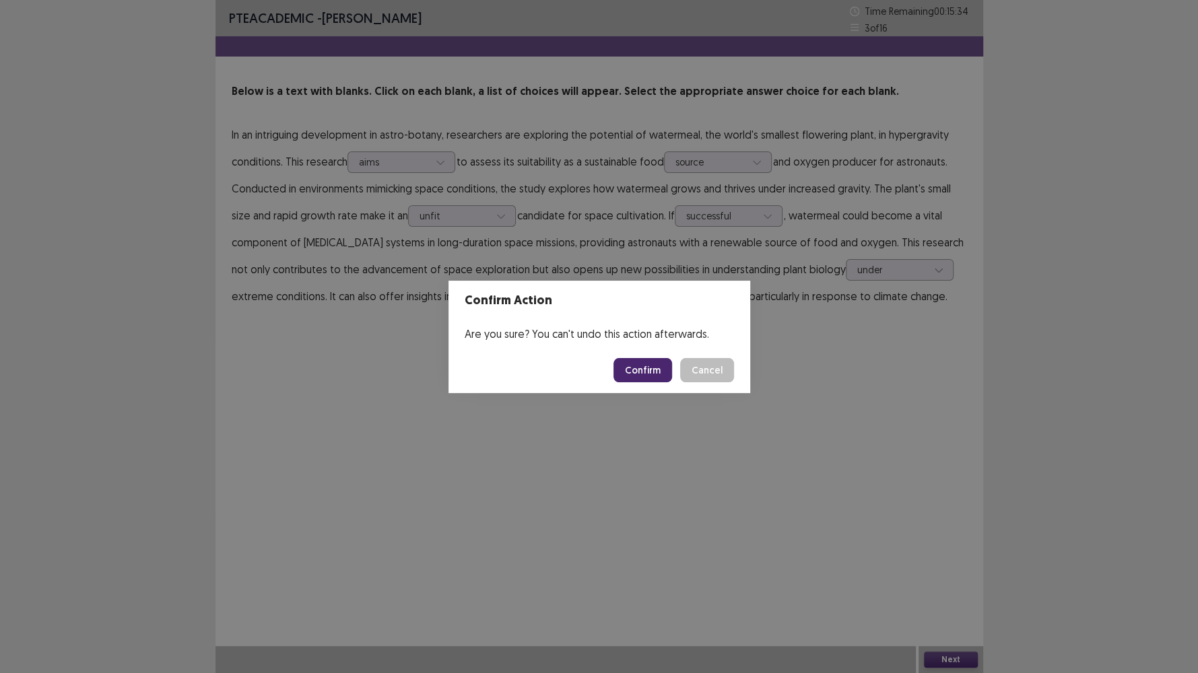
click at [629, 370] on button "Confirm" at bounding box center [642, 370] width 59 height 24
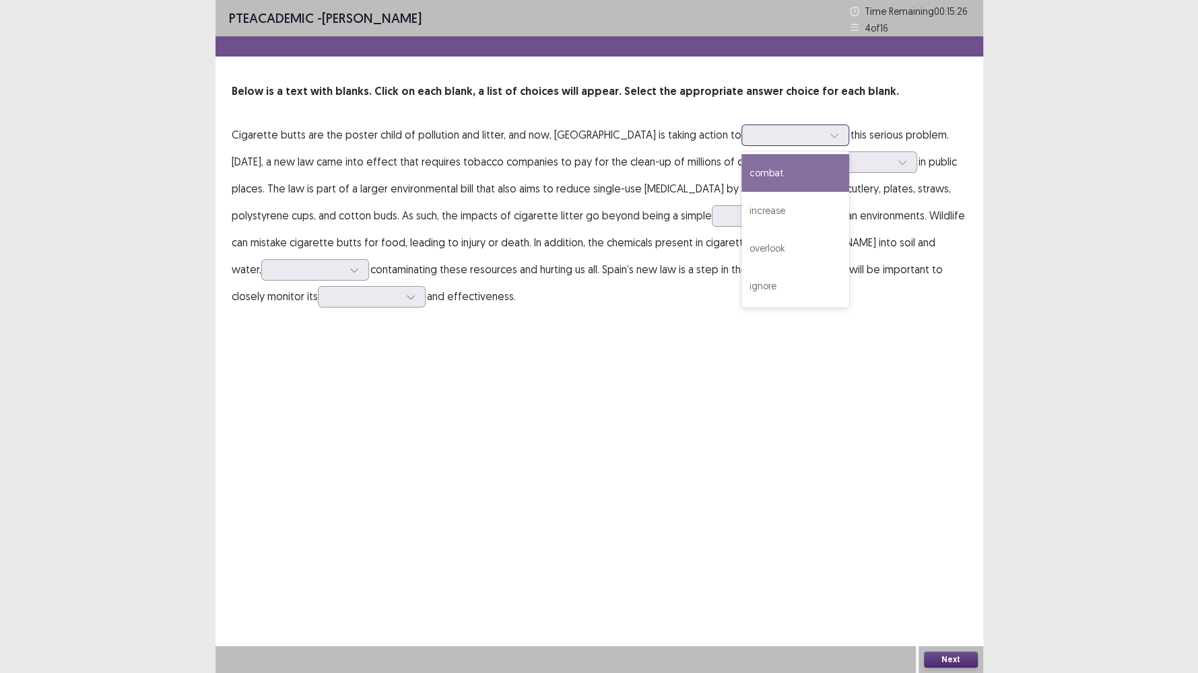
click at [753, 138] on div at bounding box center [788, 135] width 70 height 13
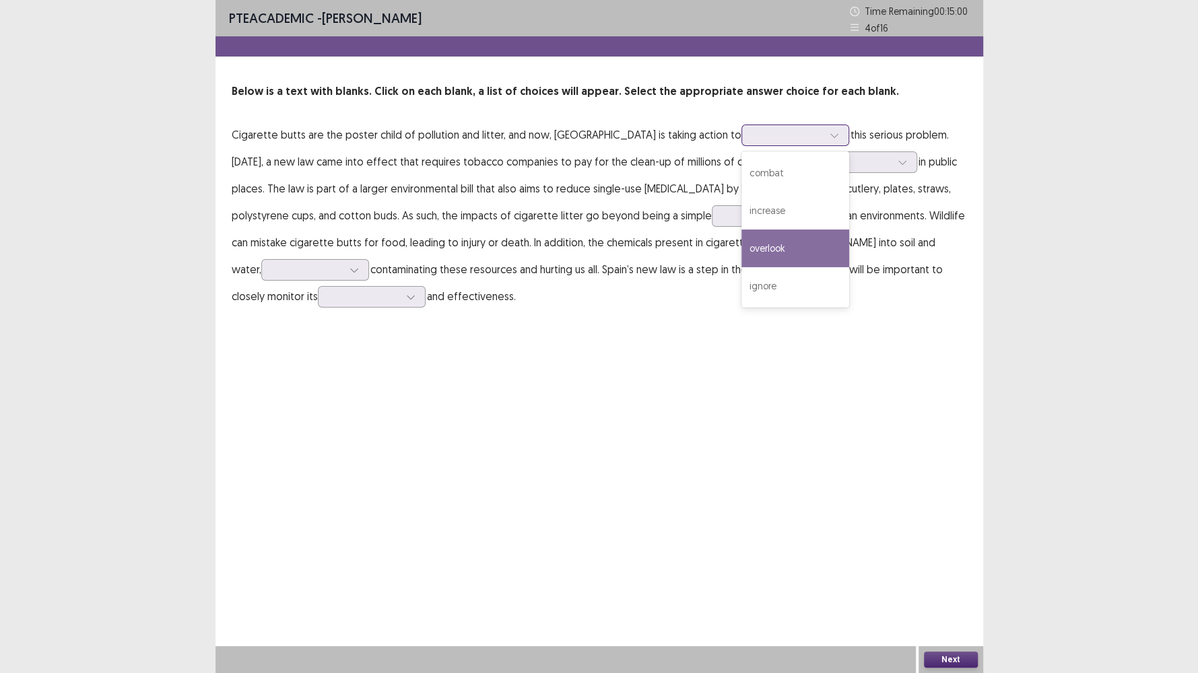
click at [741, 246] on div "overlook" at bounding box center [795, 249] width 108 height 38
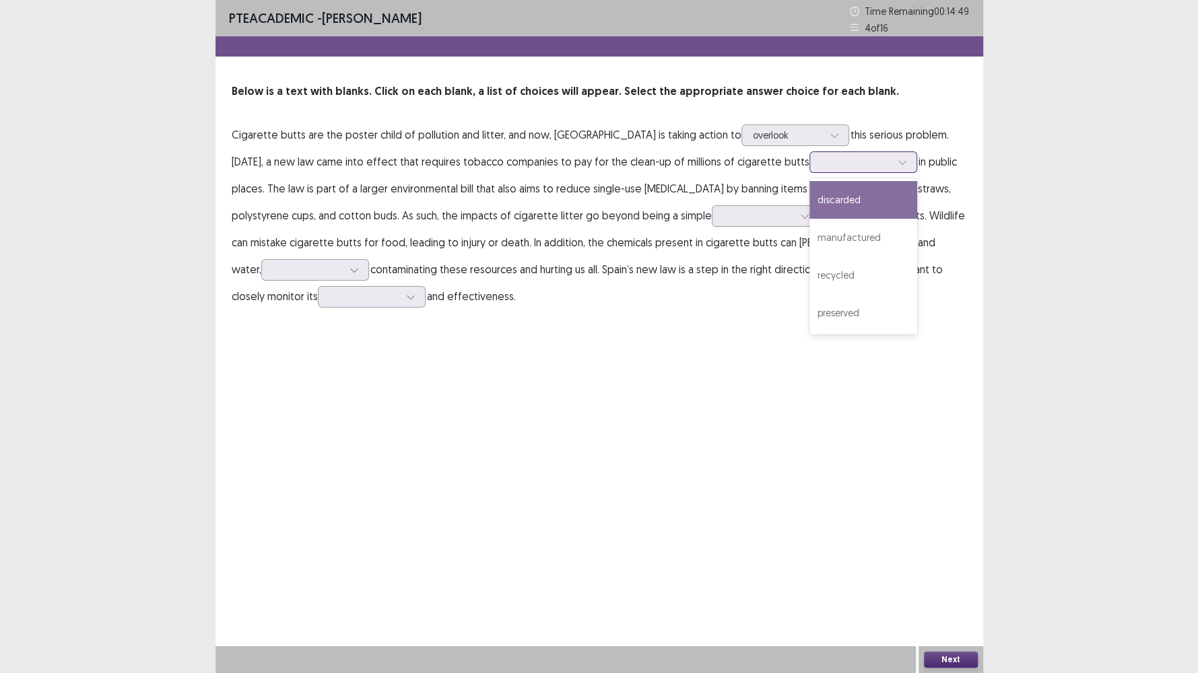
click at [821, 166] on div at bounding box center [856, 162] width 70 height 13
click at [809, 199] on div "discarded" at bounding box center [863, 200] width 108 height 38
click at [800, 213] on icon at bounding box center [804, 215] width 9 height 9
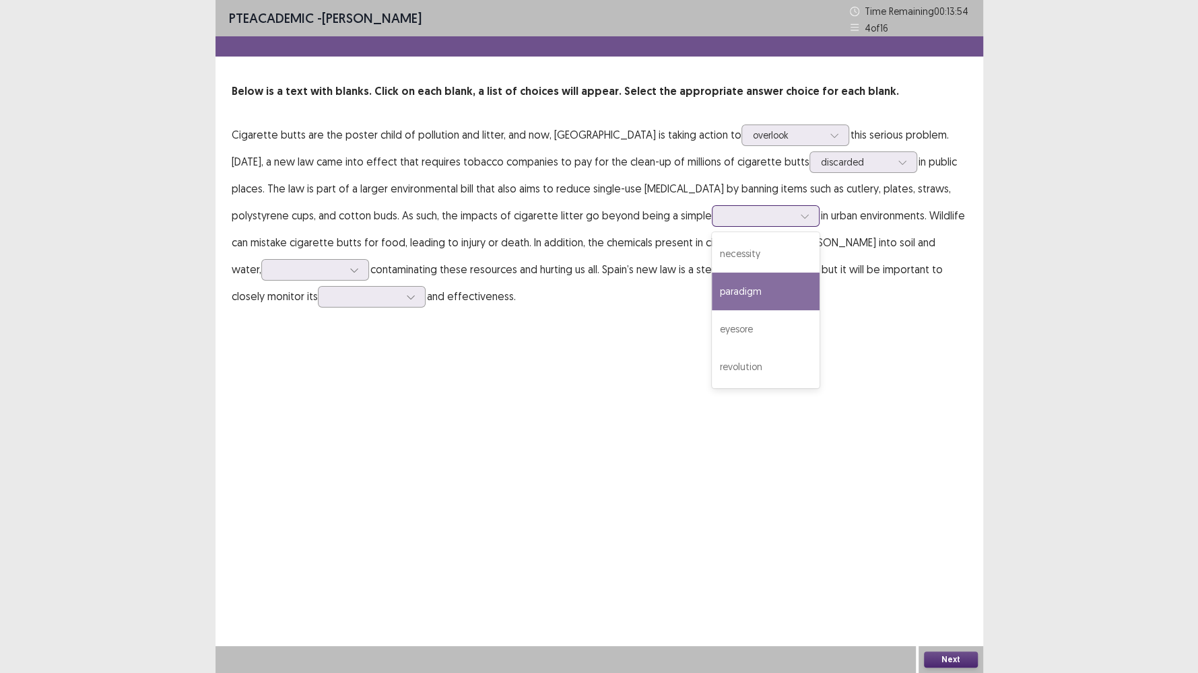
click at [712, 298] on div "paradigm" at bounding box center [766, 292] width 108 height 38
click at [800, 215] on icon at bounding box center [804, 215] width 9 height 9
click at [562, 347] on div "PTE academic - Manjushekhar Devraj Time Remaining 00 : 13 : 29 4 of 16 Below is…" at bounding box center [598, 336] width 767 height 673
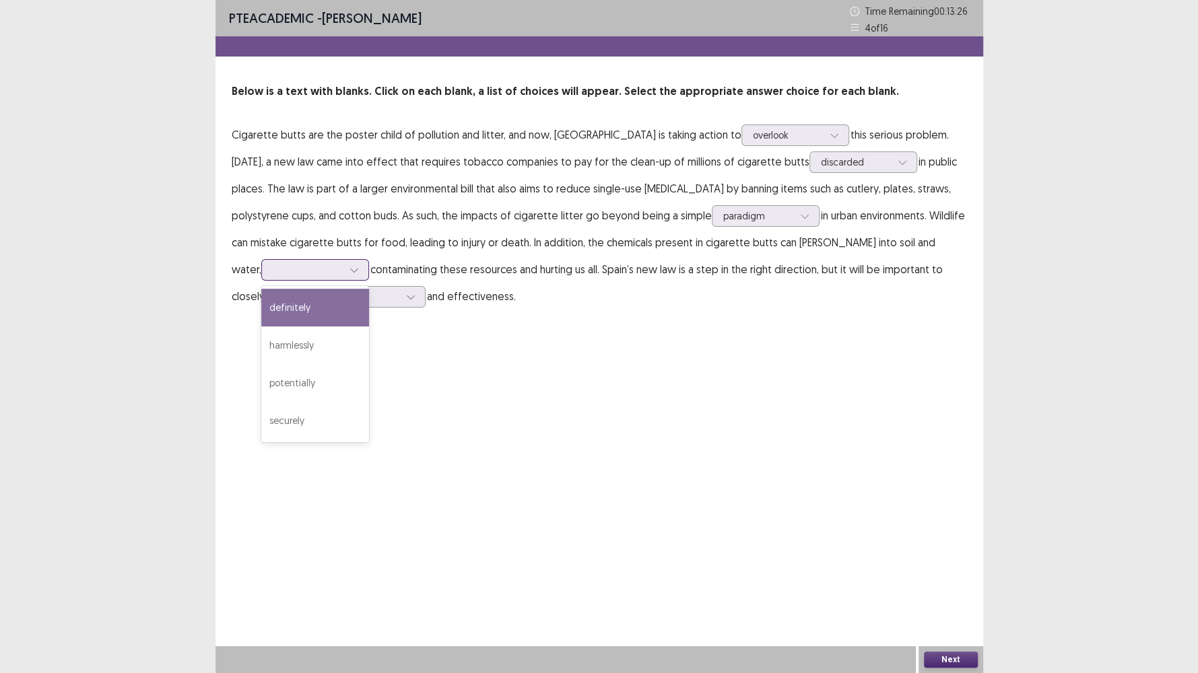
click at [343, 263] on div at bounding box center [308, 269] width 70 height 13
click at [369, 289] on div "definitely" at bounding box center [315, 308] width 108 height 38
click at [343, 263] on div at bounding box center [308, 269] width 70 height 13
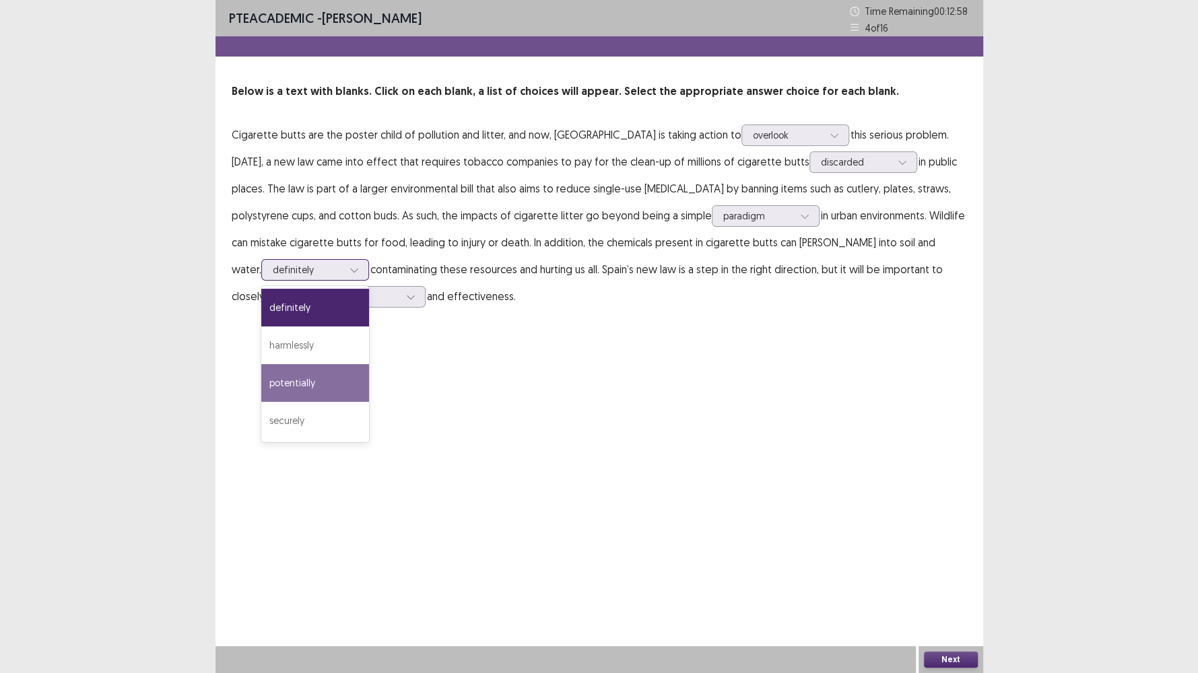
click at [369, 364] on div "potentially" at bounding box center [315, 383] width 108 height 38
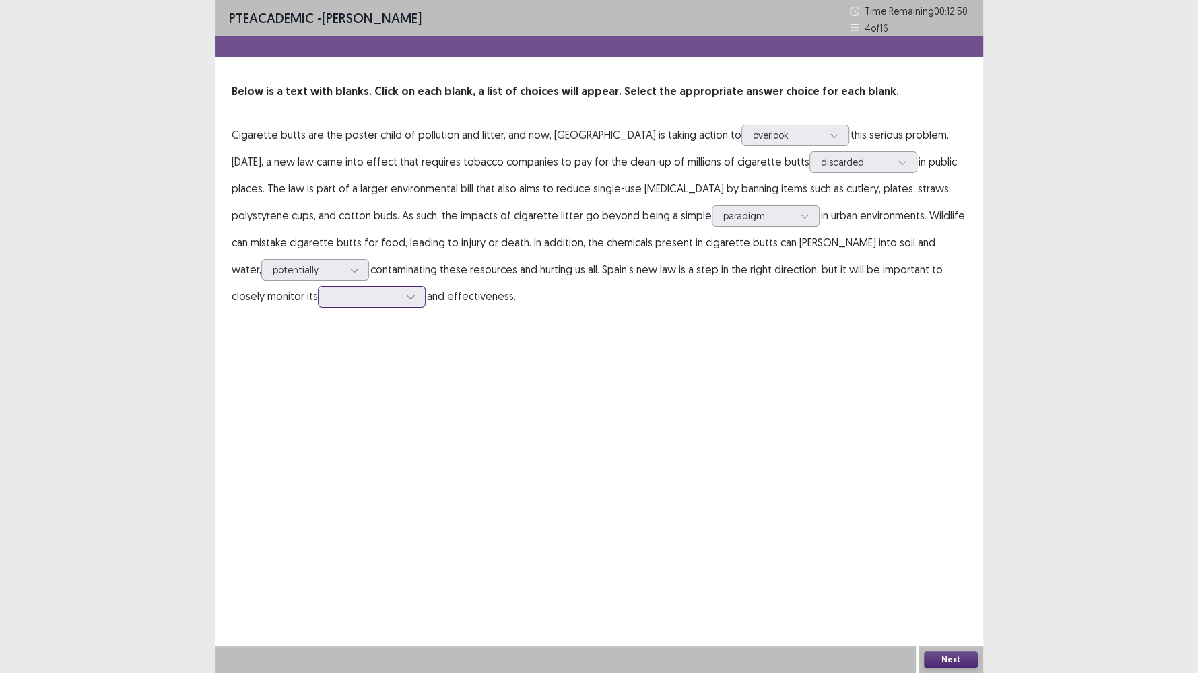
click at [329, 295] on div at bounding box center [364, 296] width 70 height 13
click at [318, 331] on div "forgetfulness" at bounding box center [372, 335] width 108 height 38
click at [955, 578] on button "Next" at bounding box center [951, 660] width 54 height 16
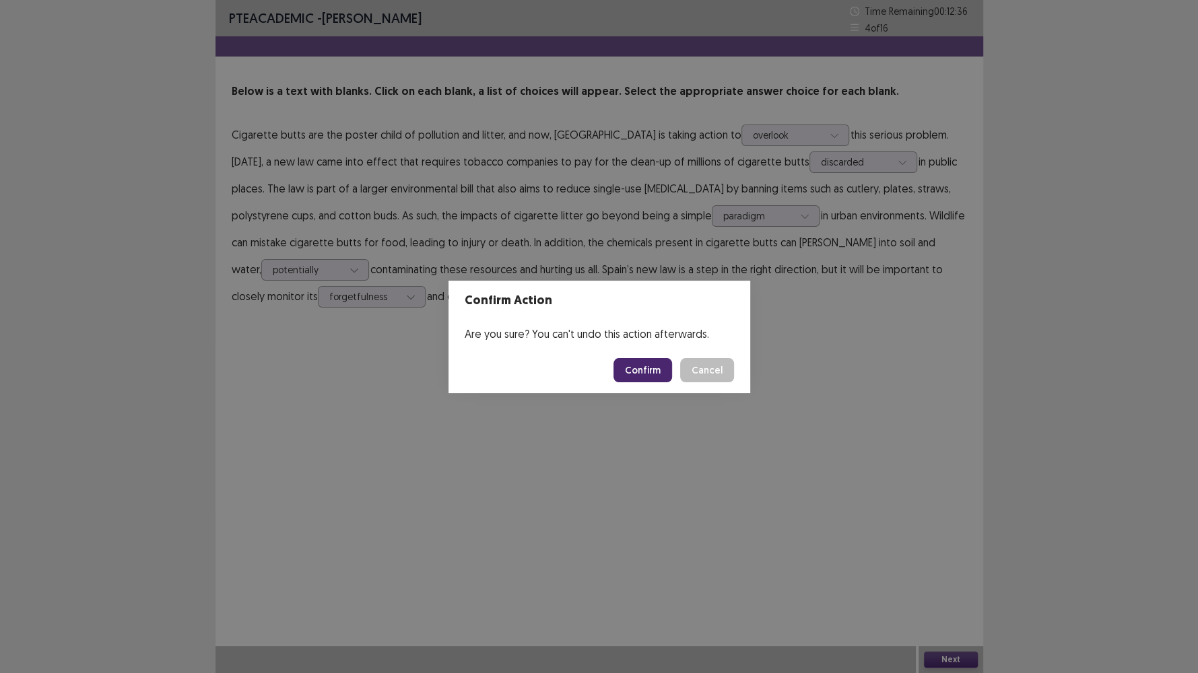
click at [665, 367] on button "Confirm" at bounding box center [642, 370] width 59 height 24
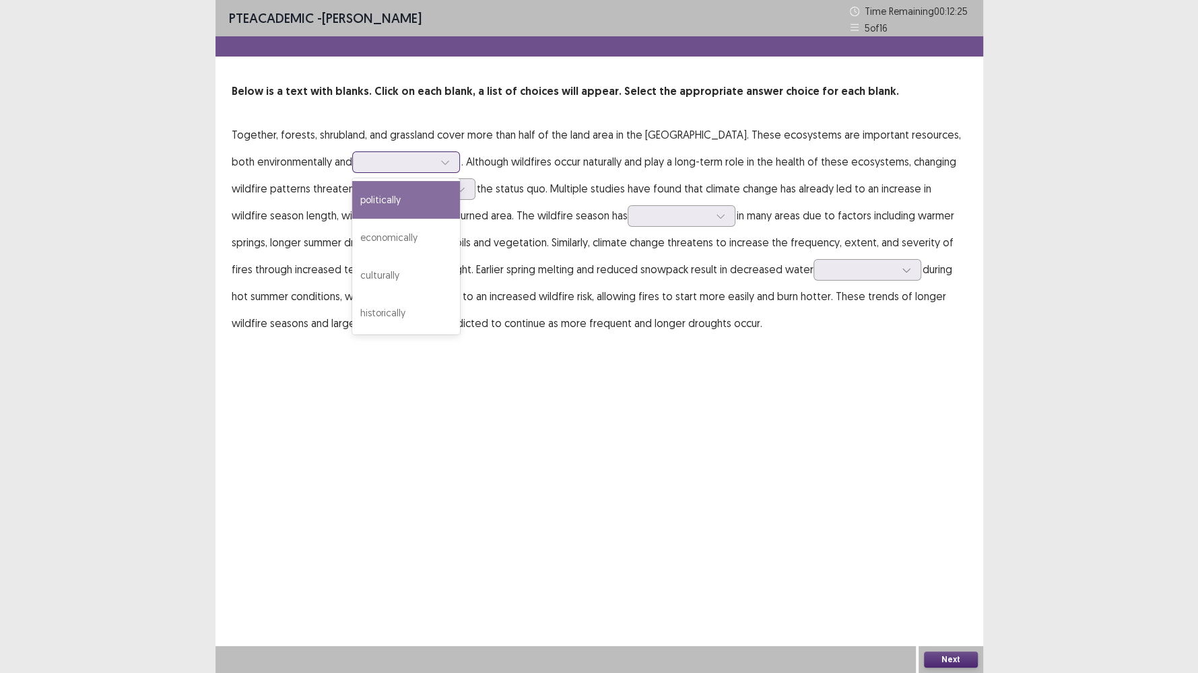
click at [380, 160] on div at bounding box center [399, 162] width 70 height 13
click at [360, 235] on div "economically" at bounding box center [406, 238] width 108 height 38
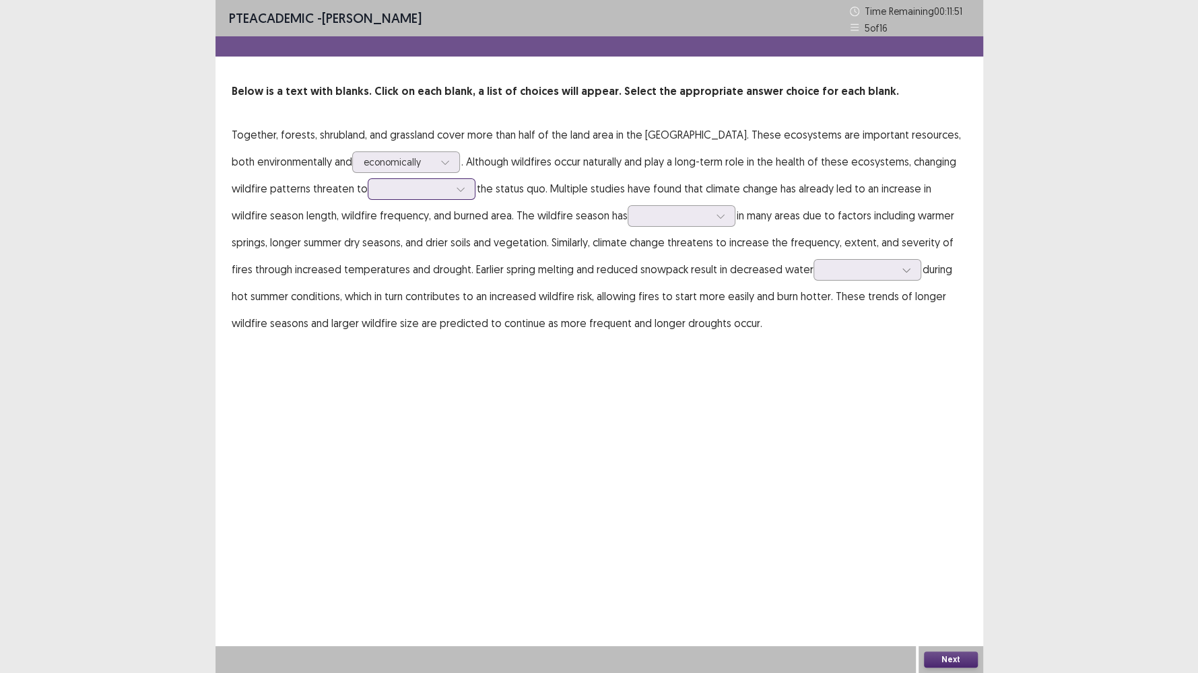
click at [446, 184] on div at bounding box center [414, 188] width 73 height 15
drag, startPoint x: 437, startPoint y: 261, endPoint x: 443, endPoint y: 195, distance: 65.6
click at [443, 195] on div at bounding box center [414, 188] width 70 height 13
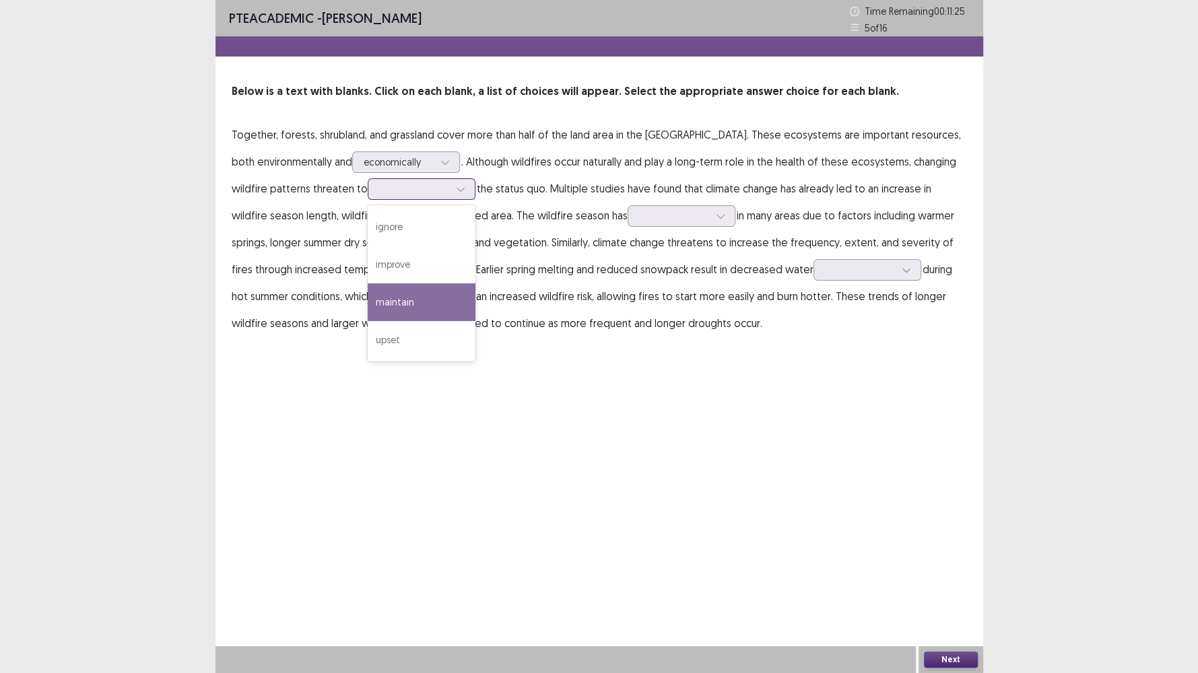
click at [417, 294] on div "maintain" at bounding box center [422, 302] width 108 height 38
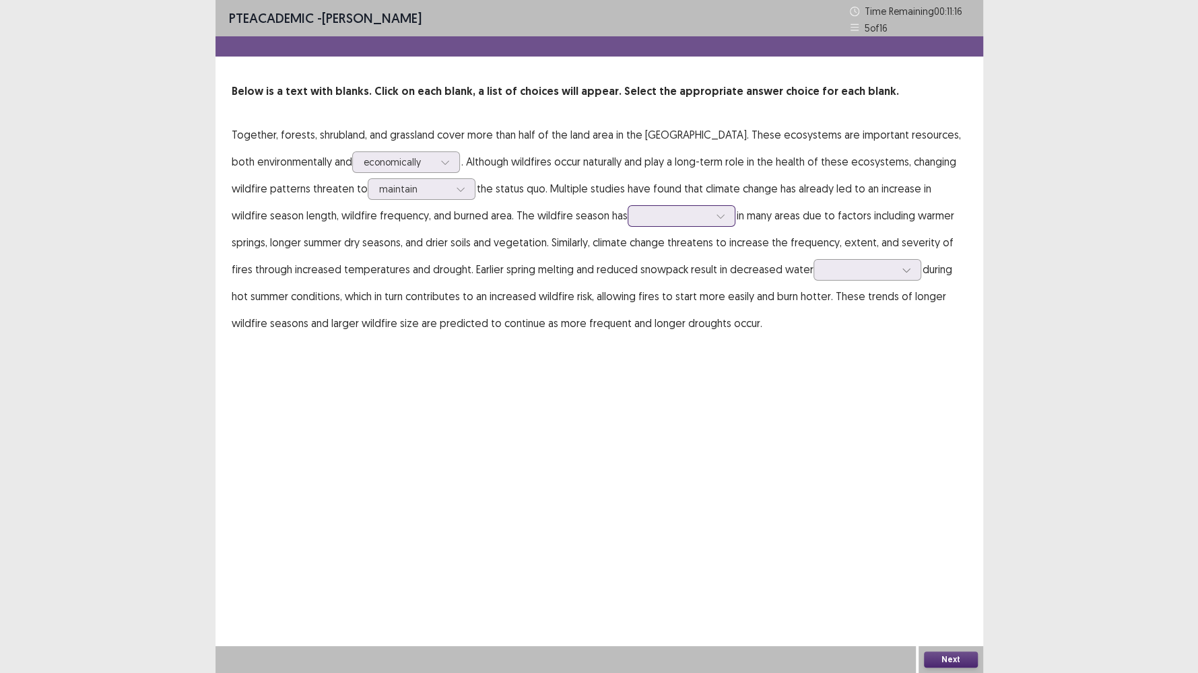
click at [662, 214] on div at bounding box center [674, 215] width 70 height 13
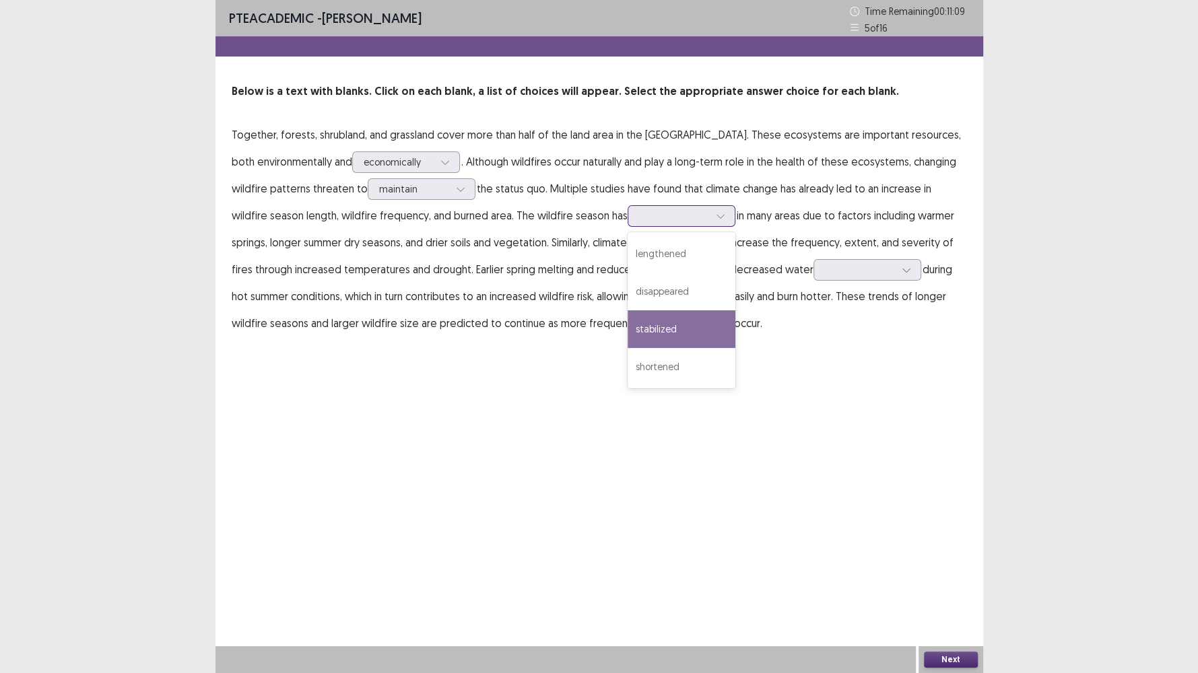
click at [627, 339] on div "stabilized" at bounding box center [681, 329] width 108 height 38
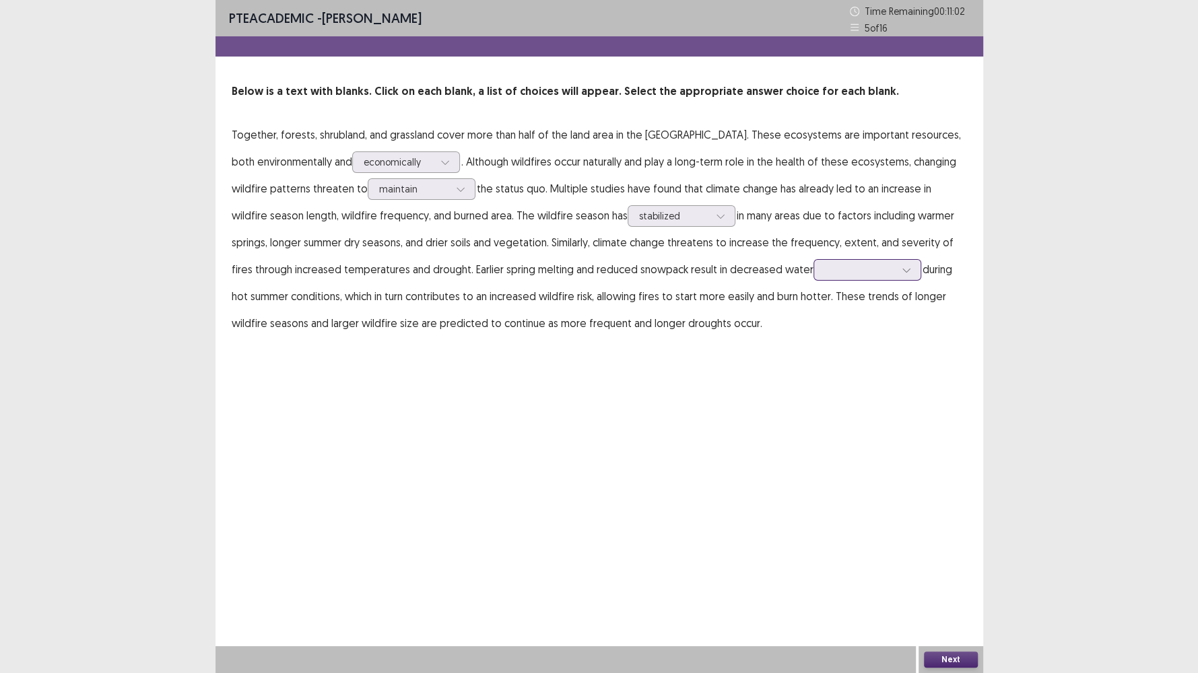
click at [848, 269] on div at bounding box center [860, 269] width 70 height 13
click at [827, 347] on div "availability" at bounding box center [867, 346] width 108 height 38
click at [935, 578] on button "Next" at bounding box center [951, 660] width 54 height 16
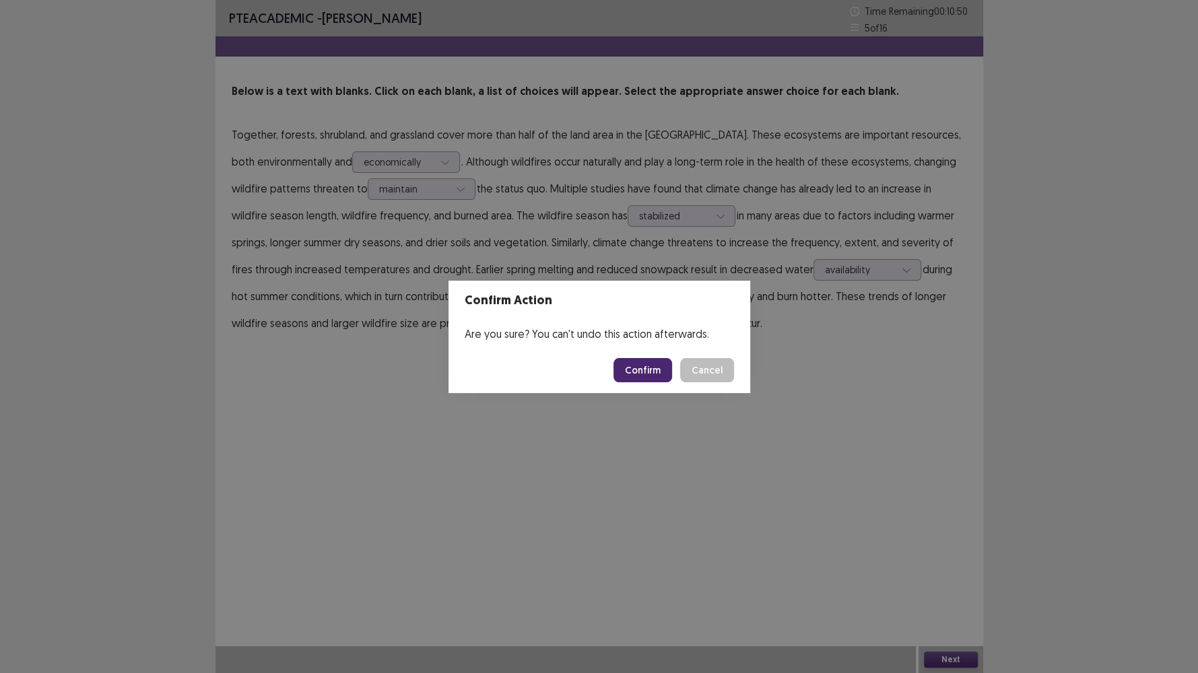
click at [648, 377] on button "Confirm" at bounding box center [642, 370] width 59 height 24
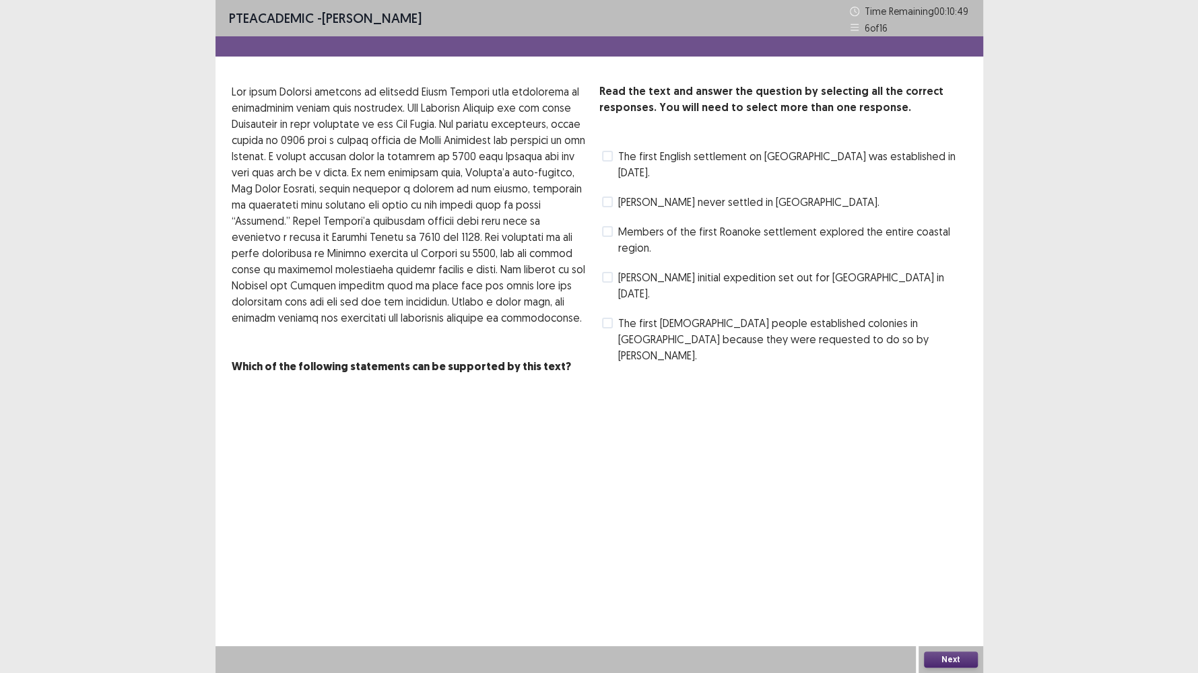
click at [728, 194] on span "Sir Humphrey Gilbert never settled in North America." at bounding box center [748, 202] width 261 height 16
click at [958, 578] on button "Next" at bounding box center [951, 660] width 54 height 16
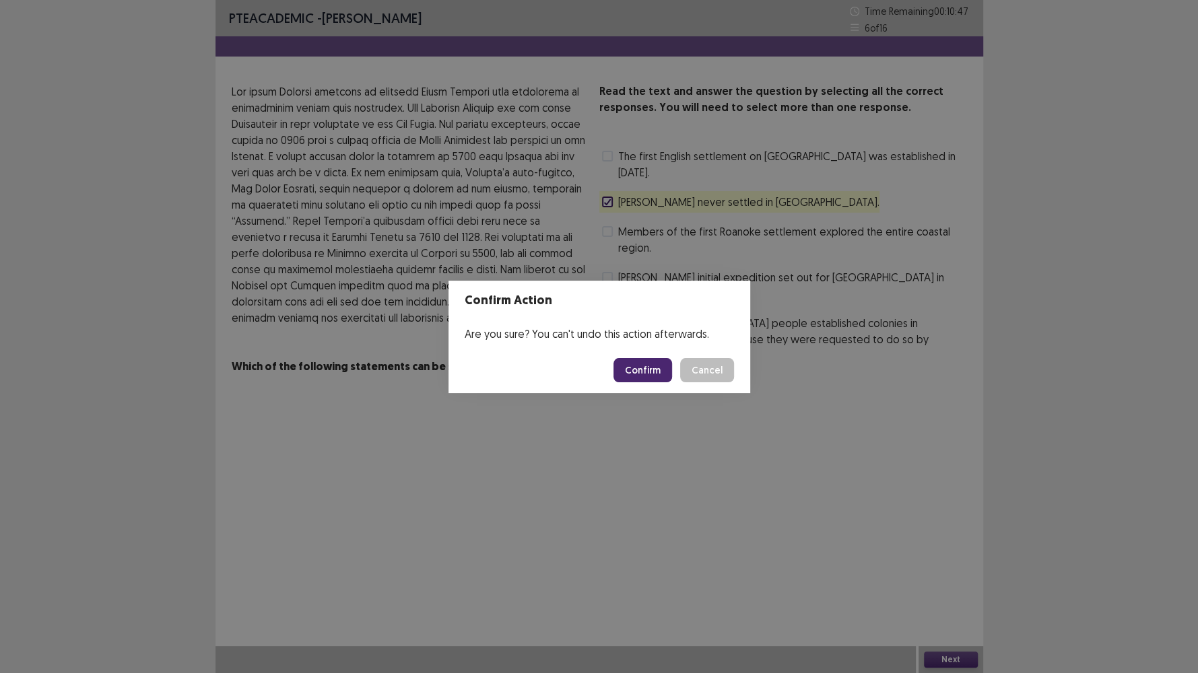
click at [632, 364] on button "Confirm" at bounding box center [642, 370] width 59 height 24
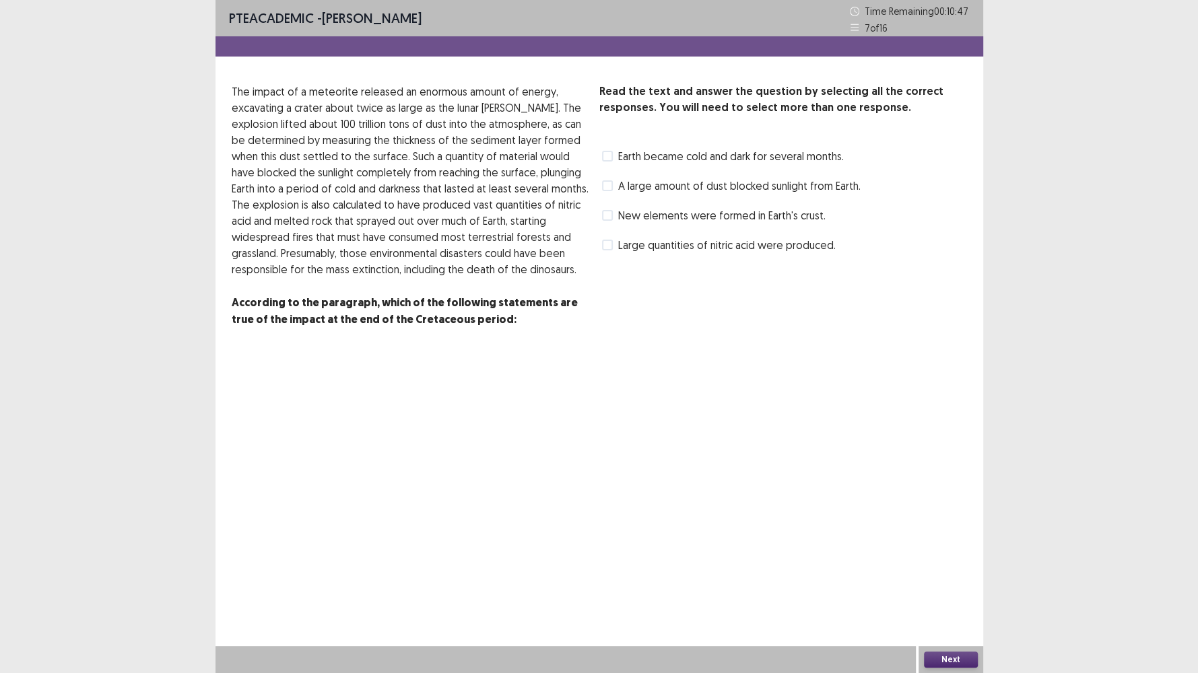
click at [613, 185] on label "A large amount of dust blocked sunlight from Earth." at bounding box center [731, 186] width 259 height 16
click at [948, 578] on button "Next" at bounding box center [951, 660] width 54 height 16
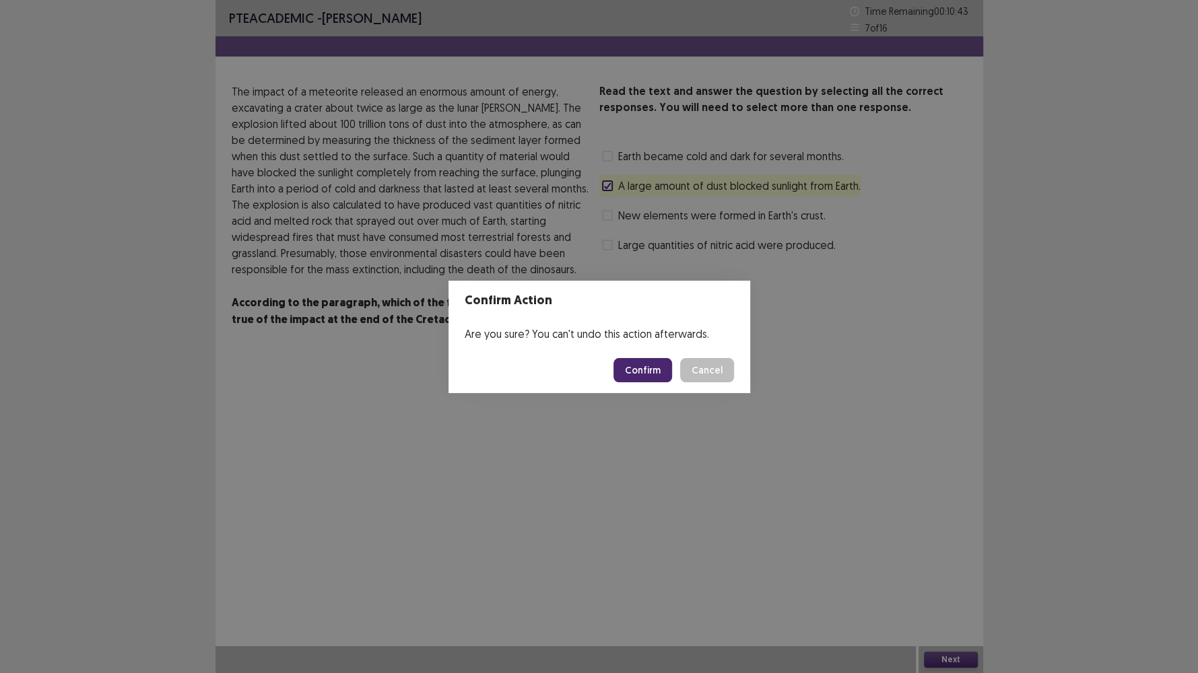
click at [648, 372] on button "Confirm" at bounding box center [642, 370] width 59 height 24
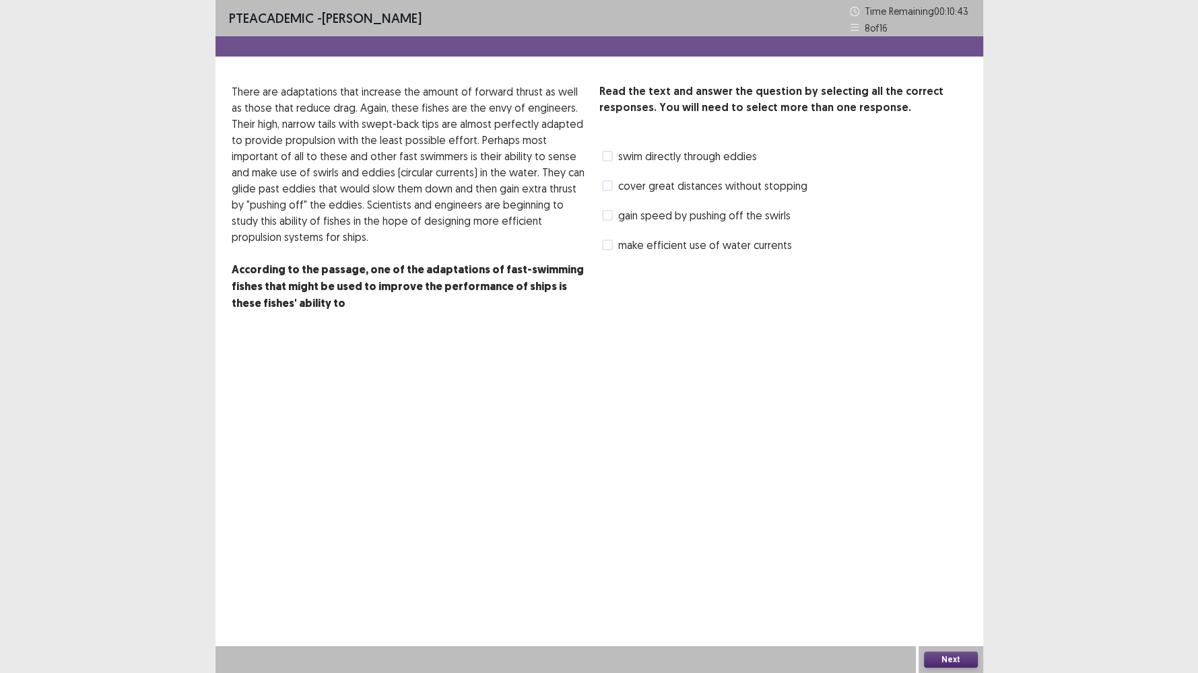
drag, startPoint x: 634, startPoint y: 176, endPoint x: 627, endPoint y: 186, distance: 12.4
click at [631, 182] on div "cover great distances without stopping" at bounding box center [703, 186] width 208 height 22
click at [627, 187] on span "cover great distances without stopping" at bounding box center [712, 186] width 189 height 16
click at [681, 199] on div "Read the text and answer the question by selecting all the correct responses. Y…" at bounding box center [783, 169] width 368 height 172
click at [679, 213] on span "gain speed by pushing off the swirls" at bounding box center [704, 215] width 172 height 16
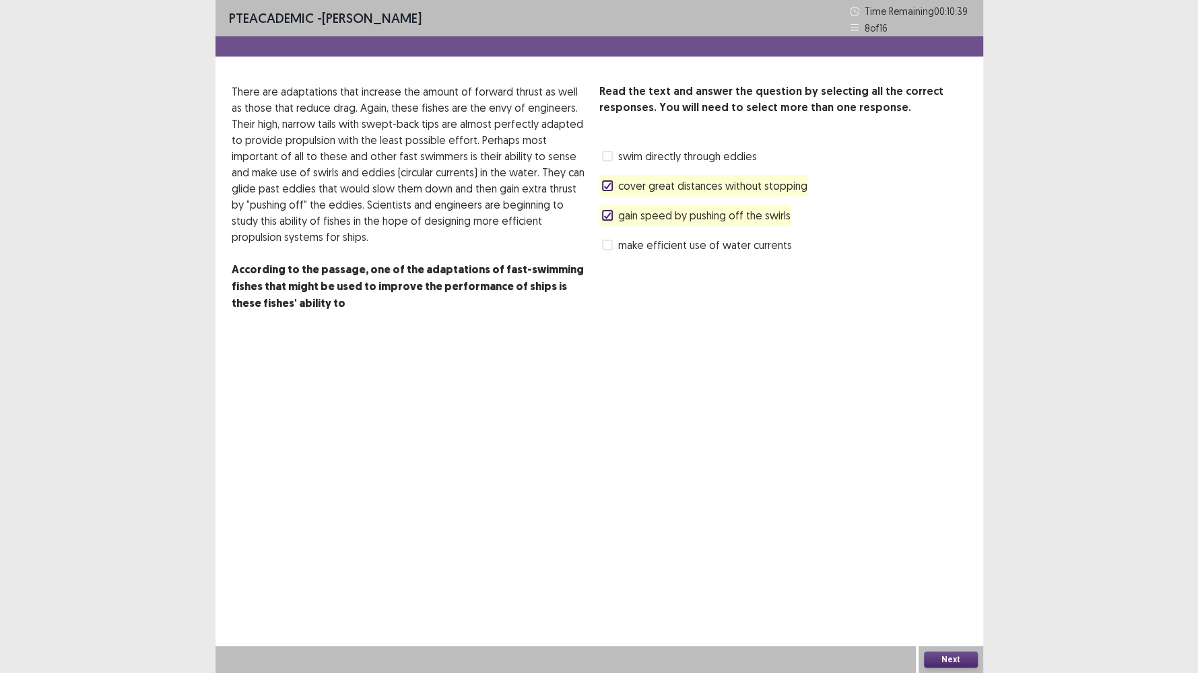
click at [686, 189] on span "cover great distances without stopping" at bounding box center [712, 186] width 189 height 16
click at [947, 578] on button "Next" at bounding box center [951, 660] width 54 height 16
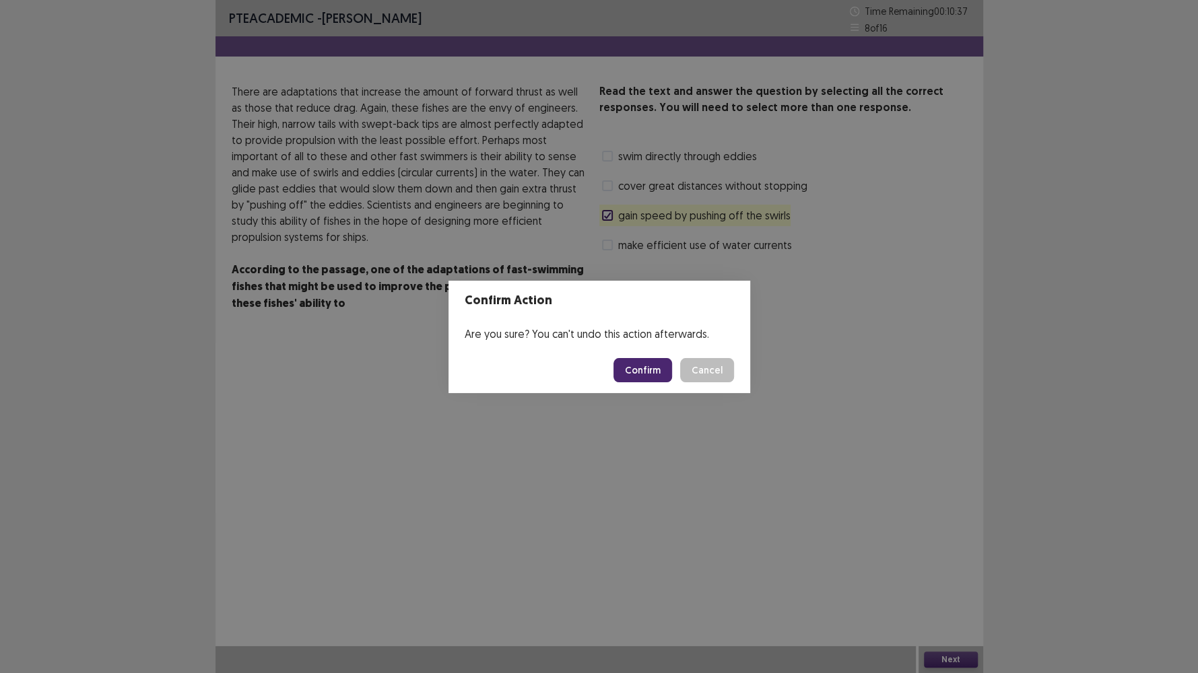
click at [652, 366] on button "Confirm" at bounding box center [642, 370] width 59 height 24
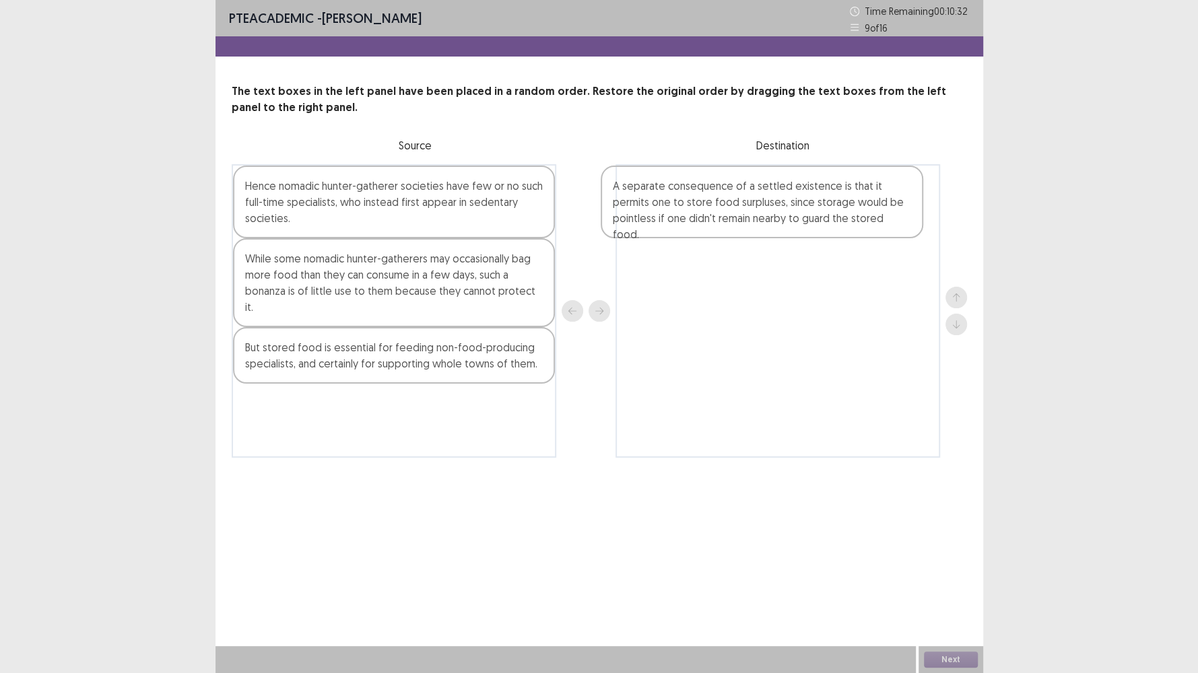
drag, startPoint x: 311, startPoint y: 420, endPoint x: 683, endPoint y: 219, distance: 423.2
click at [683, 219] on div "Hence nomadic hunter-gatherer societies have few or no such full-time specialis…" at bounding box center [599, 311] width 735 height 294
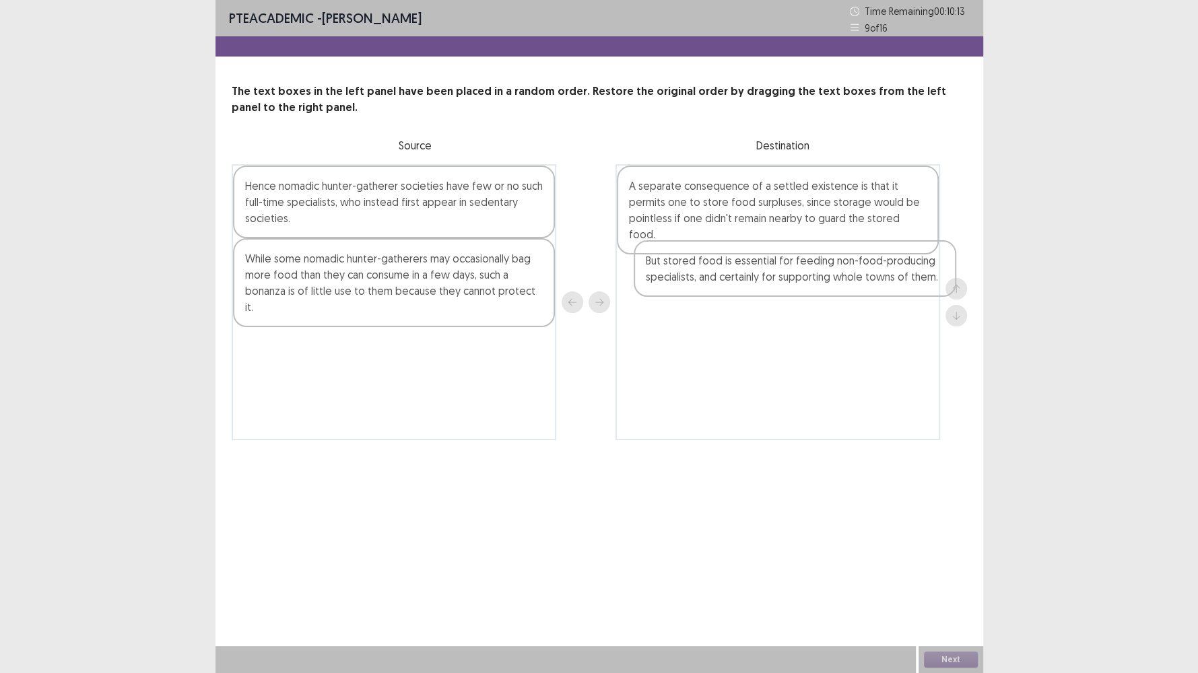
drag, startPoint x: 342, startPoint y: 347, endPoint x: 747, endPoint y: 277, distance: 410.6
click at [747, 277] on div "Hence nomadic hunter-gatherer societies have few or no such full-time specialis…" at bounding box center [599, 302] width 735 height 276
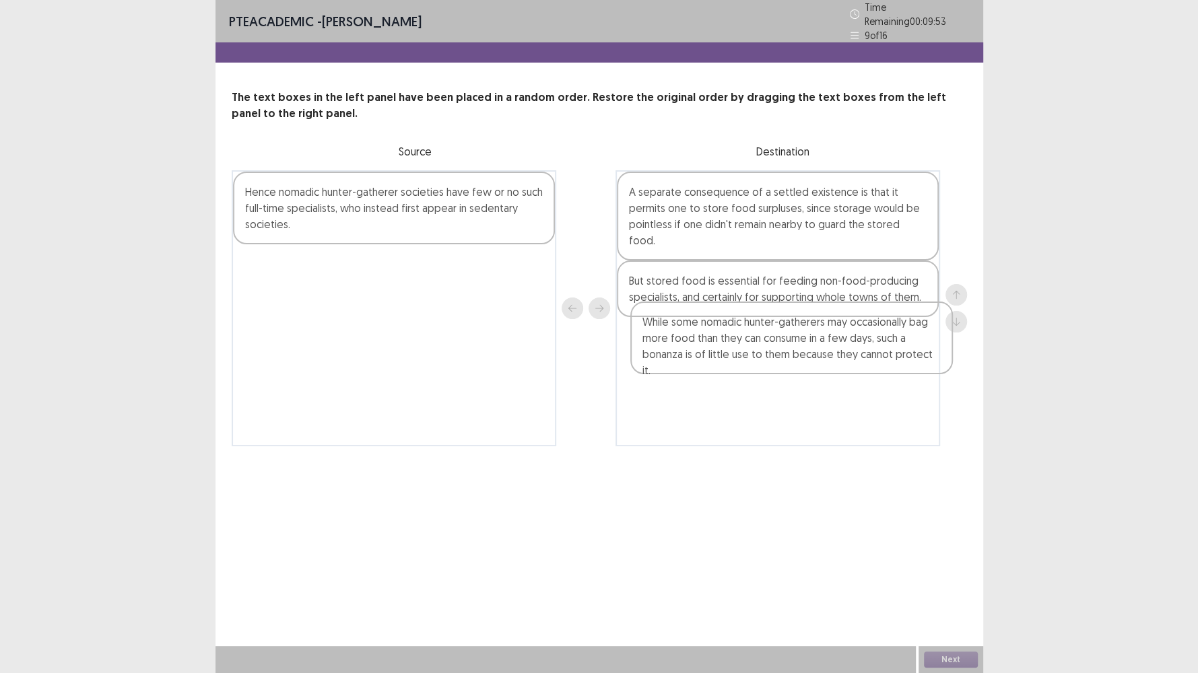
drag, startPoint x: 356, startPoint y: 283, endPoint x: 759, endPoint y: 354, distance: 409.5
click at [759, 354] on div "Hence nomadic hunter-gatherer societies have few or no such full-time specialis…" at bounding box center [599, 308] width 735 height 276
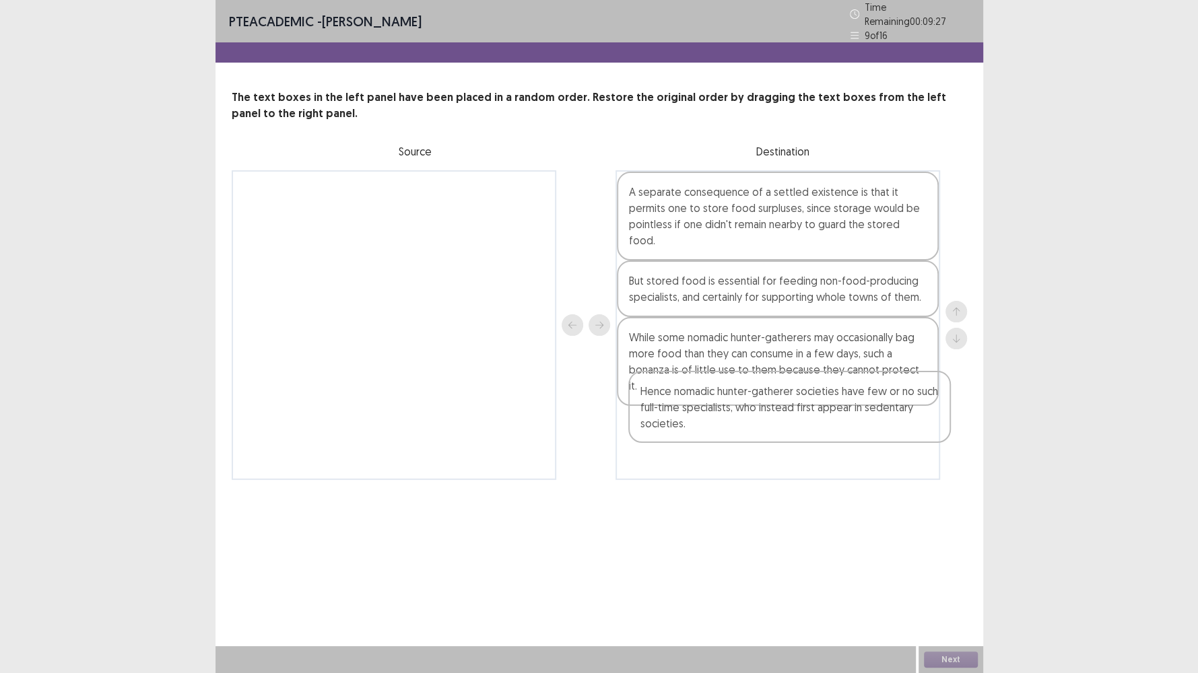
drag, startPoint x: 440, startPoint y: 205, endPoint x: 834, endPoint y: 419, distance: 448.3
click at [834, 419] on div "Hence nomadic hunter-gatherer societies have few or no such full-time specialis…" at bounding box center [599, 325] width 735 height 310
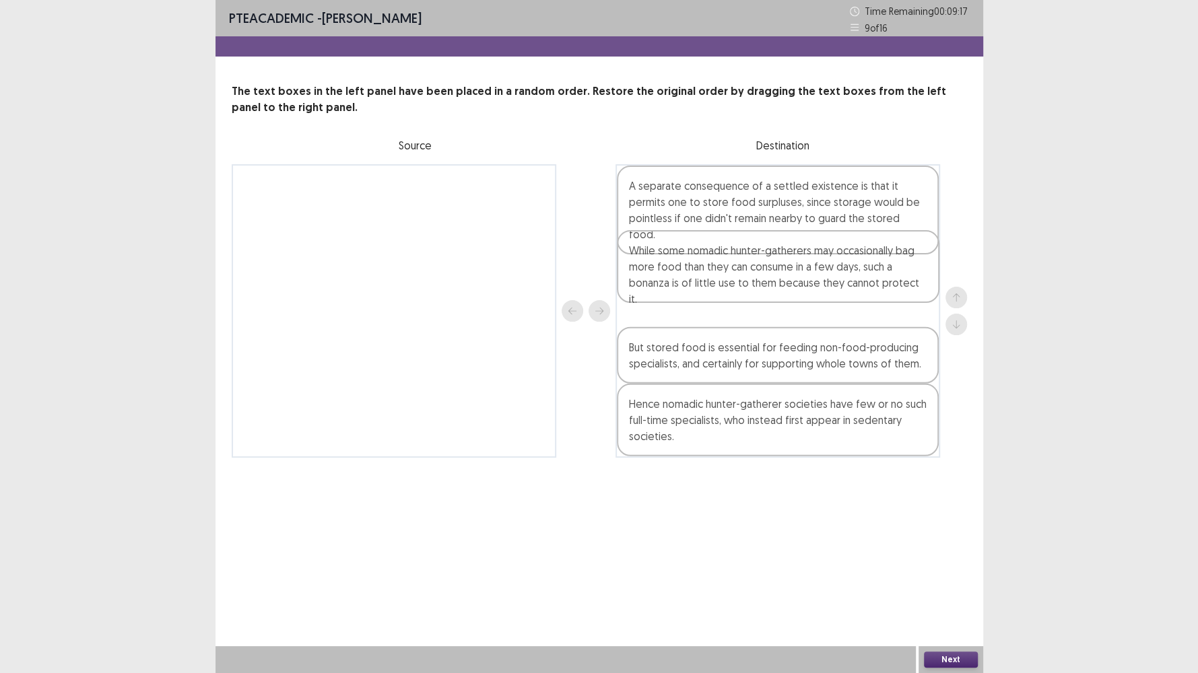
drag, startPoint x: 780, startPoint y: 355, endPoint x: 780, endPoint y: 286, distance: 68.7
click at [780, 286] on div "A separate consequence of a settled existence is that it permits one to store f…" at bounding box center [777, 311] width 324 height 294
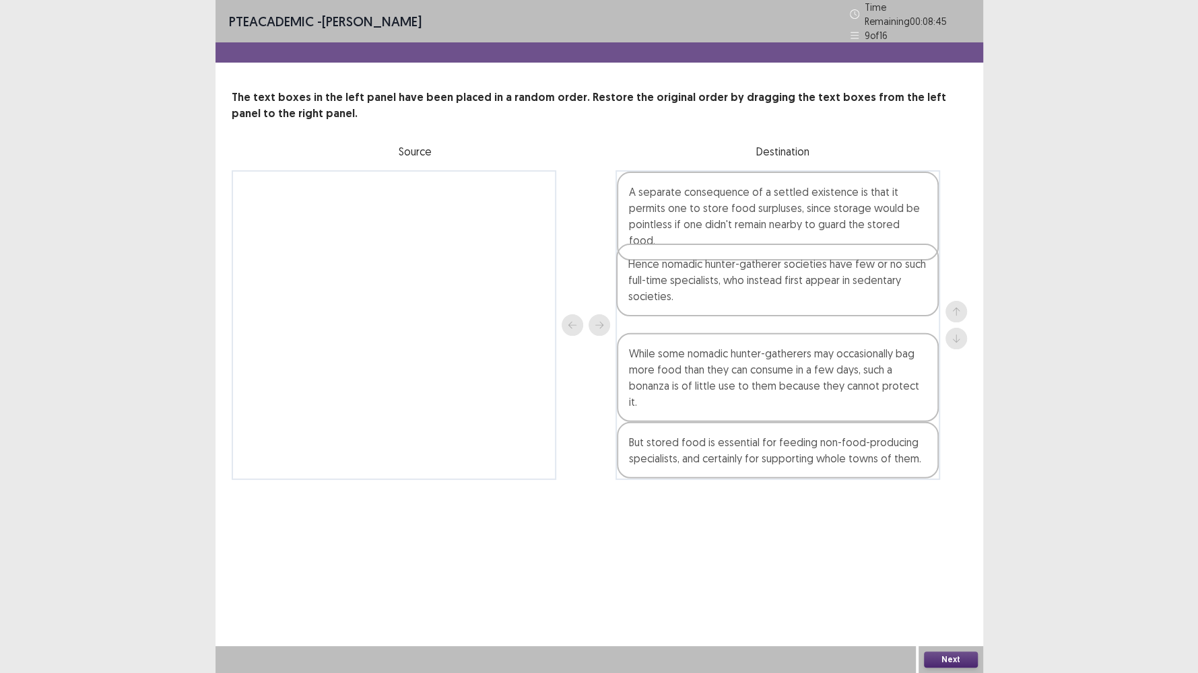
drag, startPoint x: 809, startPoint y: 415, endPoint x: 808, endPoint y: 283, distance: 131.3
click at [808, 283] on div "A separate consequence of a settled existence is that it permits one to store f…" at bounding box center [777, 325] width 324 height 310
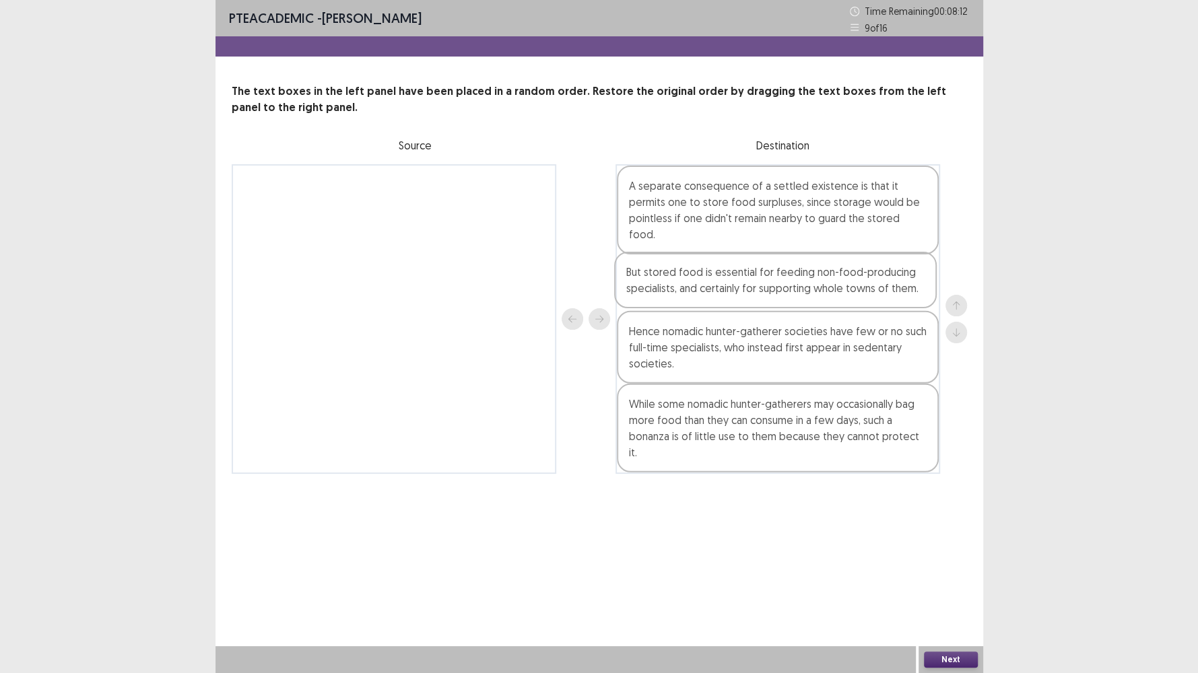
drag, startPoint x: 767, startPoint y: 419, endPoint x: 765, endPoint y: 282, distance: 136.7
click at [765, 282] on div "A separate consequence of a settled existence is that it permits one to store f…" at bounding box center [777, 319] width 324 height 310
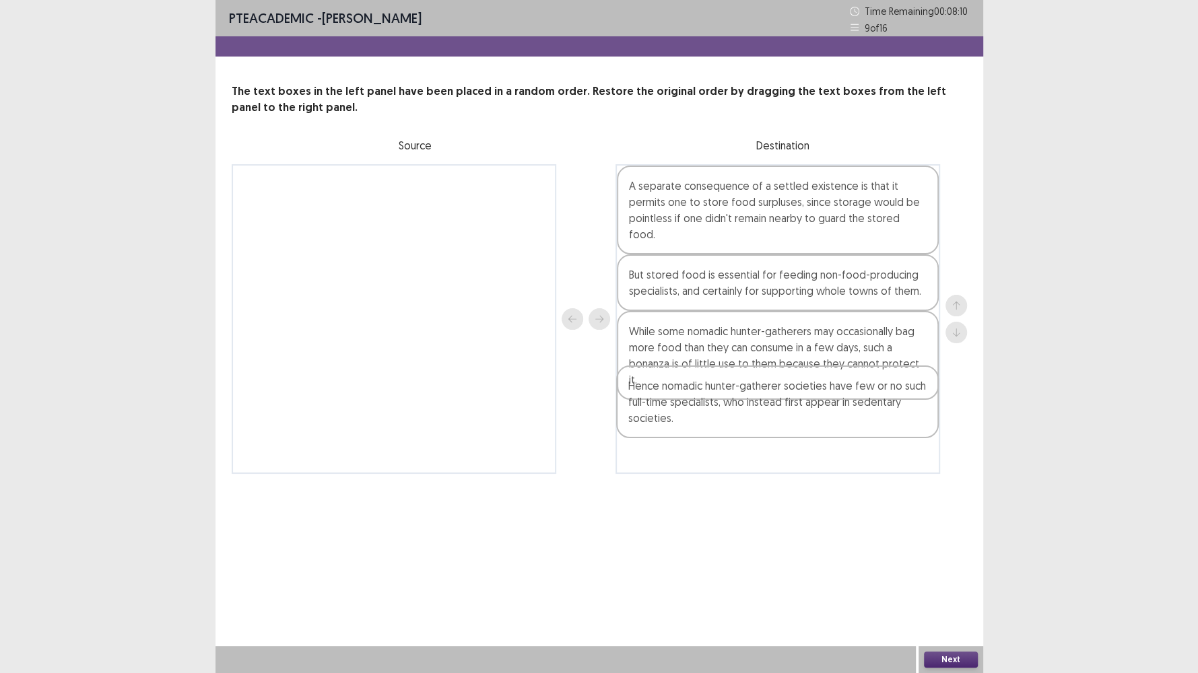
drag, startPoint x: 776, startPoint y: 310, endPoint x: 771, endPoint y: 364, distance: 54.1
click at [776, 388] on div "A separate consequence of a settled existence is that it permits one to store f…" at bounding box center [777, 319] width 324 height 310
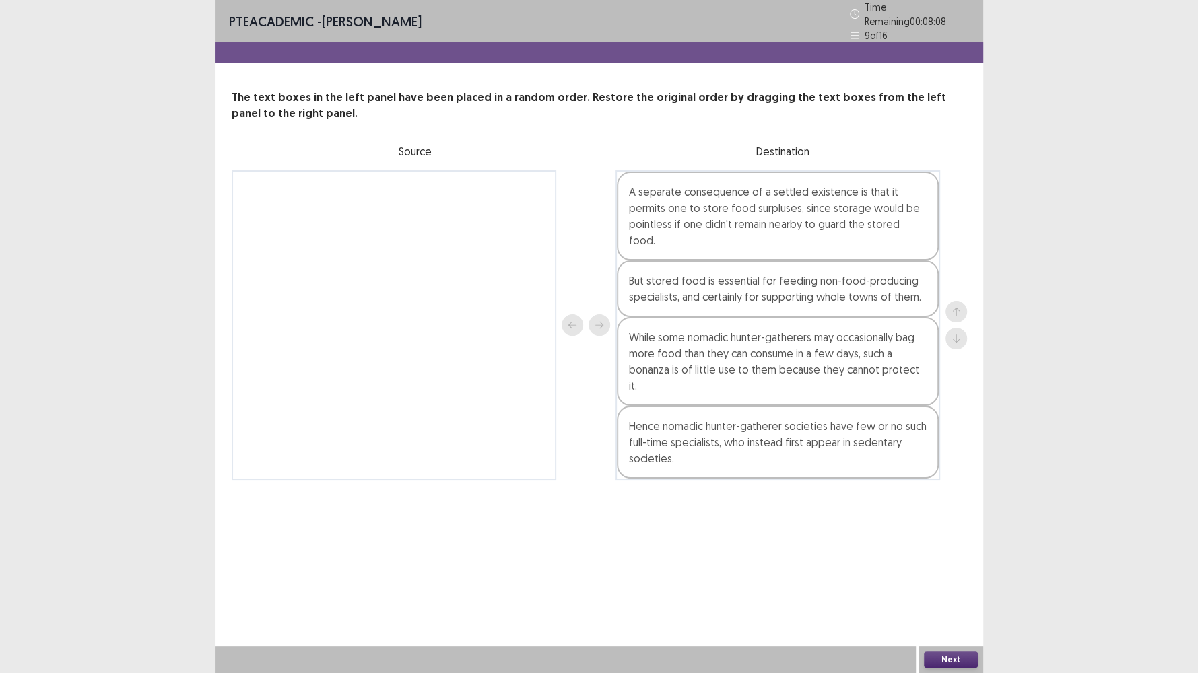
click at [953, 578] on button "Next" at bounding box center [951, 660] width 54 height 16
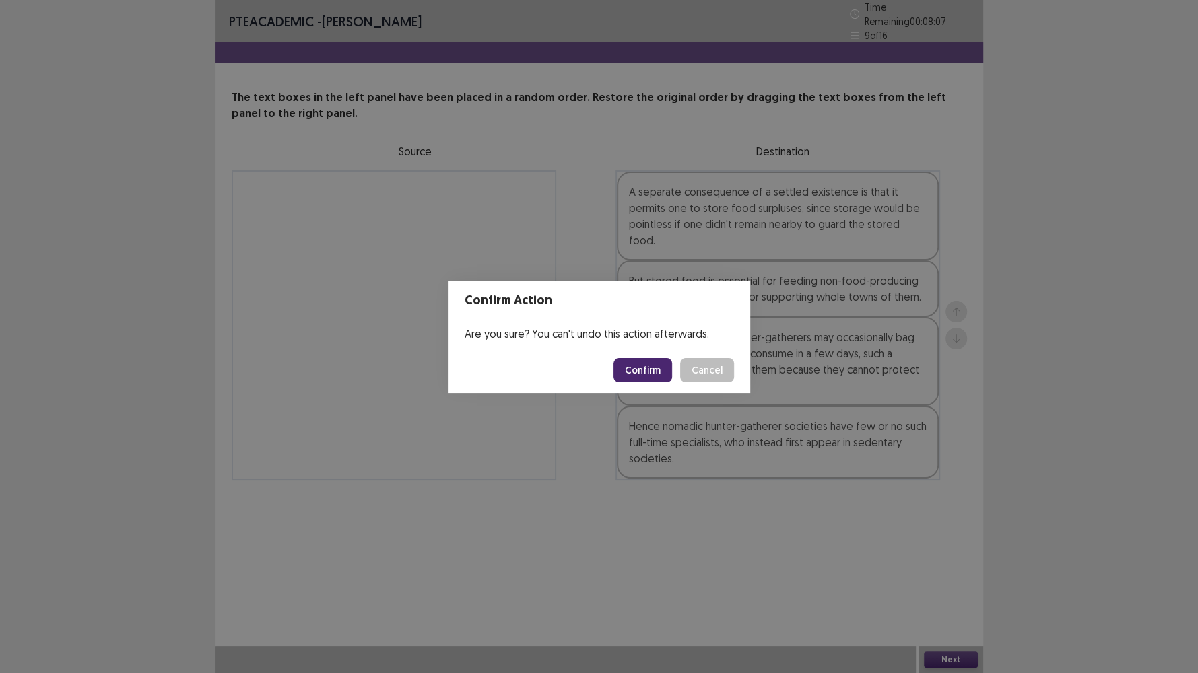
click at [640, 371] on button "Confirm" at bounding box center [642, 370] width 59 height 24
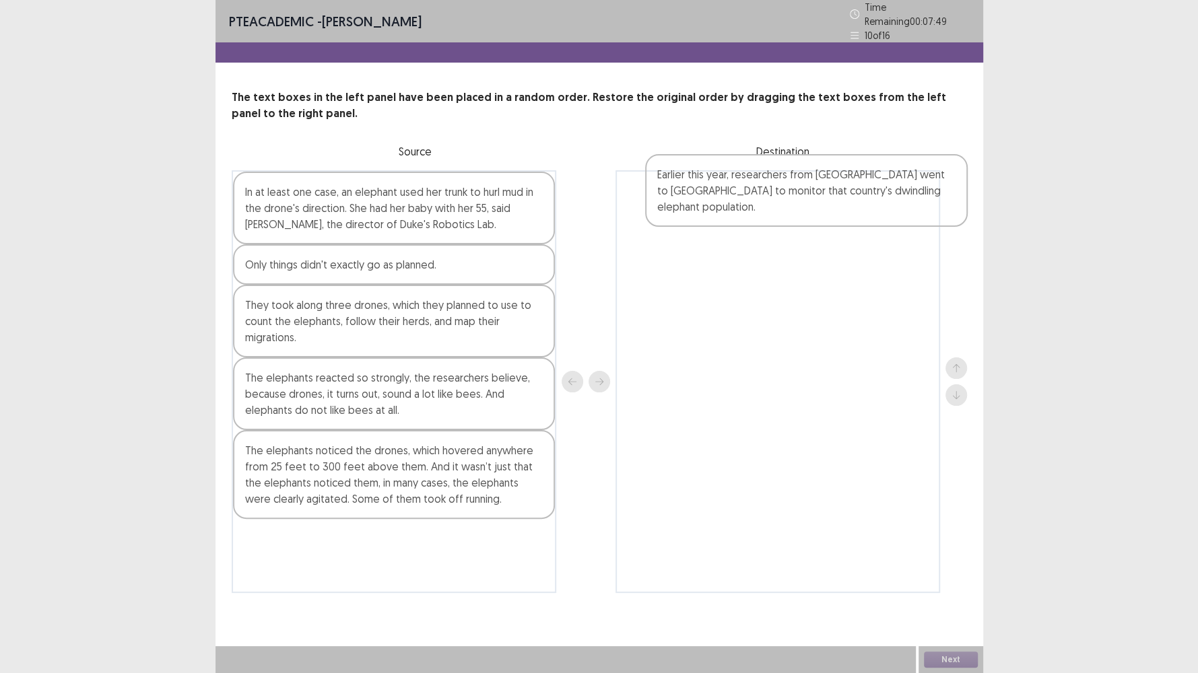
drag, startPoint x: 407, startPoint y: 546, endPoint x: 815, endPoint y: 180, distance: 548.3
click at [815, 180] on div "In at least one case, an elephant used her trunk to hurl mud in the drone's dir…" at bounding box center [599, 381] width 735 height 423
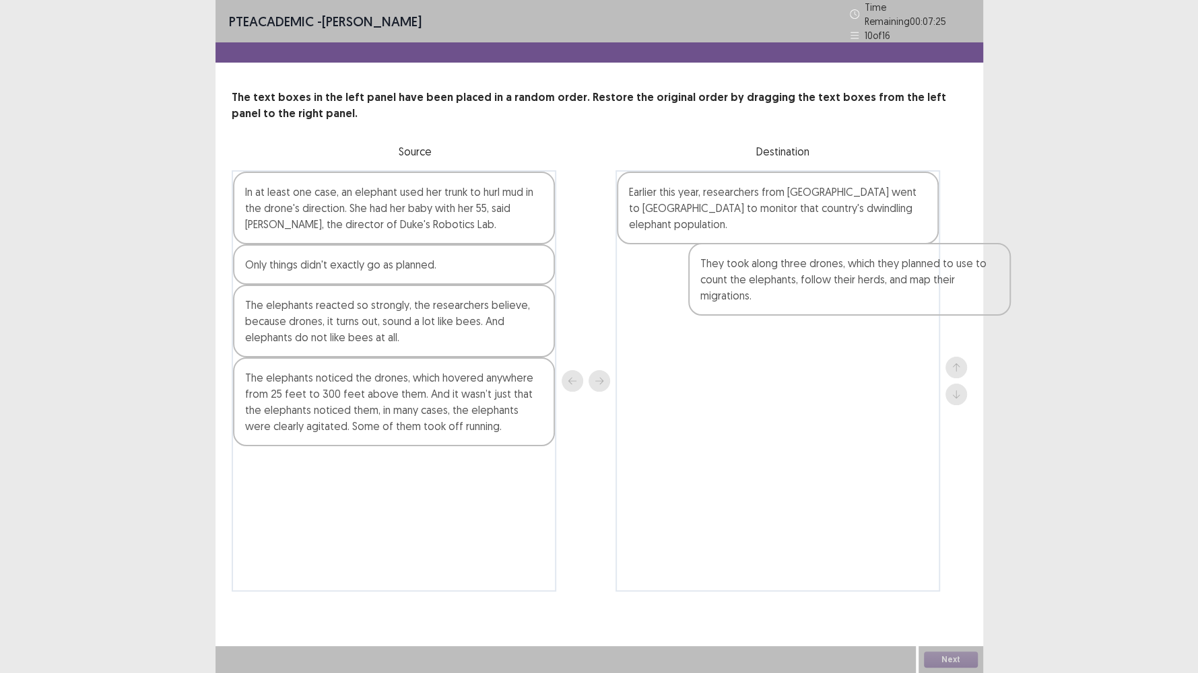
drag, startPoint x: 336, startPoint y: 316, endPoint x: 796, endPoint y: 279, distance: 461.3
click at [796, 279] on div "In at least one case, an elephant used her trunk to hurl mud in the drone's dir…" at bounding box center [599, 380] width 735 height 421
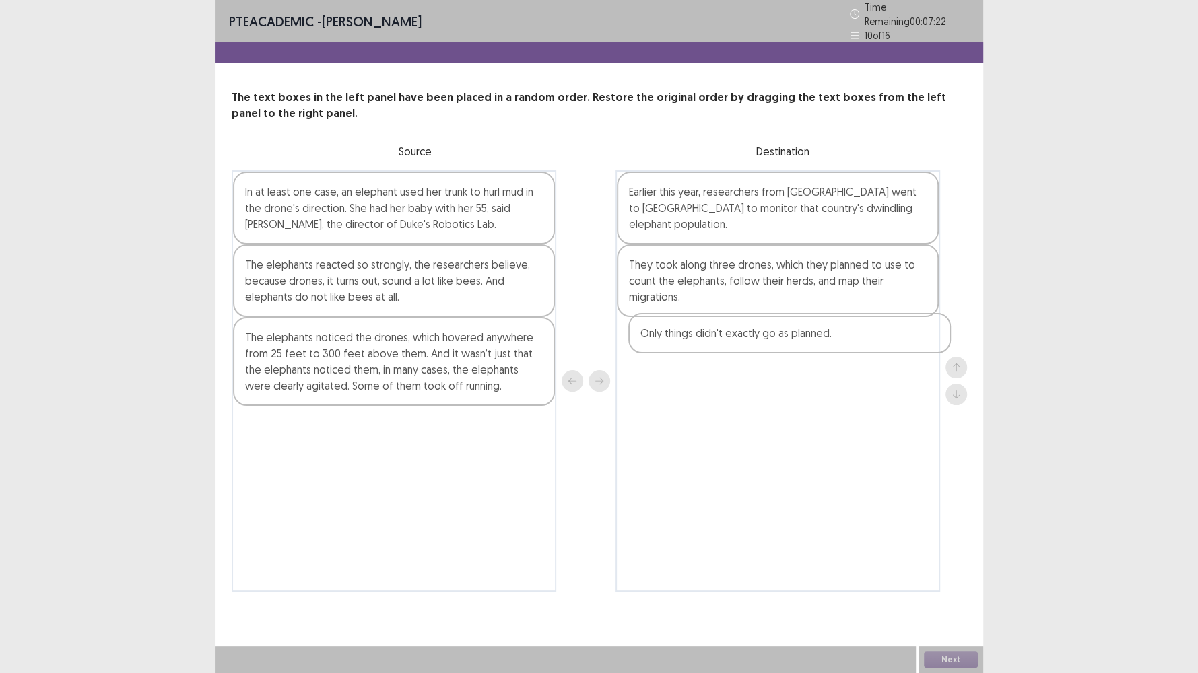
drag, startPoint x: 279, startPoint y: 263, endPoint x: 683, endPoint y: 341, distance: 411.4
click at [683, 341] on div "In at least one case, an elephant used her trunk to hurl mud in the drone's dir…" at bounding box center [599, 380] width 735 height 421
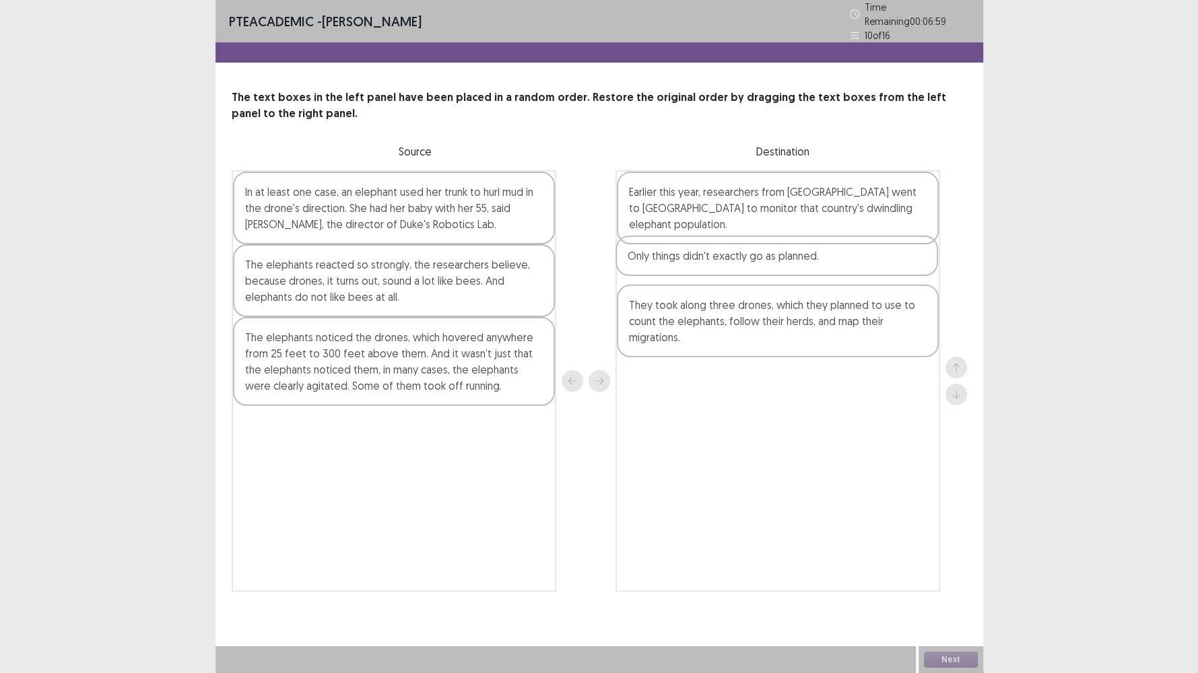
drag, startPoint x: 685, startPoint y: 341, endPoint x: 681, endPoint y: 266, distance: 74.8
click at [681, 266] on div "Earlier this year, researchers from Duke University went to Gabon to monitor th…" at bounding box center [777, 380] width 324 height 421
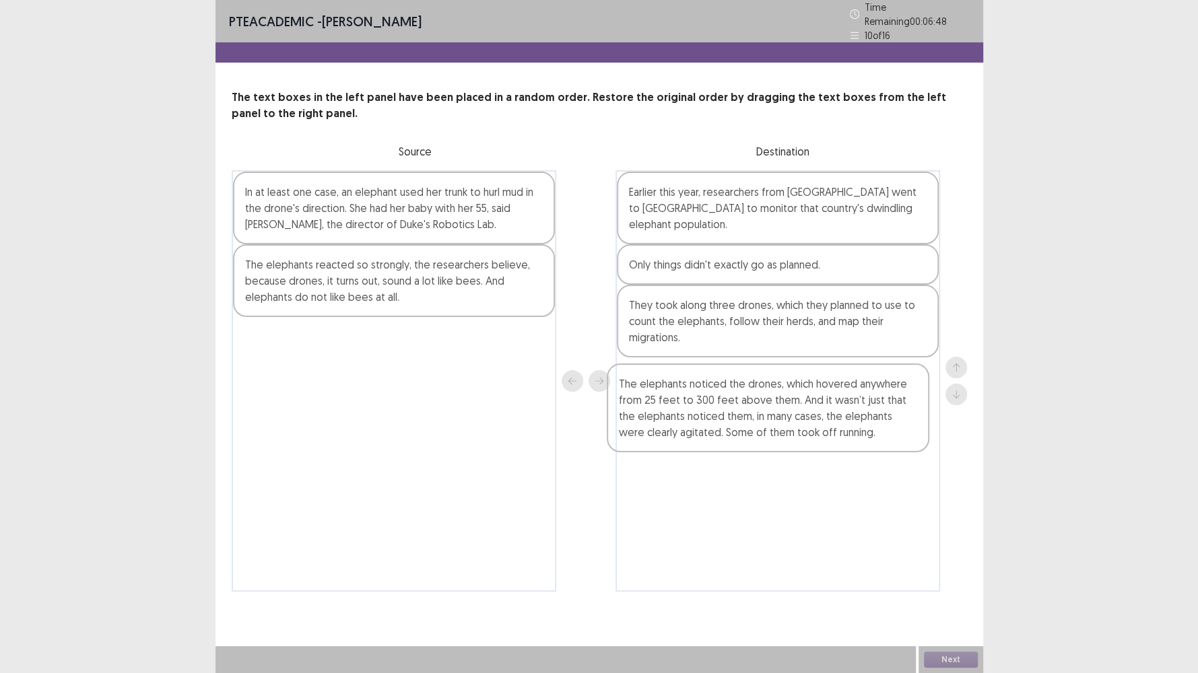
drag, startPoint x: 325, startPoint y: 351, endPoint x: 709, endPoint y: 405, distance: 387.5
click at [709, 405] on div "In at least one case, an elephant used her trunk to hurl mud in the drone's dir…" at bounding box center [599, 380] width 735 height 421
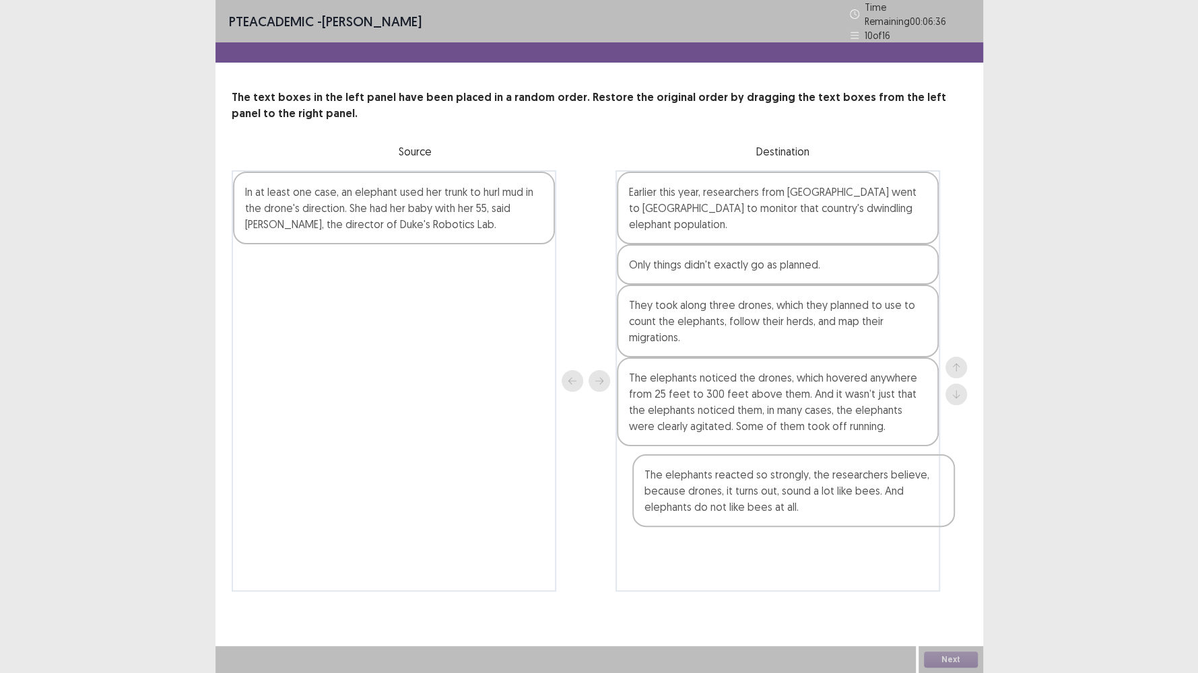
drag, startPoint x: 329, startPoint y: 270, endPoint x: 732, endPoint y: 488, distance: 457.9
click at [732, 489] on div "In at least one case, an elephant used her trunk to hurl mud in the drone's dir…" at bounding box center [599, 380] width 735 height 421
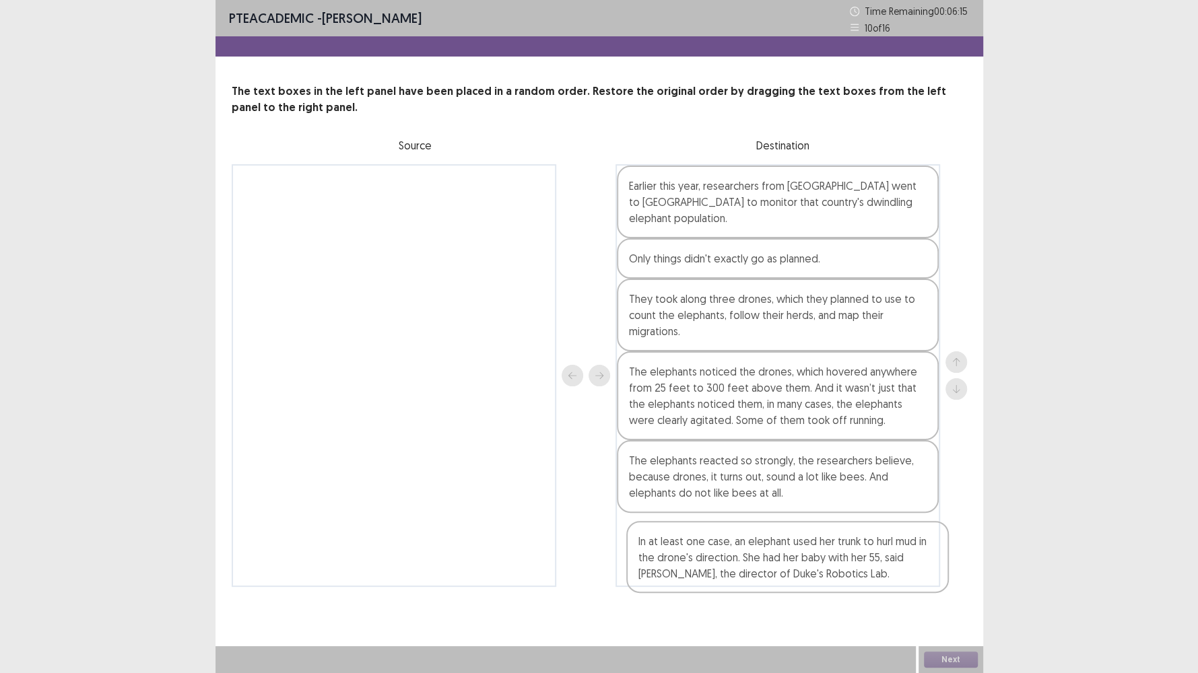
drag, startPoint x: 312, startPoint y: 212, endPoint x: 706, endPoint y: 572, distance: 534.2
click at [706, 572] on div "In at least one case, an elephant used her trunk to hurl mud in the drone's dir…" at bounding box center [599, 375] width 735 height 423
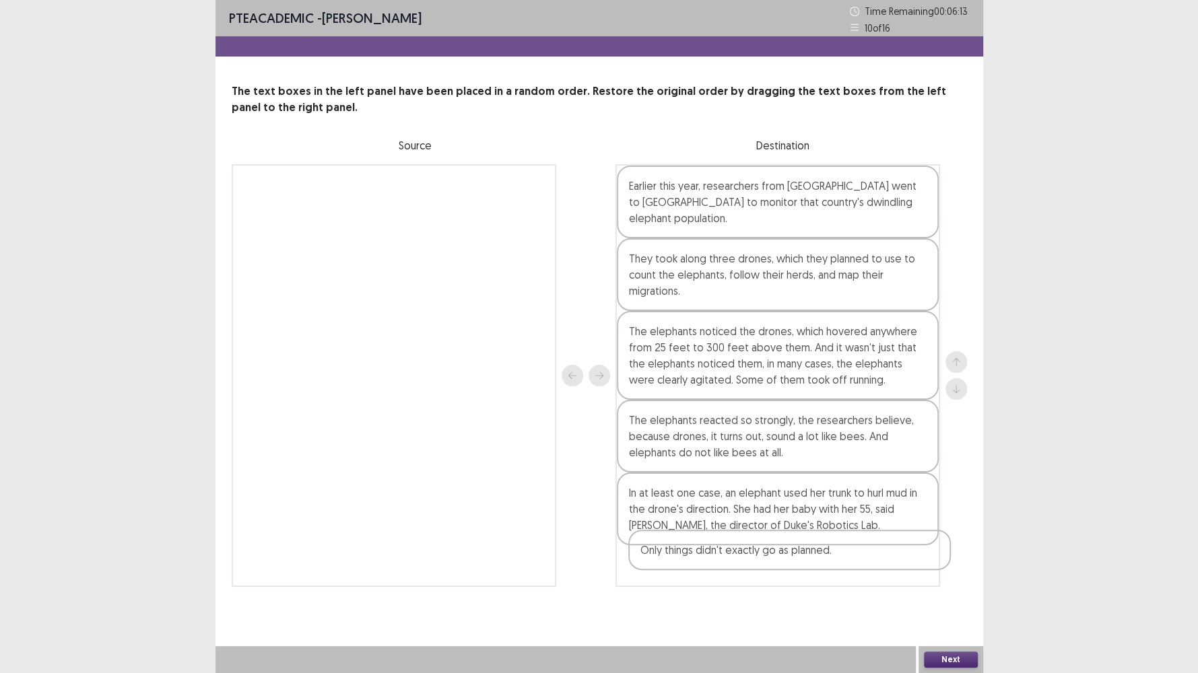
drag, startPoint x: 724, startPoint y: 263, endPoint x: 737, endPoint y: 561, distance: 298.5
click at [737, 561] on div "Earlier this year, researchers from Duke University went to Gabon to monitor th…" at bounding box center [777, 375] width 324 height 423
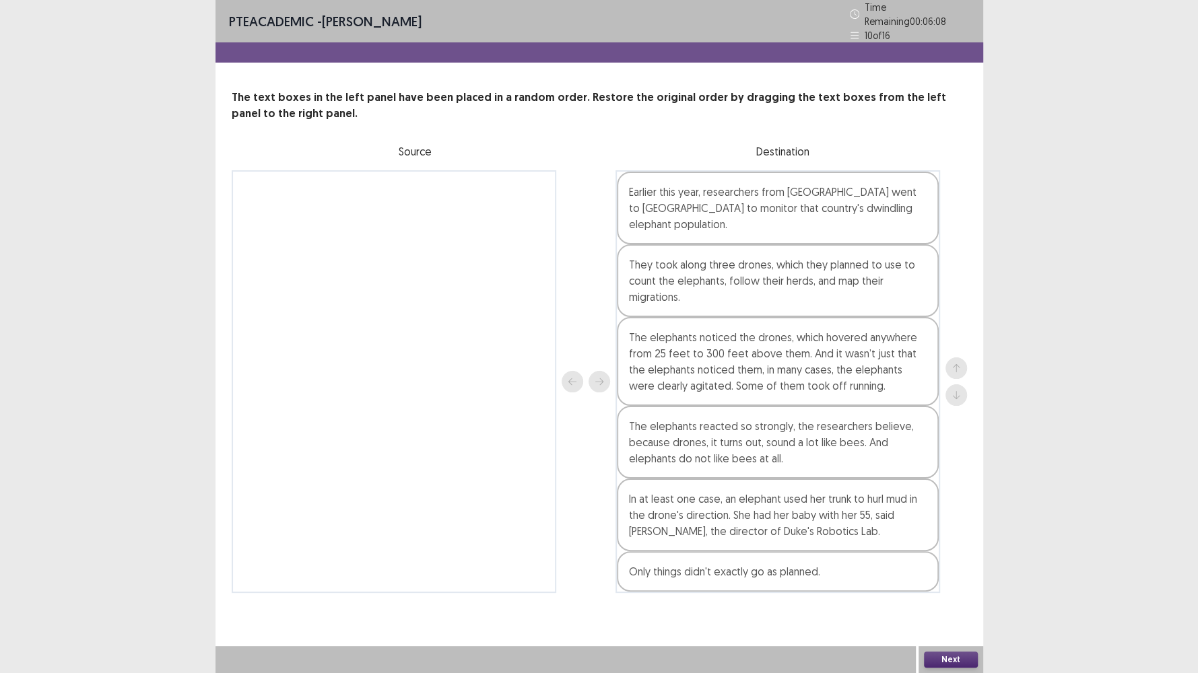
click at [946, 578] on button "Next" at bounding box center [951, 660] width 54 height 16
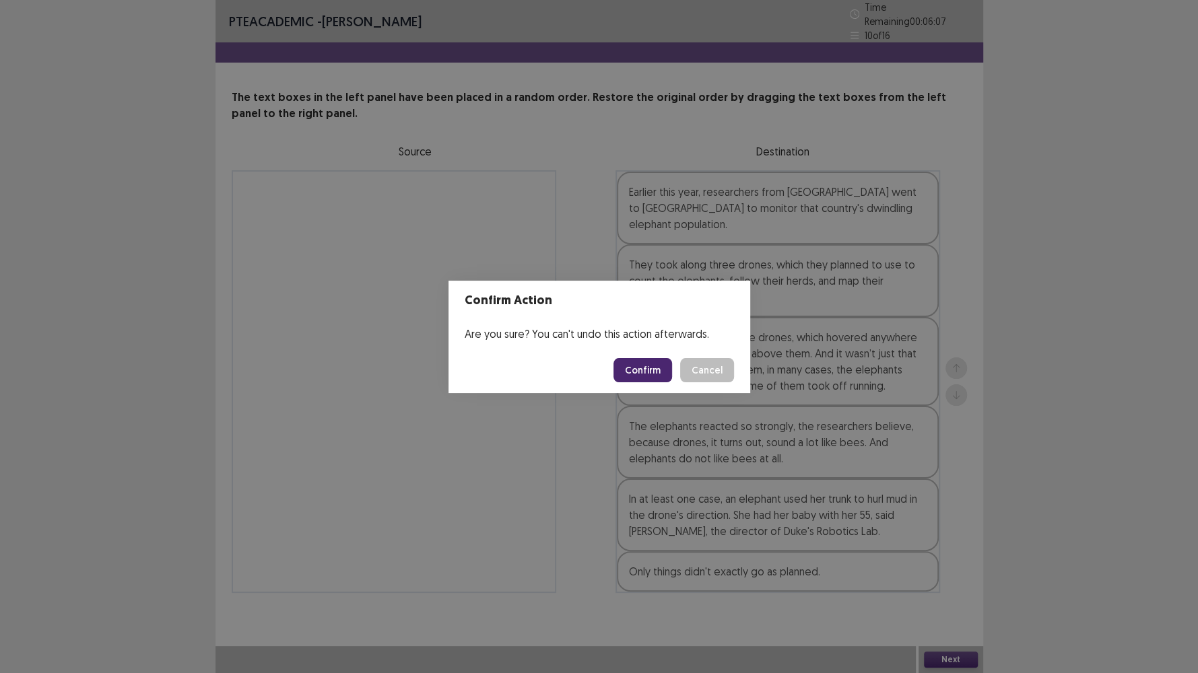
click at [640, 372] on button "Confirm" at bounding box center [642, 370] width 59 height 24
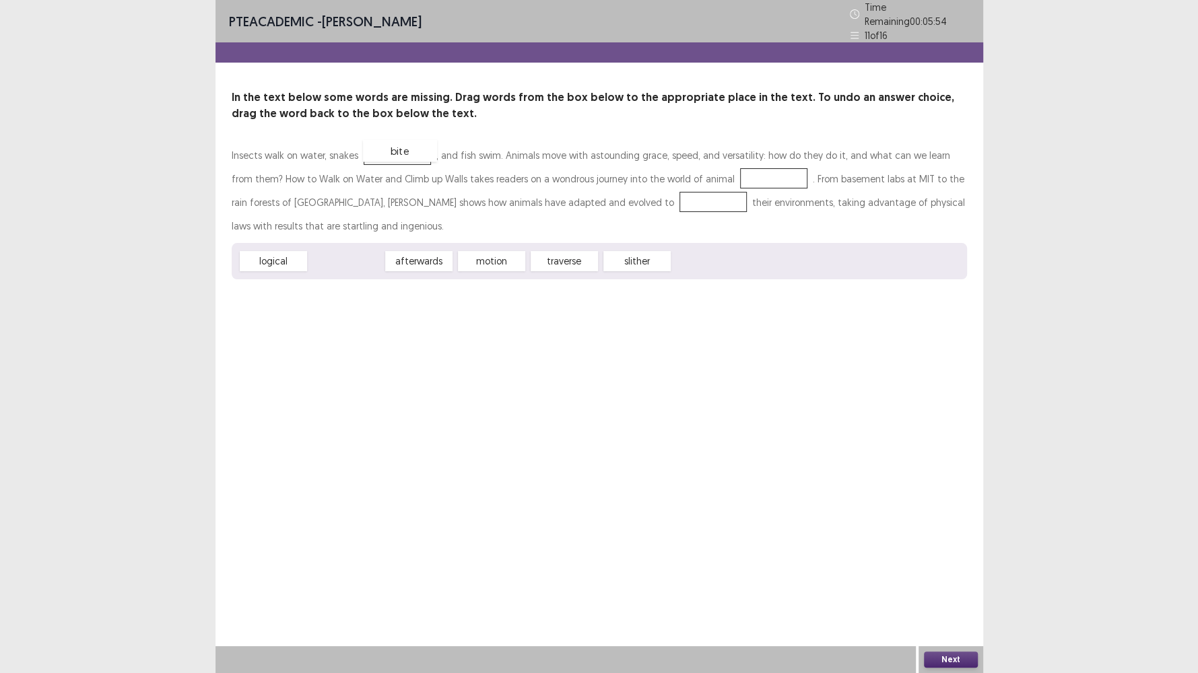
drag, startPoint x: 355, startPoint y: 252, endPoint x: 409, endPoint y: 142, distance: 122.6
drag, startPoint x: 560, startPoint y: 255, endPoint x: 739, endPoint y: 171, distance: 197.3
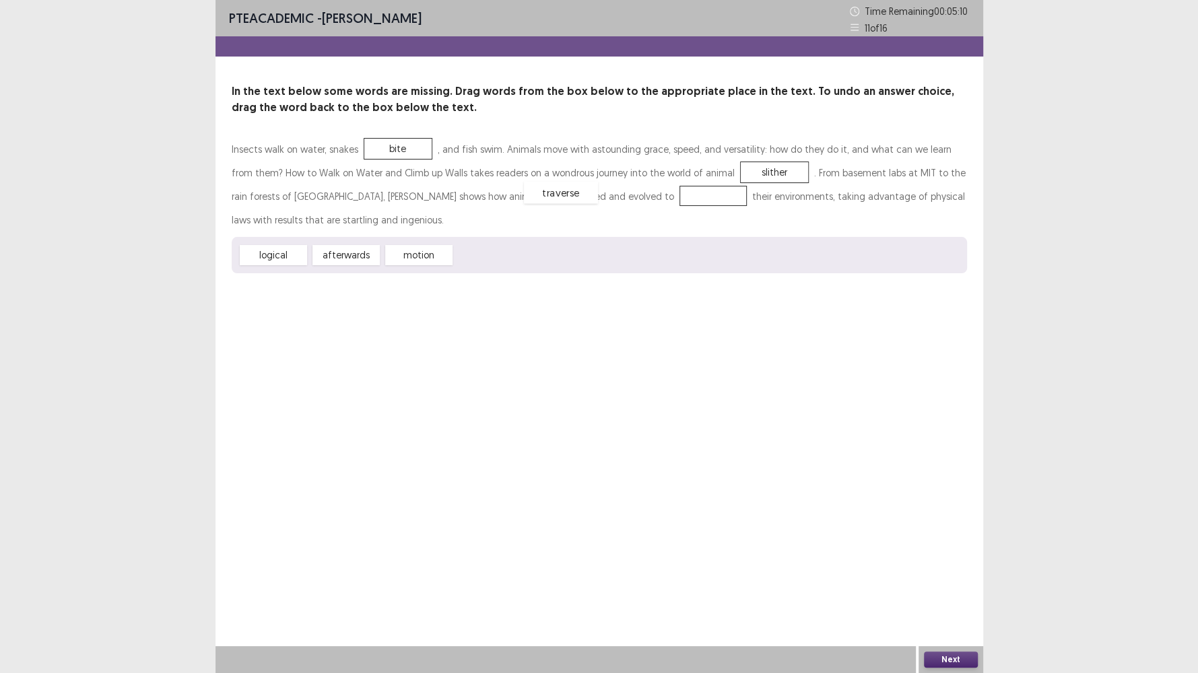
drag, startPoint x: 496, startPoint y: 256, endPoint x: 566, endPoint y: 193, distance: 93.4
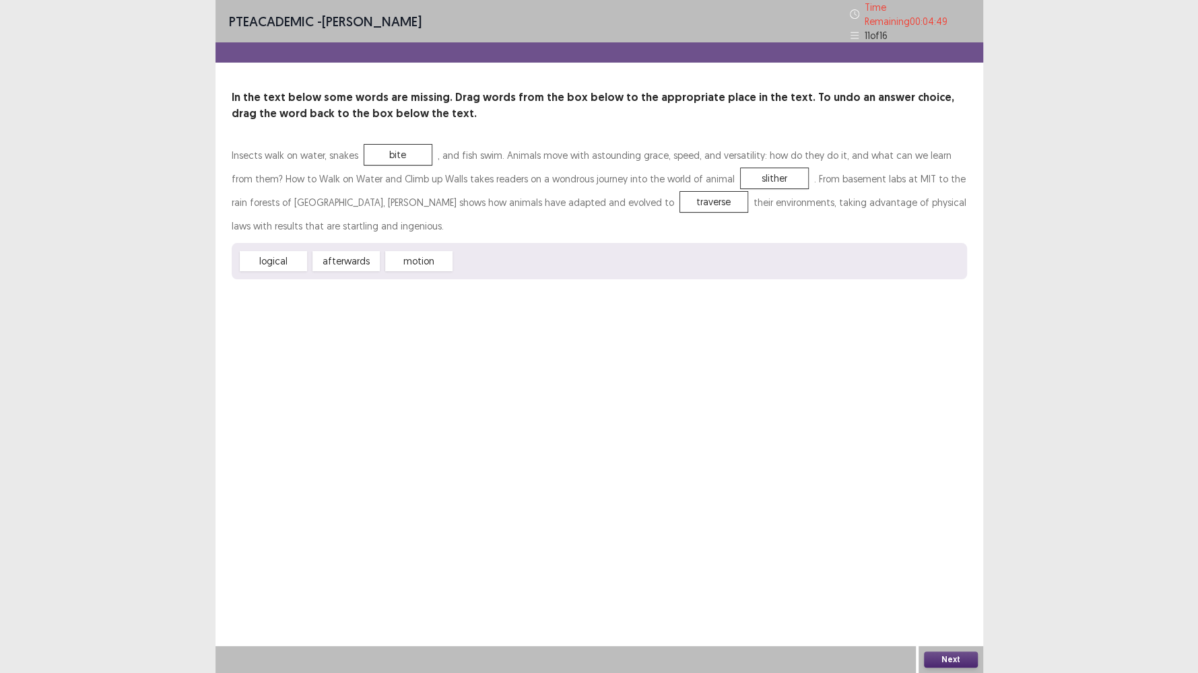
click at [963, 578] on button "Next" at bounding box center [951, 660] width 54 height 16
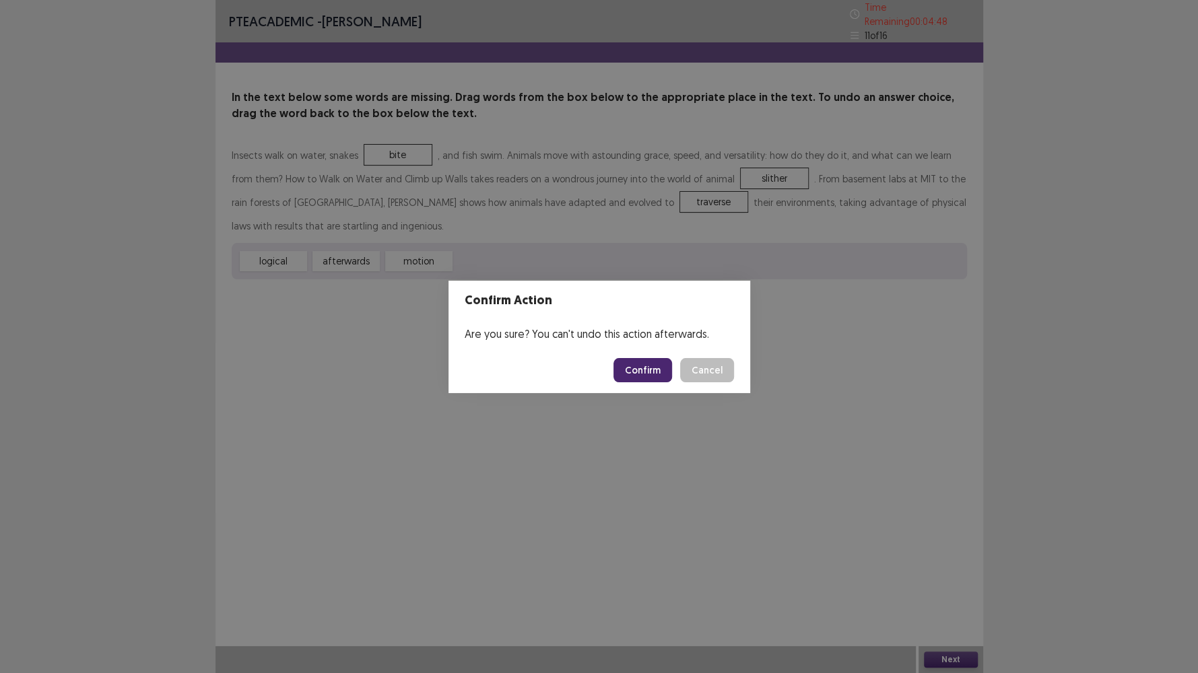
click at [644, 368] on button "Confirm" at bounding box center [642, 370] width 59 height 24
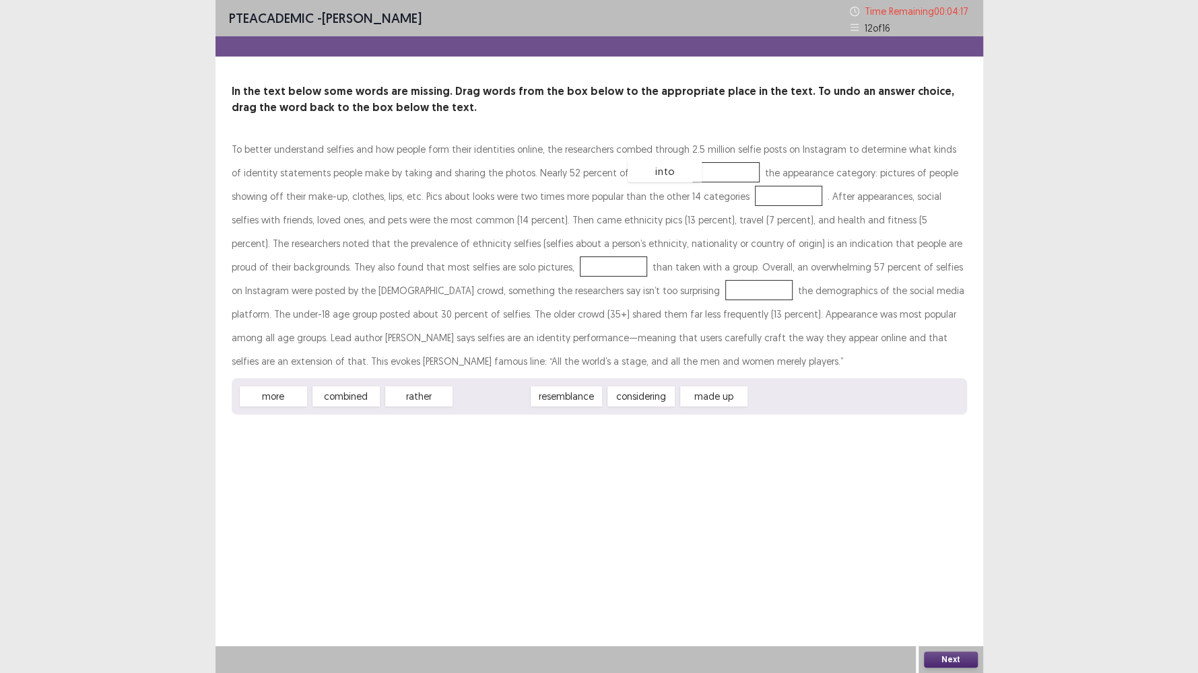
drag, startPoint x: 496, startPoint y: 395, endPoint x: 669, endPoint y: 170, distance: 284.3
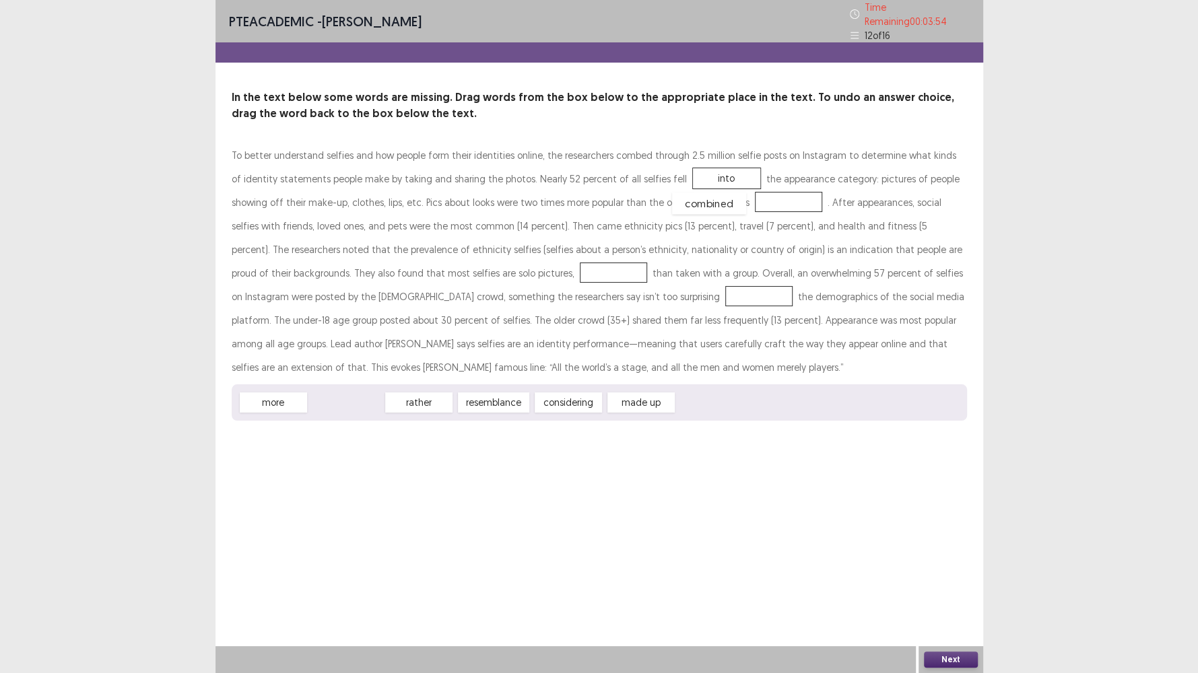
drag, startPoint x: 331, startPoint y: 402, endPoint x: 693, endPoint y: 203, distance: 414.0
drag, startPoint x: 700, startPoint y: 193, endPoint x: 654, endPoint y: 388, distance: 201.3
drag, startPoint x: 655, startPoint y: 393, endPoint x: 706, endPoint y: 193, distance: 206.2
drag, startPoint x: 348, startPoint y: 404, endPoint x: 407, endPoint y: 270, distance: 146.2
drag, startPoint x: 405, startPoint y: 394, endPoint x: 320, endPoint y: 396, distance: 84.9
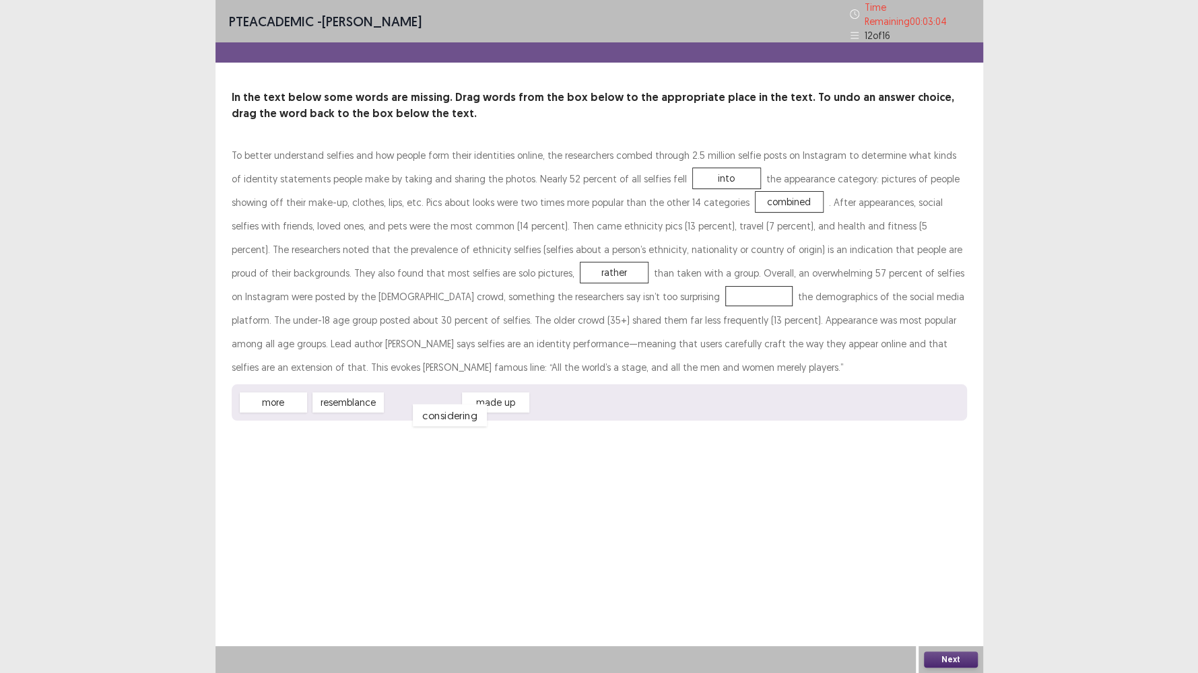
click at [430, 405] on span "considering" at bounding box center [450, 416] width 74 height 22
drag, startPoint x: 392, startPoint y: 366, endPoint x: 341, endPoint y: 361, distance: 51.4
click at [355, 356] on div "To better understand selfies and how people form their identities online, the r…" at bounding box center [599, 281] width 735 height 277
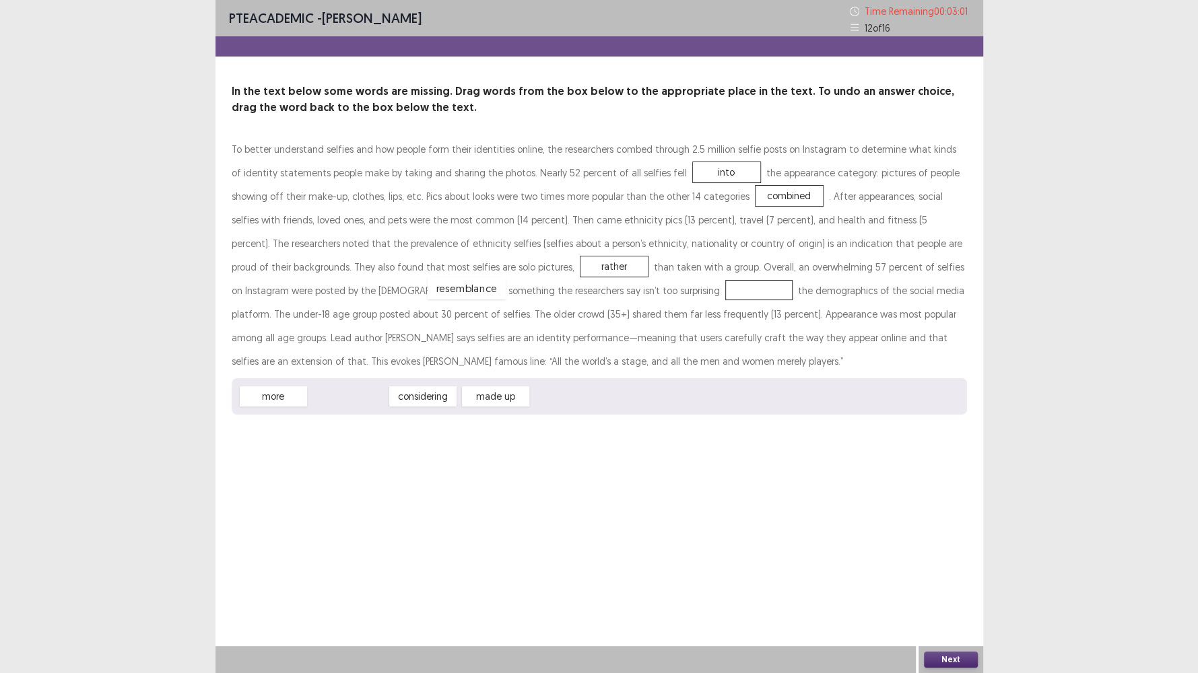
drag, startPoint x: 334, startPoint y: 400, endPoint x: 452, endPoint y: 292, distance: 160.1
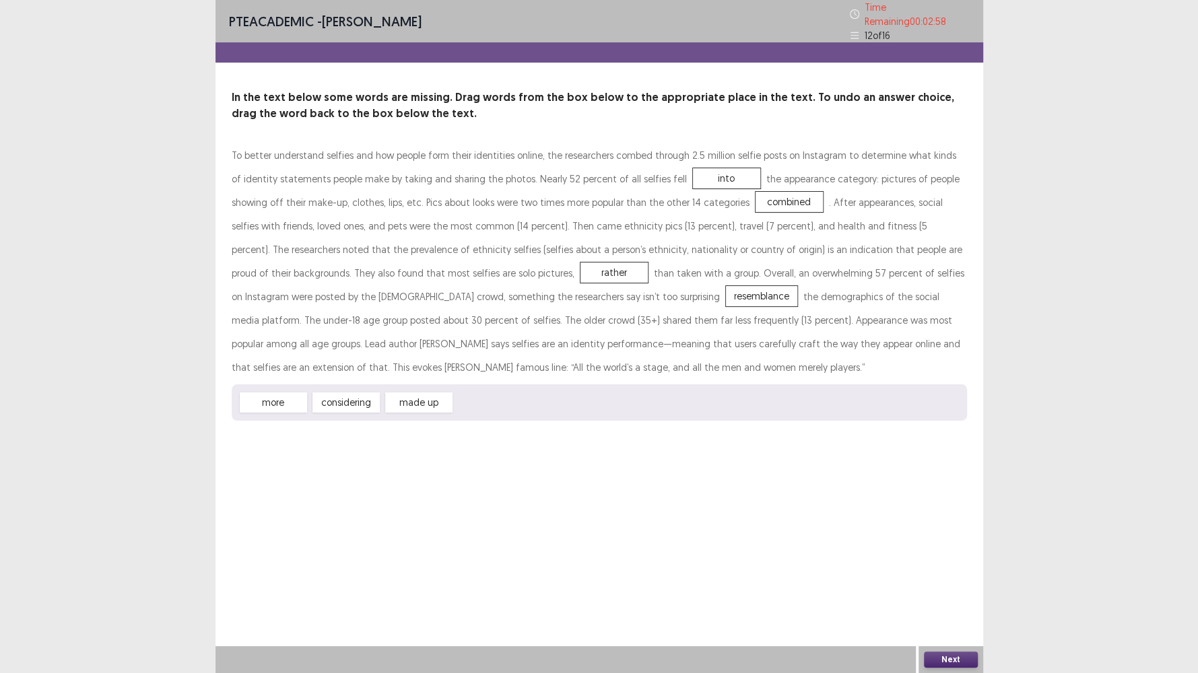
click at [953, 578] on button "Next" at bounding box center [951, 660] width 54 height 16
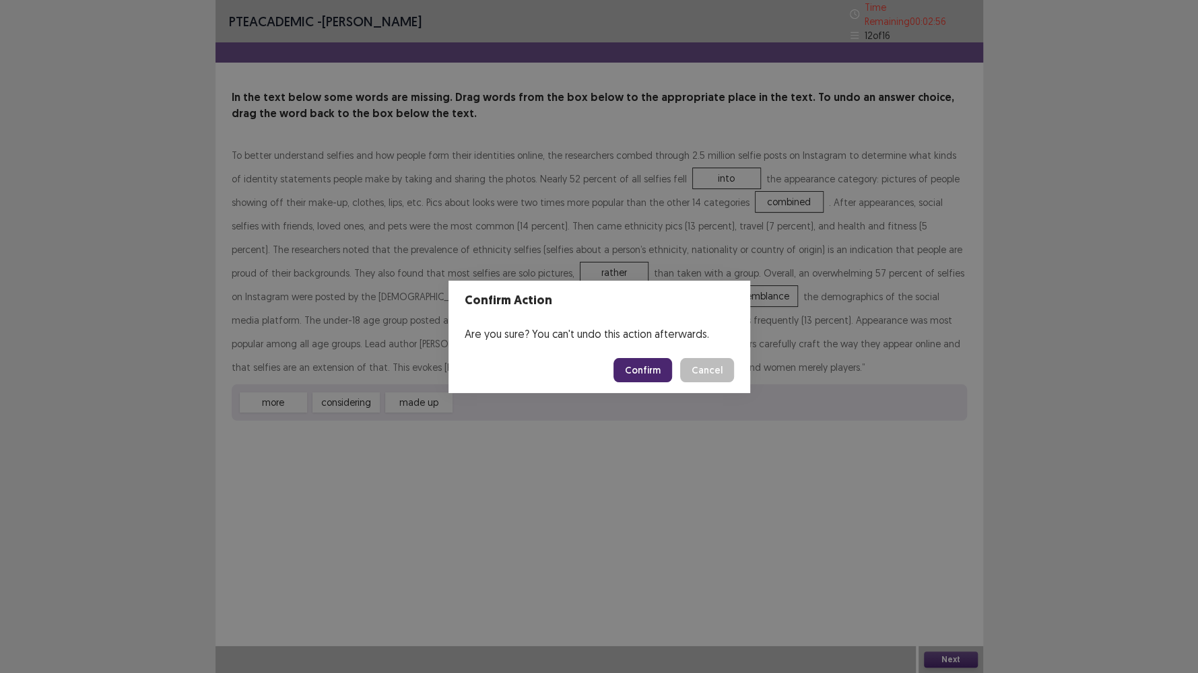
click at [645, 370] on button "Confirm" at bounding box center [642, 370] width 59 height 24
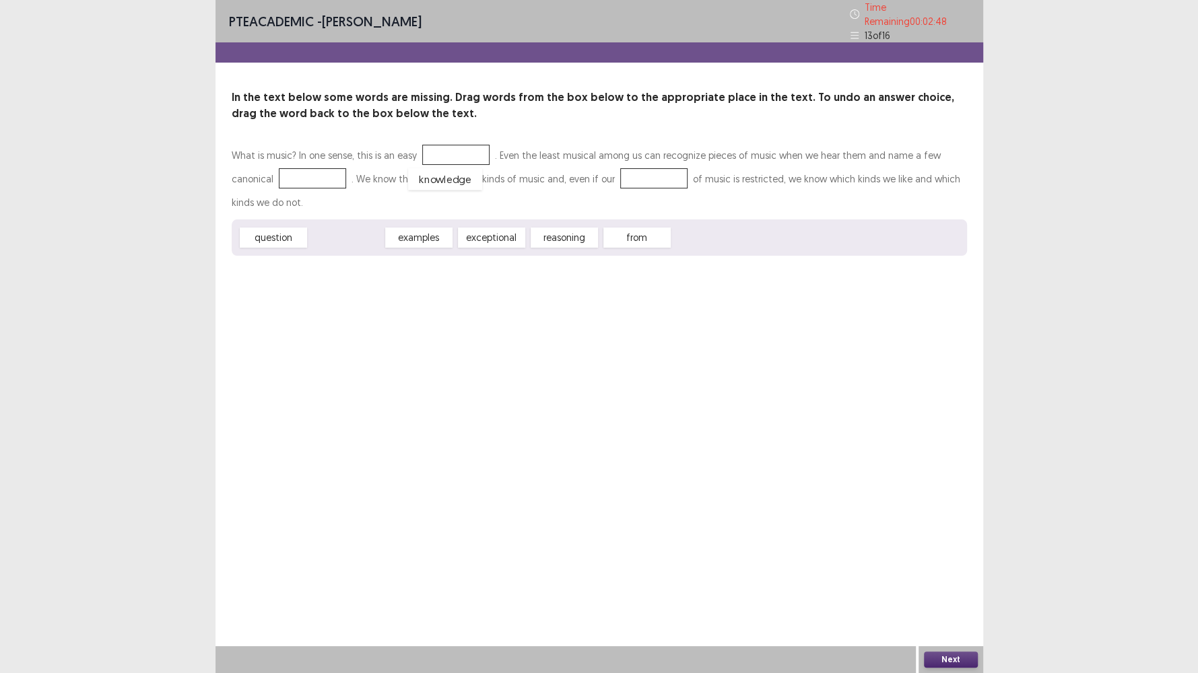
drag, startPoint x: 331, startPoint y: 211, endPoint x: 430, endPoint y: 152, distance: 115.0
drag, startPoint x: 358, startPoint y: 210, endPoint x: 277, endPoint y: 175, distance: 88.7
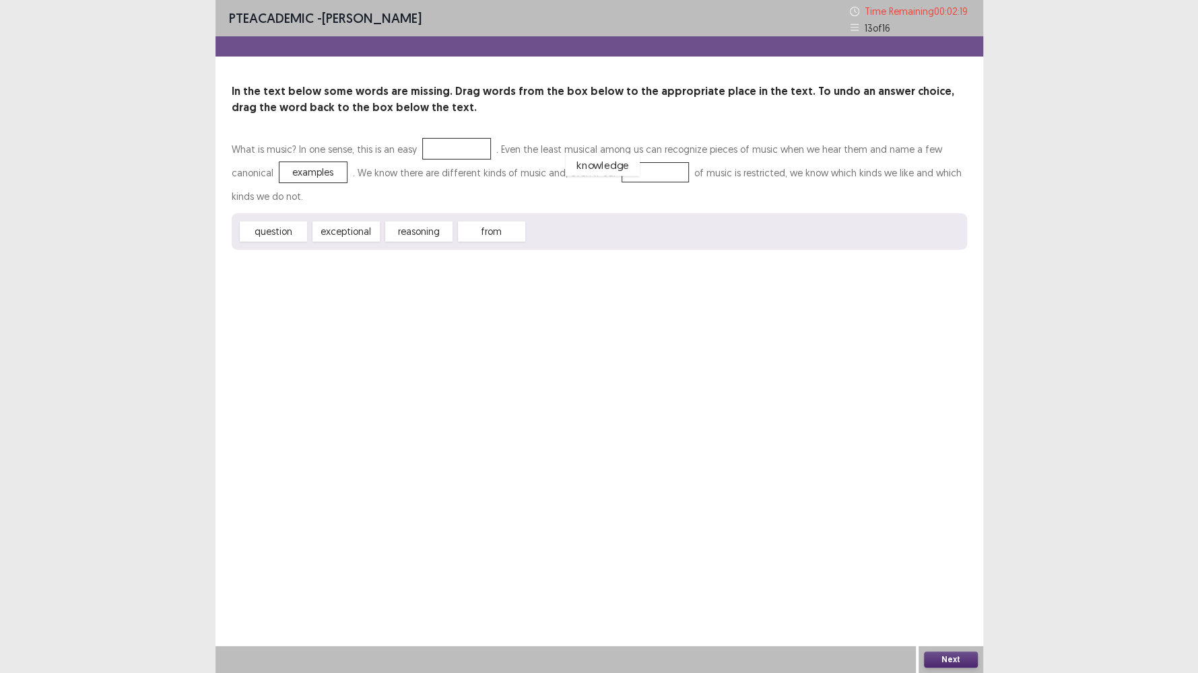
drag, startPoint x: 443, startPoint y: 149, endPoint x: 592, endPoint y: 168, distance: 150.0
drag, startPoint x: 363, startPoint y: 232, endPoint x: 463, endPoint y: 147, distance: 130.4
click at [954, 578] on button "Next" at bounding box center [951, 660] width 54 height 16
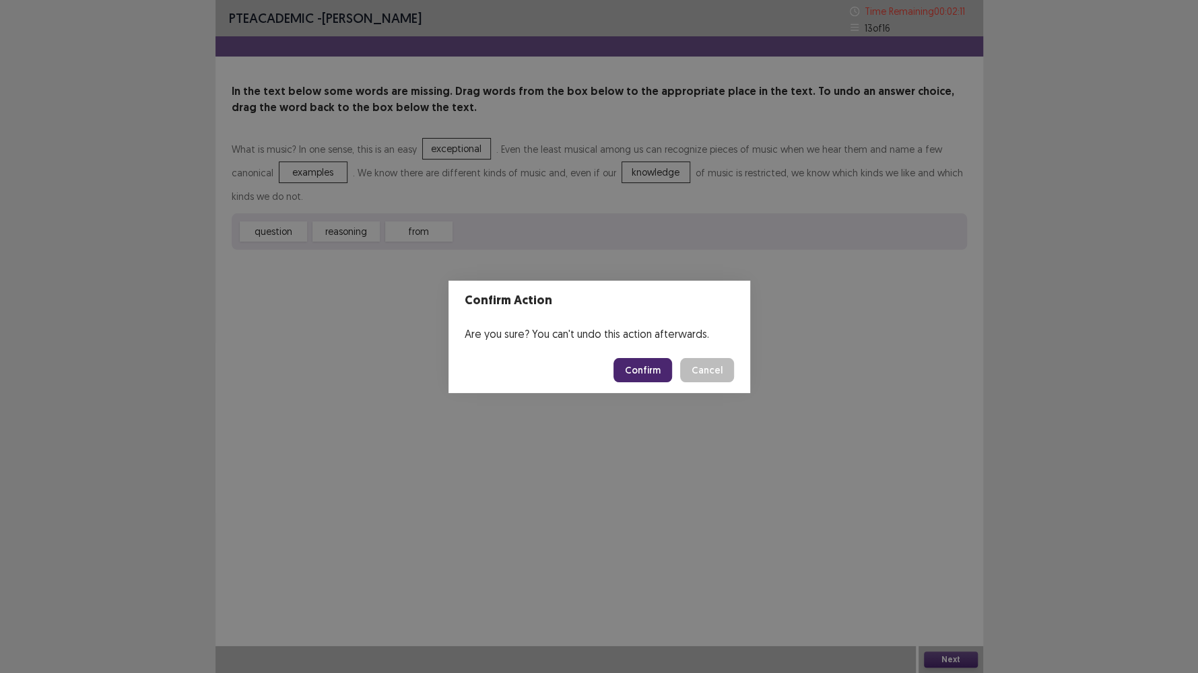
click at [656, 368] on button "Confirm" at bounding box center [642, 370] width 59 height 24
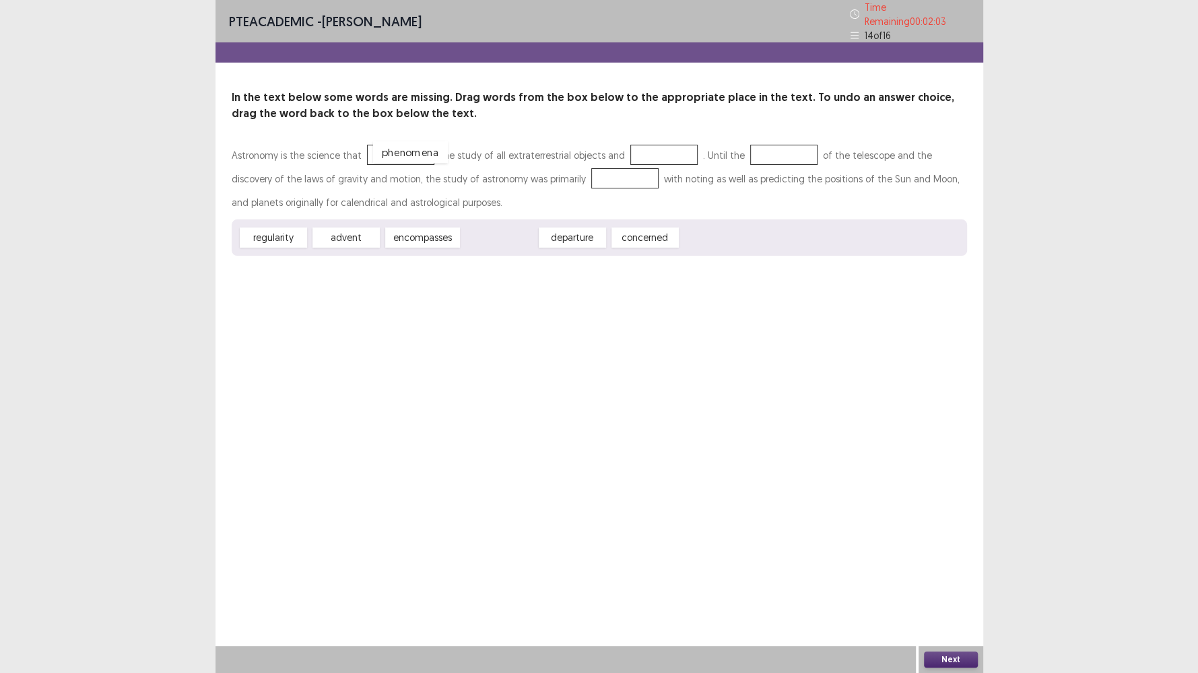
drag, startPoint x: 483, startPoint y: 233, endPoint x: 395, endPoint y: 147, distance: 123.3
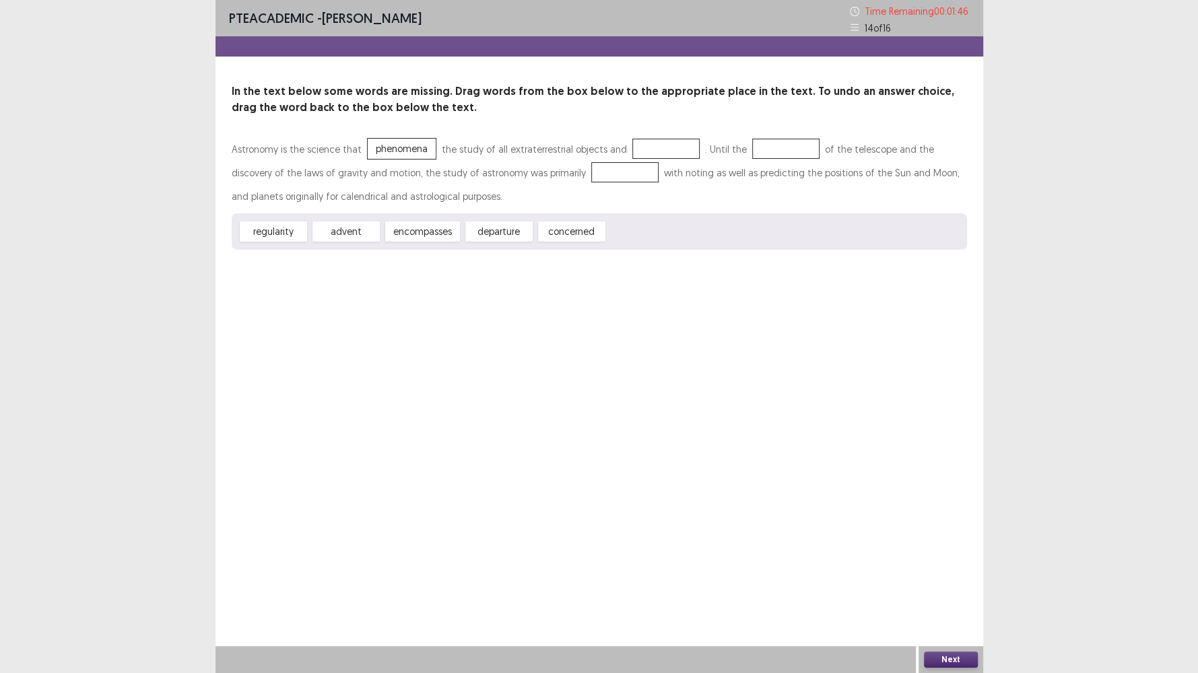
drag, startPoint x: 498, startPoint y: 201, endPoint x: 458, endPoint y: 213, distance: 42.0
click at [568, 176] on div "Astronomy is the science that phenomena the study of all extraterrestrial objec…" at bounding box center [599, 193] width 735 height 112
drag, startPoint x: 444, startPoint y: 231, endPoint x: 677, endPoint y: 147, distance: 247.4
drag, startPoint x: 287, startPoint y: 230, endPoint x: 783, endPoint y: 147, distance: 502.3
drag, startPoint x: 416, startPoint y: 228, endPoint x: 576, endPoint y: 164, distance: 171.6
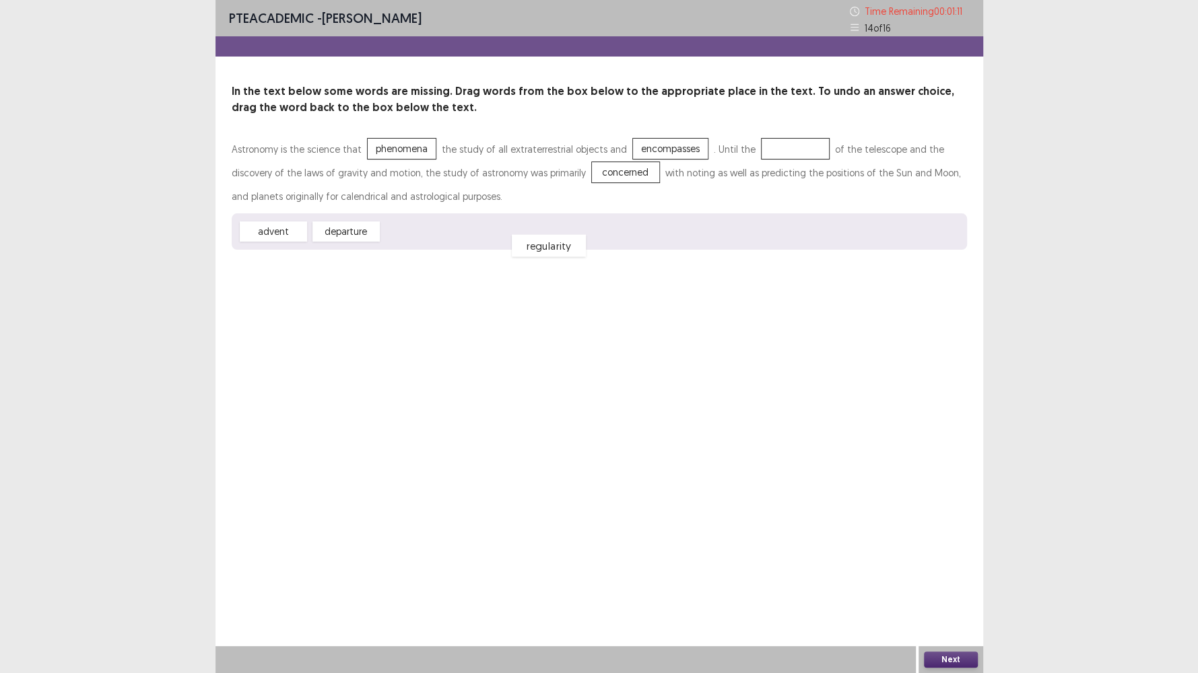
drag, startPoint x: 787, startPoint y: 144, endPoint x: 533, endPoint y: 238, distance: 271.1
drag, startPoint x: 284, startPoint y: 228, endPoint x: 787, endPoint y: 142, distance: 510.1
click at [951, 578] on button "Next" at bounding box center [951, 660] width 54 height 16
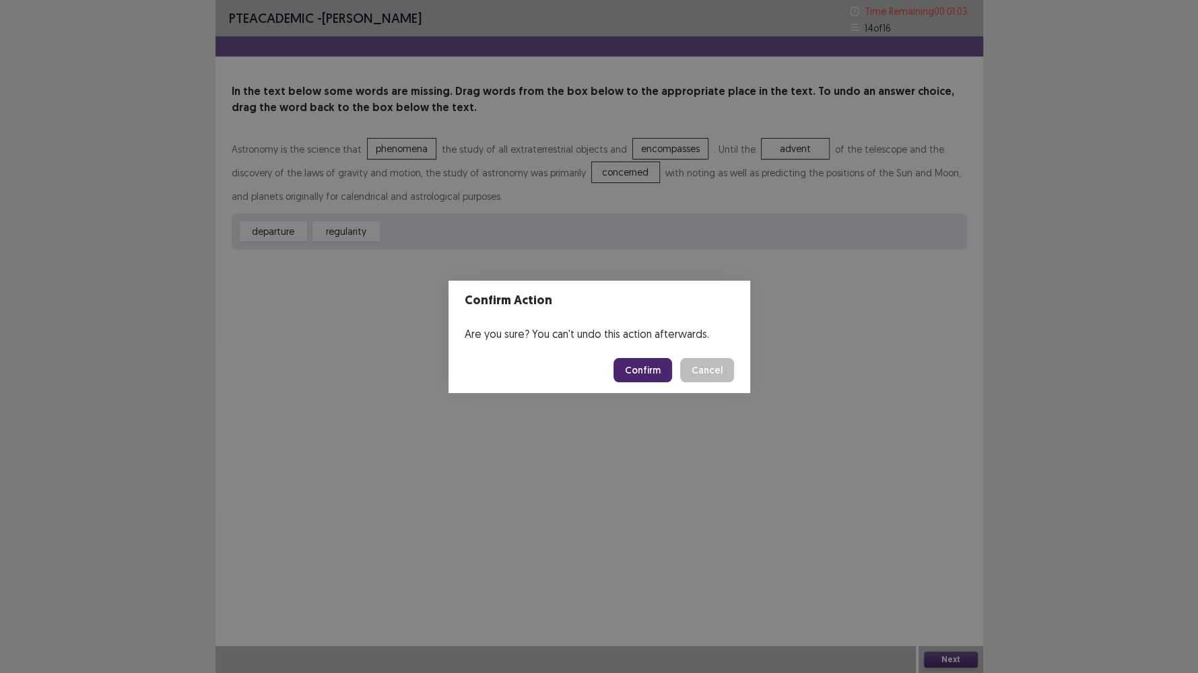
click at [647, 370] on button "Confirm" at bounding box center [642, 370] width 59 height 24
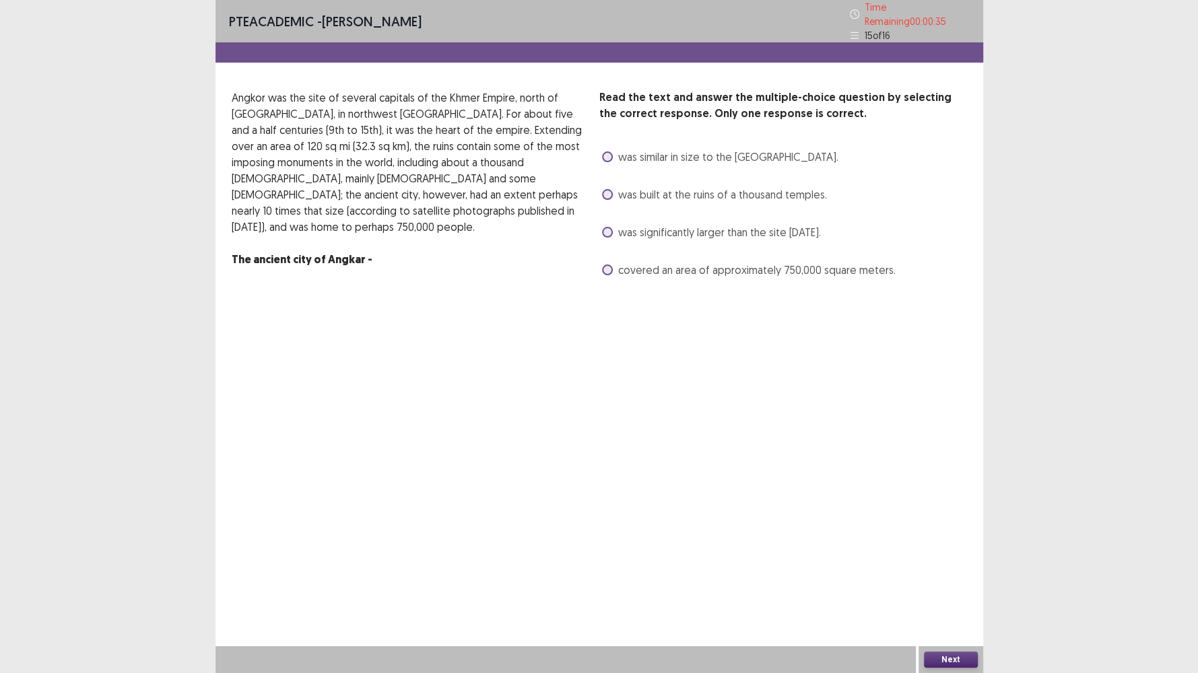
click at [741, 192] on span "was built at the ruins of a thousand temples." at bounding box center [722, 194] width 209 height 16
click at [947, 578] on button "Next" at bounding box center [951, 660] width 54 height 16
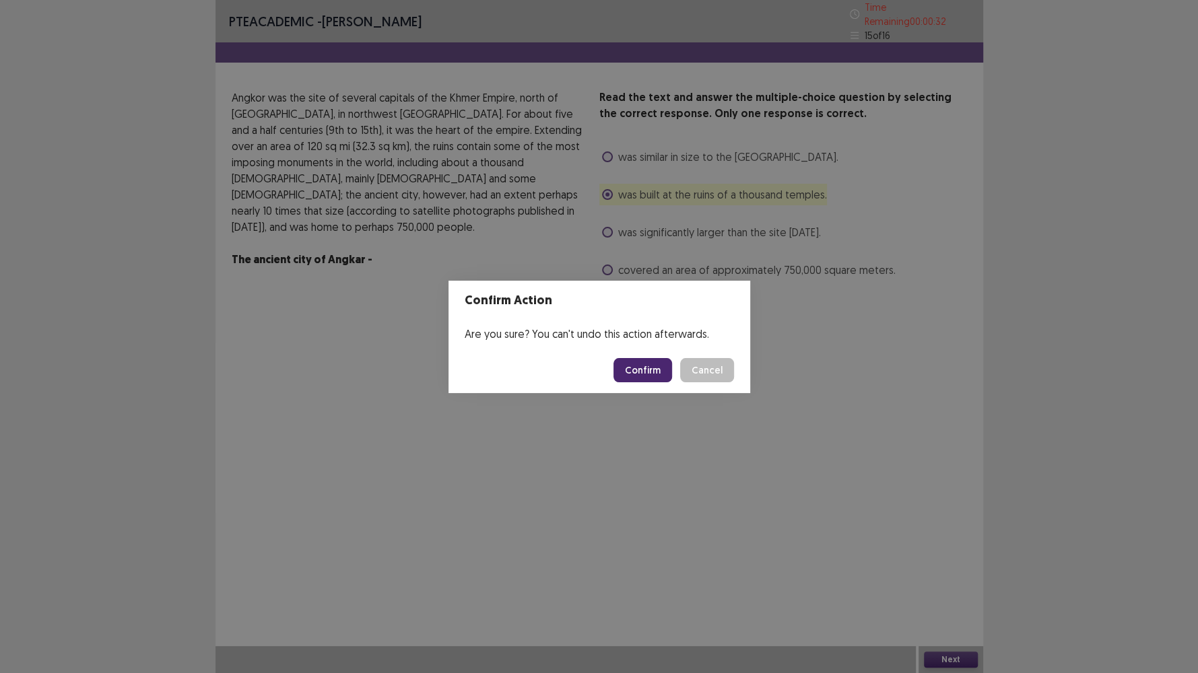
click at [648, 362] on button "Confirm" at bounding box center [642, 370] width 59 height 24
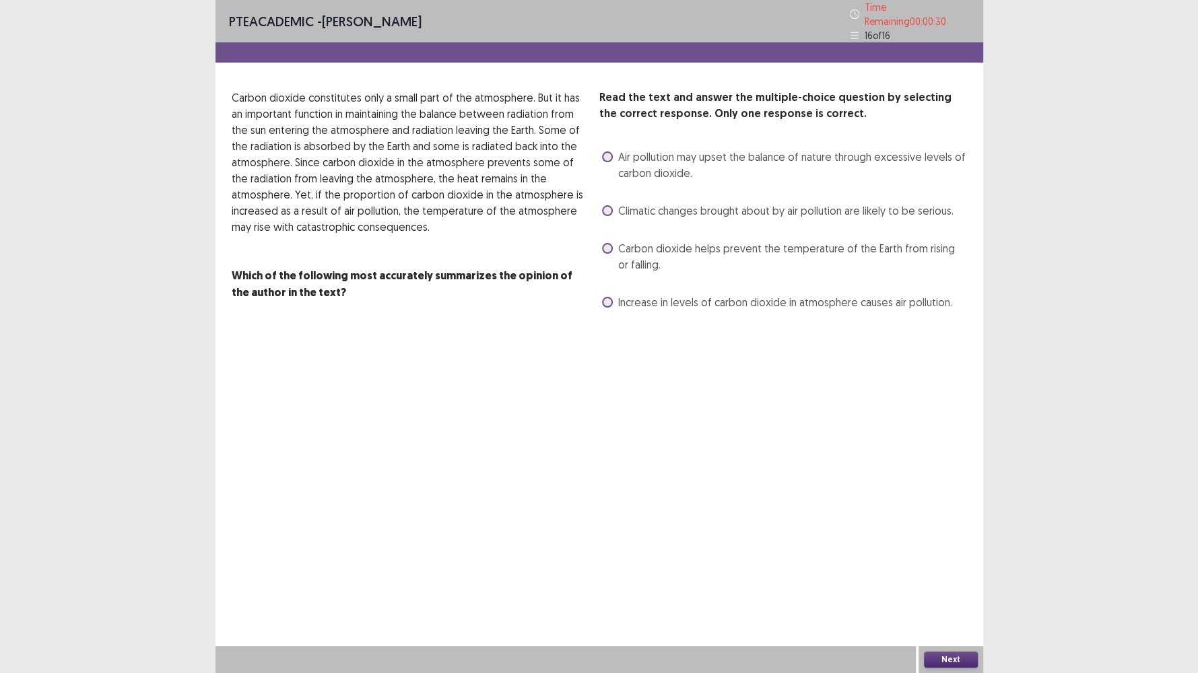
click at [645, 244] on span "Carbon dioxide helps prevent the temperature of the Earth from rising or fallin…" at bounding box center [792, 256] width 349 height 32
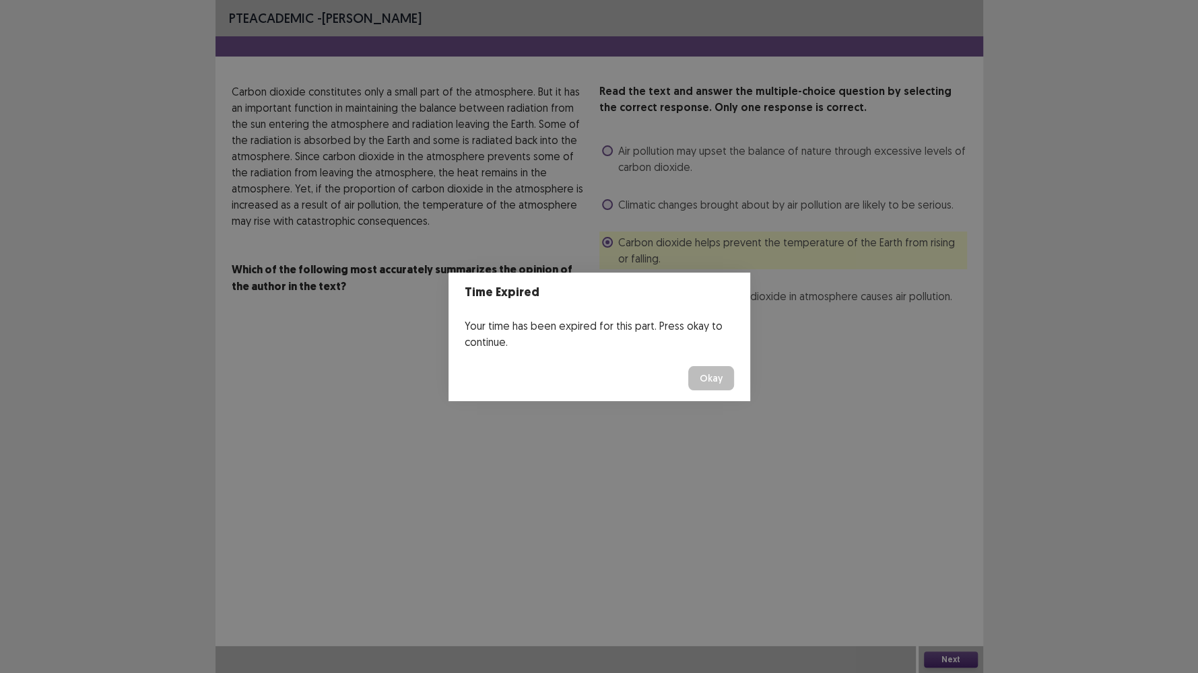
click at [721, 373] on button "Okay" at bounding box center [711, 378] width 46 height 24
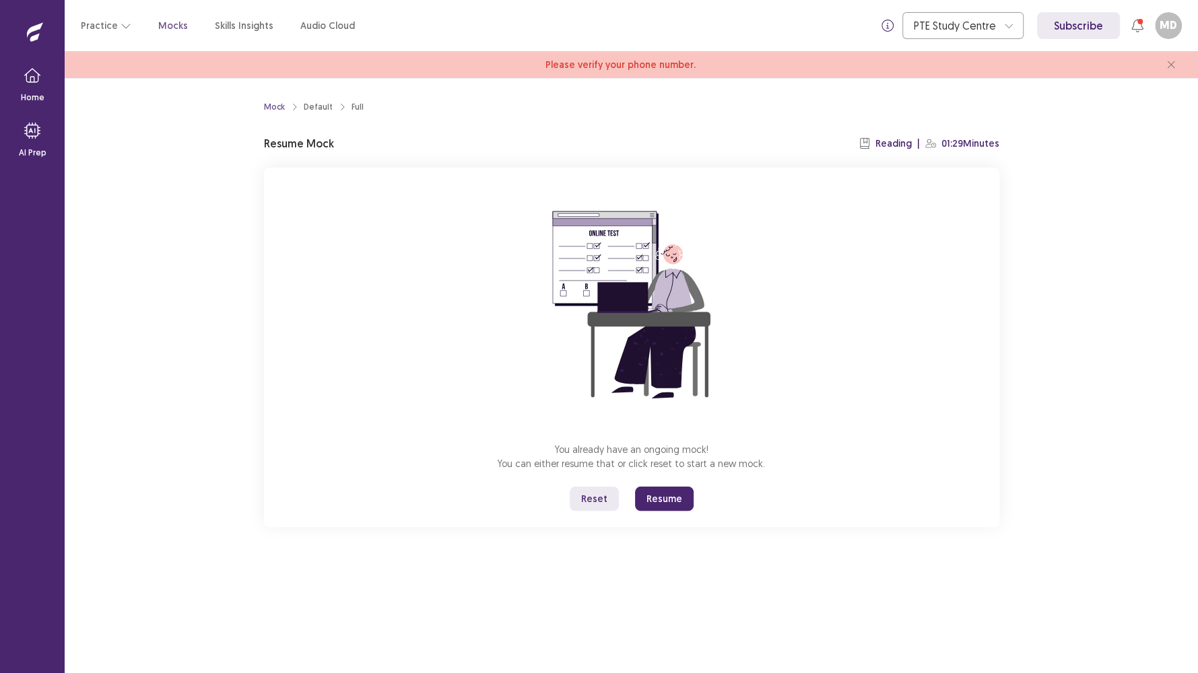
click at [673, 496] on button "Resume" at bounding box center [664, 499] width 59 height 24
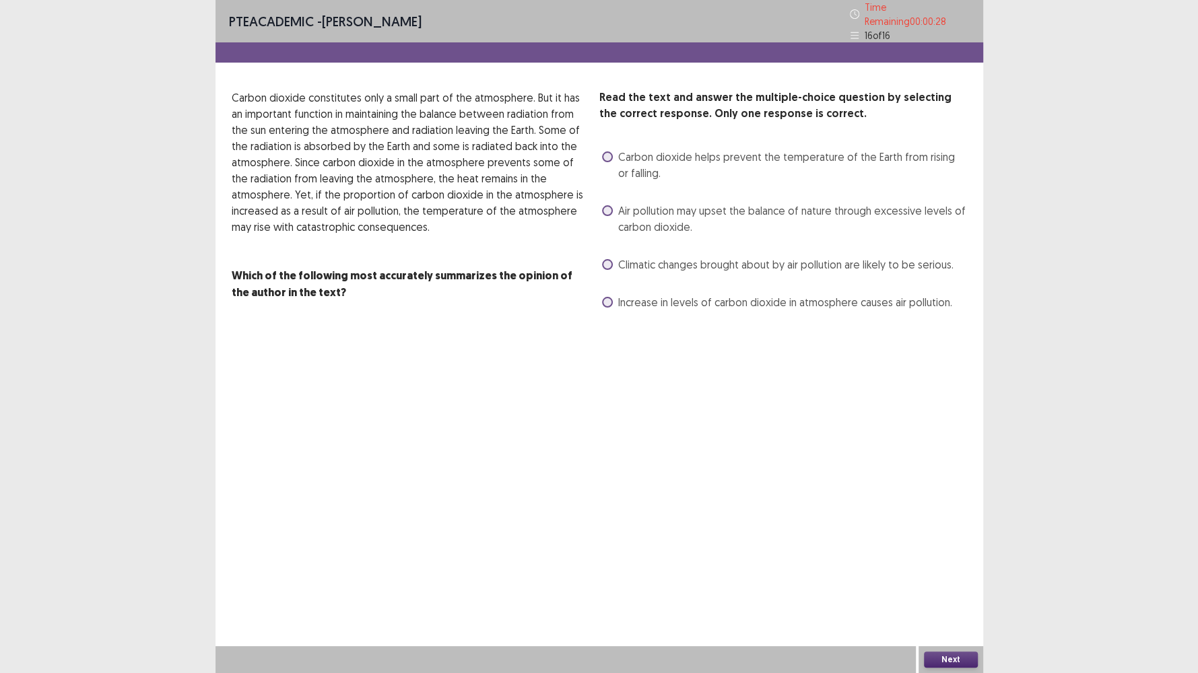
click at [656, 229] on div "Air pollution may upset the balance of nature through excessive levels of carbo…" at bounding box center [783, 219] width 368 height 38
click at [657, 209] on span "Air pollution may upset the balance of nature through excessive levels of carbo…" at bounding box center [792, 219] width 349 height 32
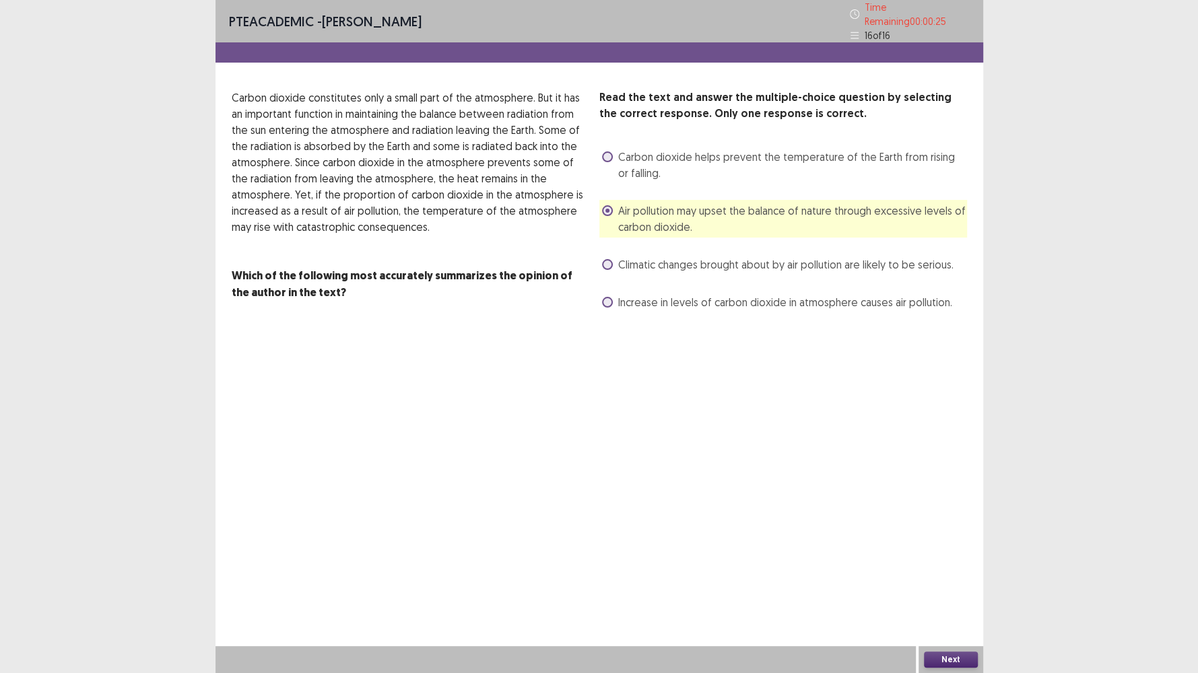
click at [976, 578] on button "Next" at bounding box center [951, 660] width 54 height 16
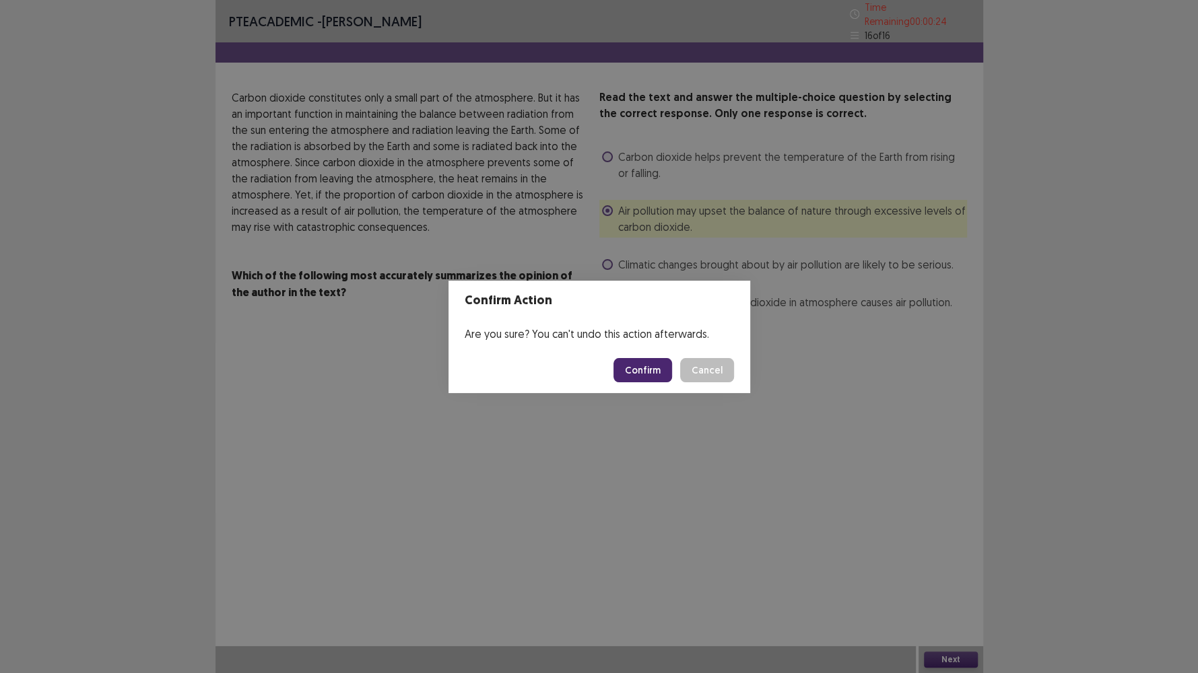
click at [627, 376] on button "Confirm" at bounding box center [642, 370] width 59 height 24
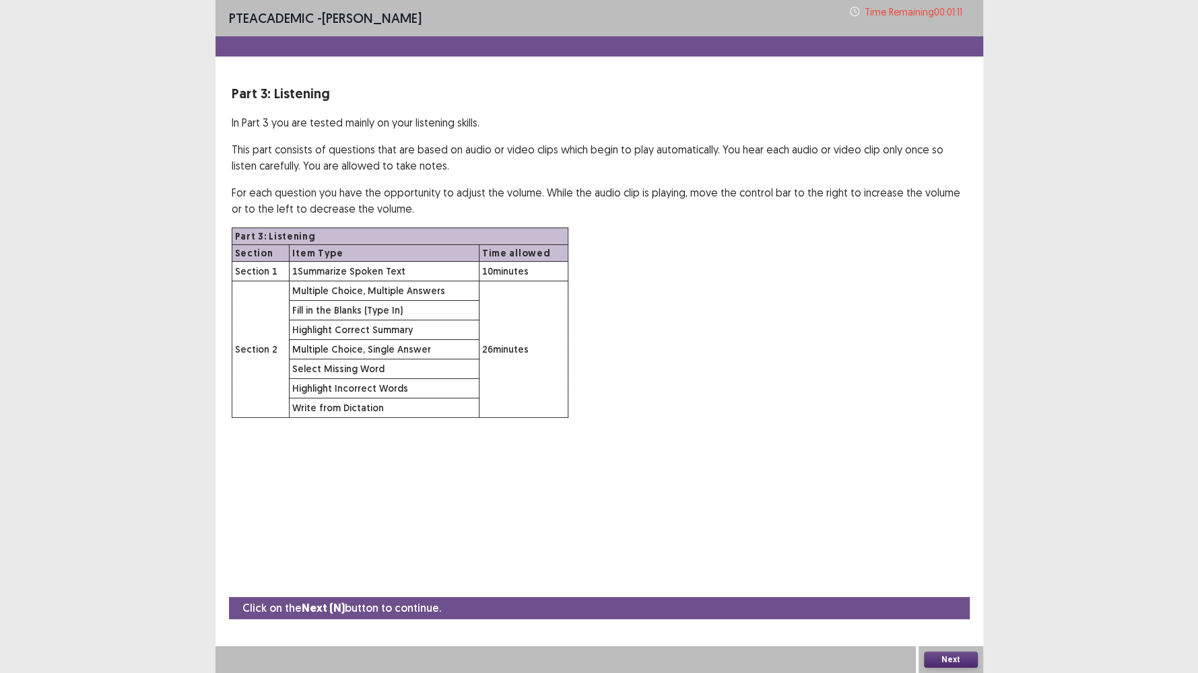
click at [933, 578] on button "Next" at bounding box center [951, 660] width 54 height 16
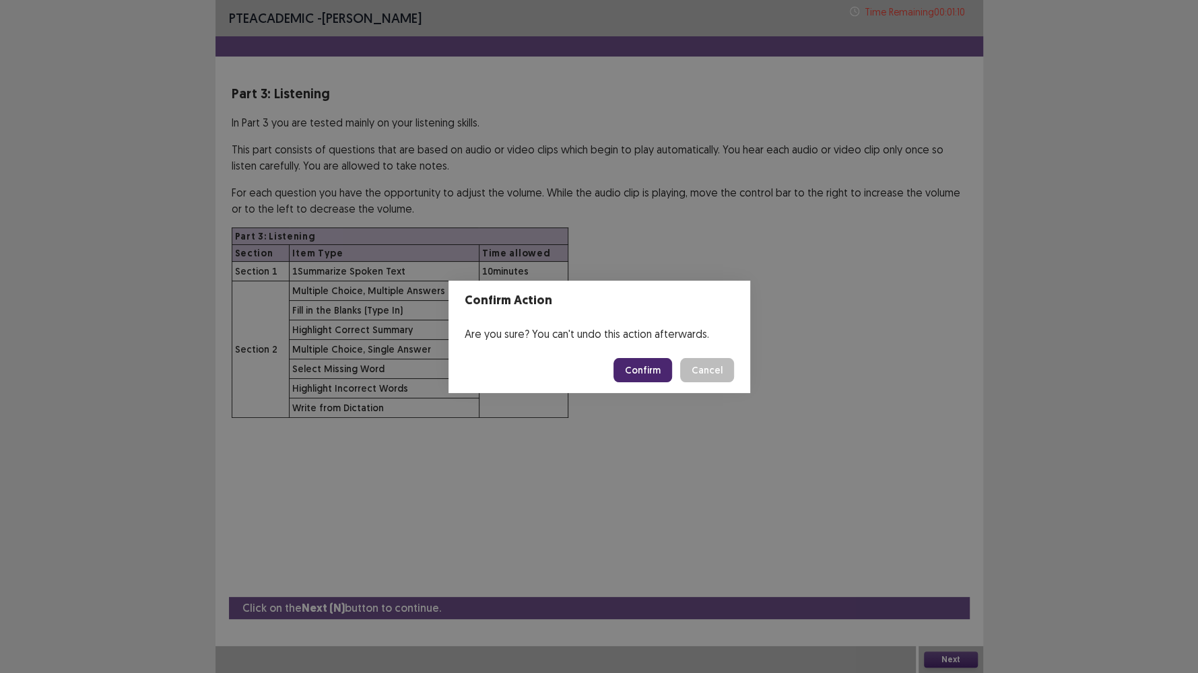
click at [634, 367] on button "Confirm" at bounding box center [642, 370] width 59 height 24
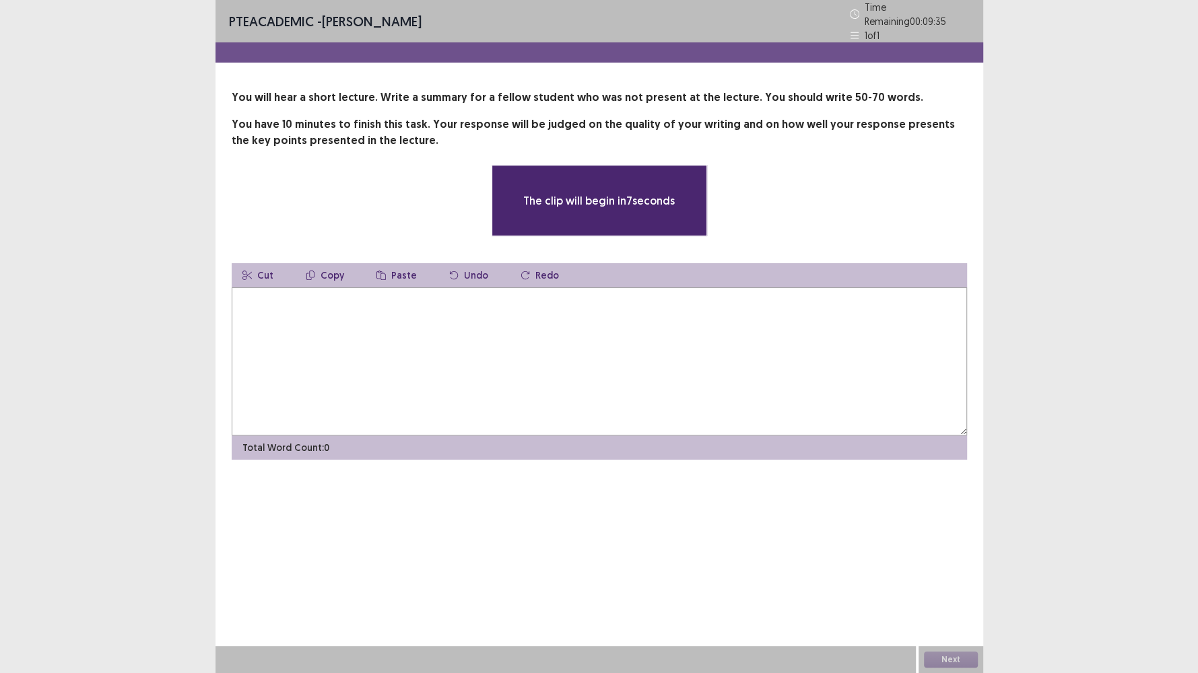
drag, startPoint x: 634, startPoint y: 367, endPoint x: 242, endPoint y: 174, distance: 436.6
click at [242, 174] on div "**********" at bounding box center [599, 200] width 735 height 71
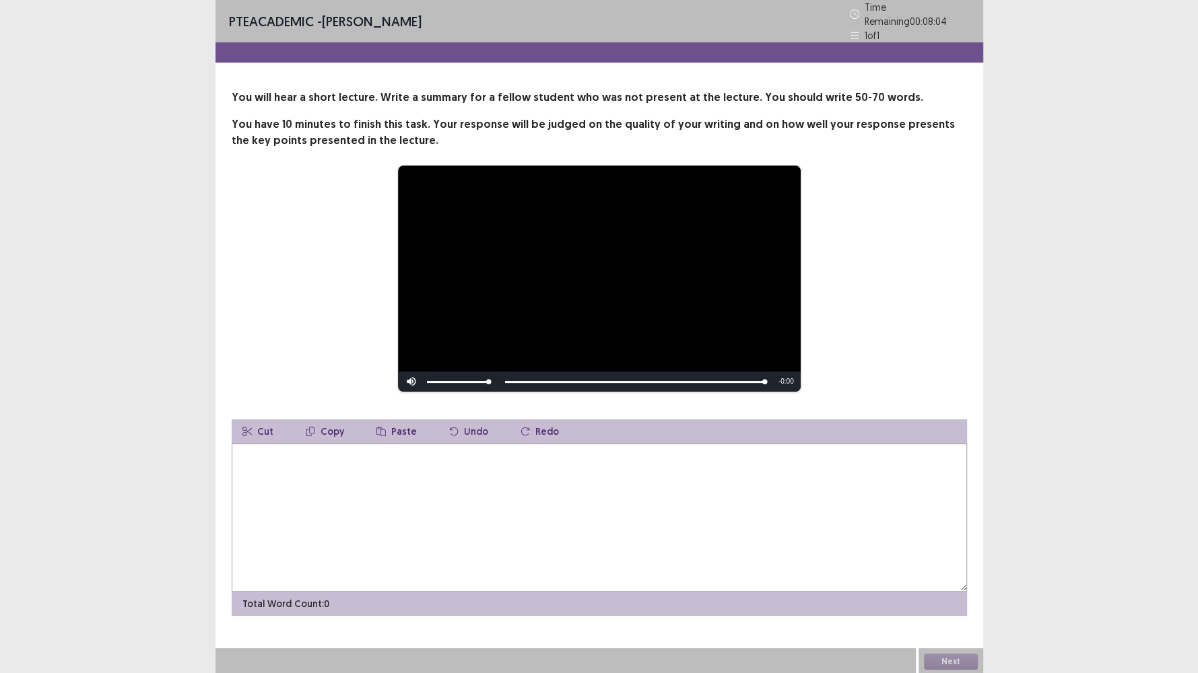
click at [354, 526] on textarea at bounding box center [599, 518] width 735 height 148
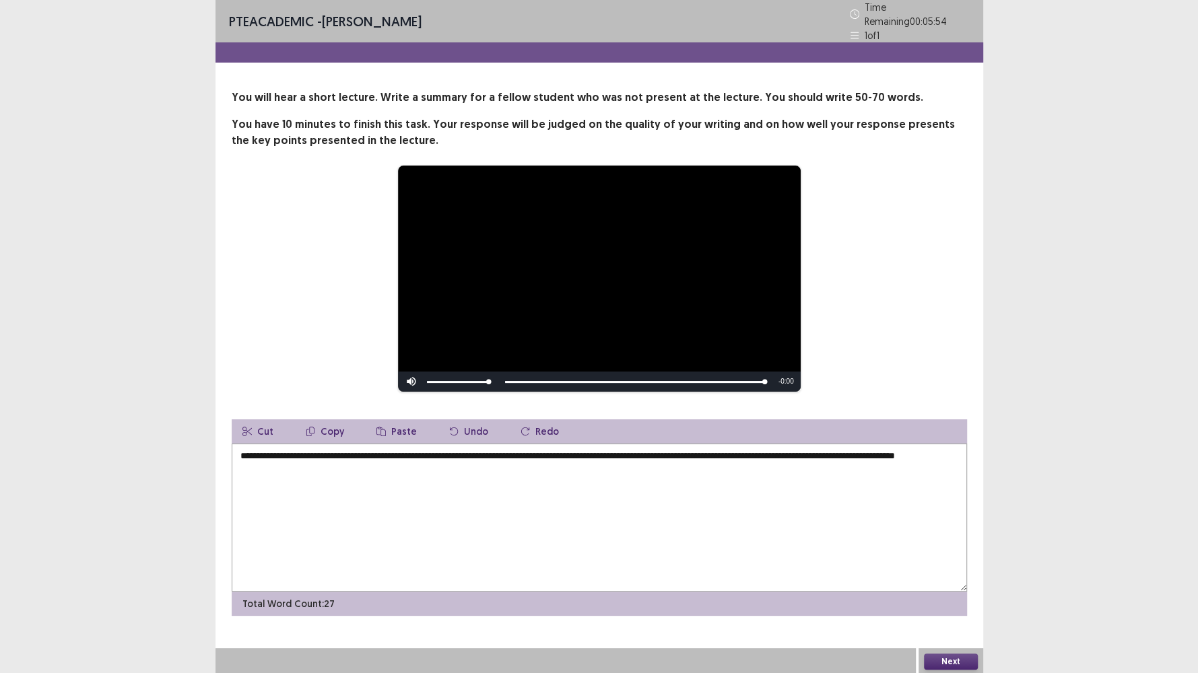
click at [958, 444] on textarea "**********" at bounding box center [599, 518] width 735 height 148
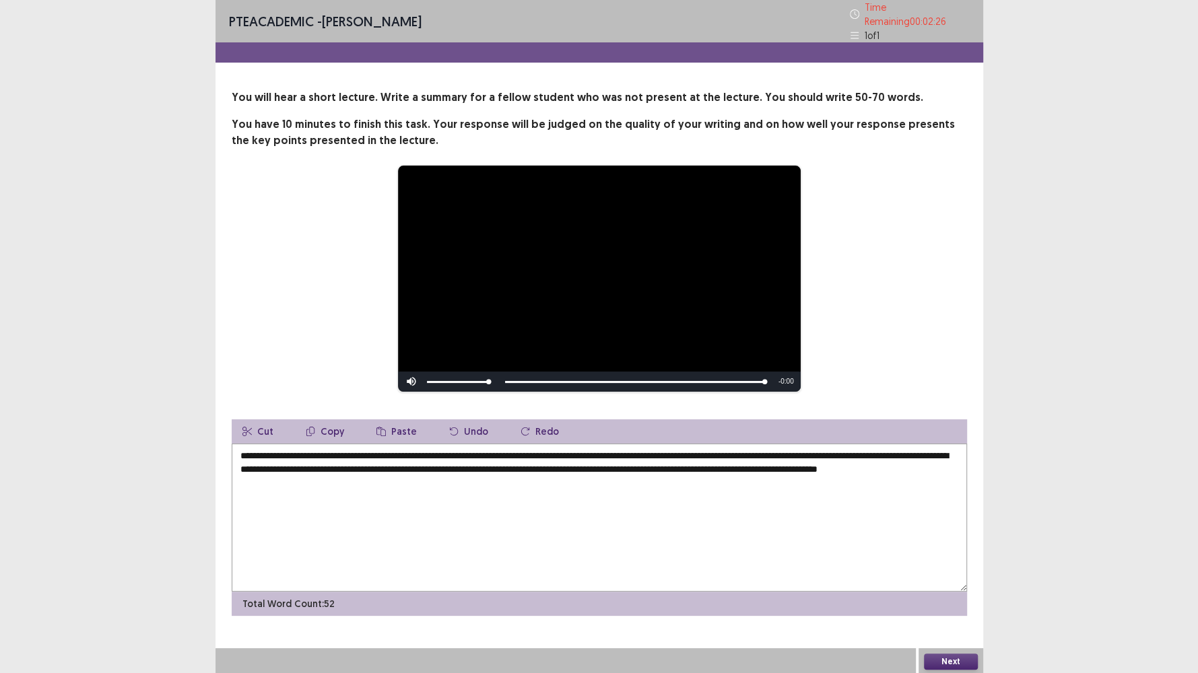
click at [572, 464] on textarea "**********" at bounding box center [599, 518] width 735 height 148
drag, startPoint x: 331, startPoint y: 423, endPoint x: 408, endPoint y: 486, distance: 99.0
click at [332, 423] on button "Copy" at bounding box center [325, 431] width 60 height 24
click at [413, 475] on textarea "**********" at bounding box center [599, 518] width 735 height 148
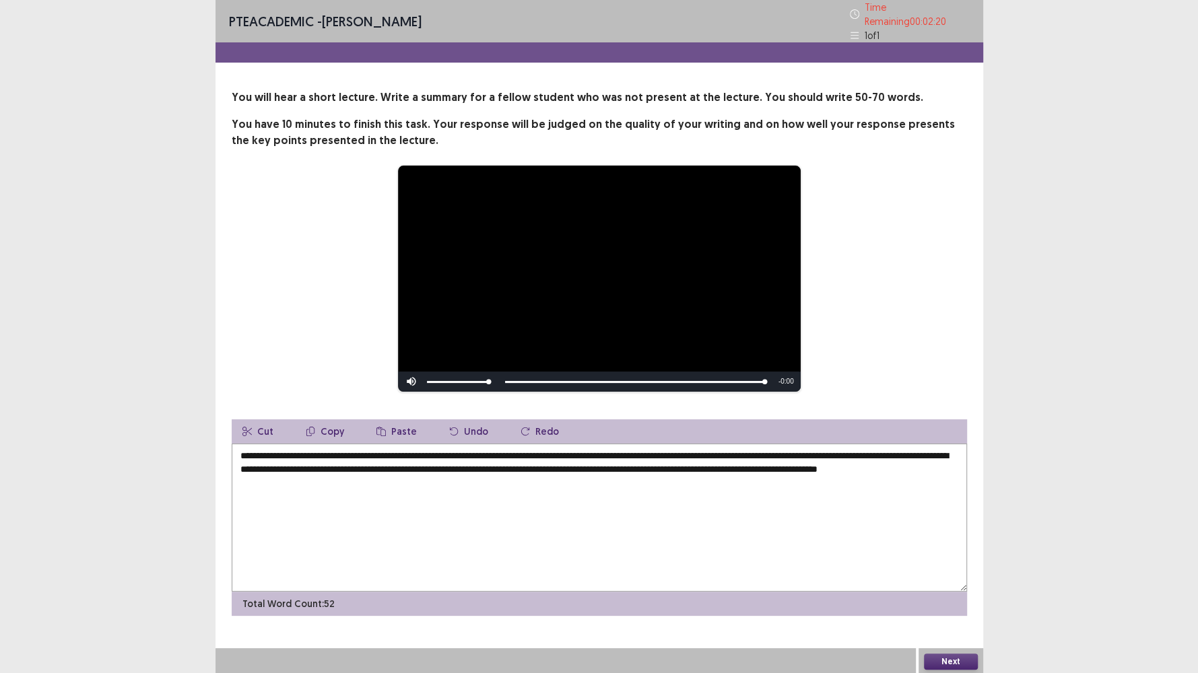
paste textarea "**********"
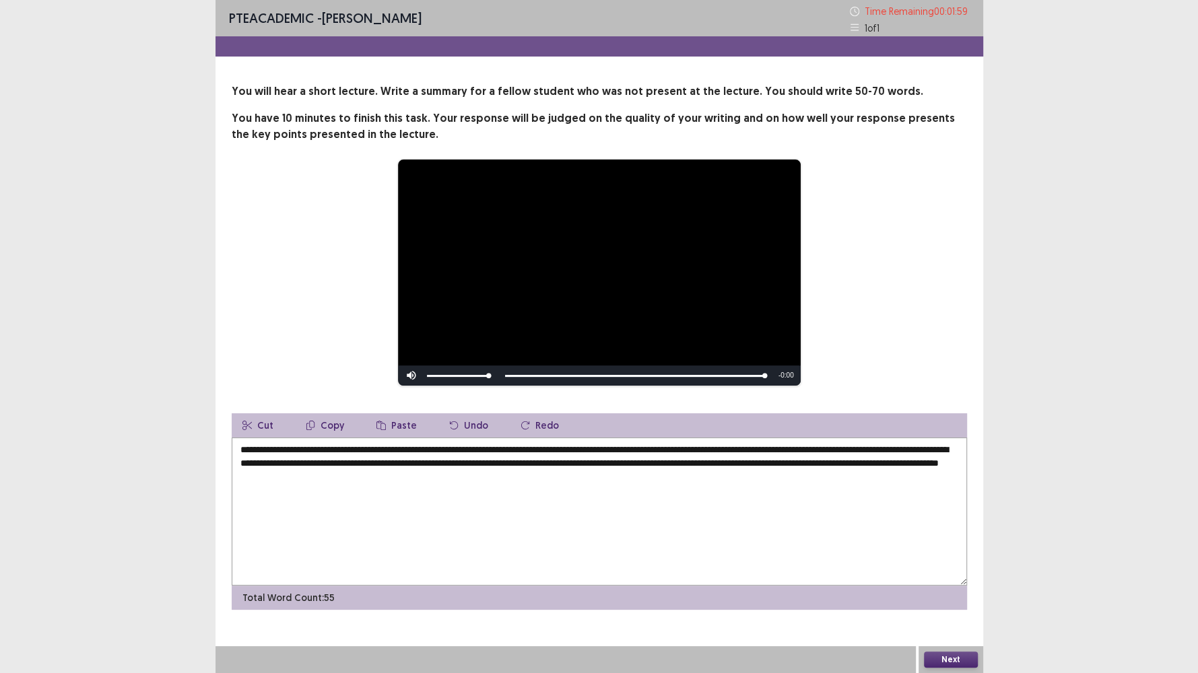
click at [553, 450] on textarea "**********" at bounding box center [599, 512] width 735 height 148
click at [328, 423] on button "Copy" at bounding box center [325, 425] width 60 height 24
click at [557, 477] on textarea "**********" at bounding box center [599, 512] width 735 height 148
paste textarea "**********"
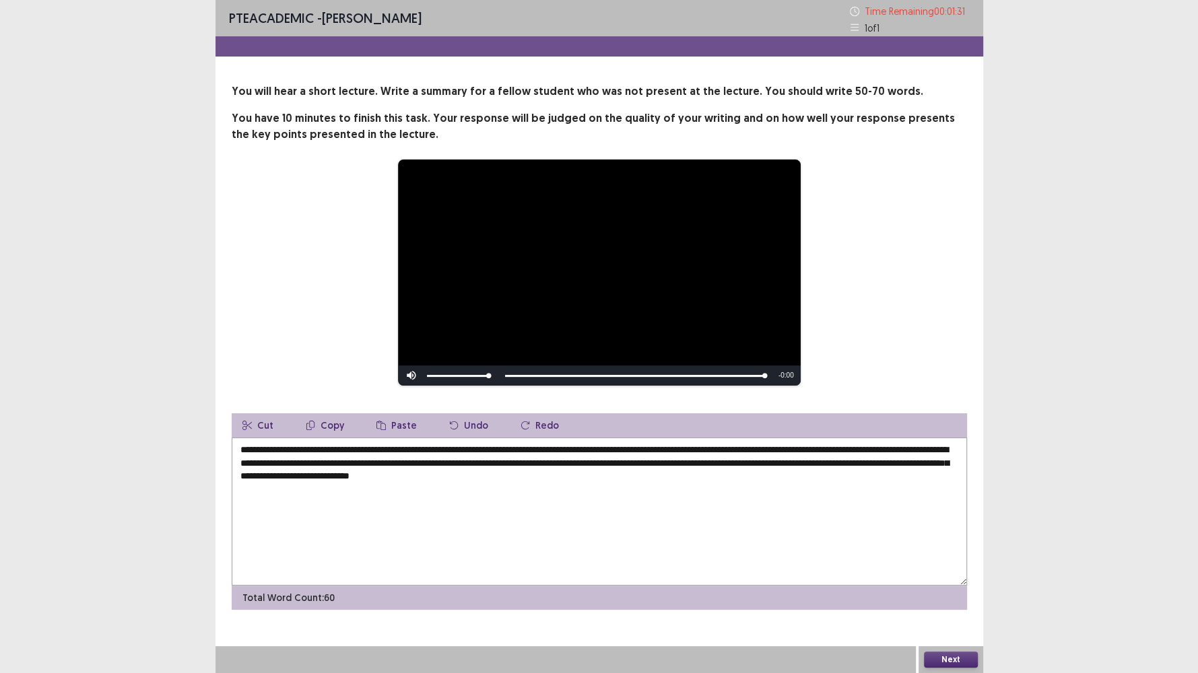
click at [376, 471] on textarea "**********" at bounding box center [599, 512] width 735 height 148
click at [367, 448] on textarea "**********" at bounding box center [599, 512] width 735 height 148
click at [373, 452] on textarea "**********" at bounding box center [599, 512] width 735 height 148
type textarea "**********"
click at [965, 578] on button "Next" at bounding box center [951, 660] width 54 height 16
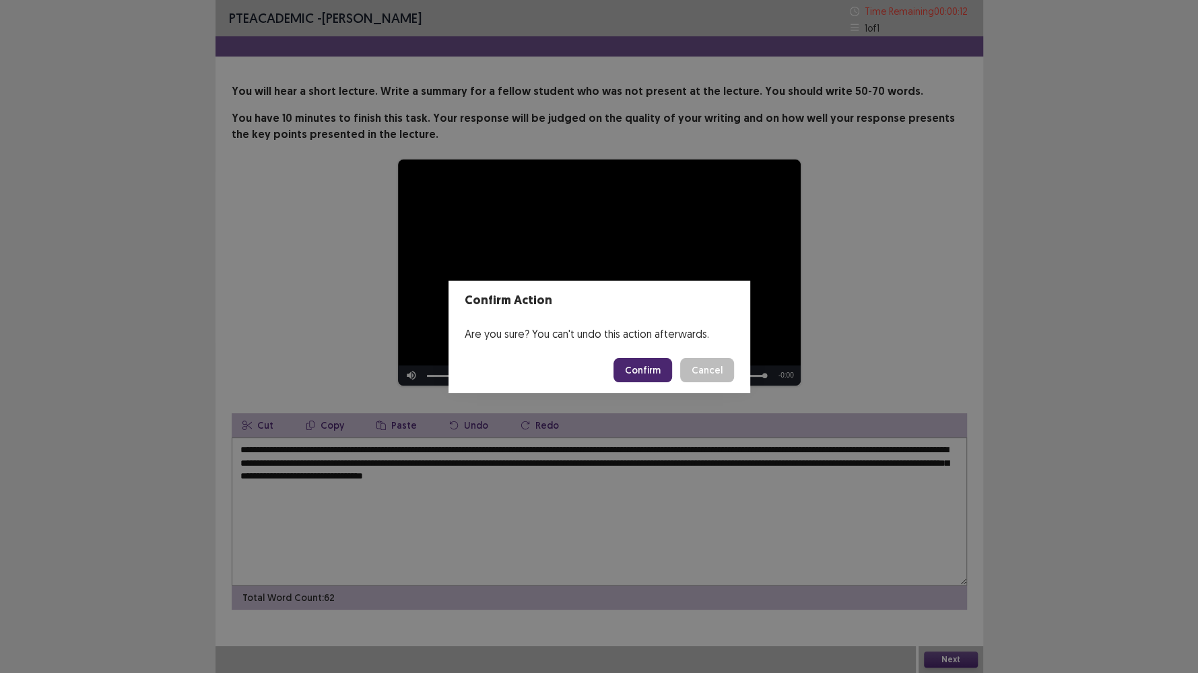
click at [635, 371] on button "Confirm" at bounding box center [642, 370] width 59 height 24
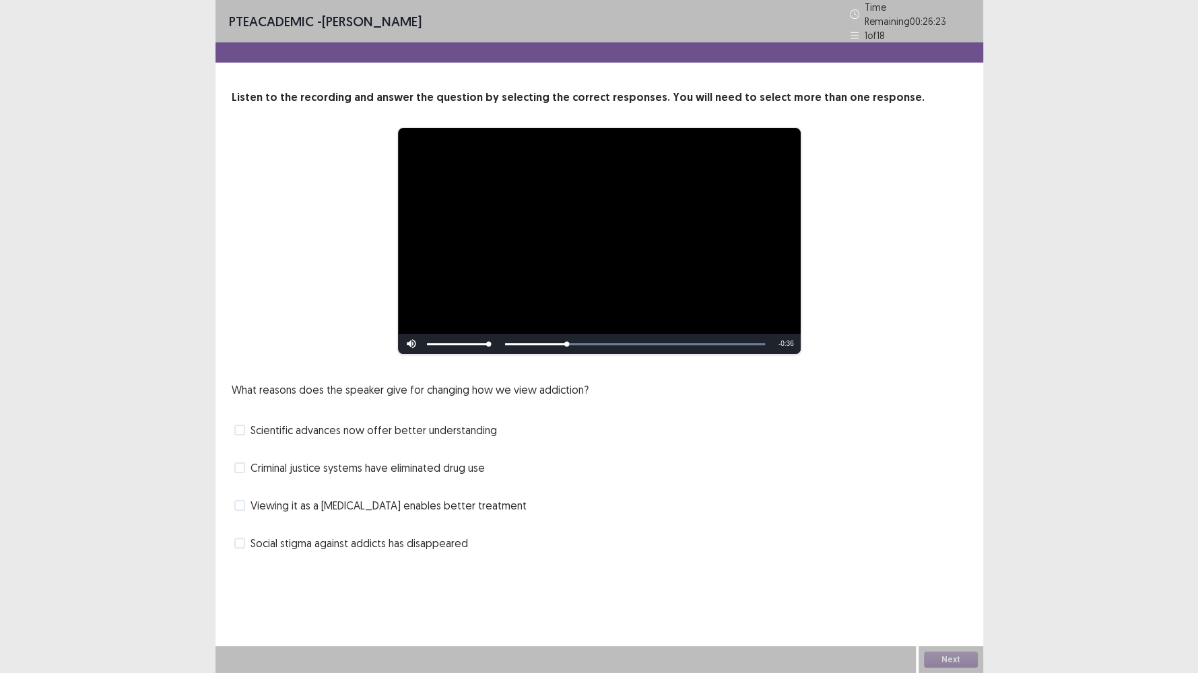
click at [304, 463] on span "Criminal justice systems have eliminated drug use" at bounding box center [367, 468] width 234 height 16
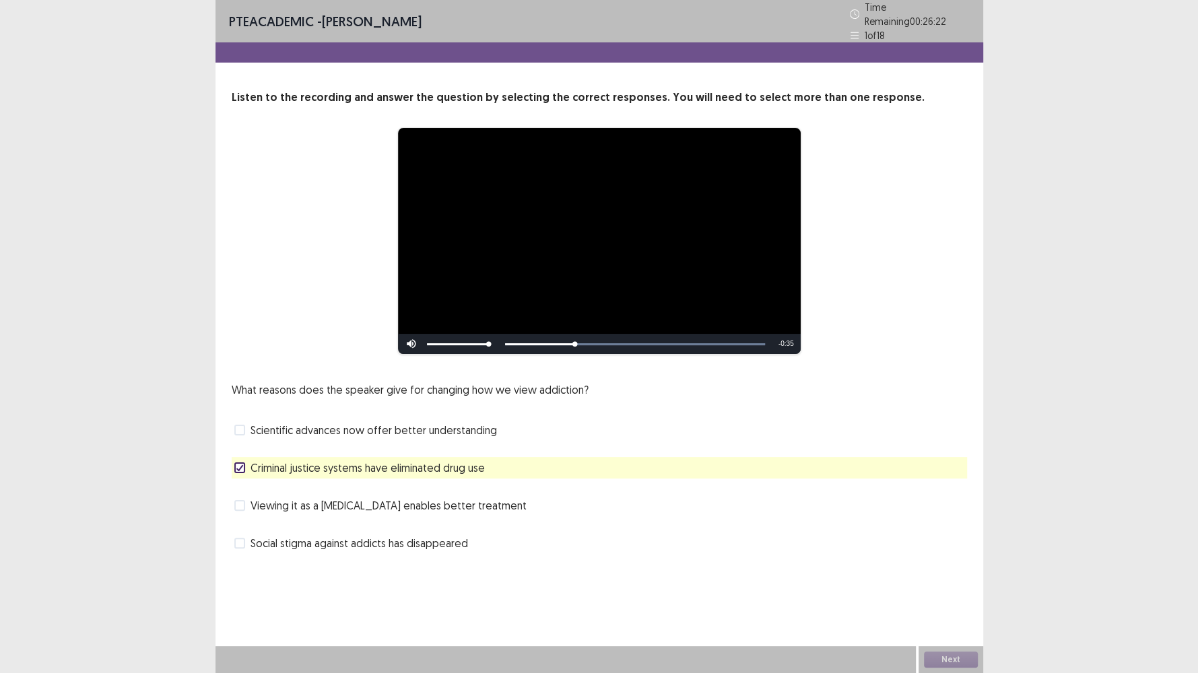
click at [304, 463] on span "Criminal justice systems have eliminated drug use" at bounding box center [367, 468] width 234 height 16
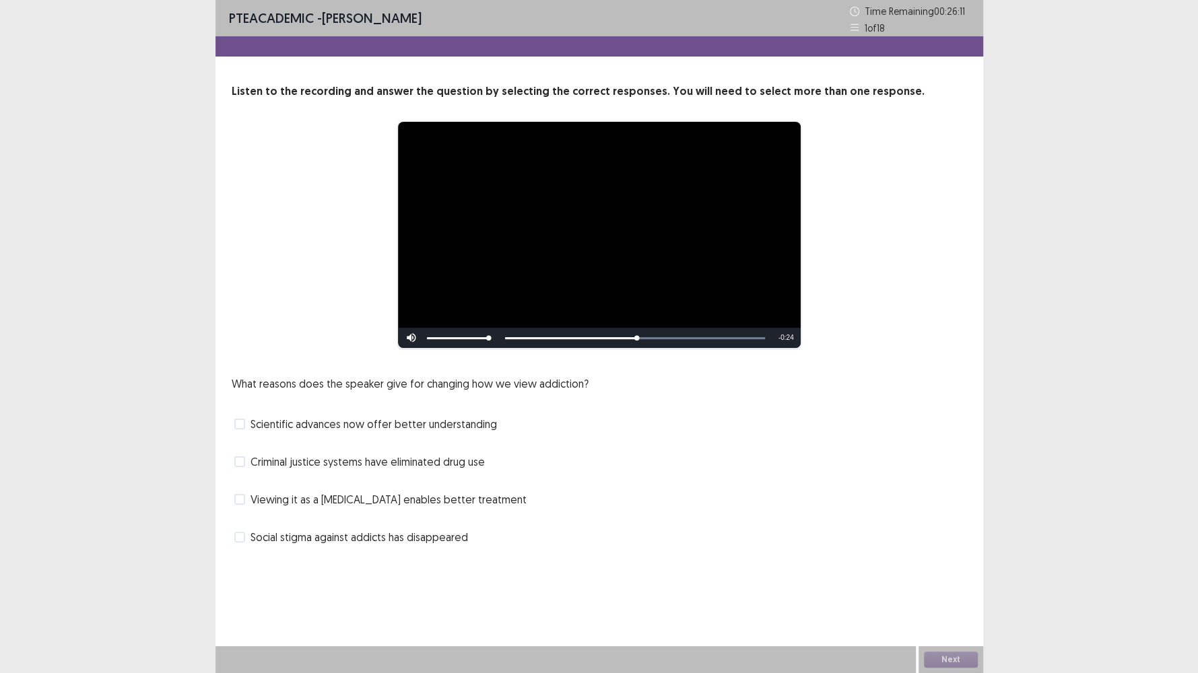
click at [311, 501] on span "Viewing it as a brain disease enables better treatment" at bounding box center [388, 499] width 276 height 16
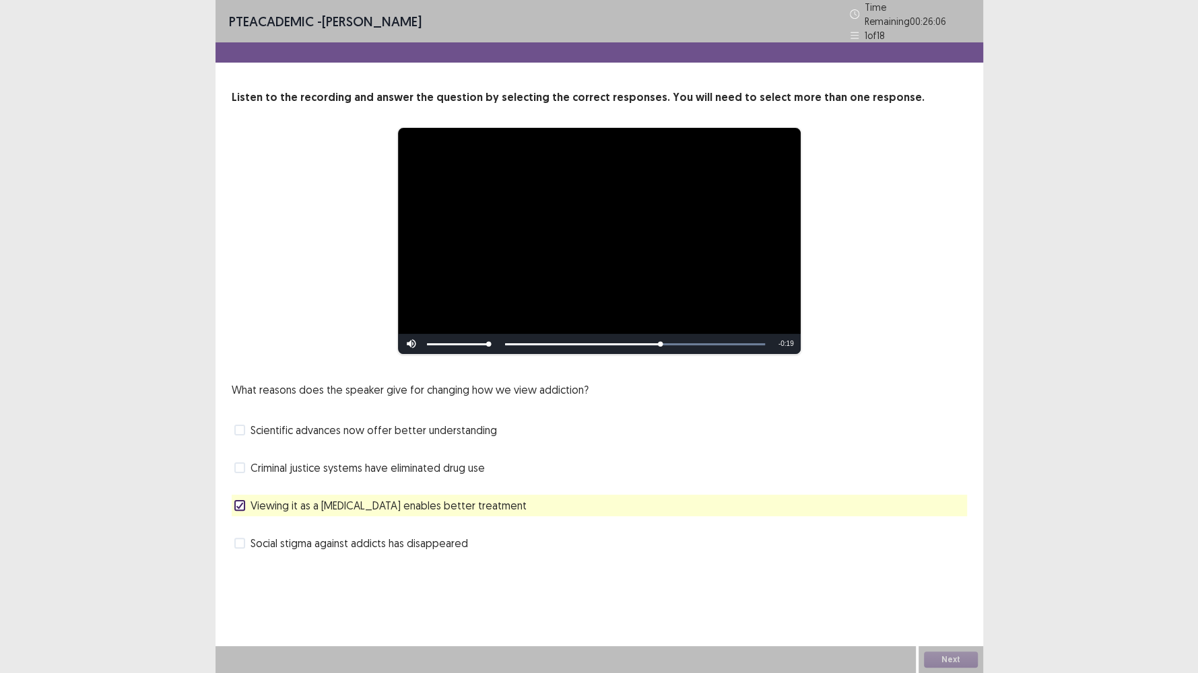
click at [319, 465] on span "Criminal justice systems have eliminated drug use" at bounding box center [367, 468] width 234 height 16
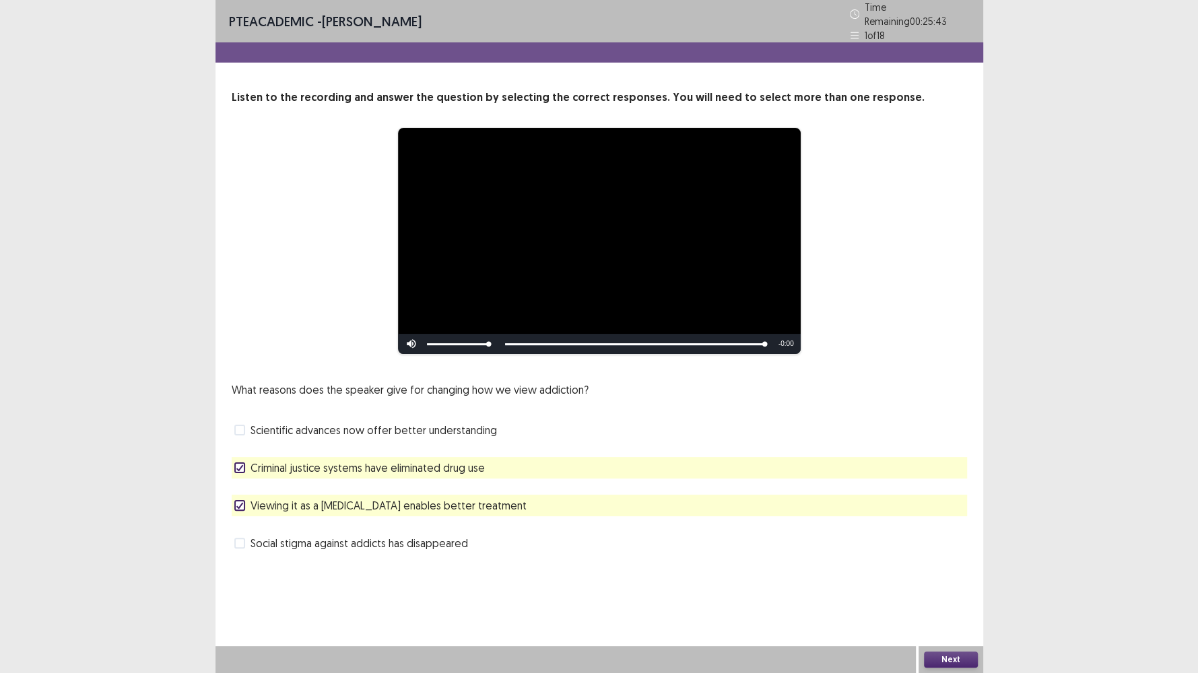
click at [332, 429] on span "Scientific advances now offer better understanding" at bounding box center [373, 430] width 246 height 16
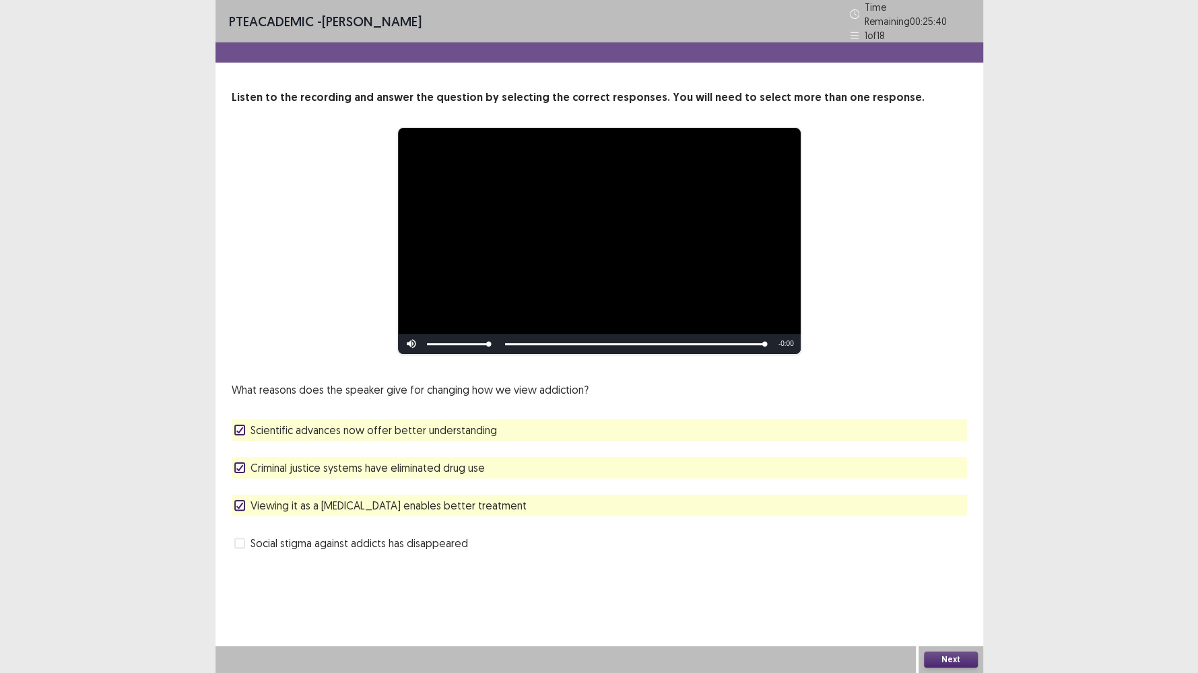
click at [332, 463] on span "Criminal justice systems have eliminated drug use" at bounding box center [367, 468] width 234 height 16
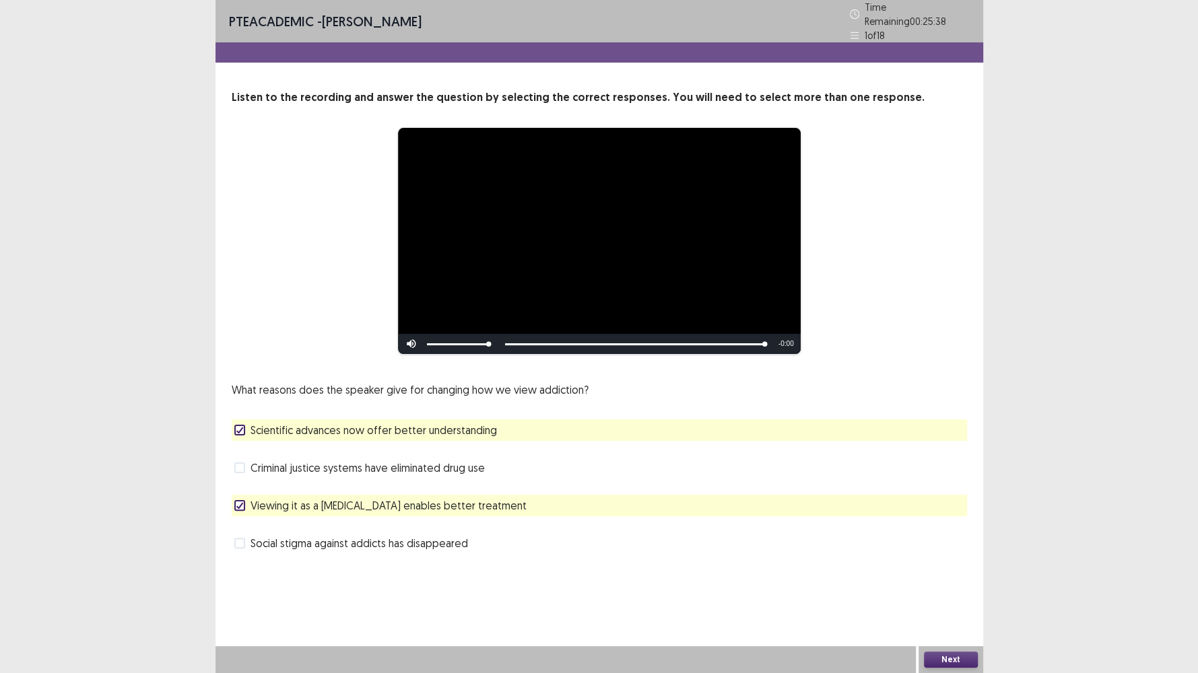
click at [477, 422] on span "Scientific advances now offer better understanding" at bounding box center [373, 430] width 246 height 16
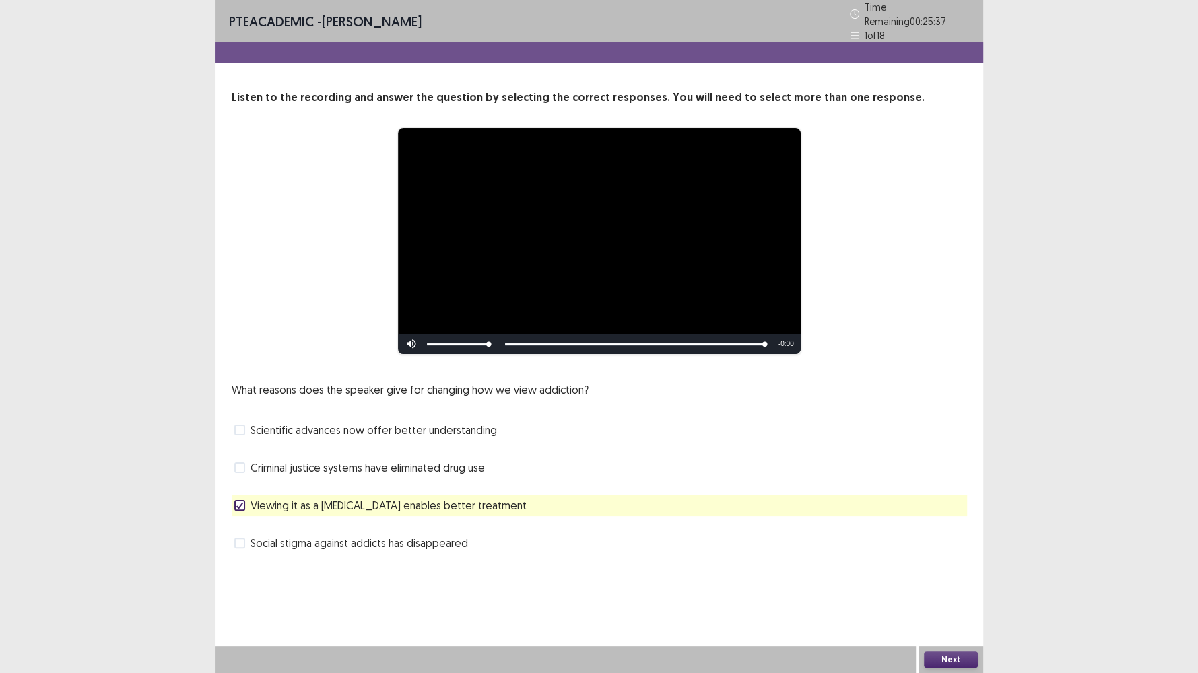
click at [477, 422] on span "Scientific advances now offer better understanding" at bounding box center [373, 430] width 246 height 16
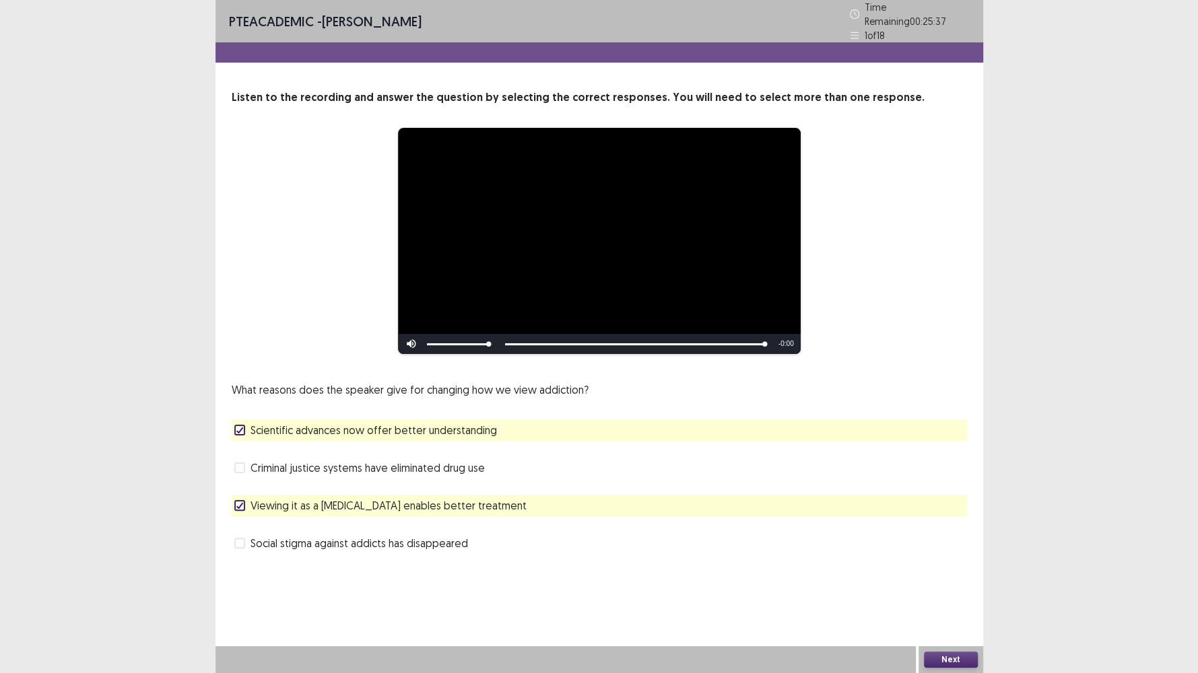
click at [477, 422] on span "Scientific advances now offer better understanding" at bounding box center [373, 430] width 246 height 16
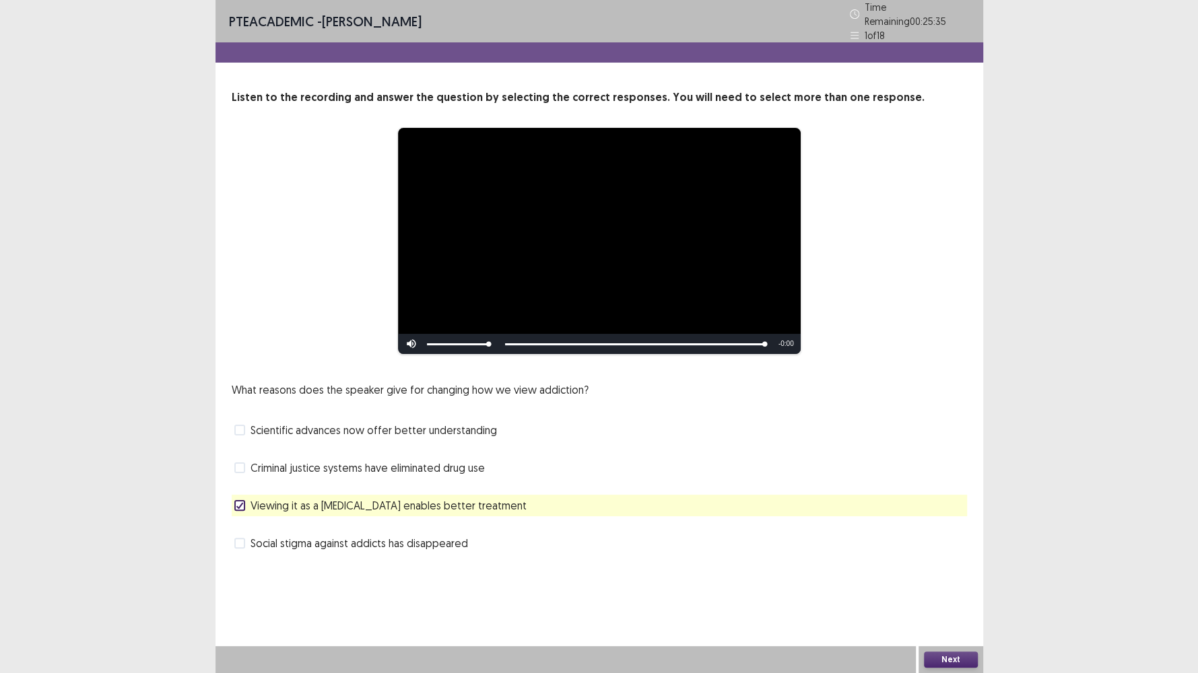
click at [934, 578] on button "Next" at bounding box center [951, 660] width 54 height 16
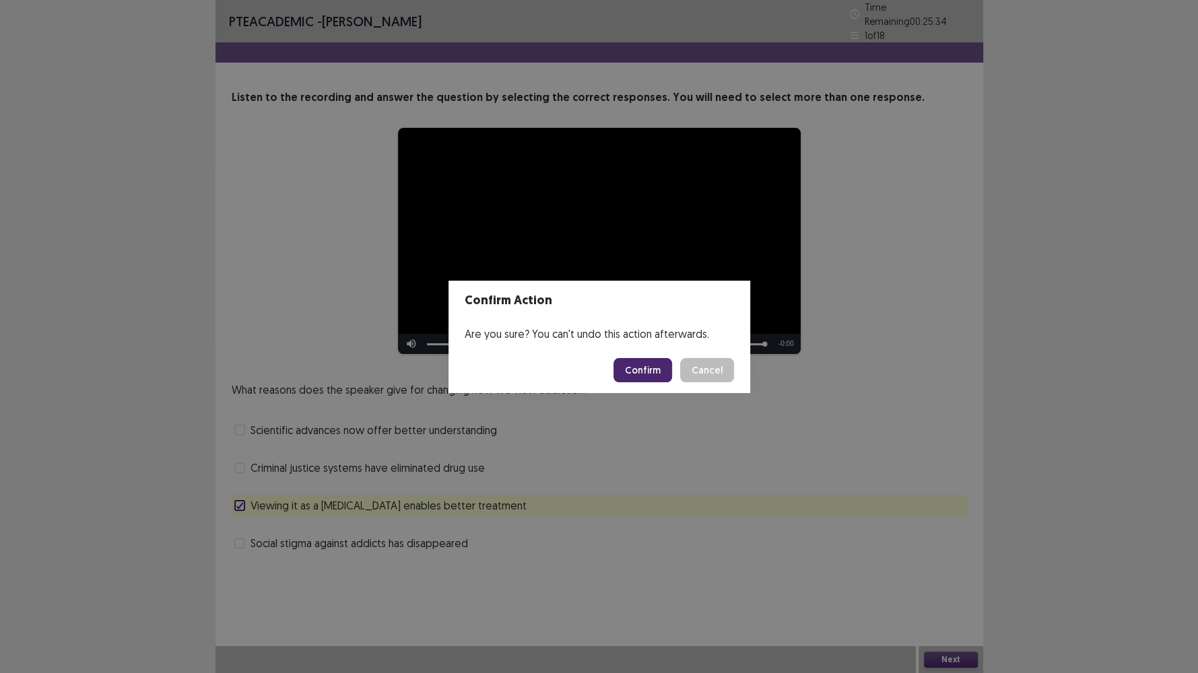
click at [634, 370] on button "Confirm" at bounding box center [642, 370] width 59 height 24
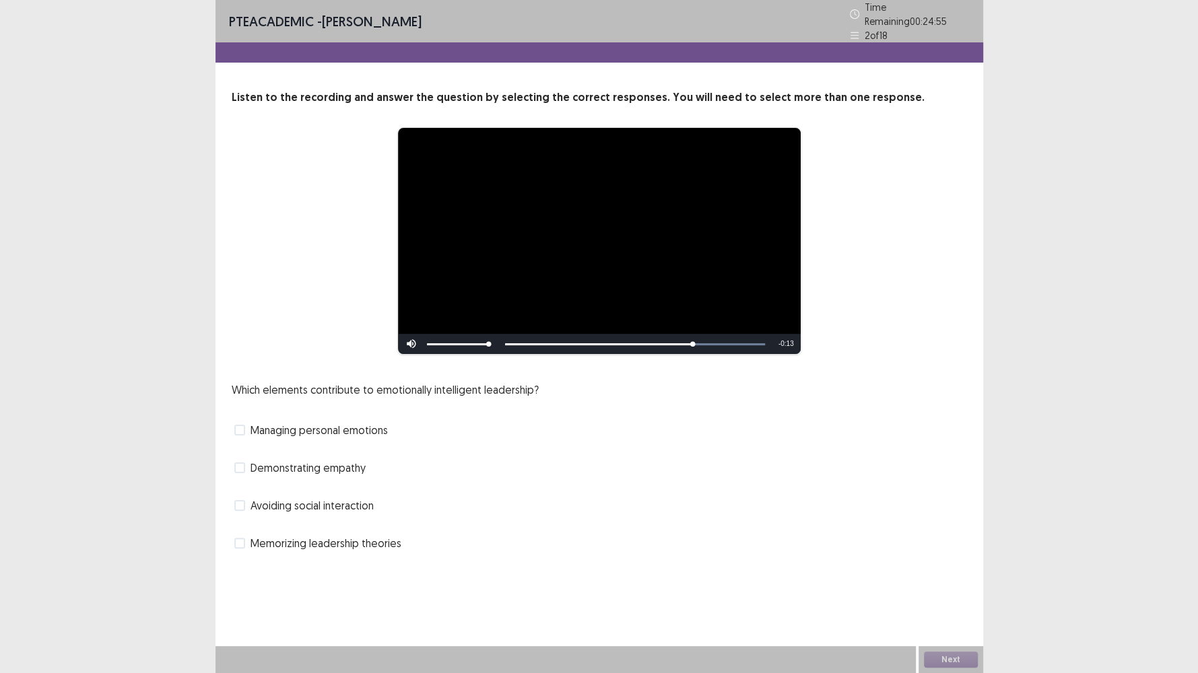
click at [283, 423] on span "Managing personal emotions" at bounding box center [318, 430] width 137 height 16
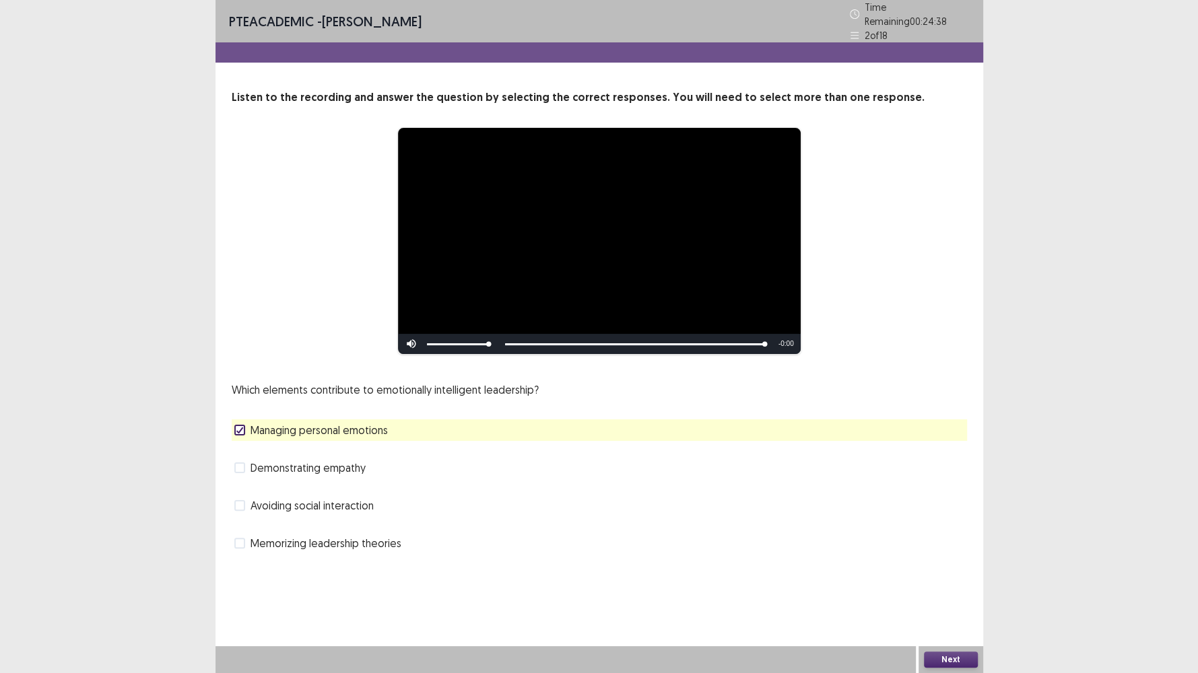
click at [291, 537] on span "Memorizing leadership theories" at bounding box center [325, 543] width 151 height 16
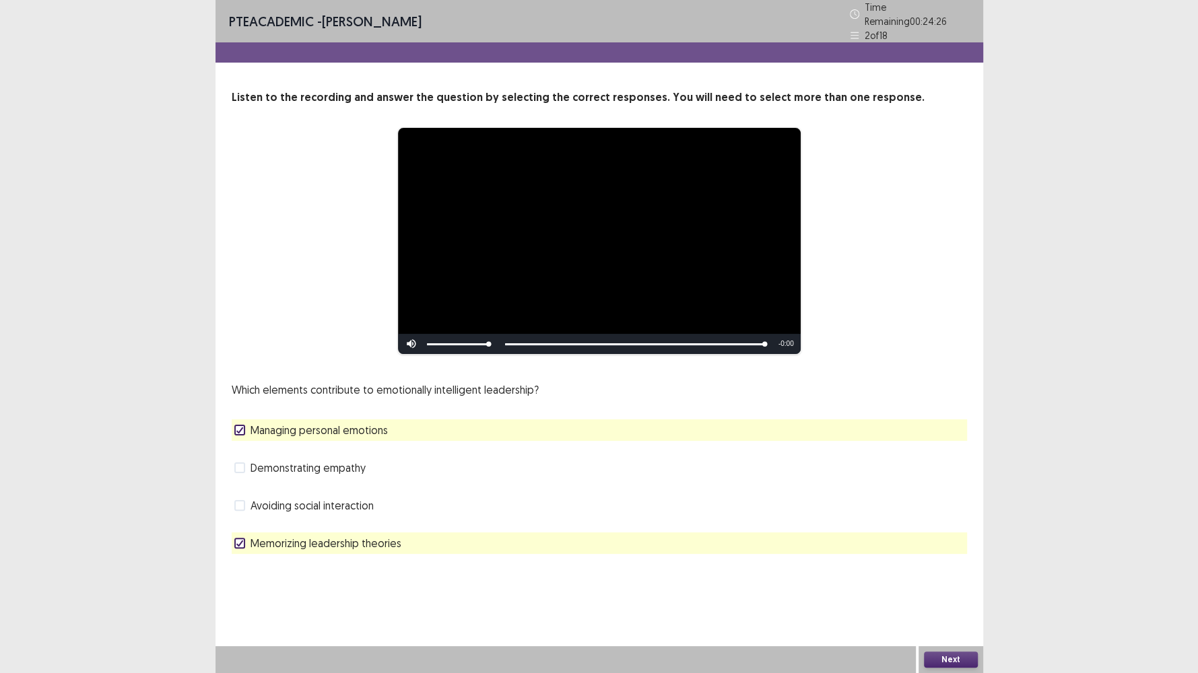
click at [306, 463] on span "Demonstrating empathy" at bounding box center [307, 468] width 115 height 16
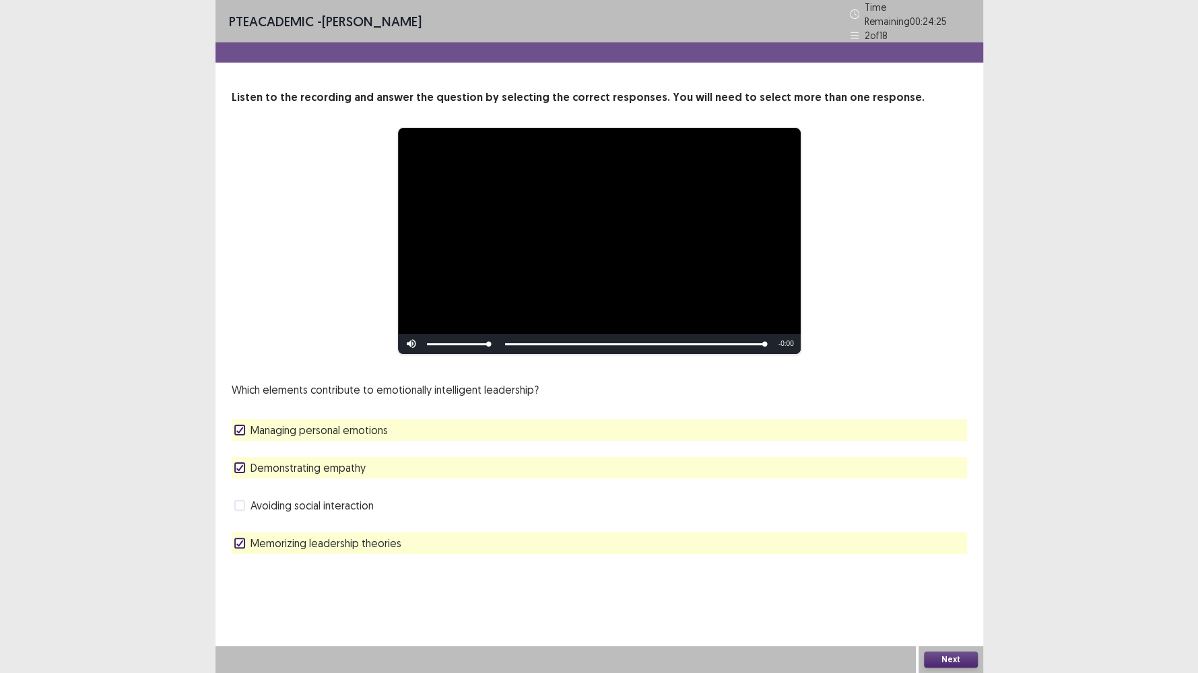
click at [312, 535] on span "Memorizing leadership theories" at bounding box center [325, 543] width 151 height 16
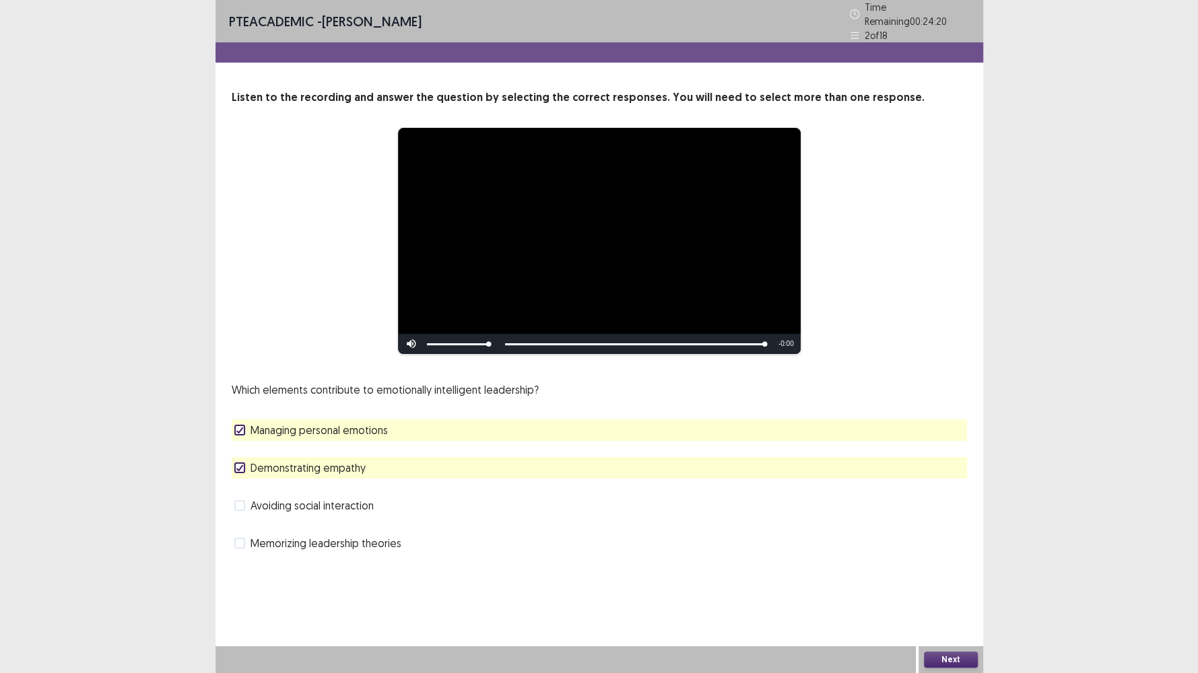
click at [928, 578] on button "Next" at bounding box center [951, 660] width 54 height 16
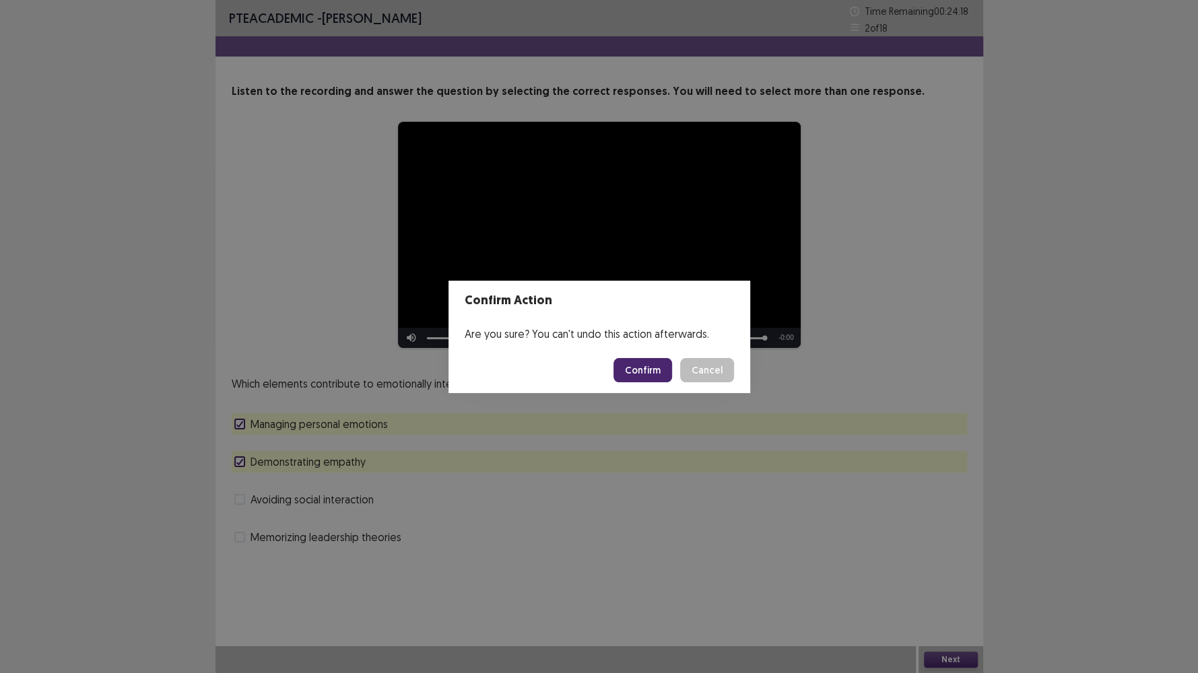
click at [654, 368] on button "Confirm" at bounding box center [642, 370] width 59 height 24
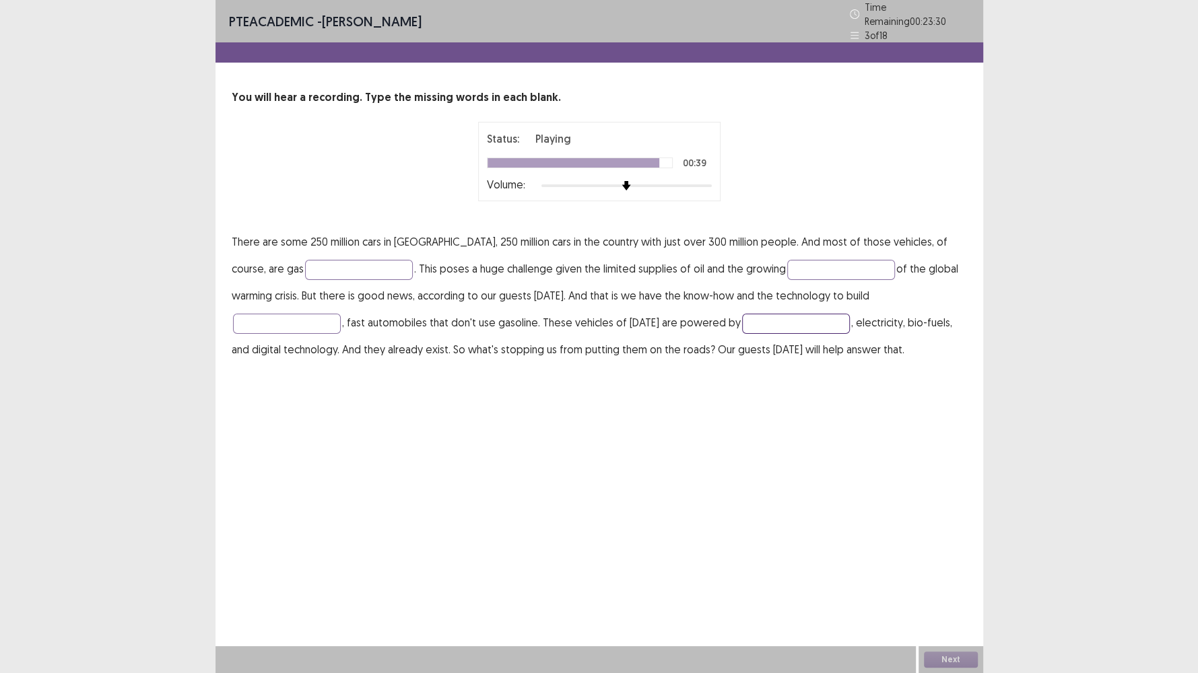
click at [742, 322] on input "text" at bounding box center [796, 324] width 108 height 20
type input "*"
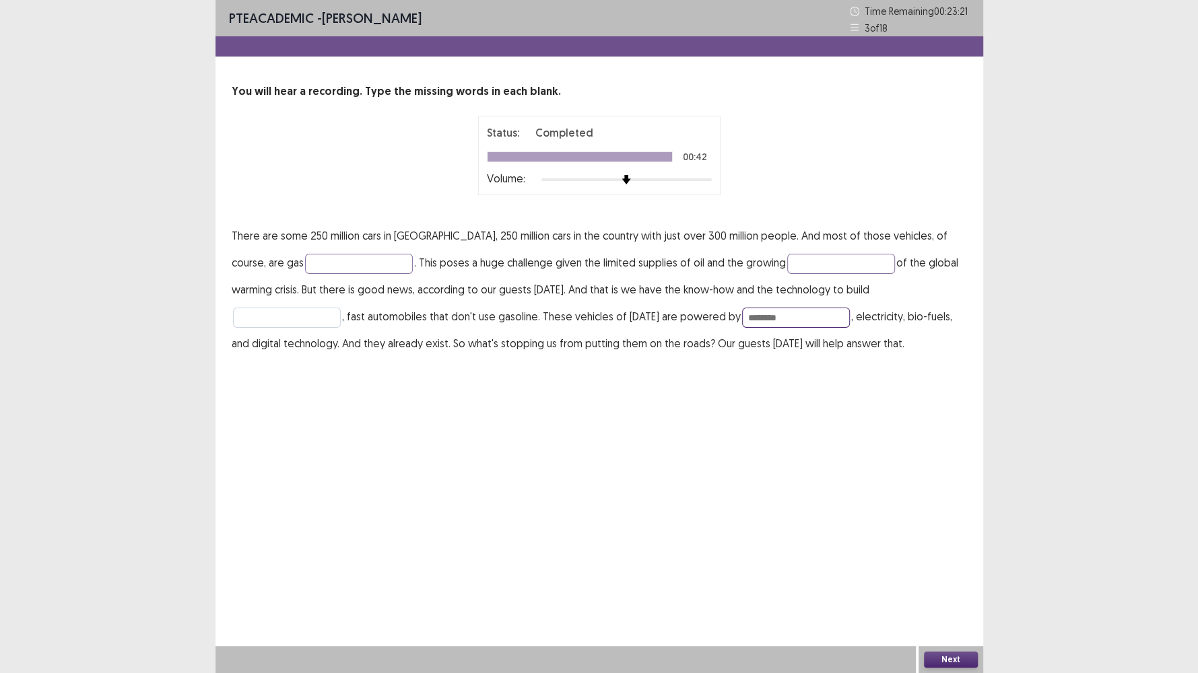
type input "********"
click at [341, 308] on input "text" at bounding box center [287, 318] width 108 height 20
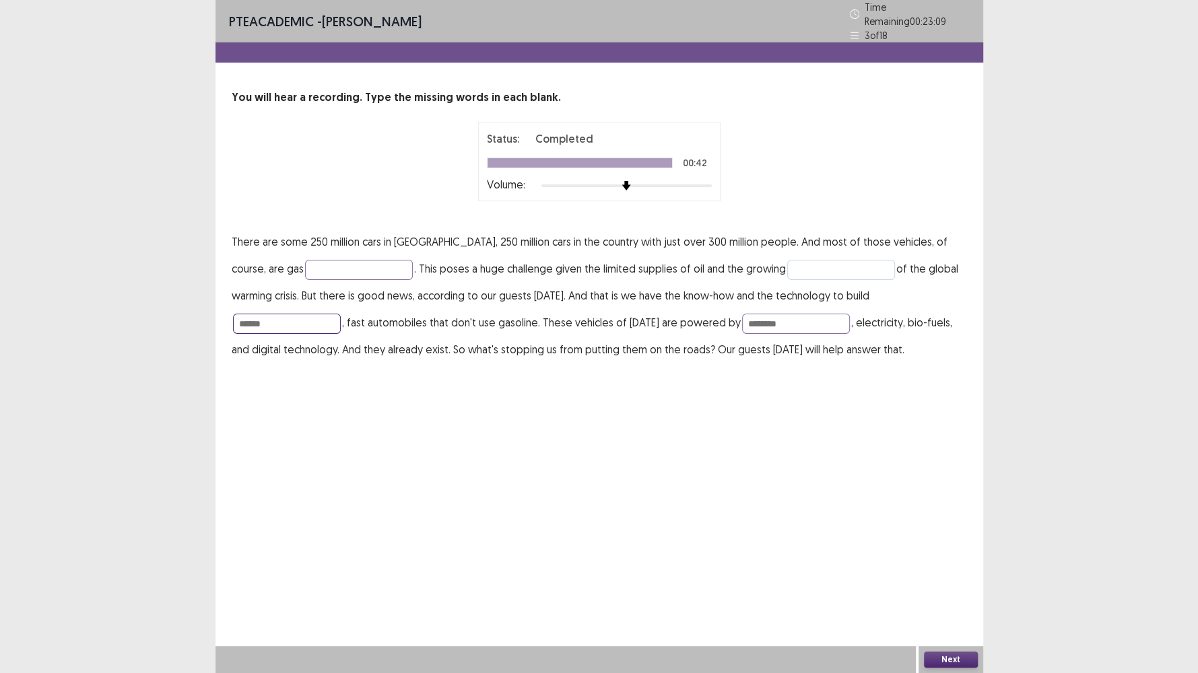
type input "******"
click at [787, 260] on input "text" at bounding box center [841, 270] width 108 height 20
type input "********"
click at [305, 261] on input "text" at bounding box center [359, 270] width 108 height 20
type input "*****"
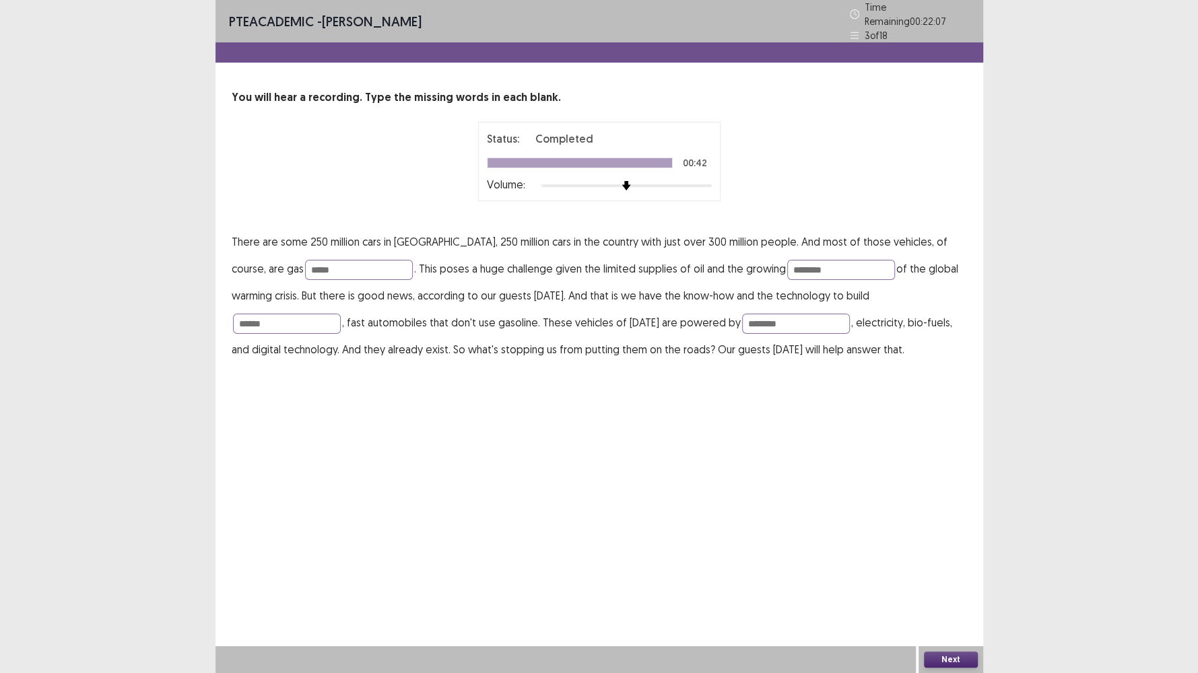
click at [957, 578] on button "Next" at bounding box center [951, 660] width 54 height 16
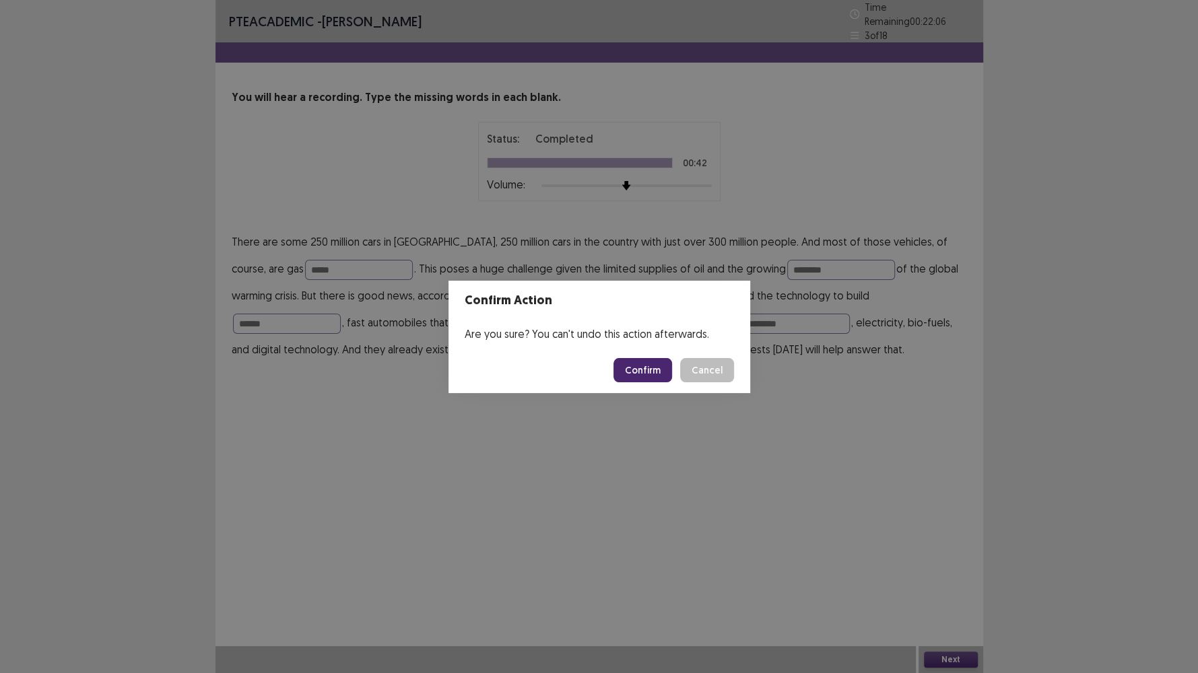
click at [633, 369] on button "Confirm" at bounding box center [642, 370] width 59 height 24
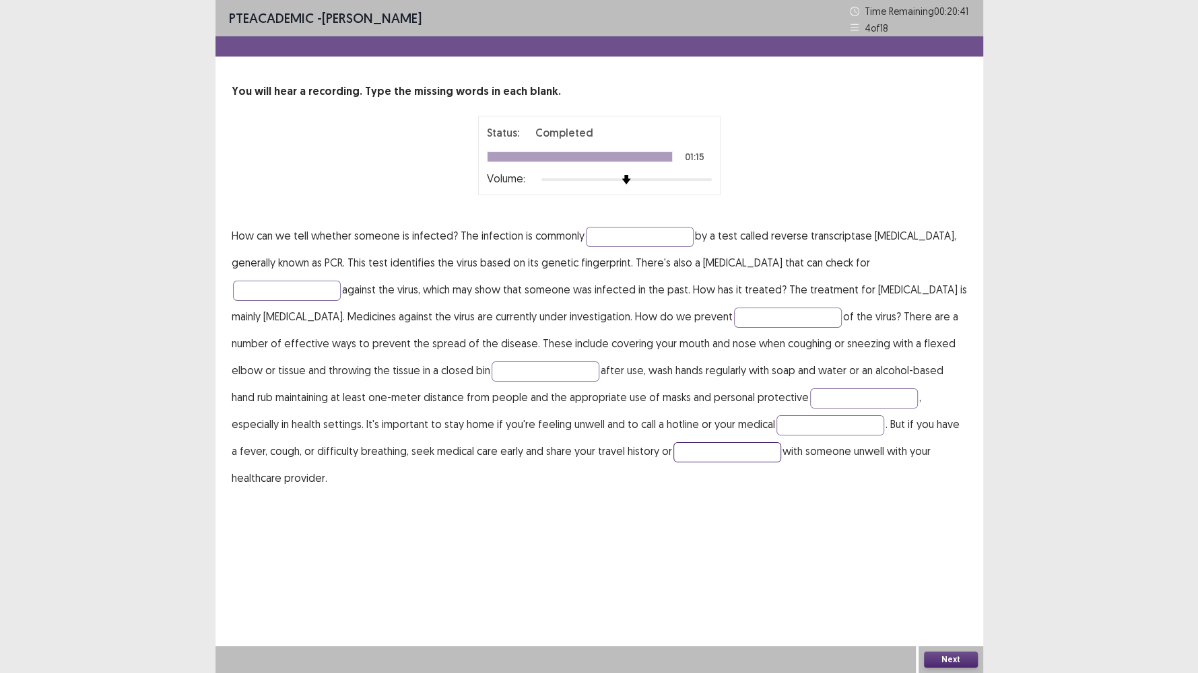
click at [673, 450] on input "text" at bounding box center [727, 452] width 108 height 20
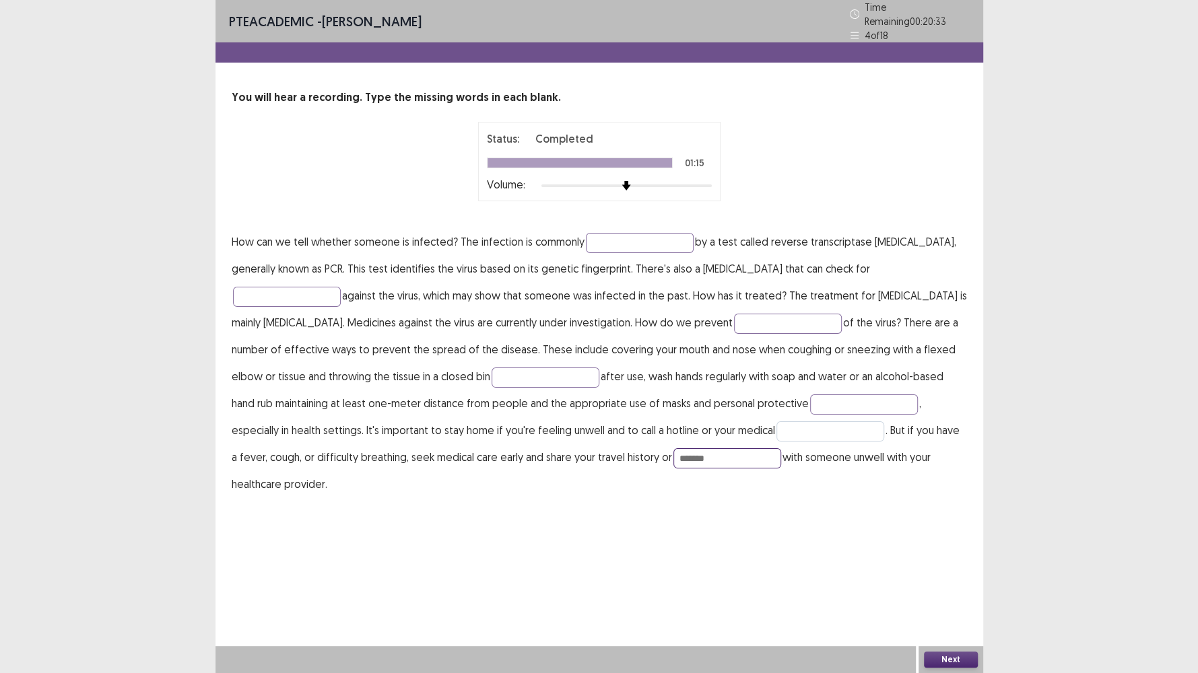
type input "*******"
click at [776, 429] on input "text" at bounding box center [830, 431] width 108 height 20
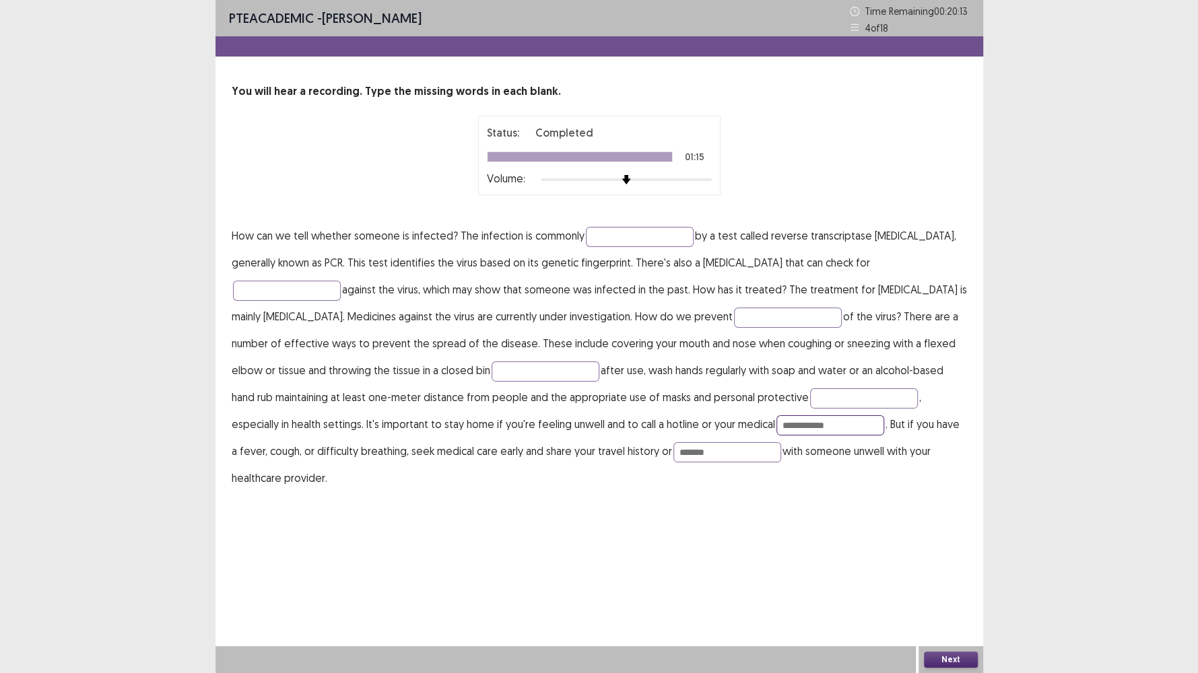
click at [776, 427] on input "**********" at bounding box center [830, 425] width 108 height 20
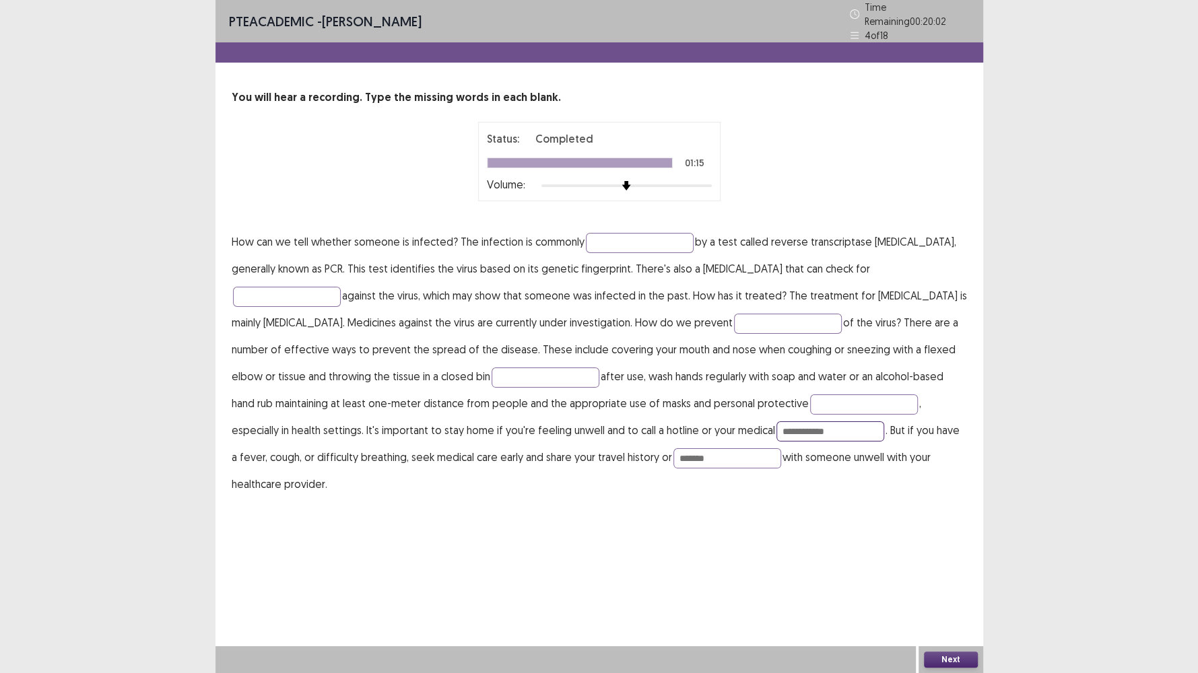
click at [776, 421] on input "**********" at bounding box center [830, 431] width 108 height 20
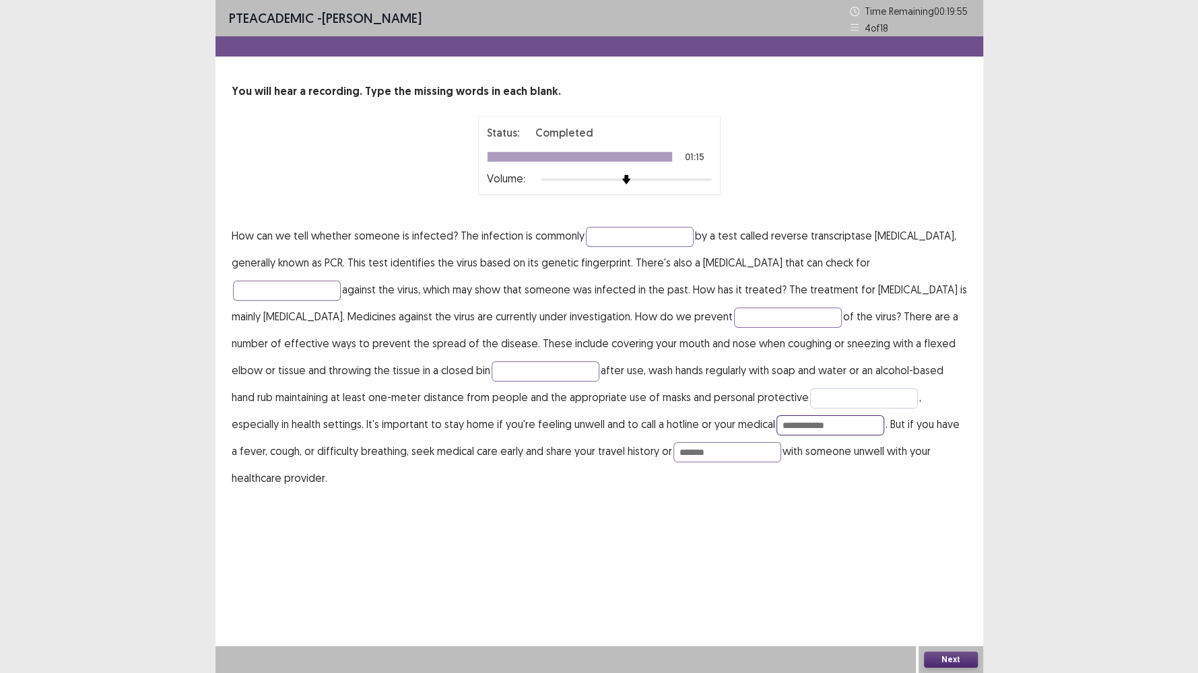
type input "**********"
click at [810, 402] on input "text" at bounding box center [864, 398] width 108 height 20
type input "*"
type input "**********"
click at [491, 374] on input "text" at bounding box center [545, 372] width 108 height 20
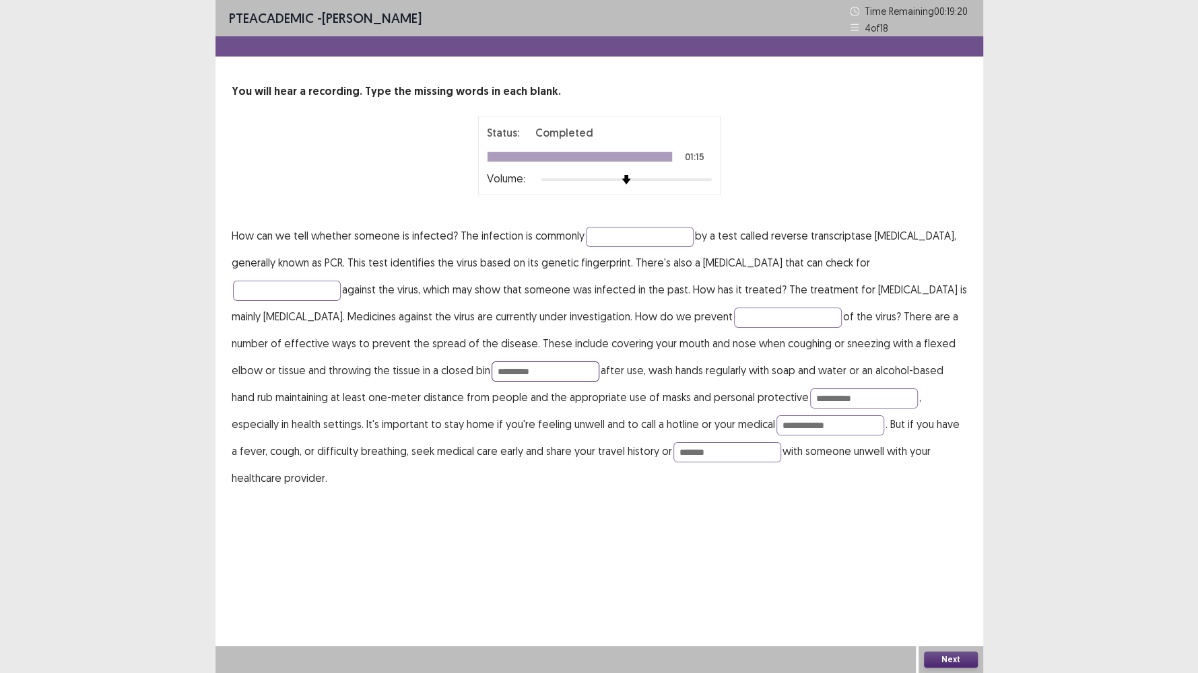
click at [491, 370] on input "*********" at bounding box center [545, 372] width 108 height 20
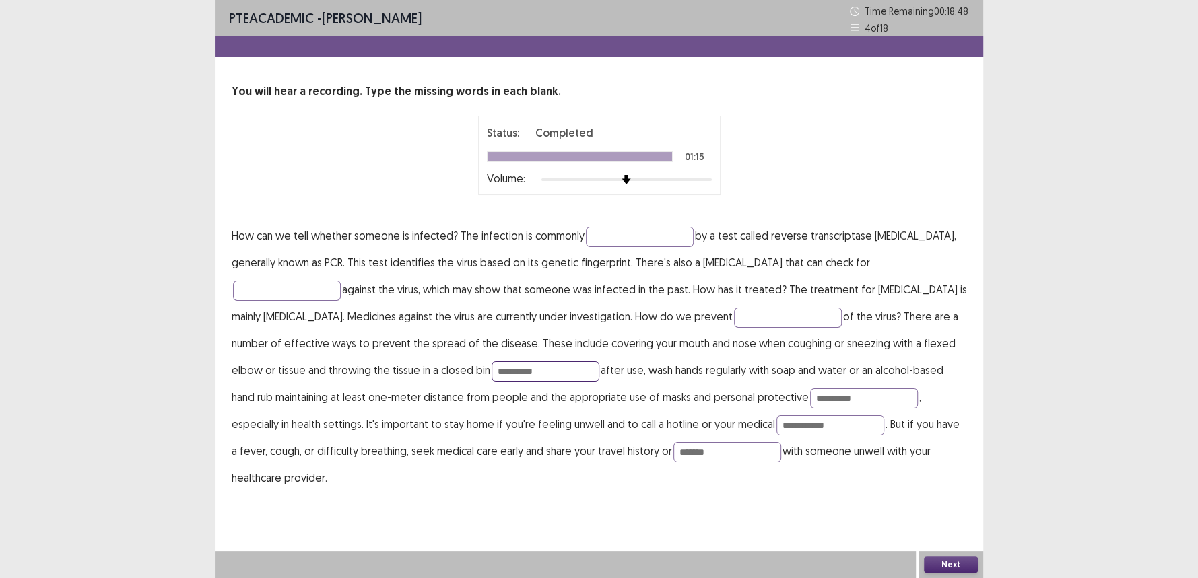
type input "**********"
click at [765, 306] on p "**********" at bounding box center [599, 356] width 735 height 269
click at [734, 319] on input "text" at bounding box center [788, 318] width 108 height 20
type input "**********"
click at [269, 294] on input "text" at bounding box center [287, 291] width 108 height 20
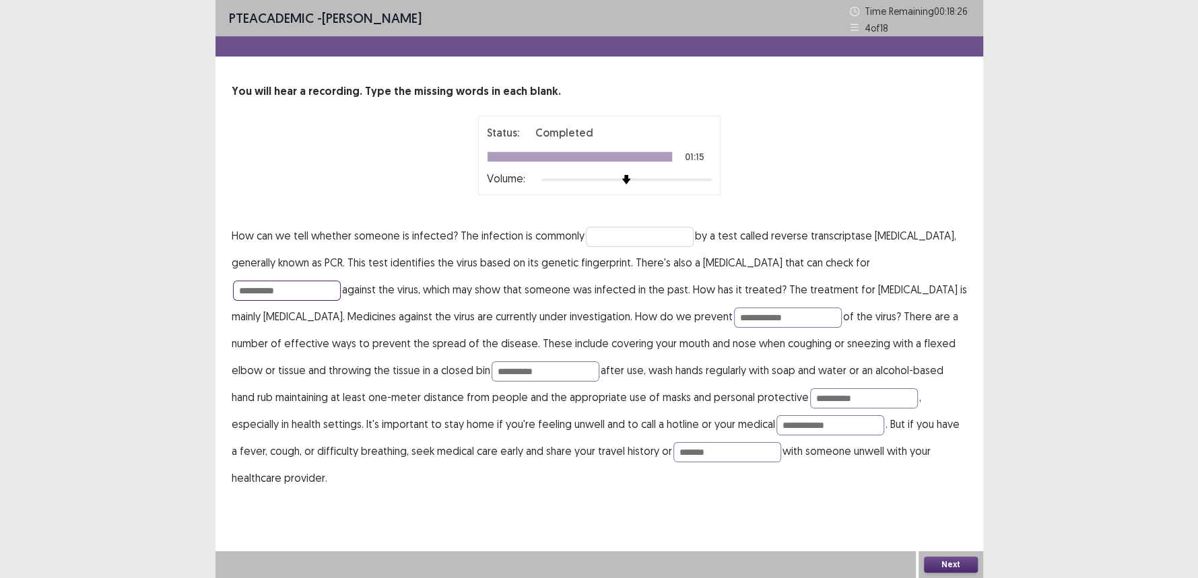
type input "**********"
click at [625, 232] on input "text" at bounding box center [640, 237] width 108 height 20
type input "**********"
click at [776, 425] on input "**********" at bounding box center [830, 425] width 108 height 20
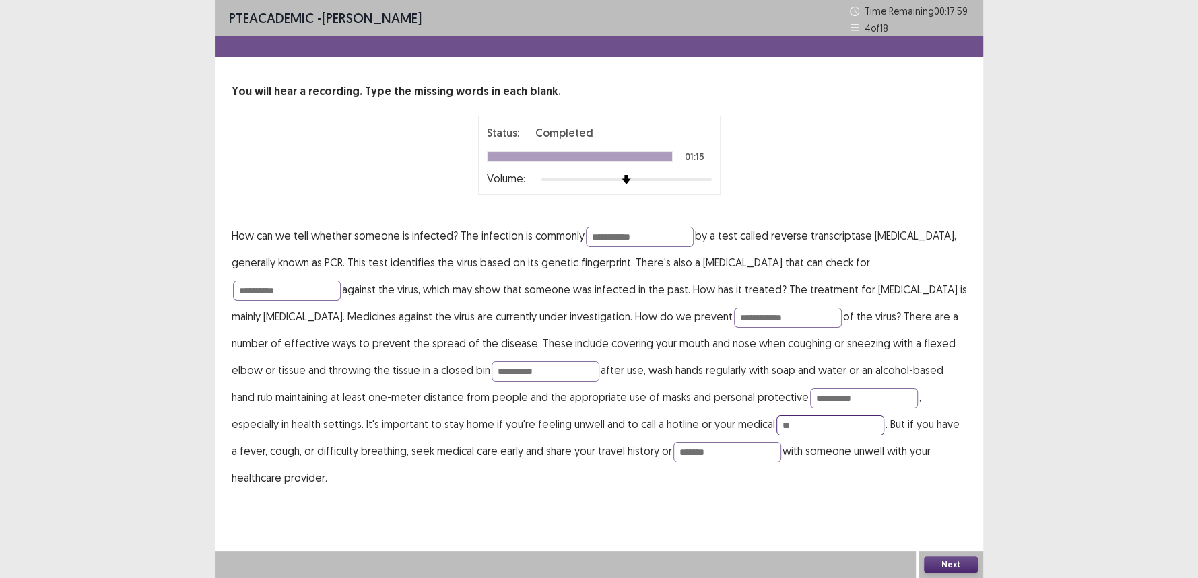
type input "*"
click at [776, 423] on input "**********" at bounding box center [830, 425] width 108 height 20
click at [776, 424] on input "**********" at bounding box center [830, 425] width 108 height 20
type input "**********"
click at [946, 568] on button "Next" at bounding box center [951, 565] width 54 height 16
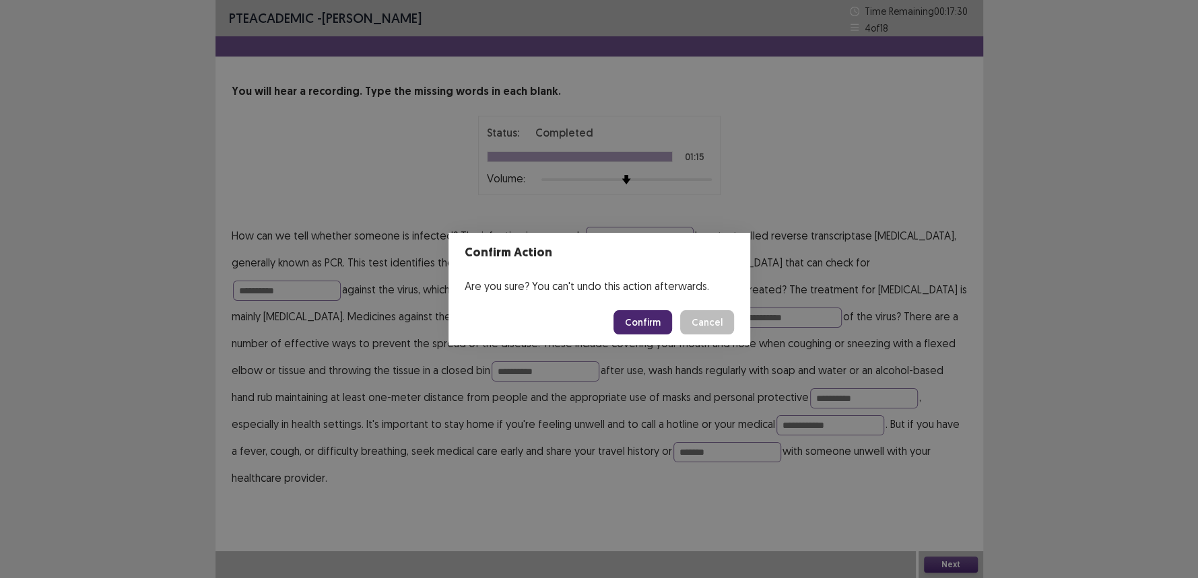
click at [640, 322] on button "Confirm" at bounding box center [642, 322] width 59 height 24
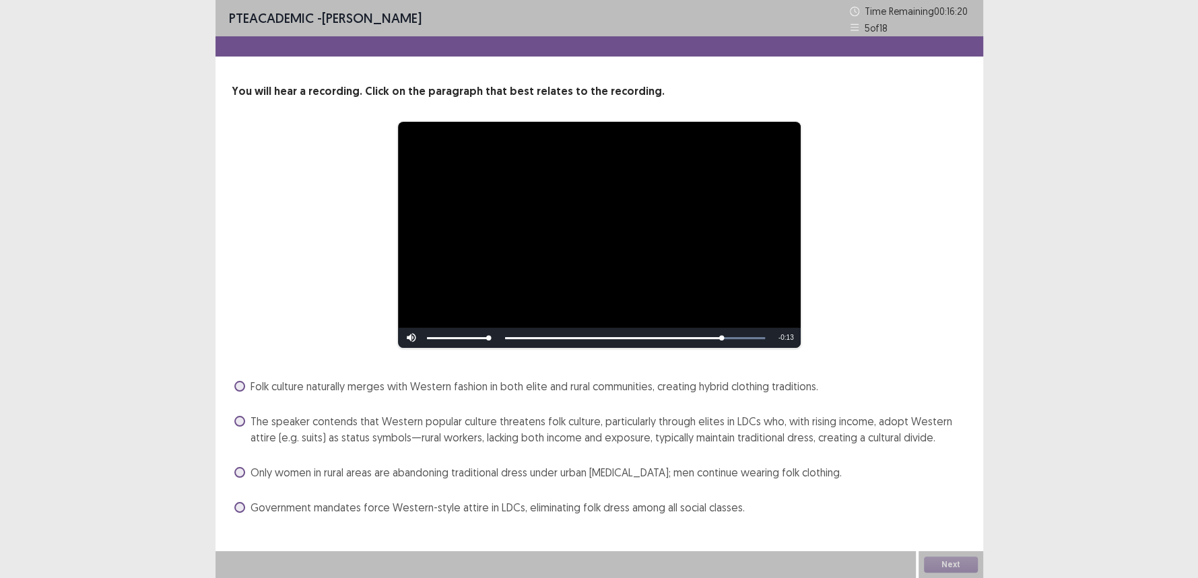
click at [420, 442] on span "The speaker contends that Western popular culture threatens folk culture, parti…" at bounding box center [608, 429] width 716 height 32
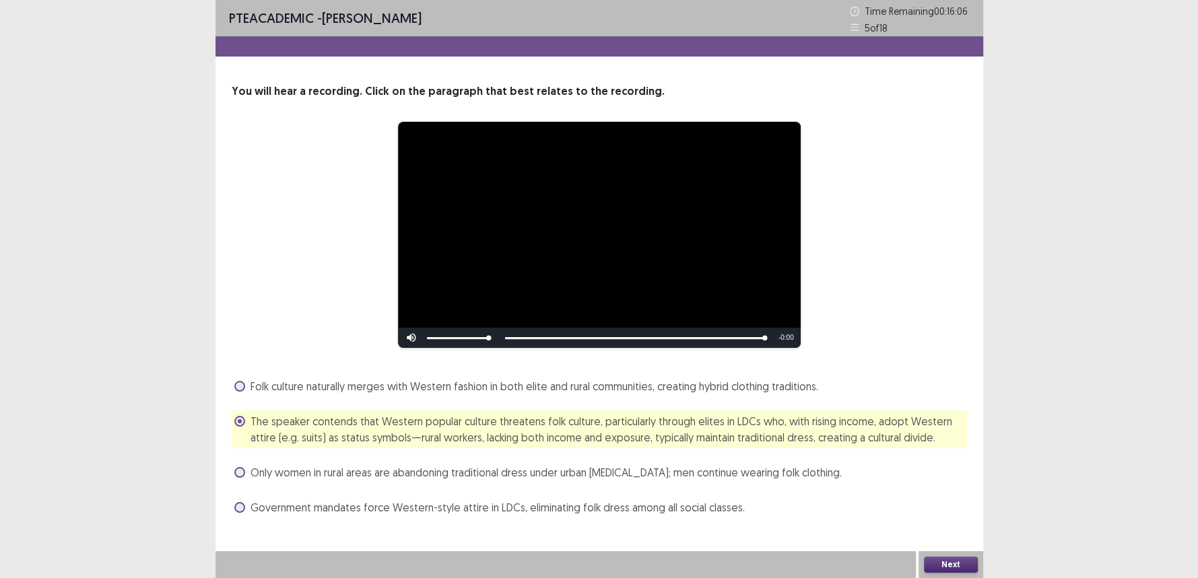
click at [967, 564] on button "Next" at bounding box center [951, 565] width 54 height 16
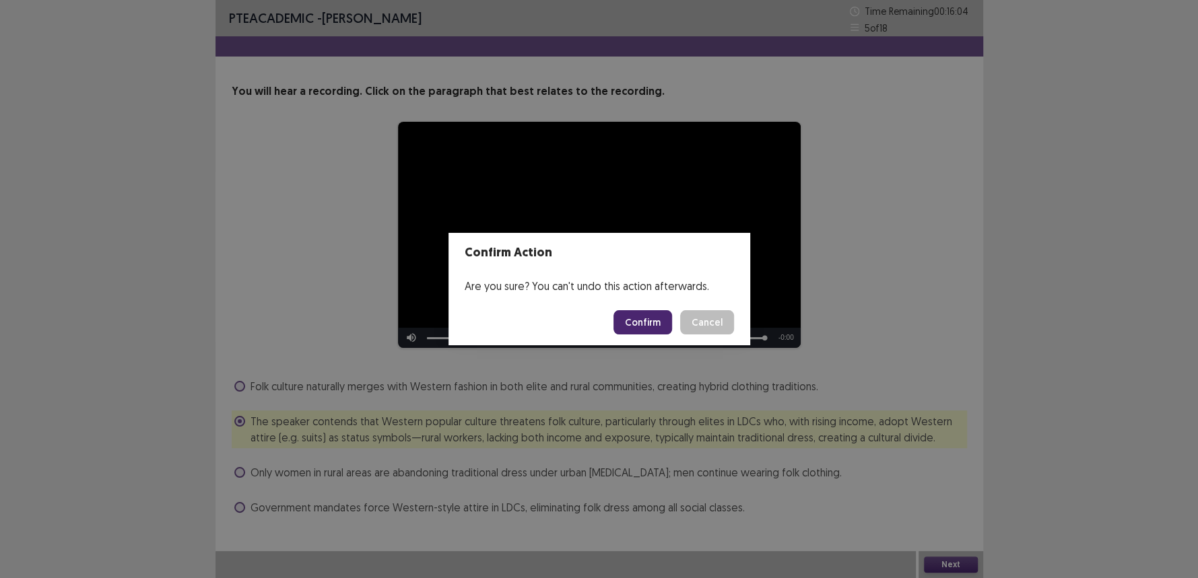
click at [661, 316] on button "Confirm" at bounding box center [642, 322] width 59 height 24
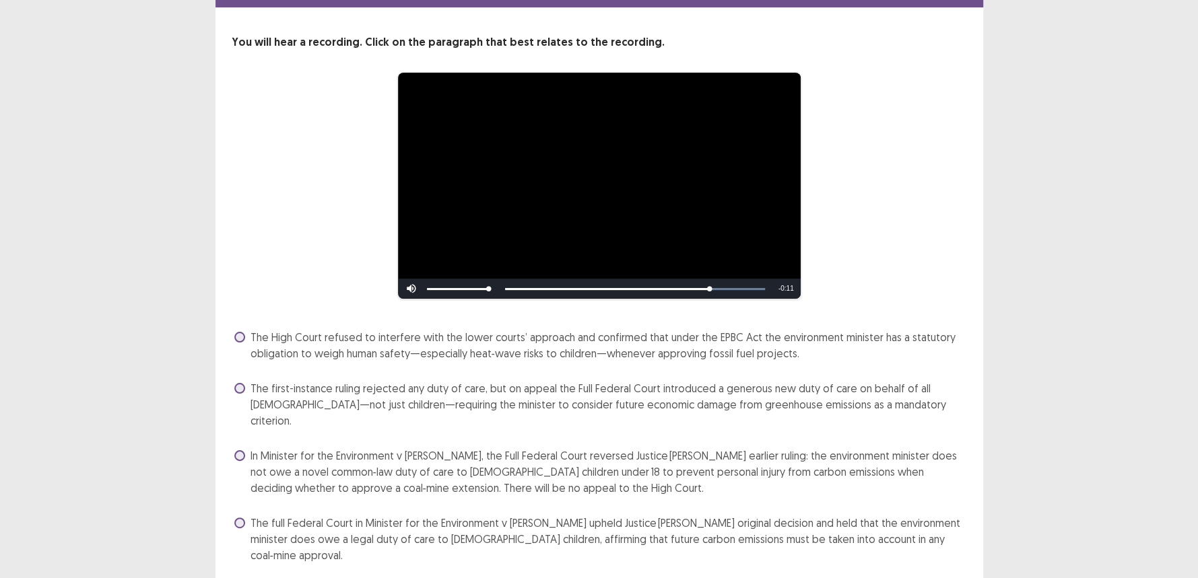
scroll to position [63, 0]
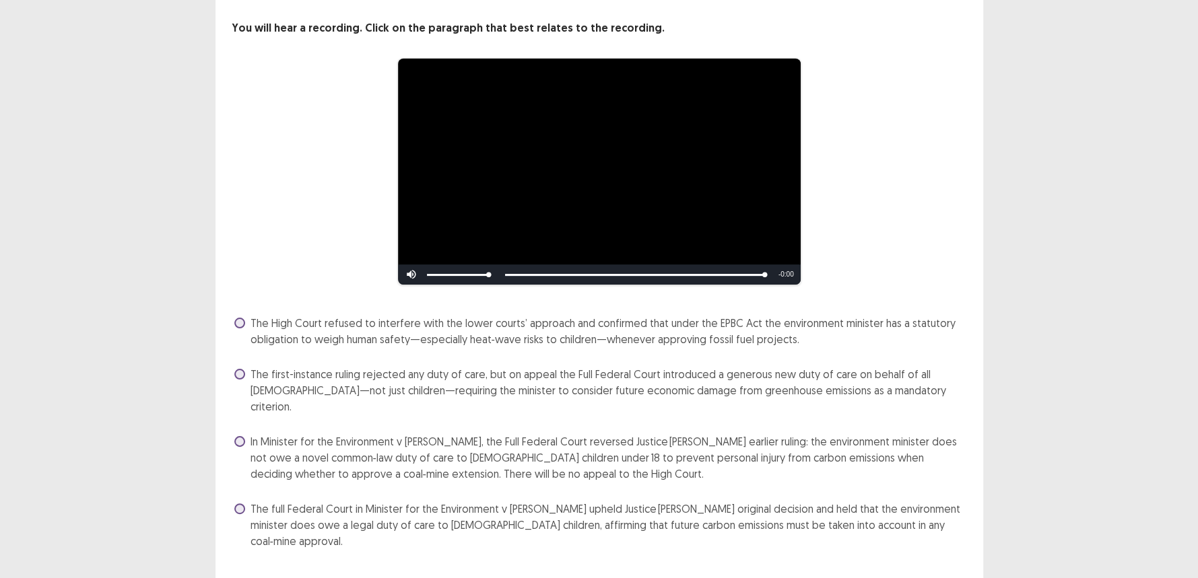
click at [384, 454] on span "In Minister for the Environment v Sharma, the Full Federal Court reversed Justi…" at bounding box center [608, 458] width 716 height 48
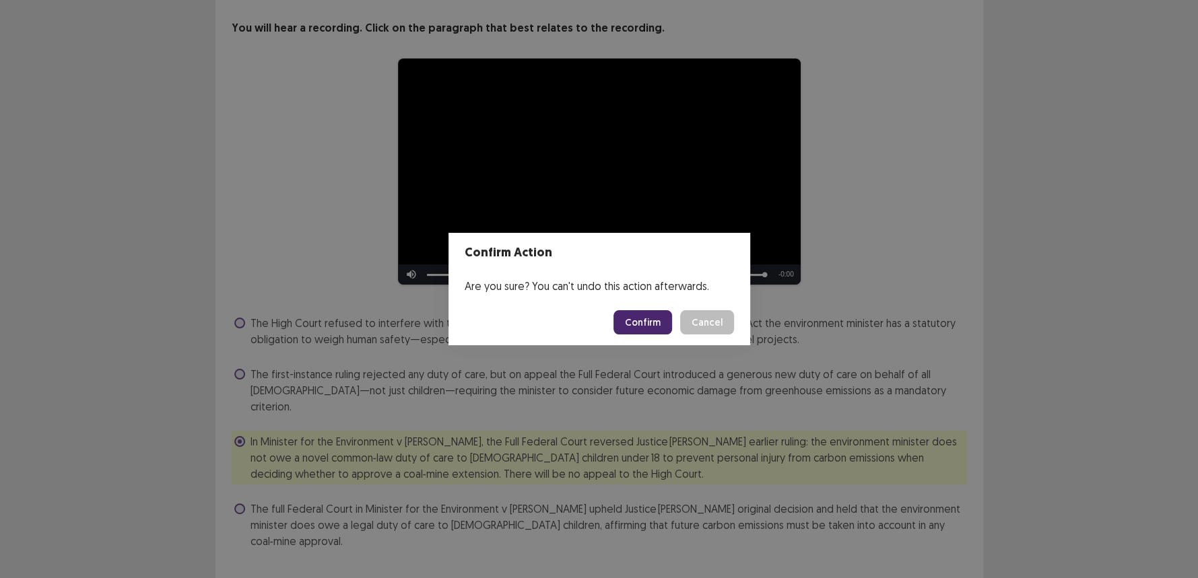
click at [638, 320] on button "Confirm" at bounding box center [642, 322] width 59 height 24
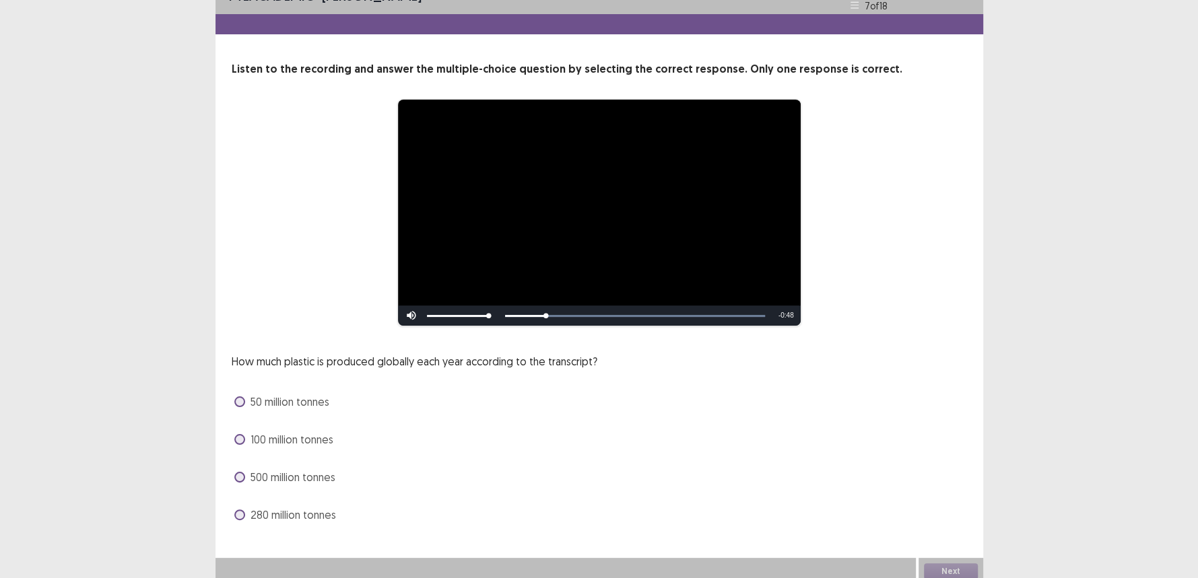
scroll to position [28, 0]
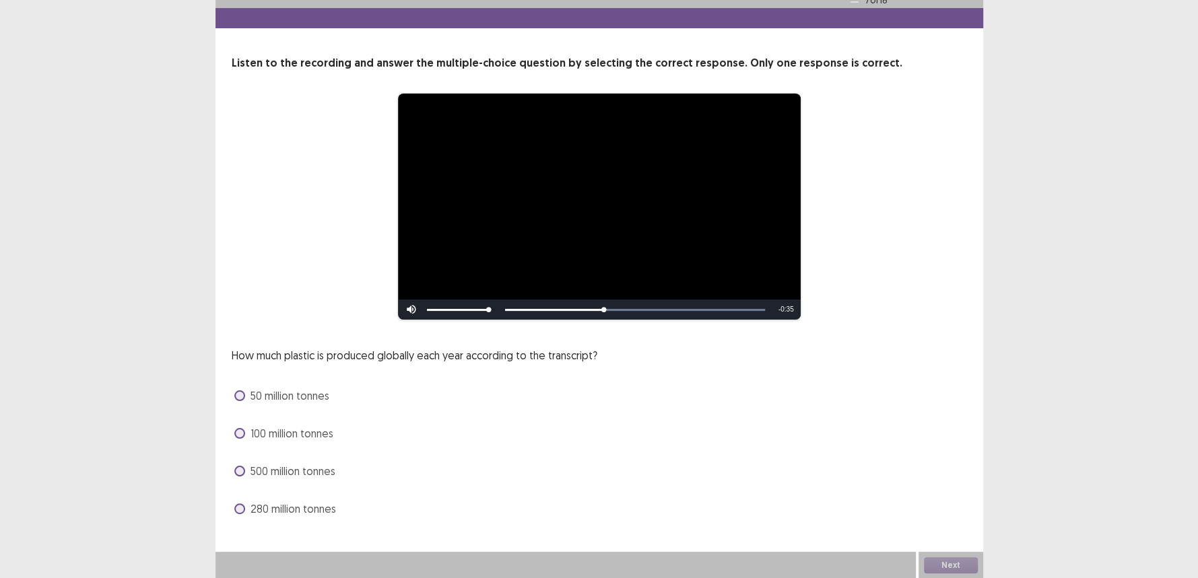
click at [258, 512] on span "280 million tonnes" at bounding box center [293, 509] width 86 height 16
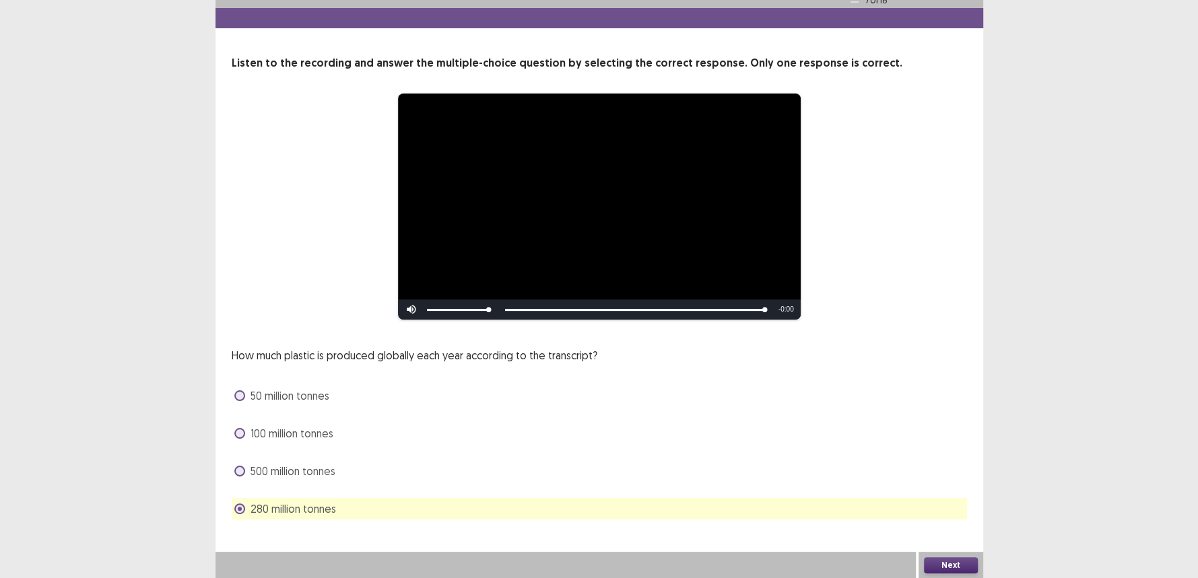
click at [938, 566] on button "Next" at bounding box center [951, 565] width 54 height 16
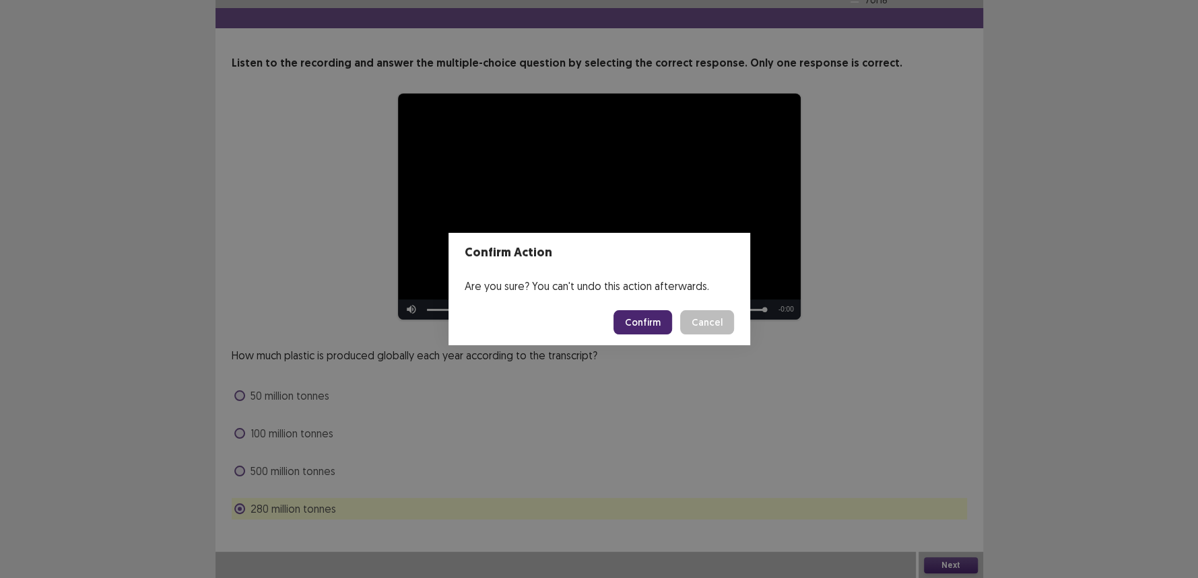
drag, startPoint x: 612, startPoint y: 327, endPoint x: 623, endPoint y: 324, distance: 11.0
click at [613, 327] on footer "Confirm Cancel" at bounding box center [599, 323] width 302 height 46
click at [627, 324] on button "Confirm" at bounding box center [642, 322] width 59 height 24
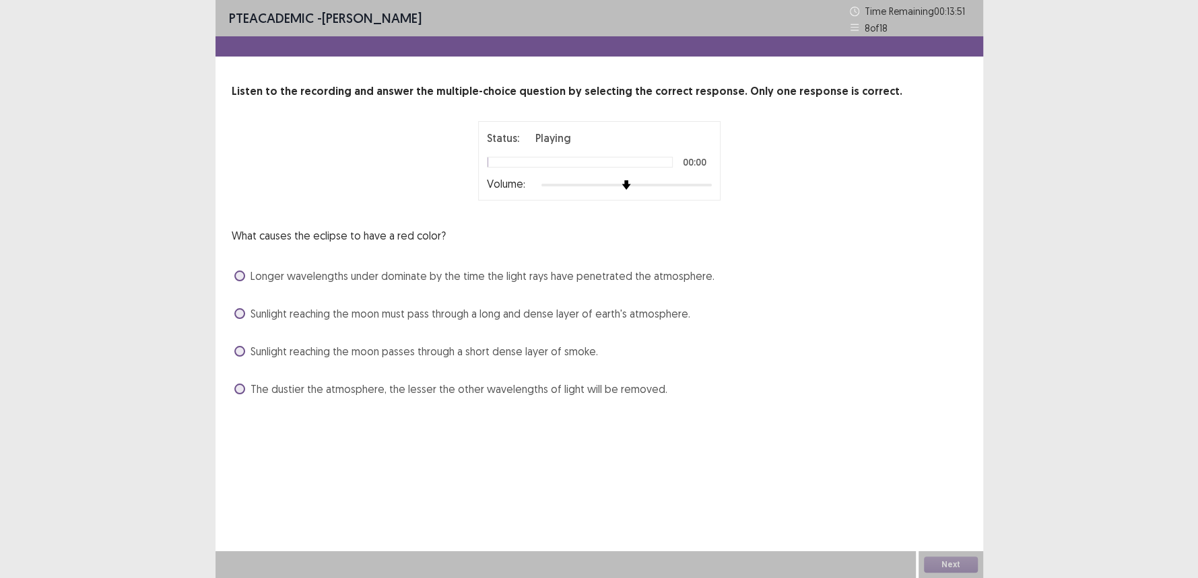
click at [695, 186] on div at bounding box center [626, 185] width 170 height 11
click at [335, 316] on span "Sunlight reaching the moon must pass through a long and dense layer of earth's …" at bounding box center [470, 314] width 440 height 16
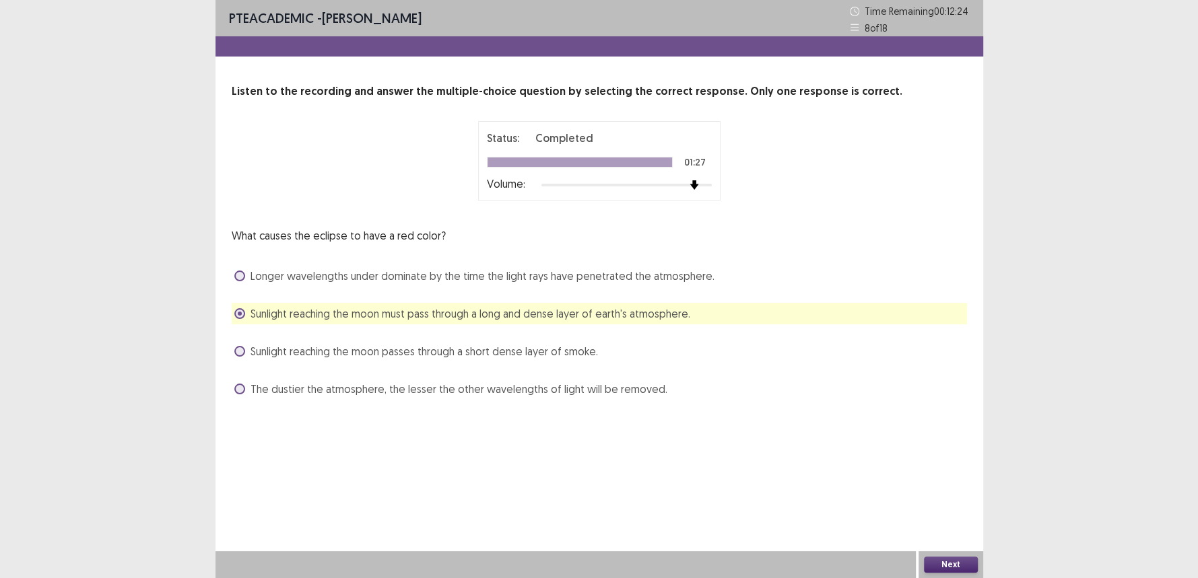
click at [942, 562] on button "Next" at bounding box center [951, 565] width 54 height 16
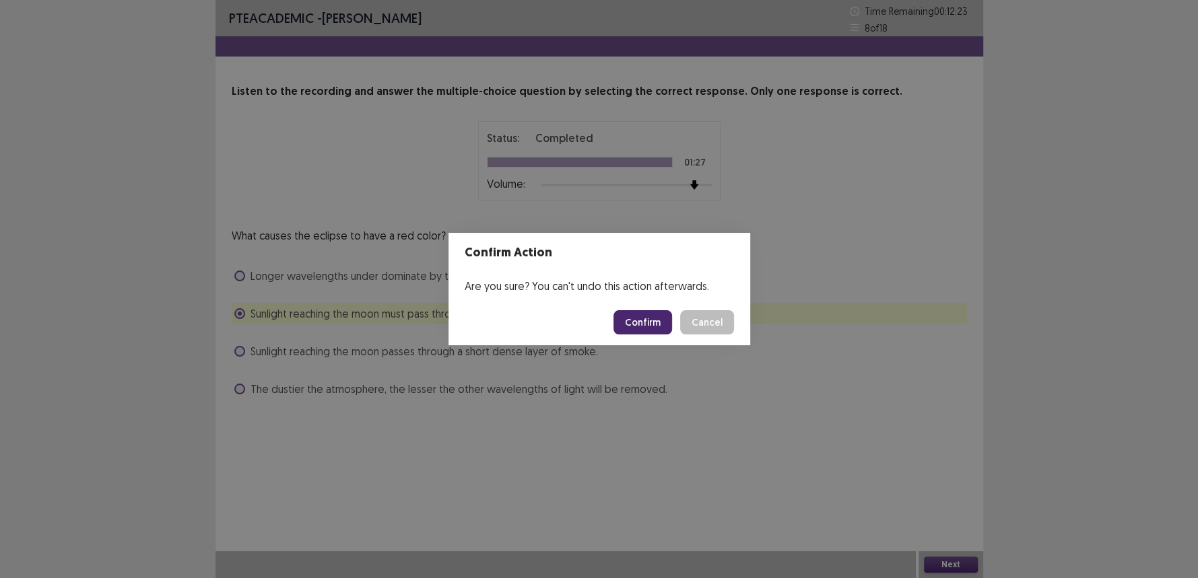
click at [649, 320] on button "Confirm" at bounding box center [642, 322] width 59 height 24
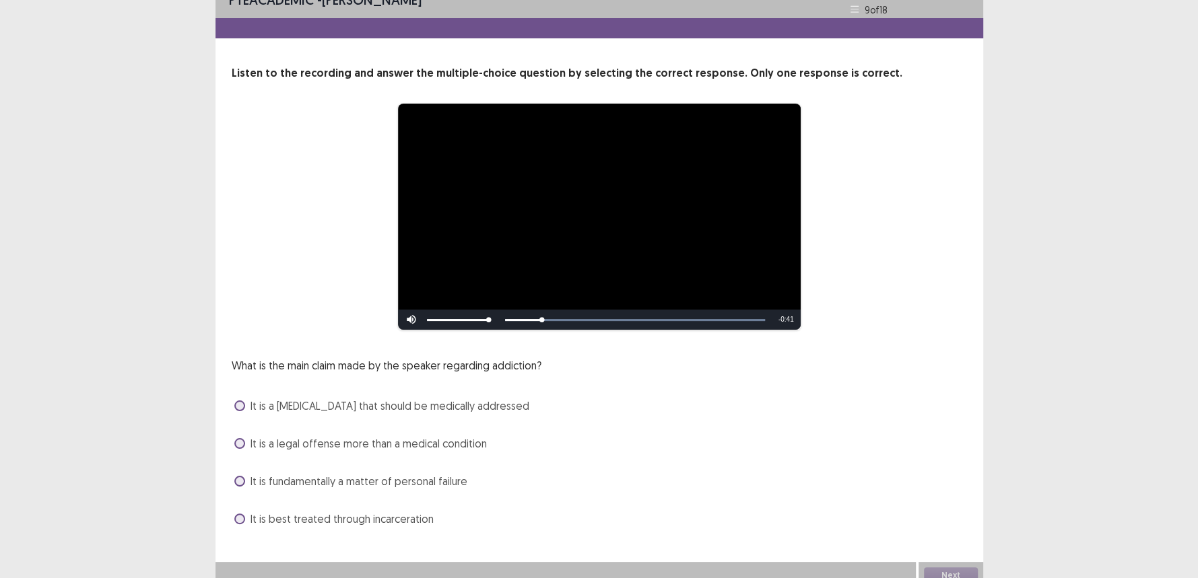
scroll to position [28, 0]
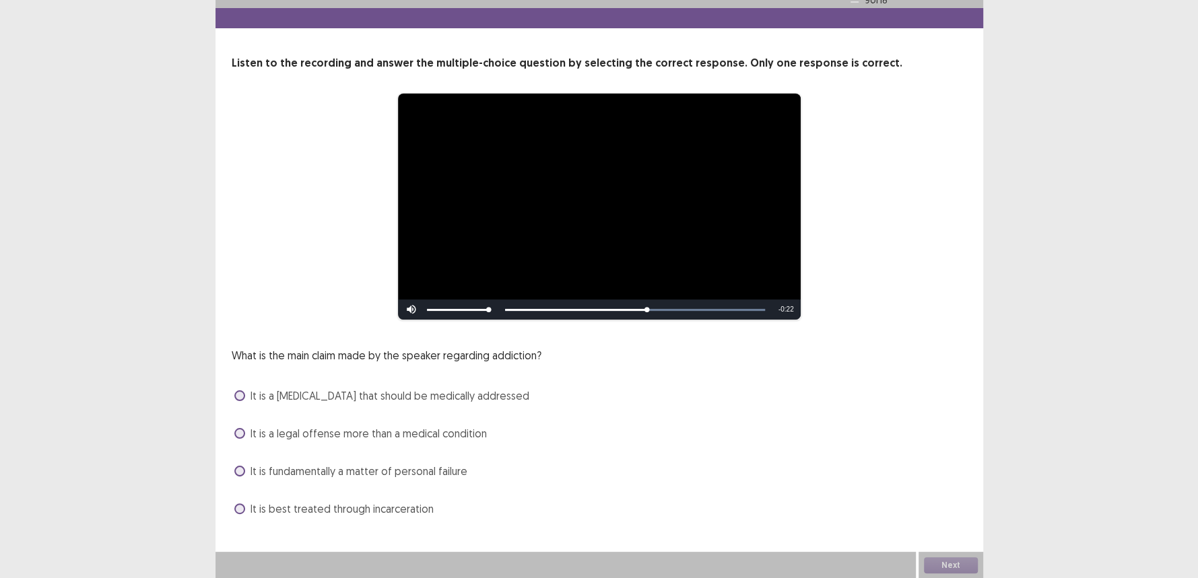
click at [286, 392] on span "It is a brain disease that should be medically addressed" at bounding box center [389, 396] width 279 height 16
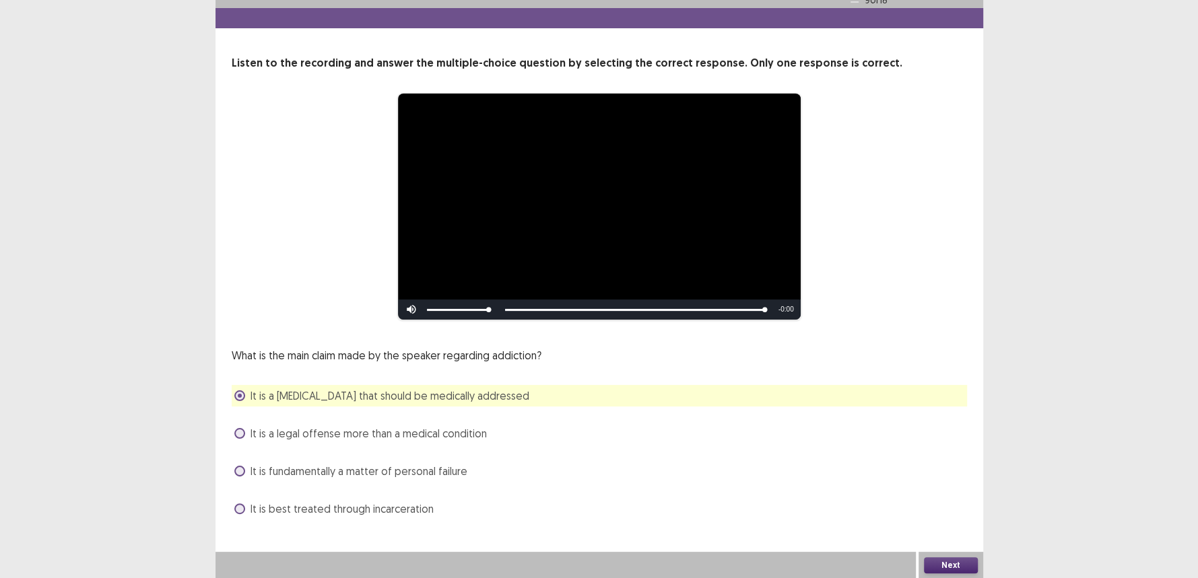
click at [961, 564] on button "Next" at bounding box center [951, 565] width 54 height 16
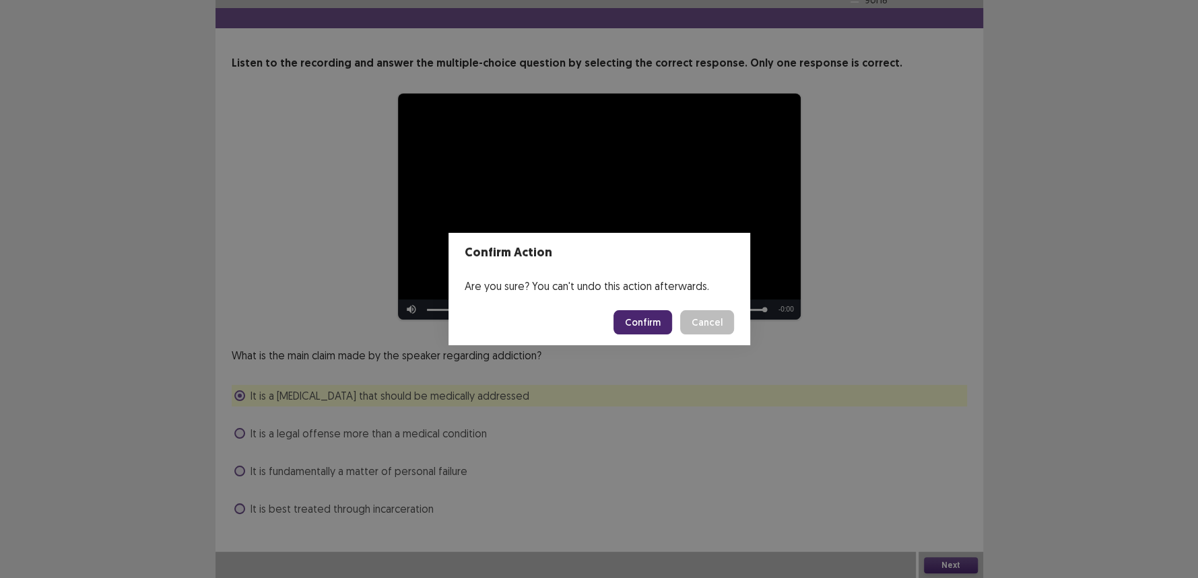
click at [648, 327] on button "Confirm" at bounding box center [642, 322] width 59 height 24
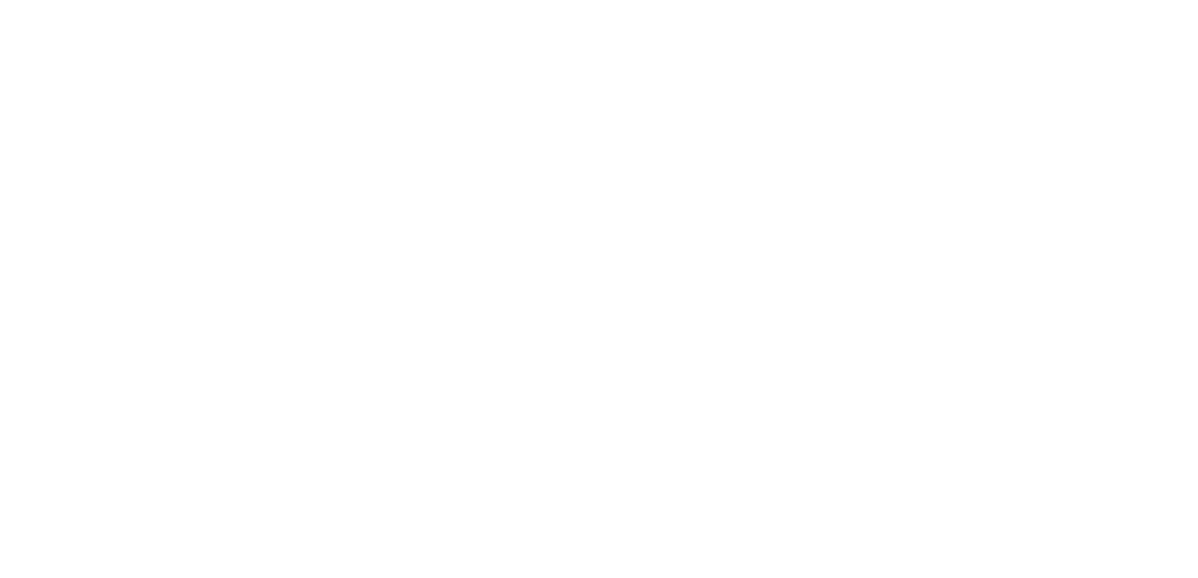
scroll to position [0, 0]
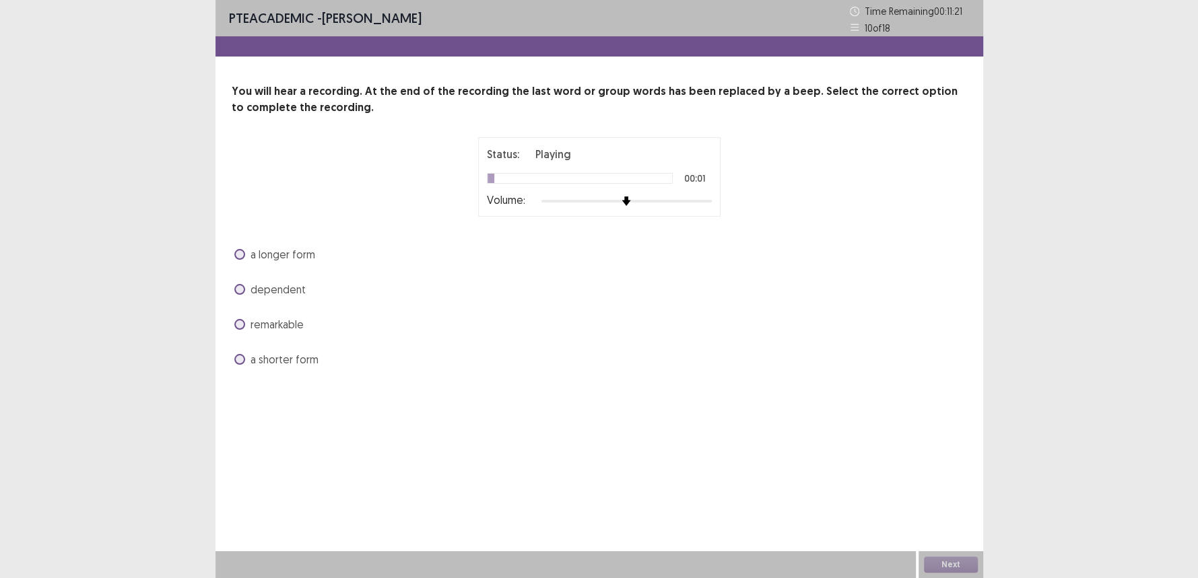
click at [697, 201] on div at bounding box center [626, 201] width 170 height 11
click at [702, 201] on div at bounding box center [626, 201] width 170 height 3
click at [291, 254] on span "a longer form" at bounding box center [282, 254] width 65 height 16
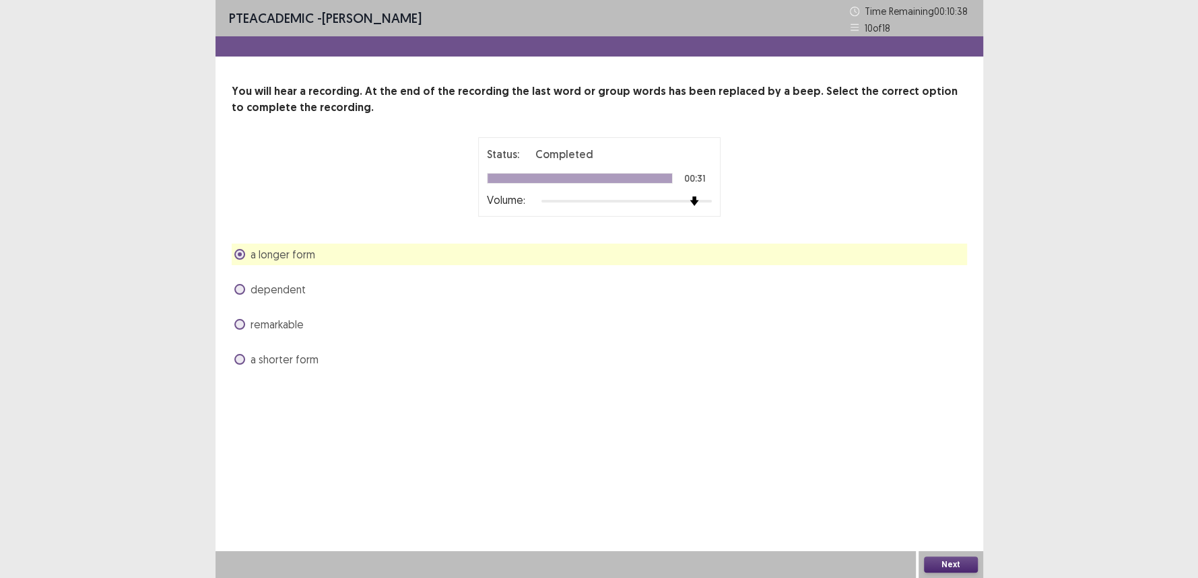
click at [281, 359] on span "a shorter form" at bounding box center [284, 359] width 68 height 16
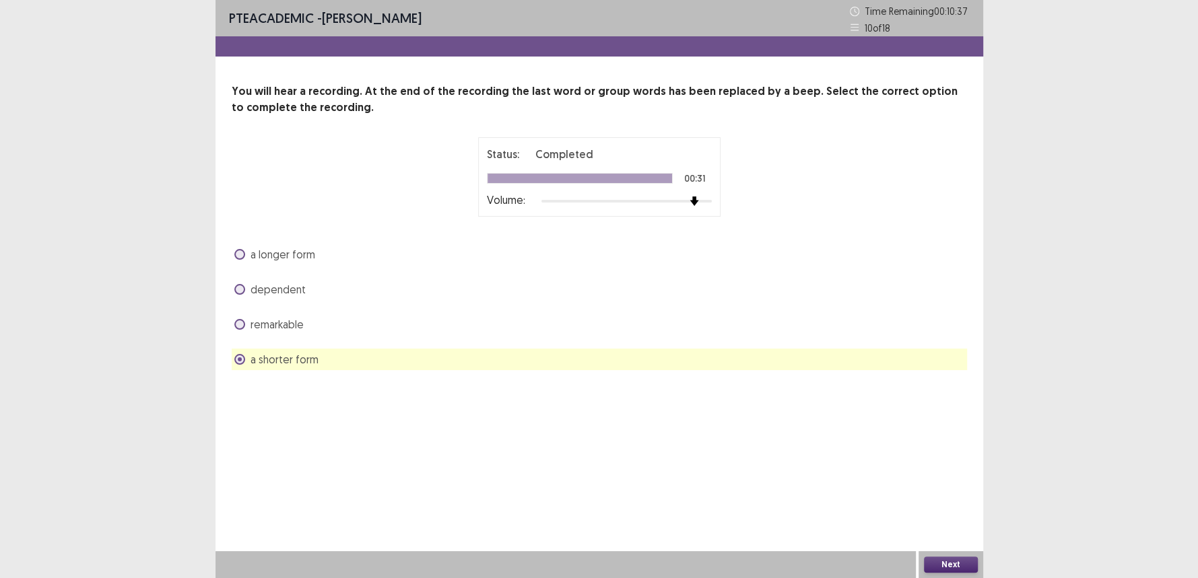
click at [298, 265] on div "a longer form" at bounding box center [599, 255] width 735 height 22
click at [305, 254] on span "a longer form" at bounding box center [282, 254] width 65 height 16
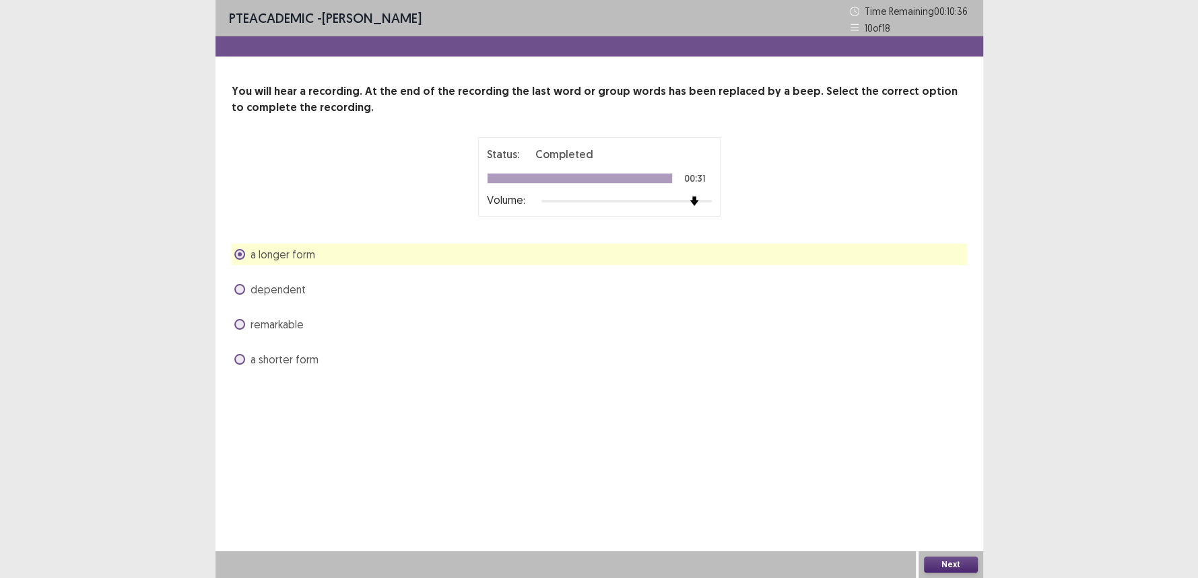
click at [938, 561] on button "Next" at bounding box center [951, 565] width 54 height 16
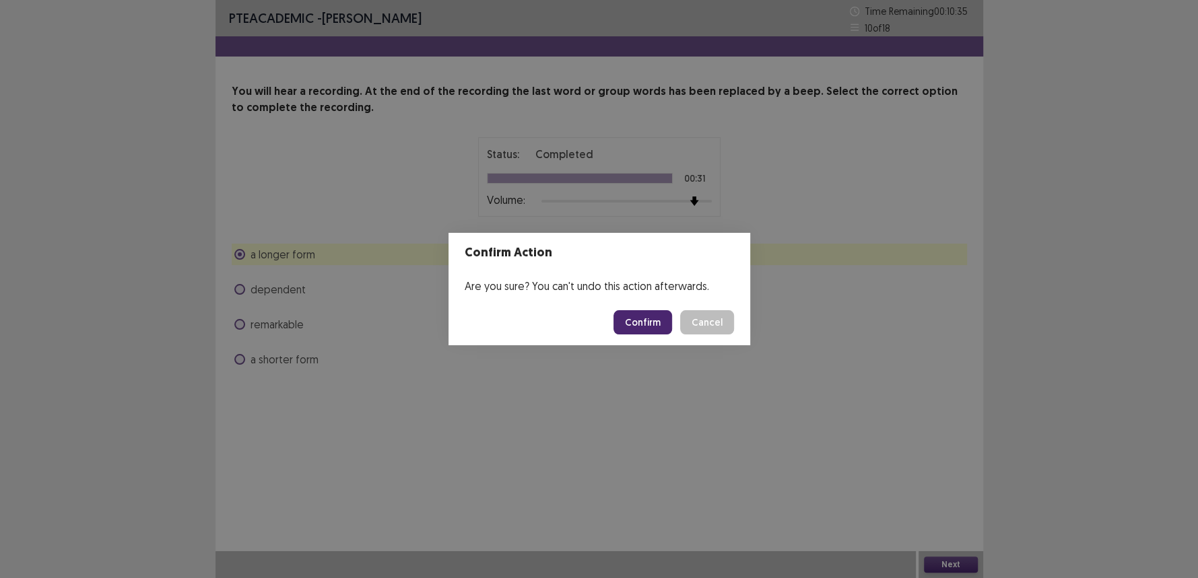
click at [641, 316] on button "Confirm" at bounding box center [642, 322] width 59 height 24
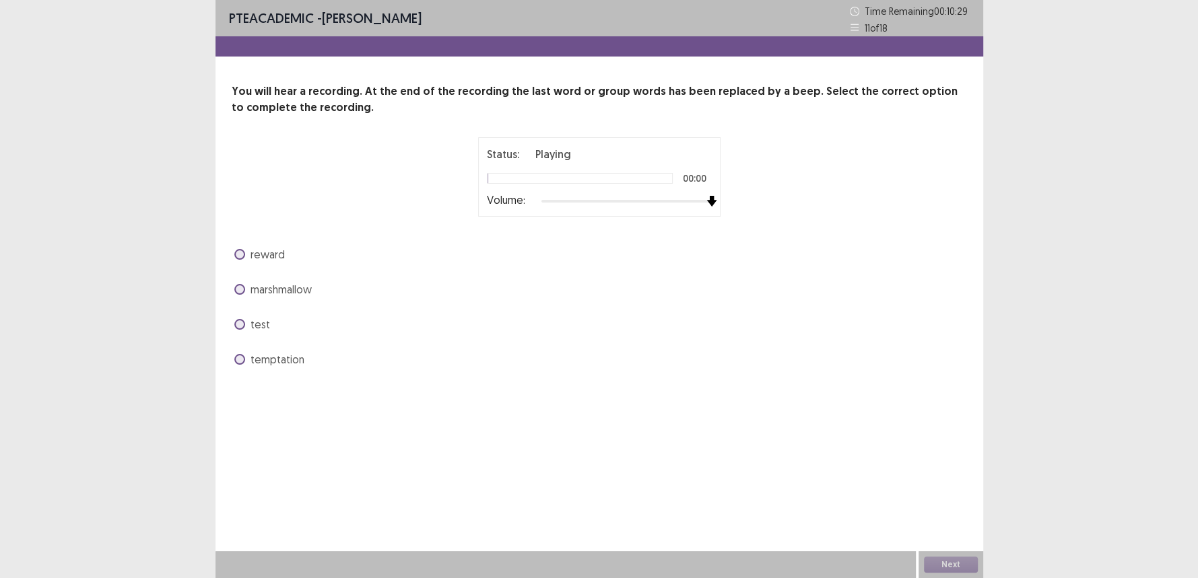
click at [805, 202] on div "Status: Playing 00:00 Volume:" at bounding box center [599, 176] width 735 height 79
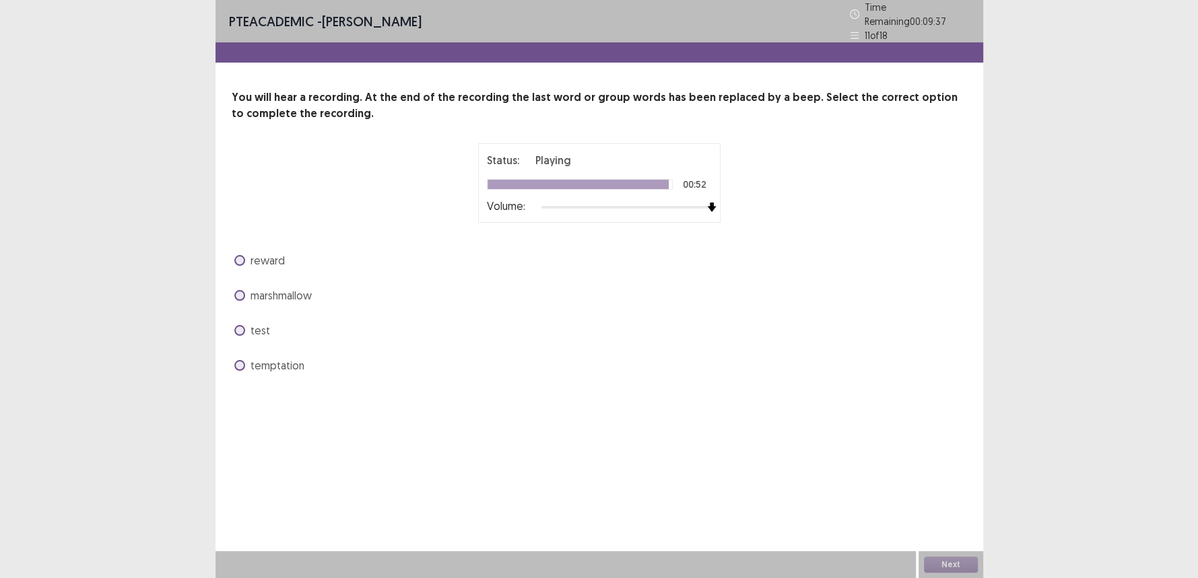
click at [281, 357] on span "temptation" at bounding box center [277, 365] width 54 height 16
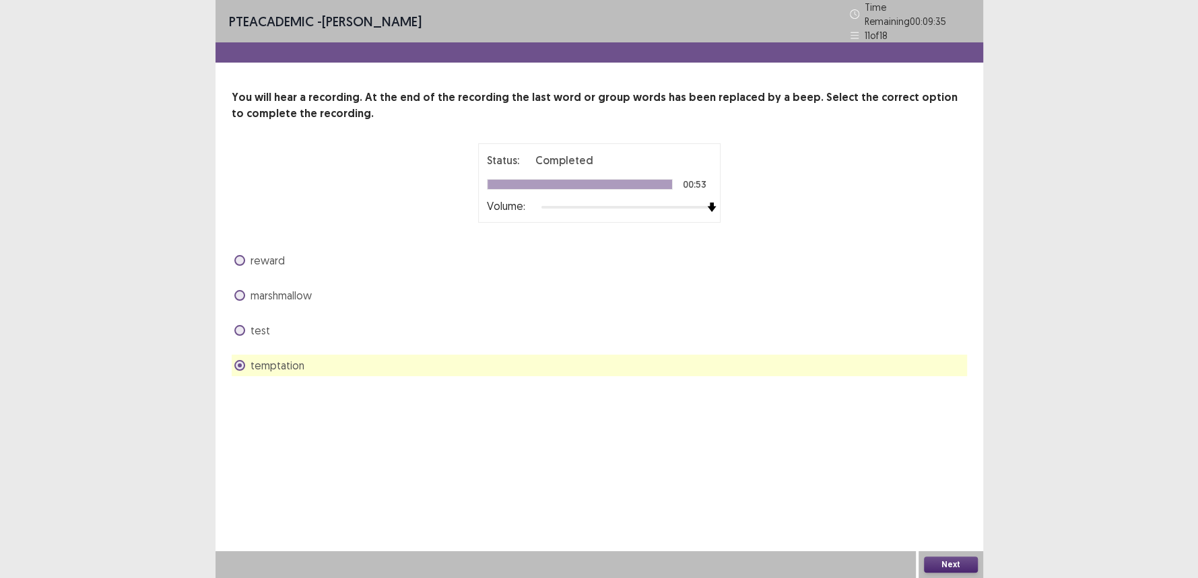
click at [939, 563] on button "Next" at bounding box center [951, 565] width 54 height 16
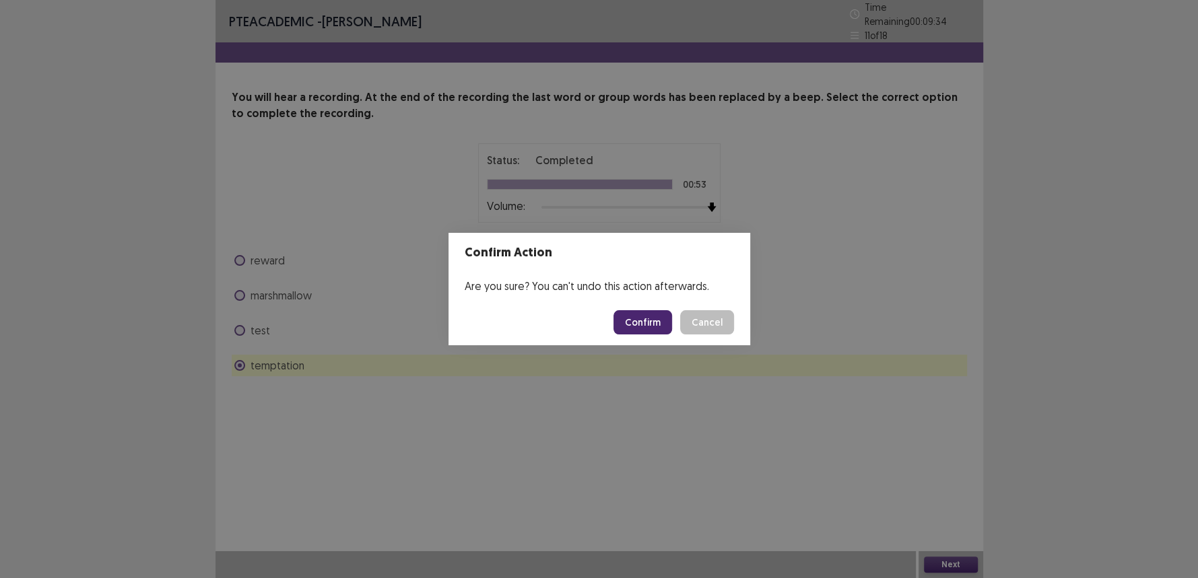
click at [629, 324] on button "Confirm" at bounding box center [642, 322] width 59 height 24
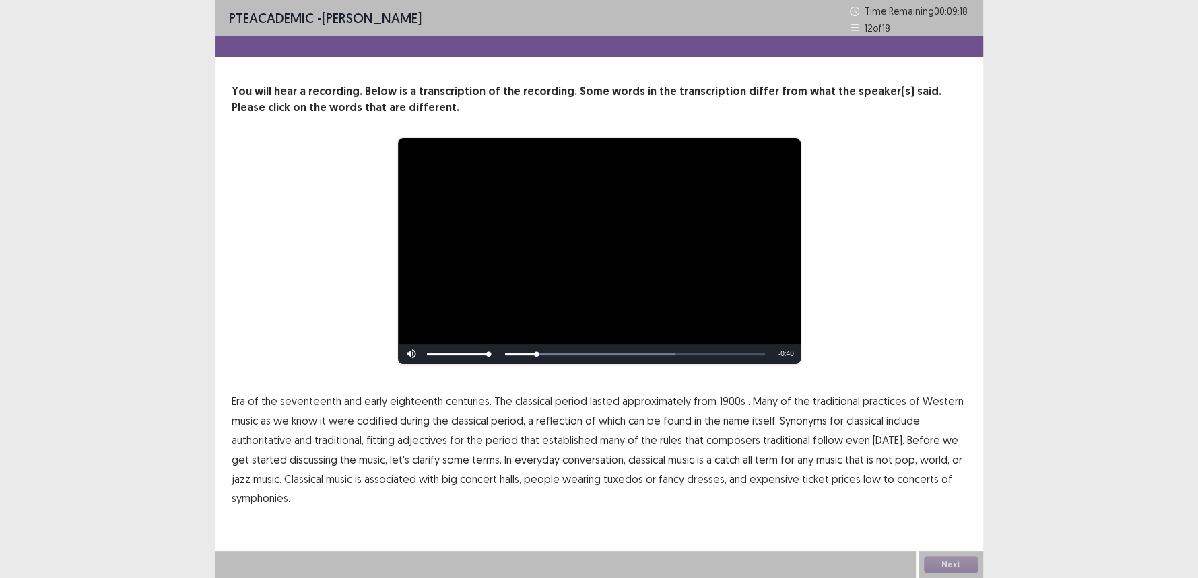
click at [721, 401] on span "1900s" at bounding box center [732, 401] width 26 height 16
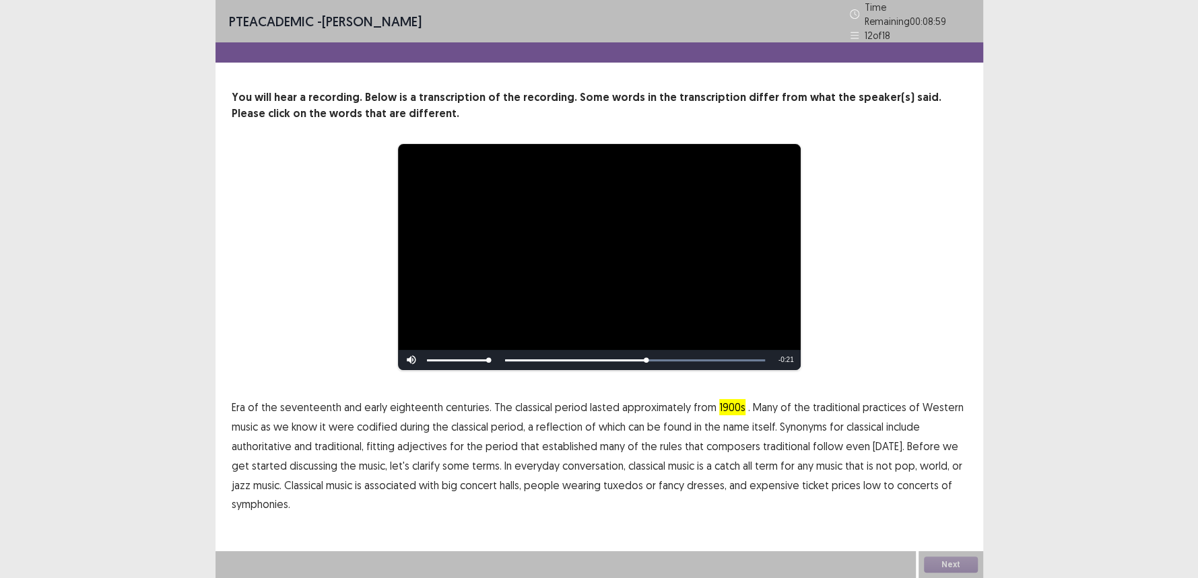
click at [790, 445] on span "traditional" at bounding box center [786, 446] width 47 height 16
click at [863, 481] on span "low" at bounding box center [872, 485] width 18 height 16
click at [960, 564] on button "Next" at bounding box center [951, 565] width 54 height 16
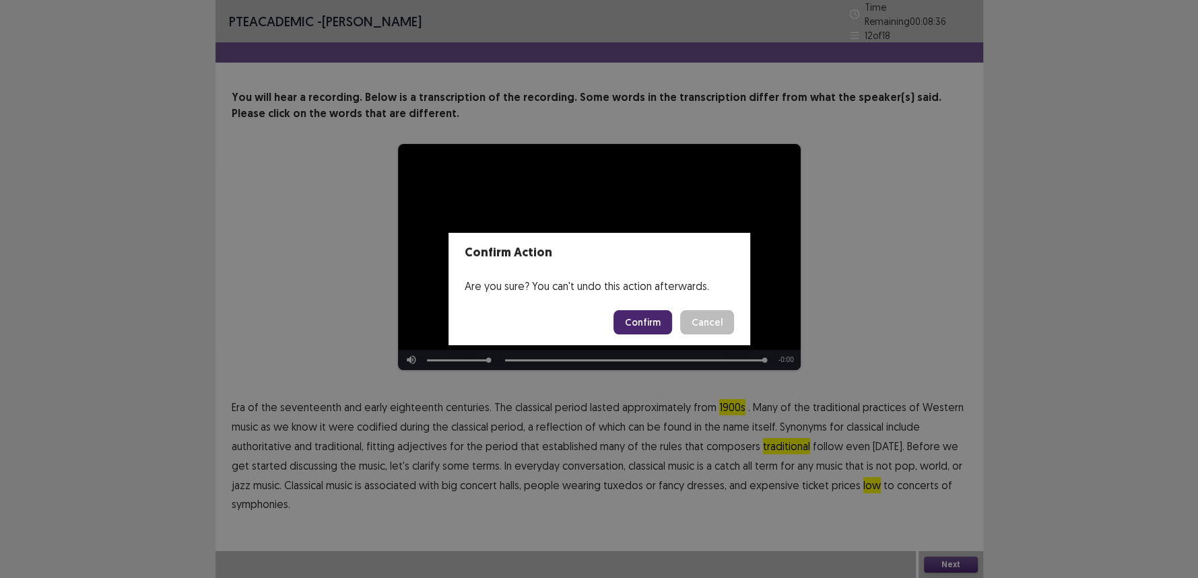
click at [664, 329] on button "Confirm" at bounding box center [642, 322] width 59 height 24
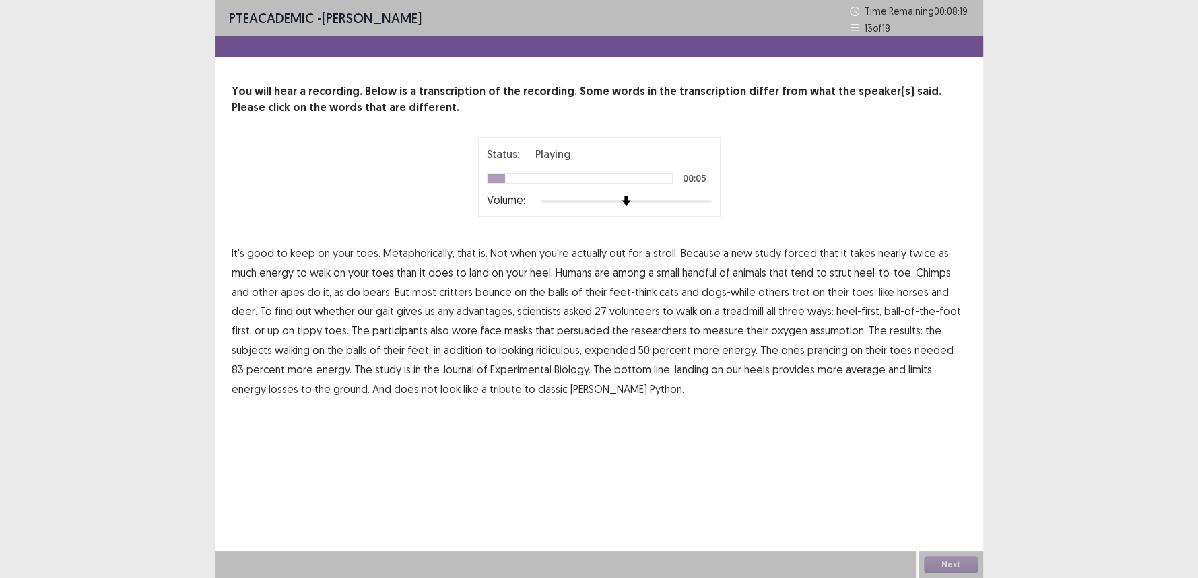
click at [802, 256] on span "forced" at bounding box center [800, 253] width 33 height 16
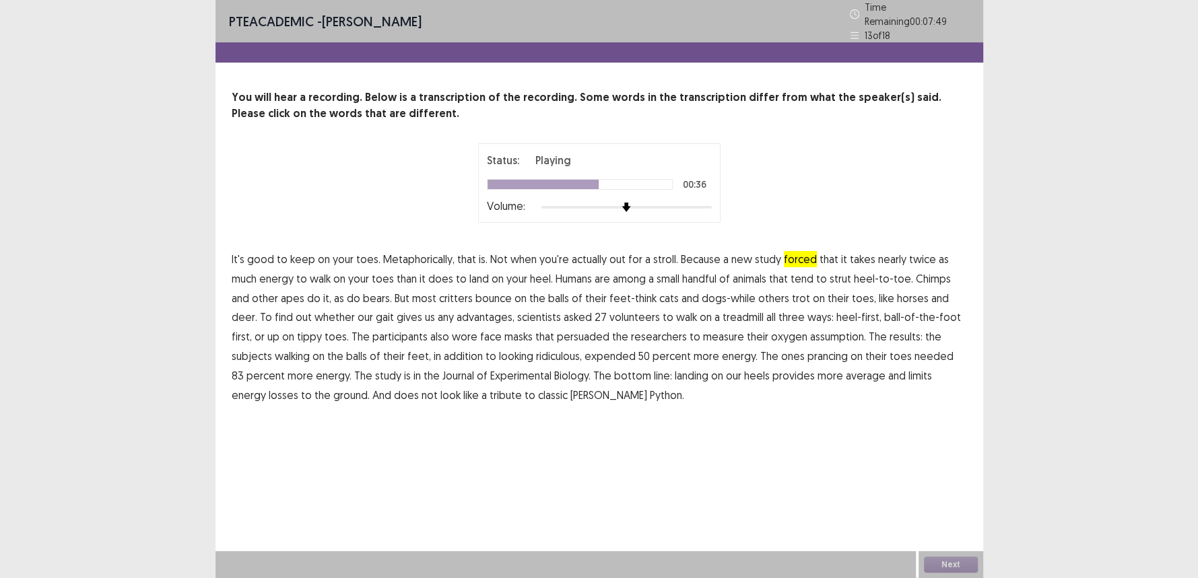
click at [557, 333] on span "persuaded" at bounding box center [583, 337] width 53 height 16
click at [760, 349] on span "The" at bounding box center [769, 356] width 18 height 16
click at [846, 371] on span "average" at bounding box center [866, 376] width 40 height 16
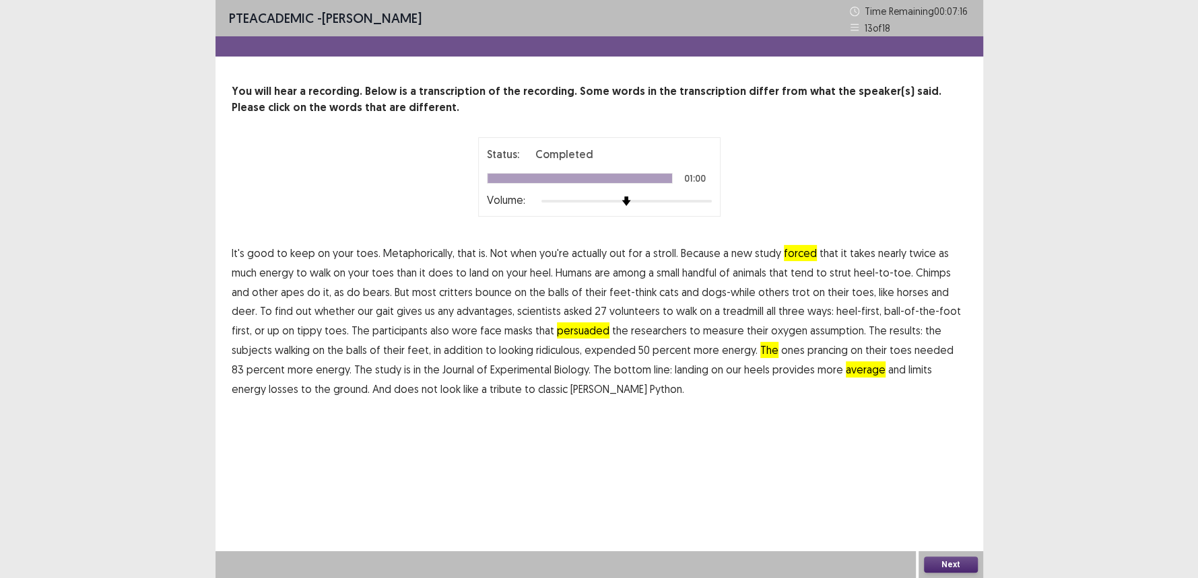
click at [760, 355] on span "The" at bounding box center [769, 350] width 18 height 16
click at [953, 563] on button "Next" at bounding box center [951, 565] width 54 height 16
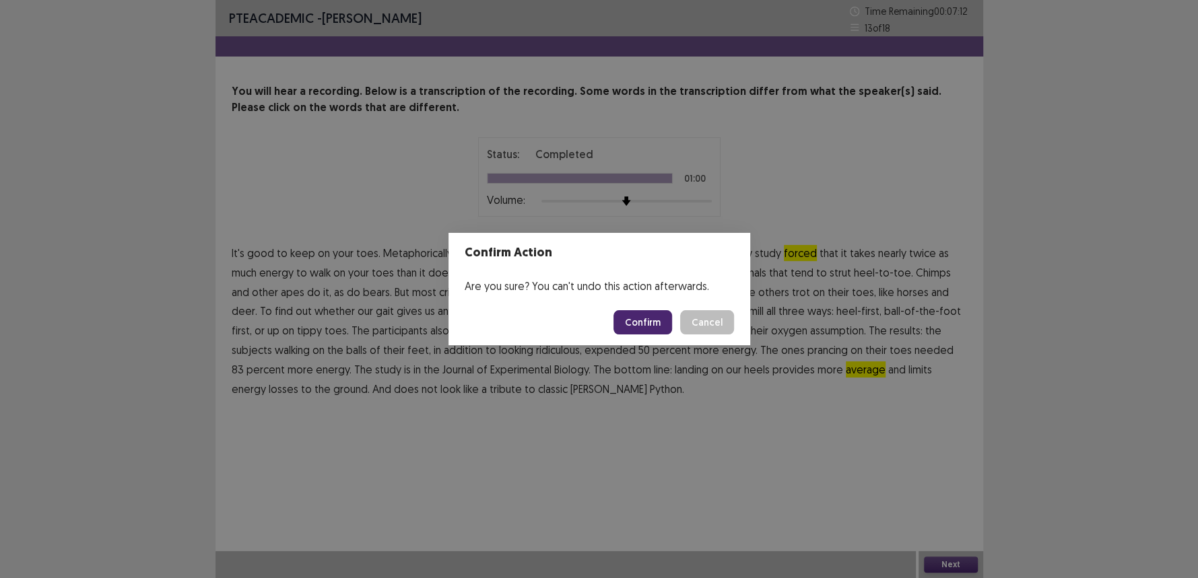
click at [650, 328] on button "Confirm" at bounding box center [642, 322] width 59 height 24
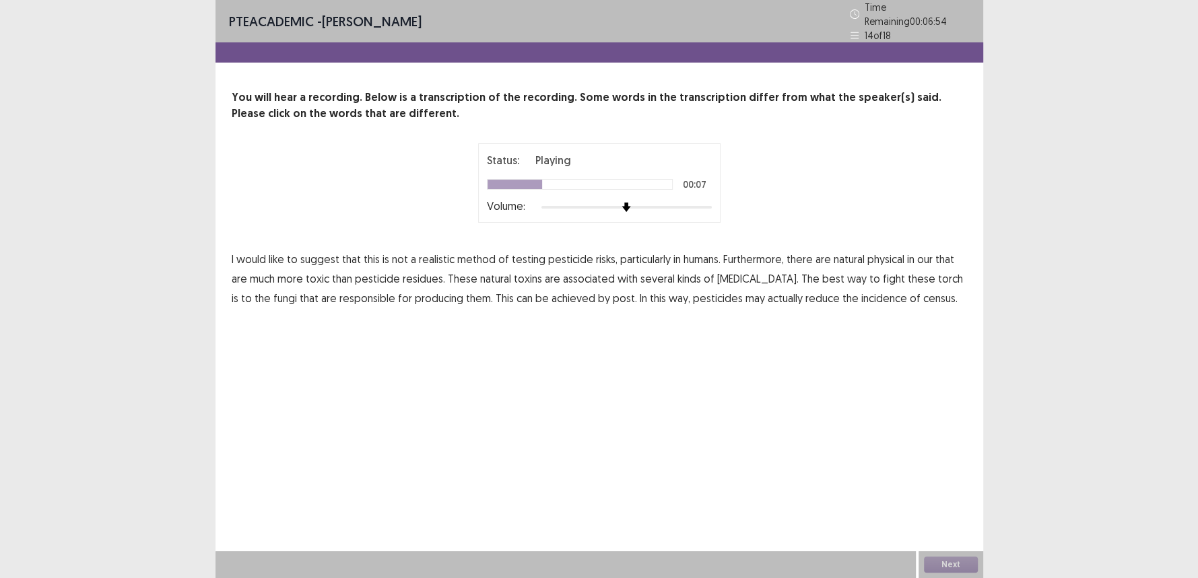
click at [884, 254] on span "physical" at bounding box center [885, 259] width 37 height 16
click at [938, 273] on span "torch" at bounding box center [950, 279] width 25 height 16
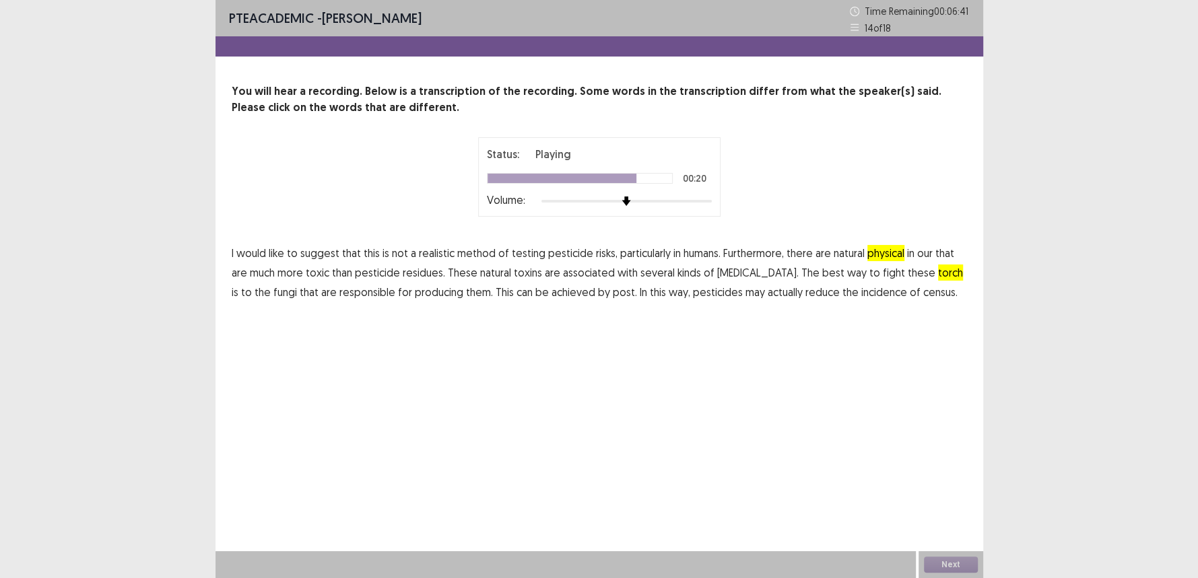
click at [613, 292] on span "post." at bounding box center [625, 292] width 24 height 16
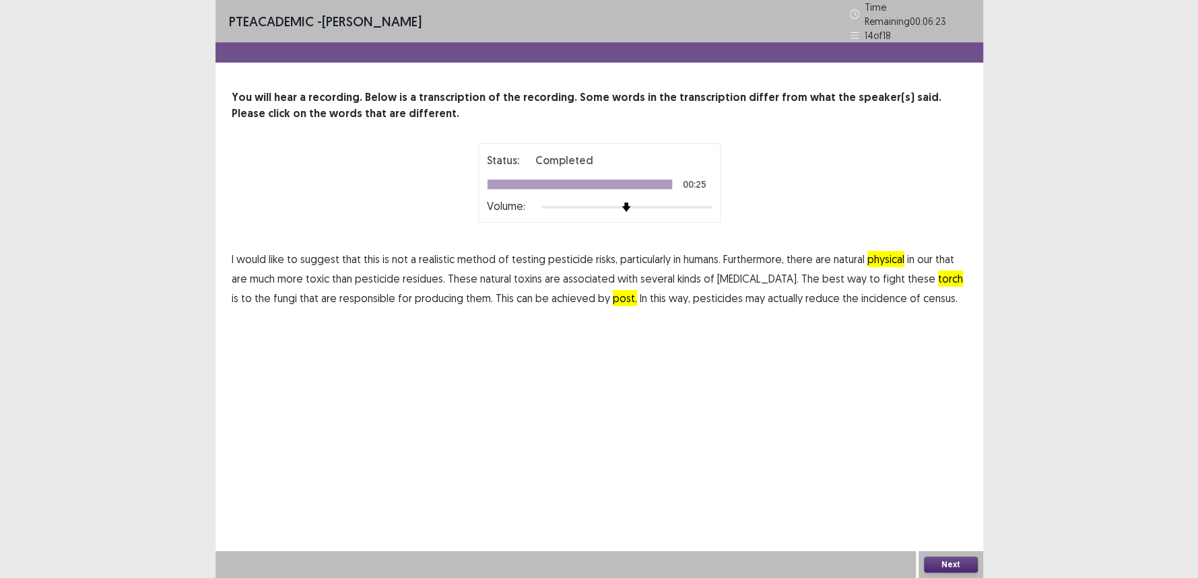
click at [945, 561] on button "Next" at bounding box center [951, 565] width 54 height 16
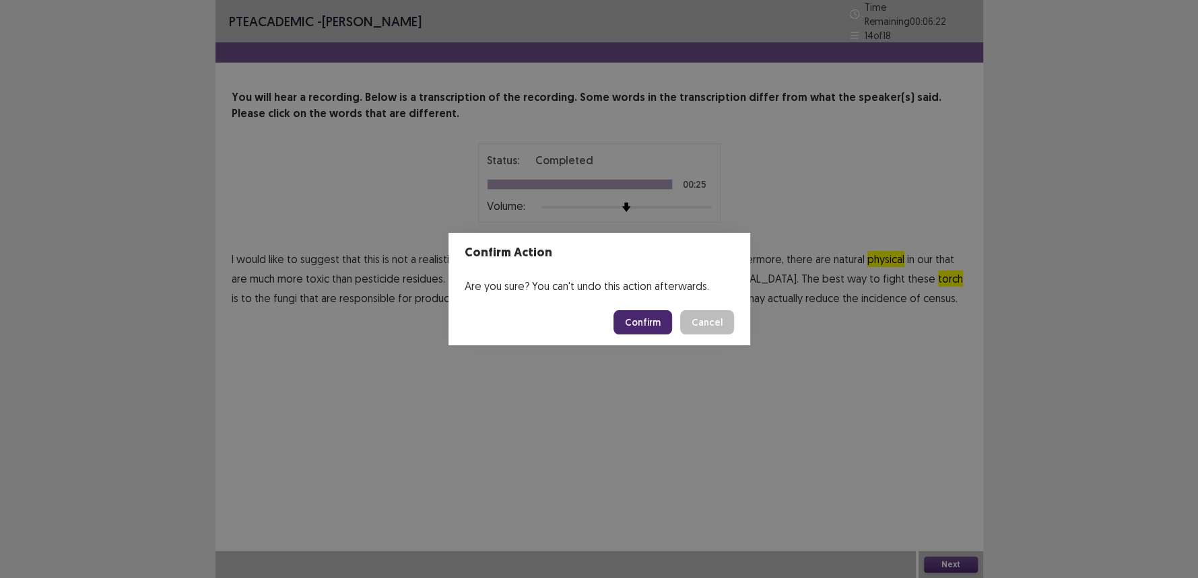
click at [653, 328] on button "Confirm" at bounding box center [642, 322] width 59 height 24
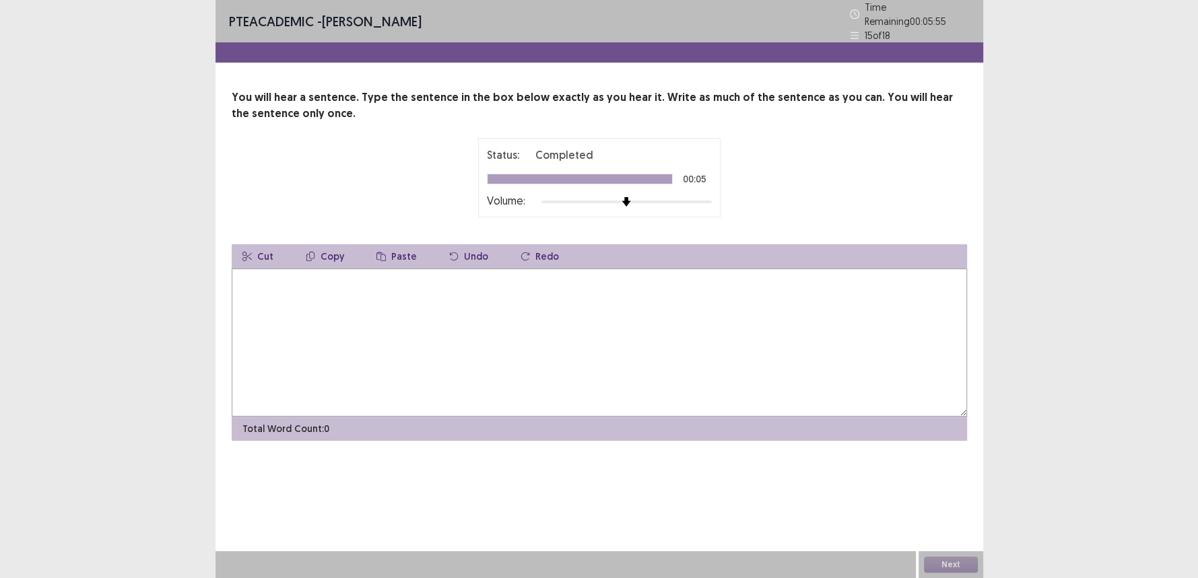
click at [263, 298] on textarea at bounding box center [599, 343] width 735 height 148
click at [272, 275] on textarea "**********" at bounding box center [599, 343] width 735 height 148
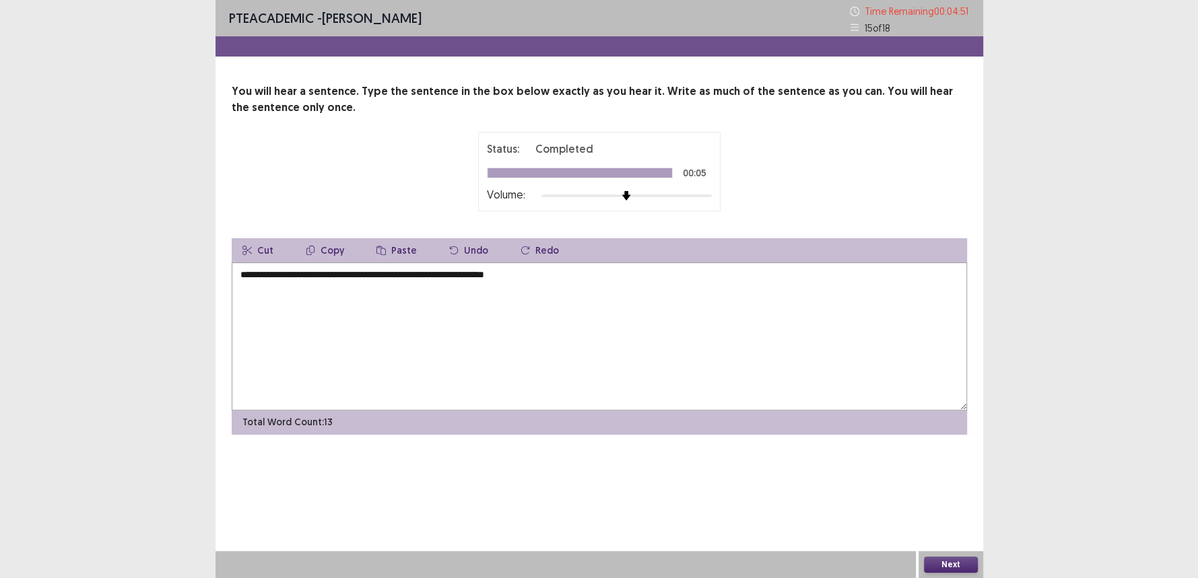
click at [281, 272] on textarea "**********" at bounding box center [599, 337] width 735 height 148
click at [284, 275] on textarea "**********" at bounding box center [599, 337] width 735 height 148
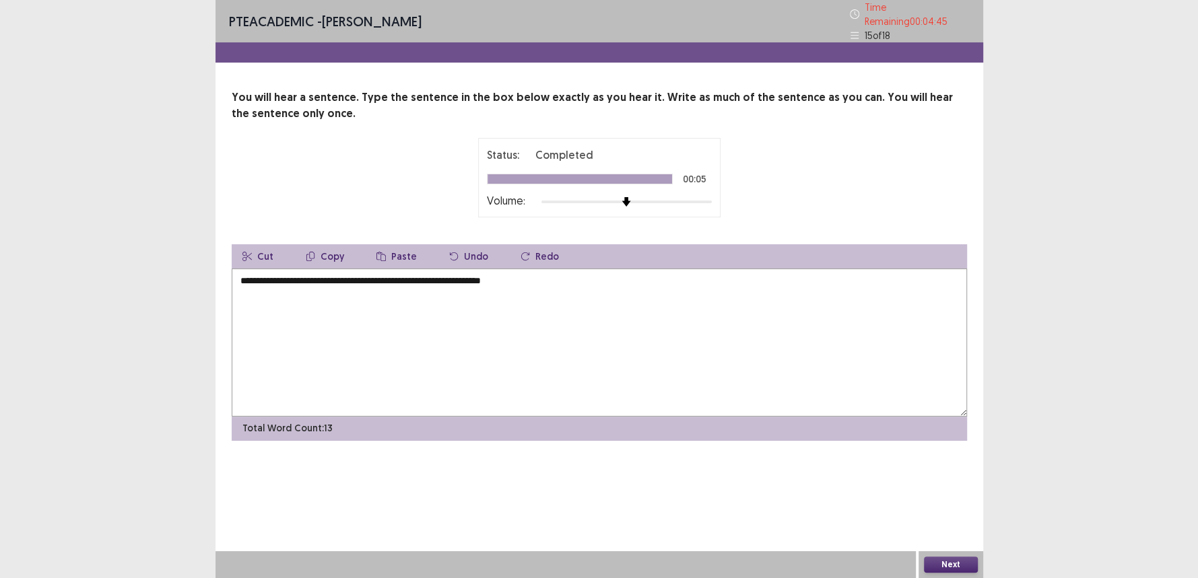
click at [252, 273] on textarea "**********" at bounding box center [599, 343] width 735 height 148
click at [253, 277] on textarea "**********" at bounding box center [599, 343] width 735 height 148
click at [273, 273] on textarea "**********" at bounding box center [599, 343] width 735 height 148
type textarea "**********"
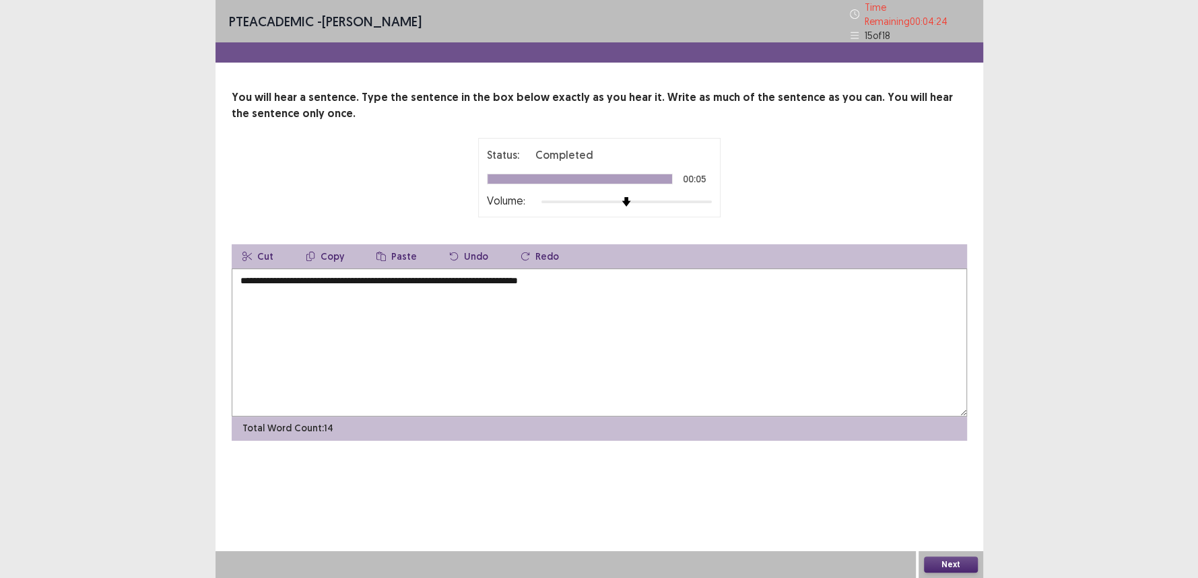
click at [957, 559] on button "Next" at bounding box center [951, 565] width 54 height 16
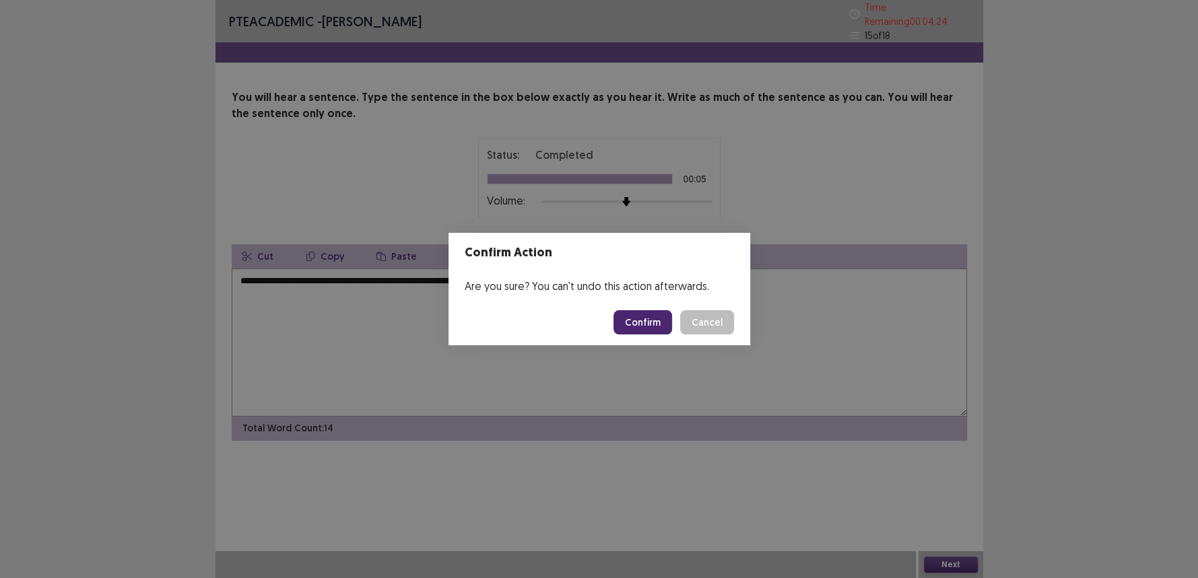
click at [652, 316] on button "Confirm" at bounding box center [642, 322] width 59 height 24
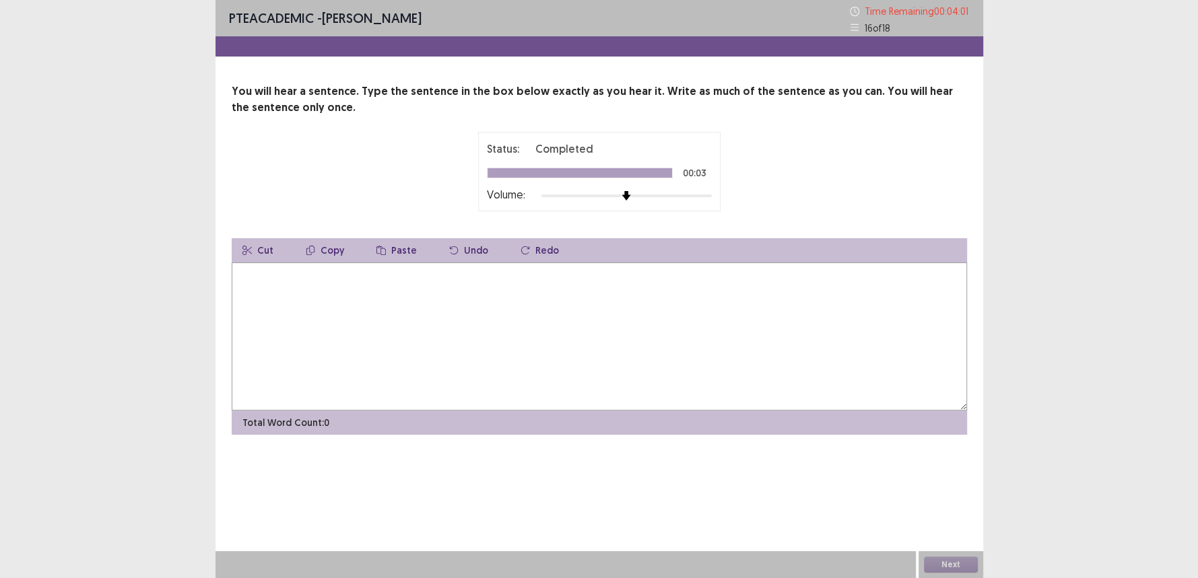
click at [375, 366] on textarea at bounding box center [599, 337] width 735 height 148
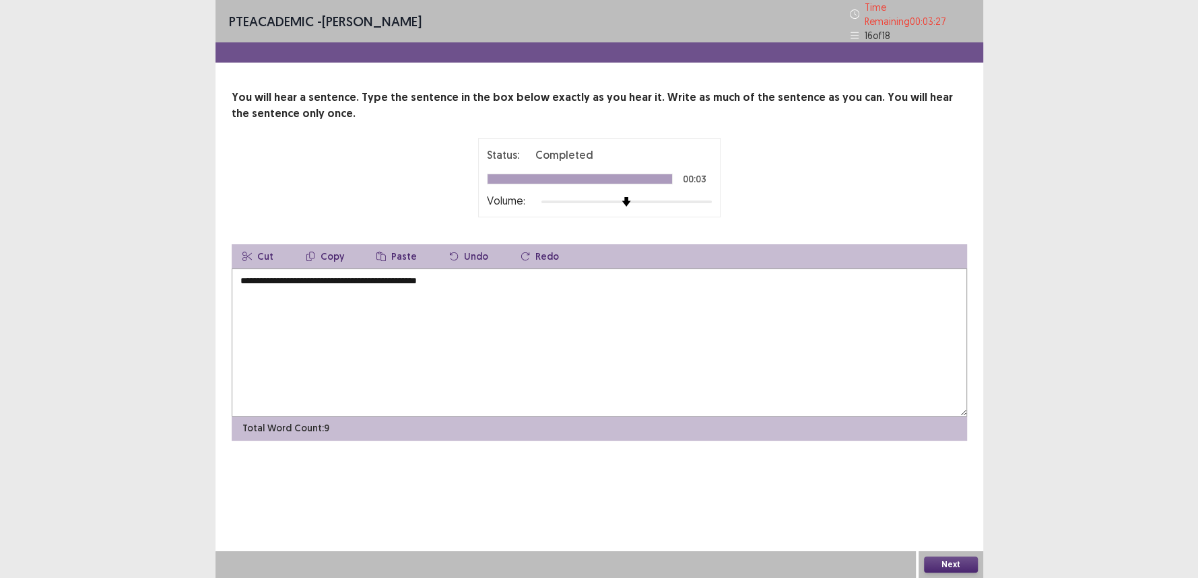
type textarea "**********"
click at [963, 563] on button "Next" at bounding box center [951, 565] width 54 height 16
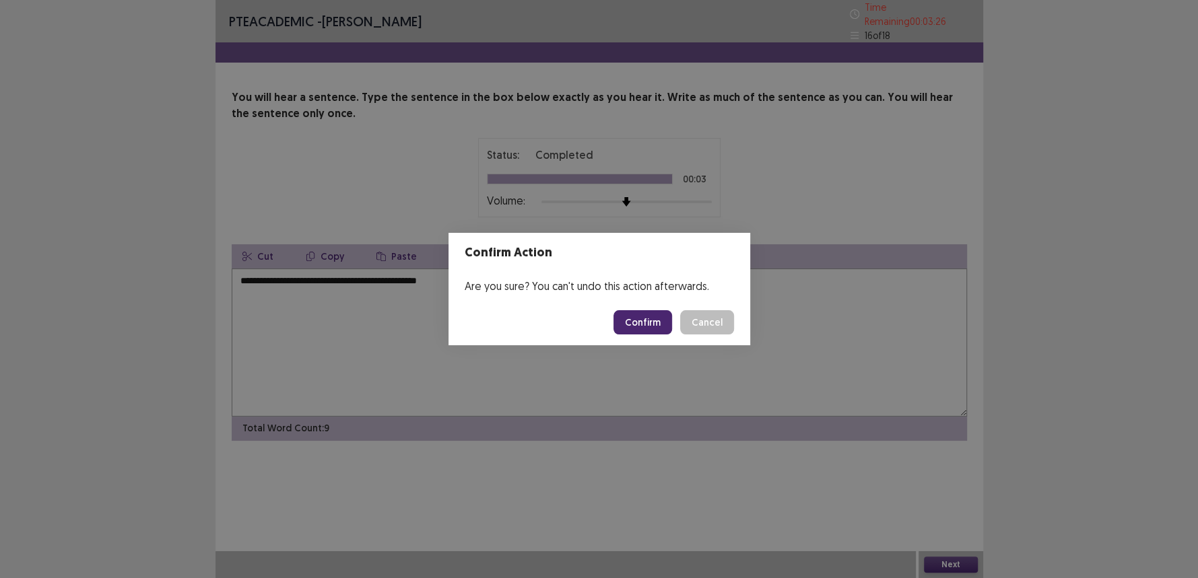
click at [640, 326] on button "Confirm" at bounding box center [642, 322] width 59 height 24
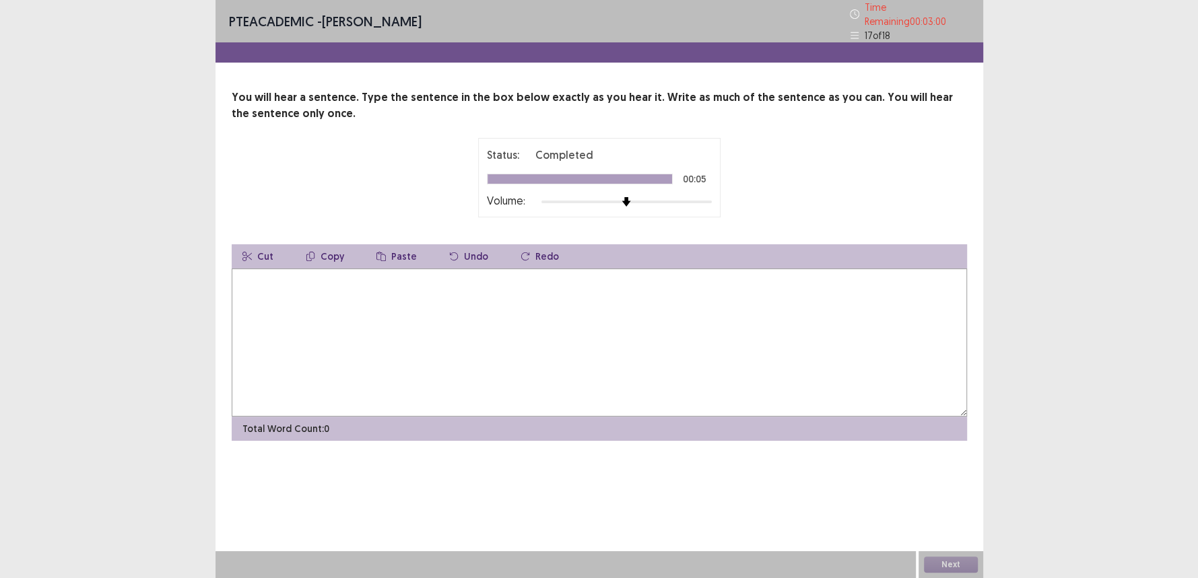
click at [378, 325] on textarea at bounding box center [599, 343] width 735 height 148
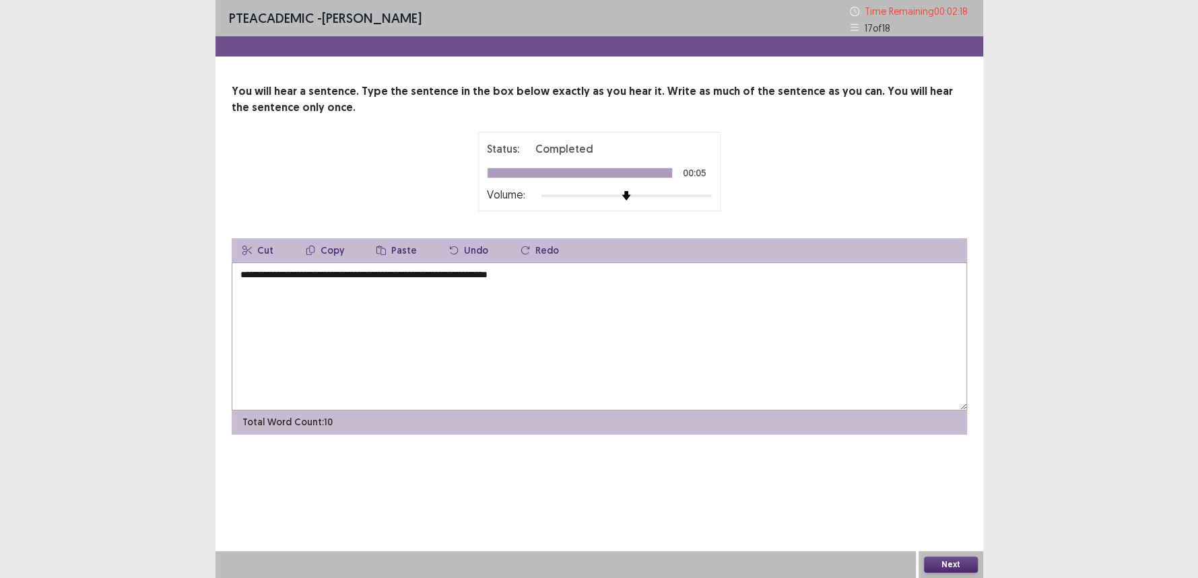
type textarea "**********"
click at [951, 562] on button "Next" at bounding box center [951, 565] width 54 height 16
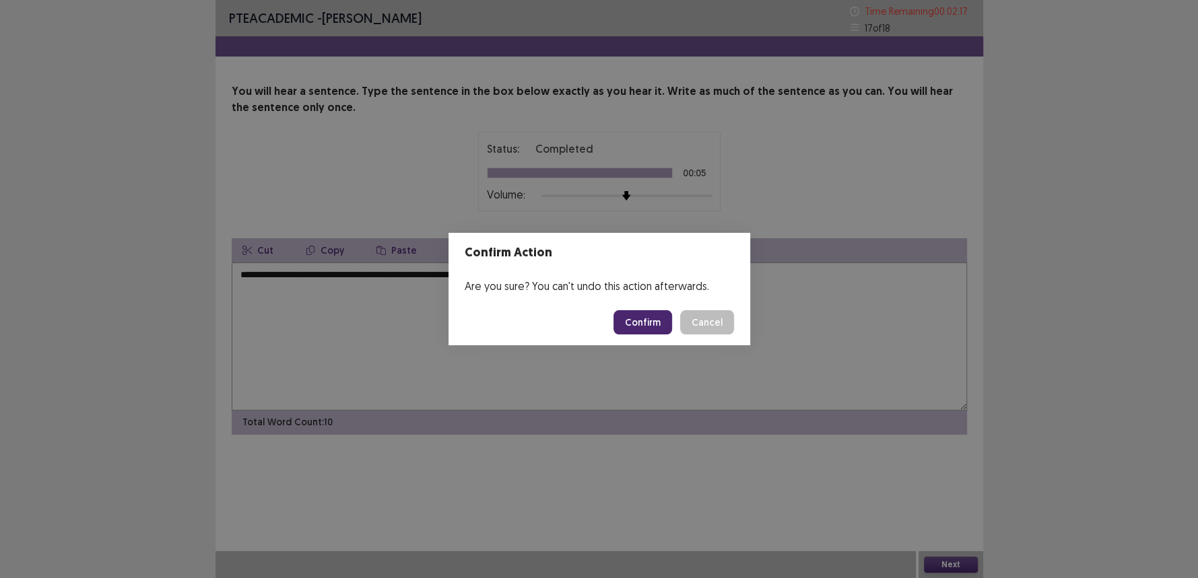
click at [617, 323] on footer "Confirm Cancel" at bounding box center [599, 323] width 302 height 46
click at [659, 322] on button "Confirm" at bounding box center [642, 322] width 59 height 24
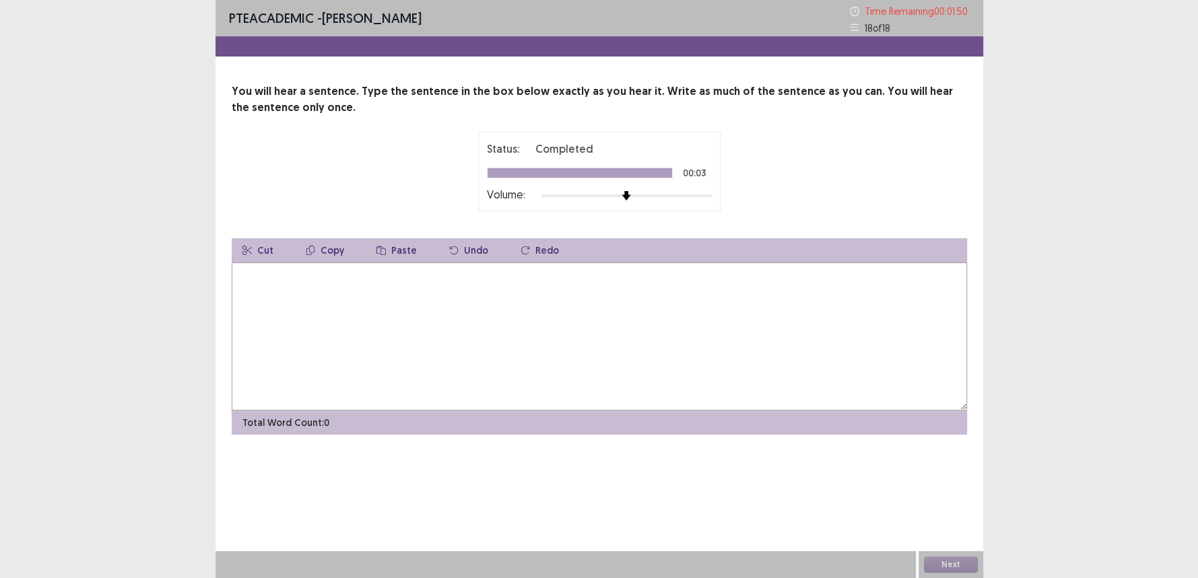
click at [504, 351] on textarea at bounding box center [599, 337] width 735 height 148
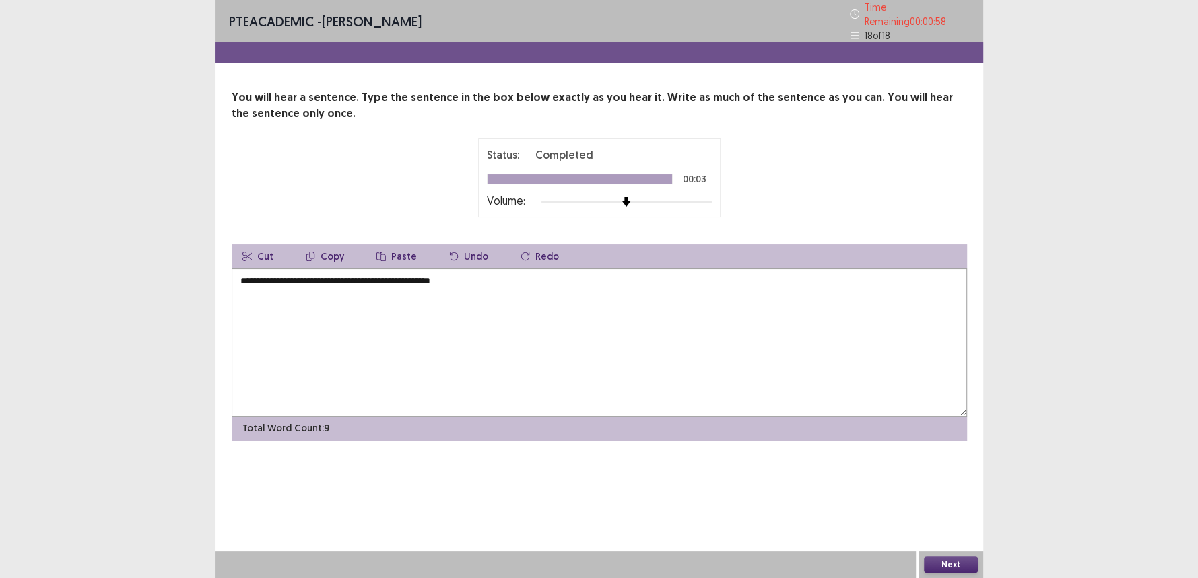
type textarea "**********"
click at [938, 558] on button "Next" at bounding box center [951, 565] width 54 height 16
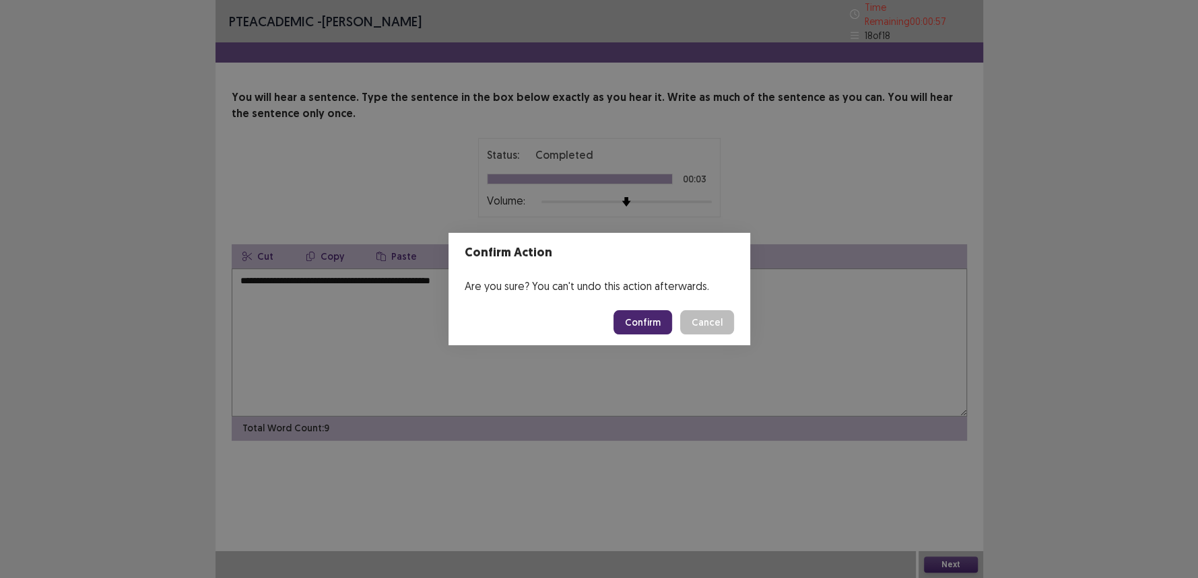
click at [633, 320] on button "Confirm" at bounding box center [642, 322] width 59 height 24
